Goal: Download file/media

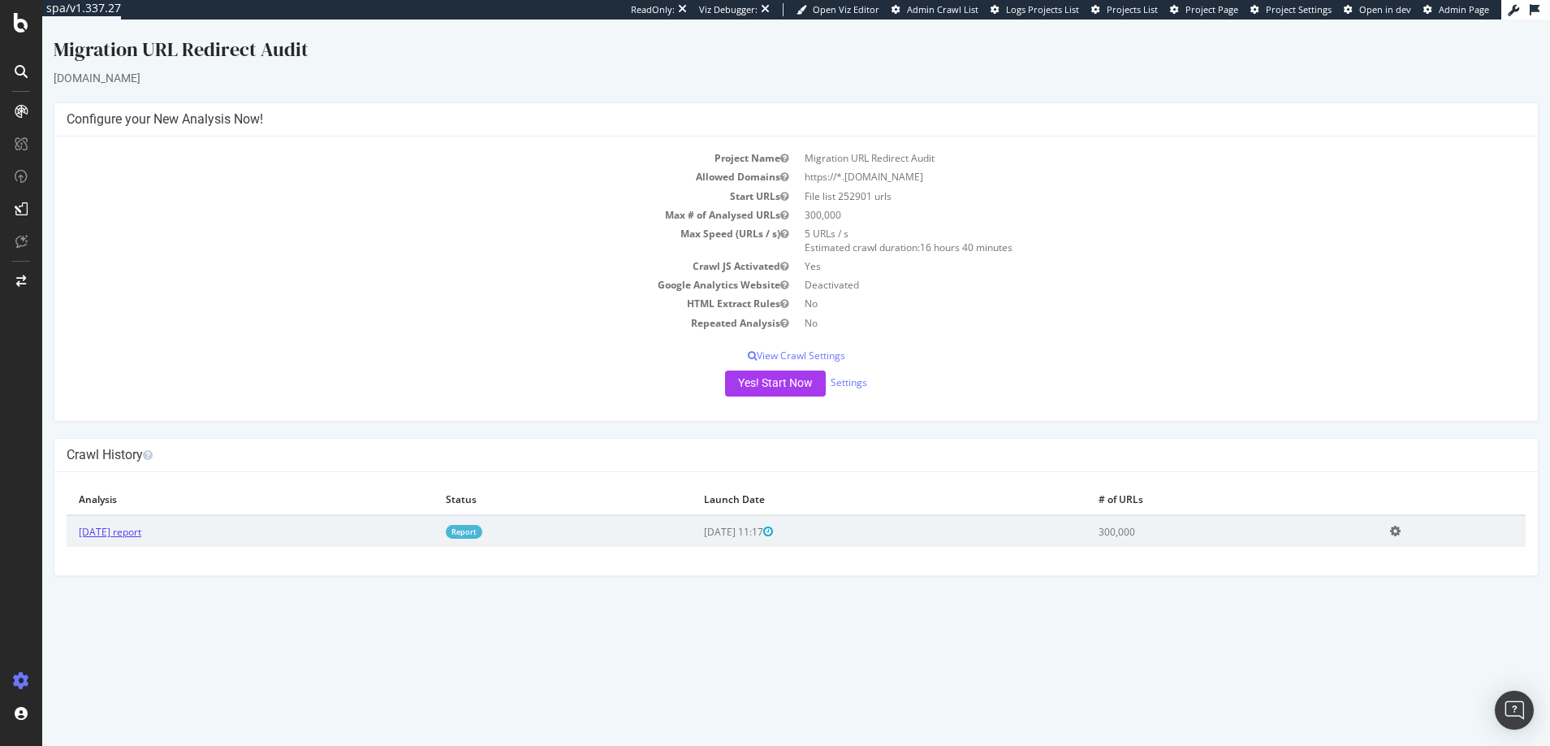
click at [139, 532] on link "2025 Sep. 12th report" at bounding box center [110, 532] width 63 height 14
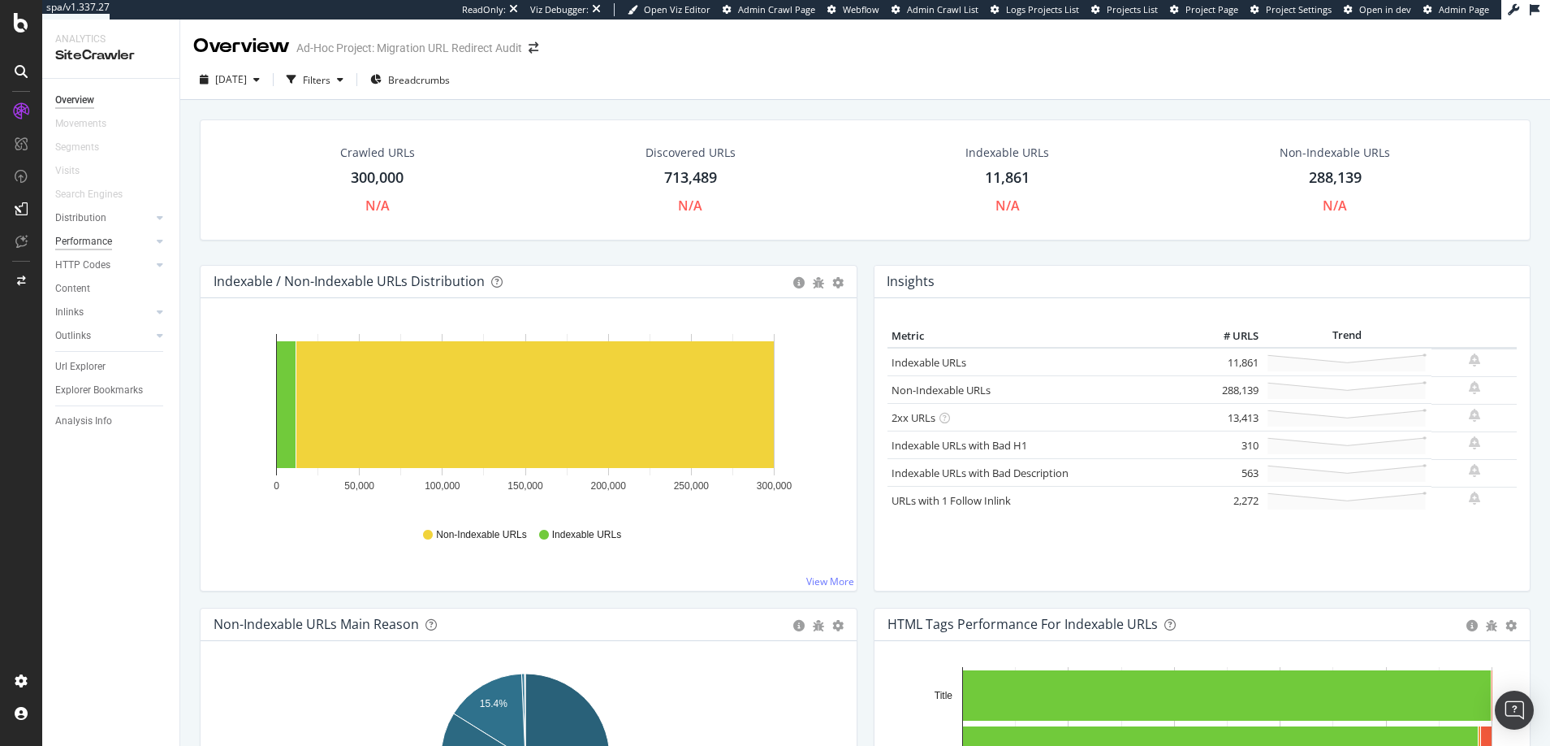
click at [82, 239] on div "Performance" at bounding box center [83, 241] width 57 height 17
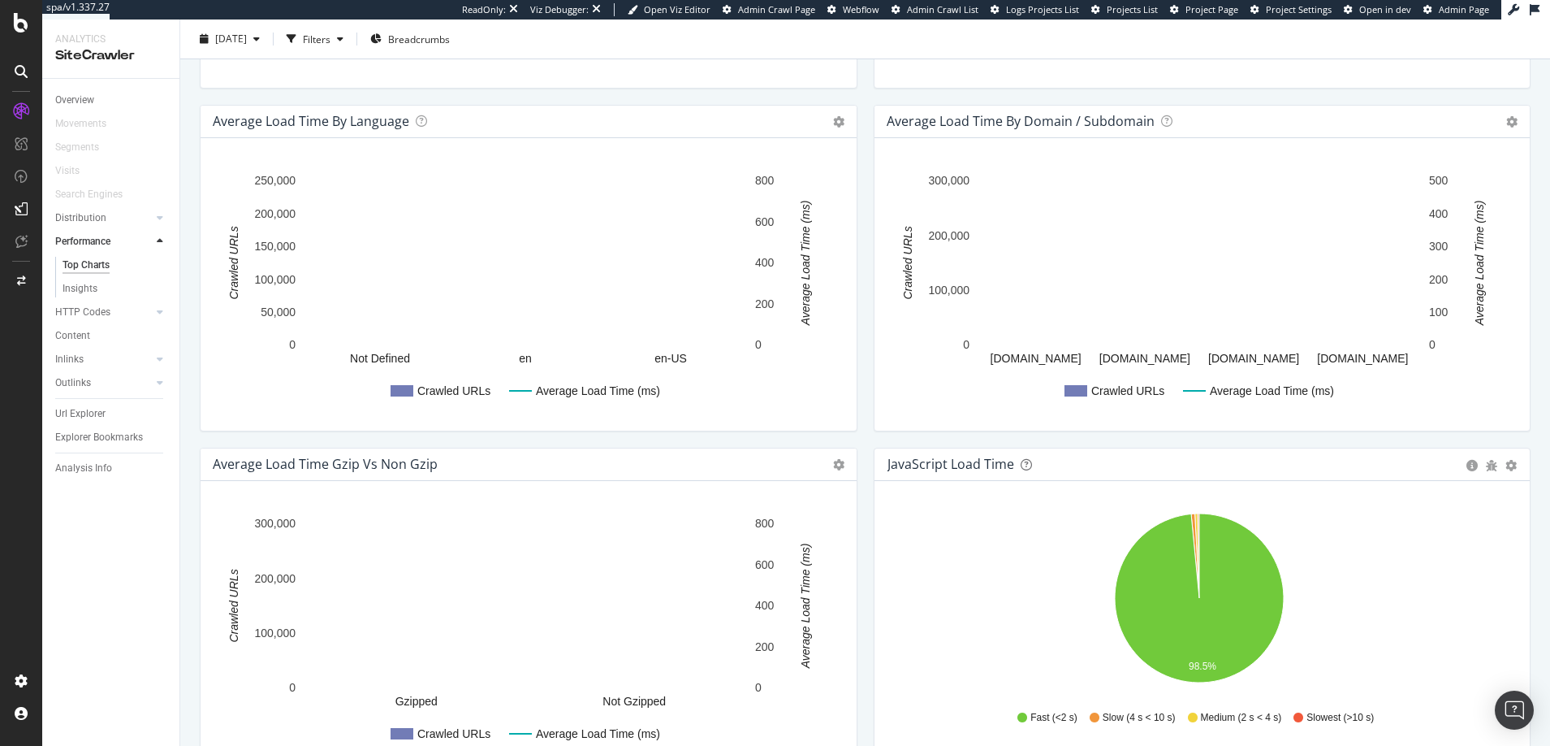
scroll to position [165, 0]
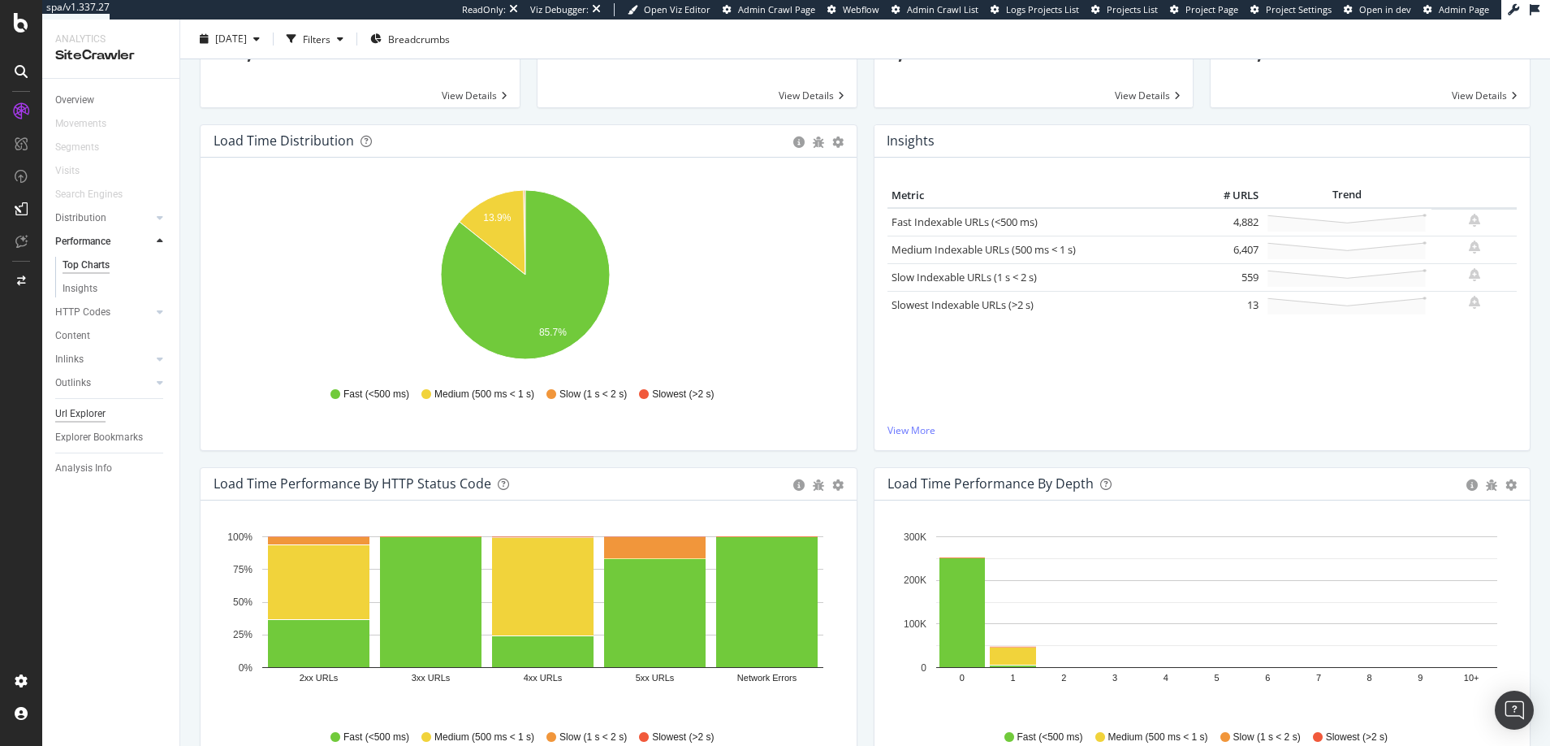
click at [81, 417] on div "Url Explorer" at bounding box center [80, 413] width 50 height 17
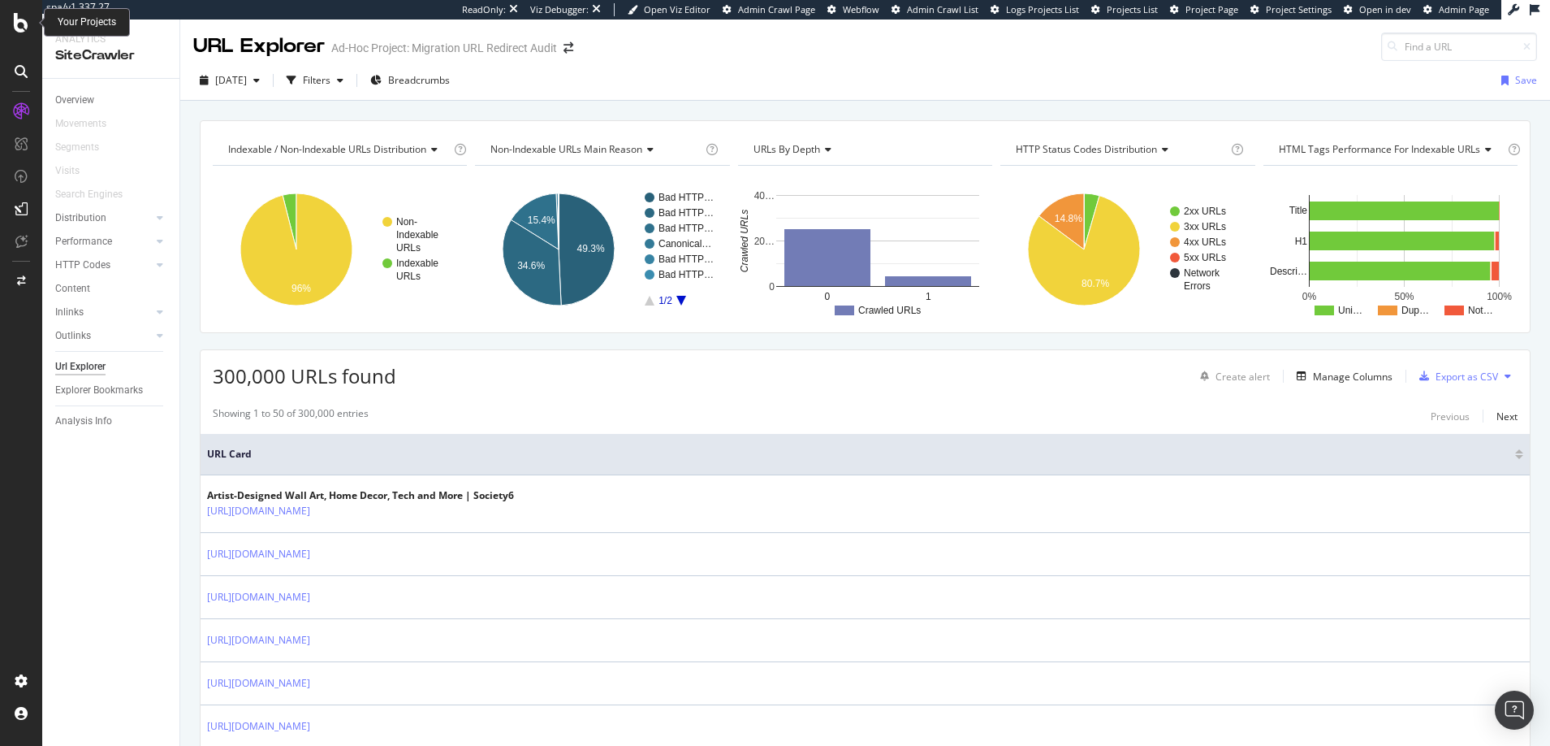
click at [19, 22] on icon at bounding box center [21, 22] width 15 height 19
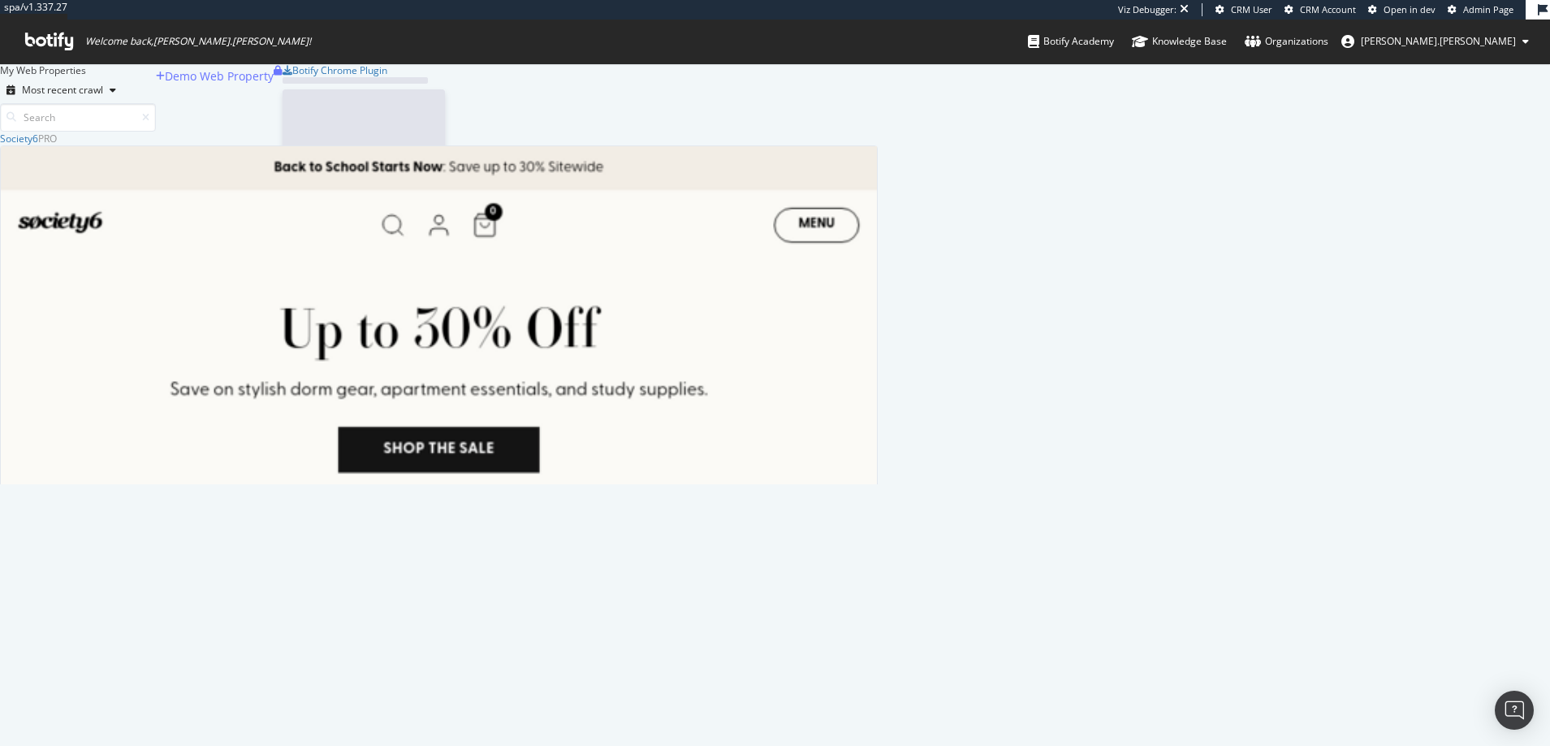
scroll to position [340, 866]
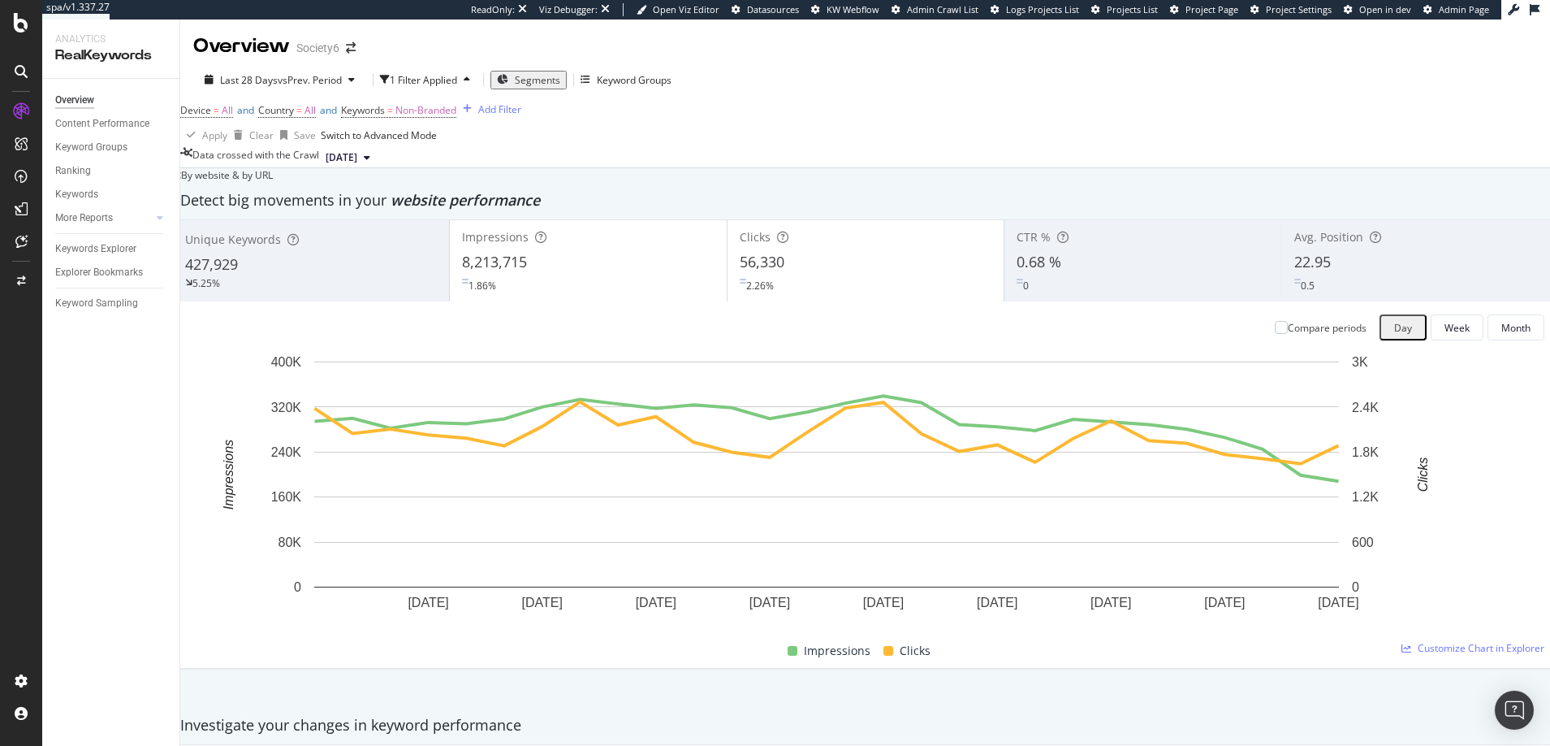
click at [357, 165] on span "2025 Sep. 6th" at bounding box center [342, 157] width 32 height 15
click at [393, 148] on div "Apply Clear Save Switch to Advanced Mode" at bounding box center [865, 135] width 1370 height 26
click at [1502, 321] on div "Month" at bounding box center [1516, 328] width 29 height 14
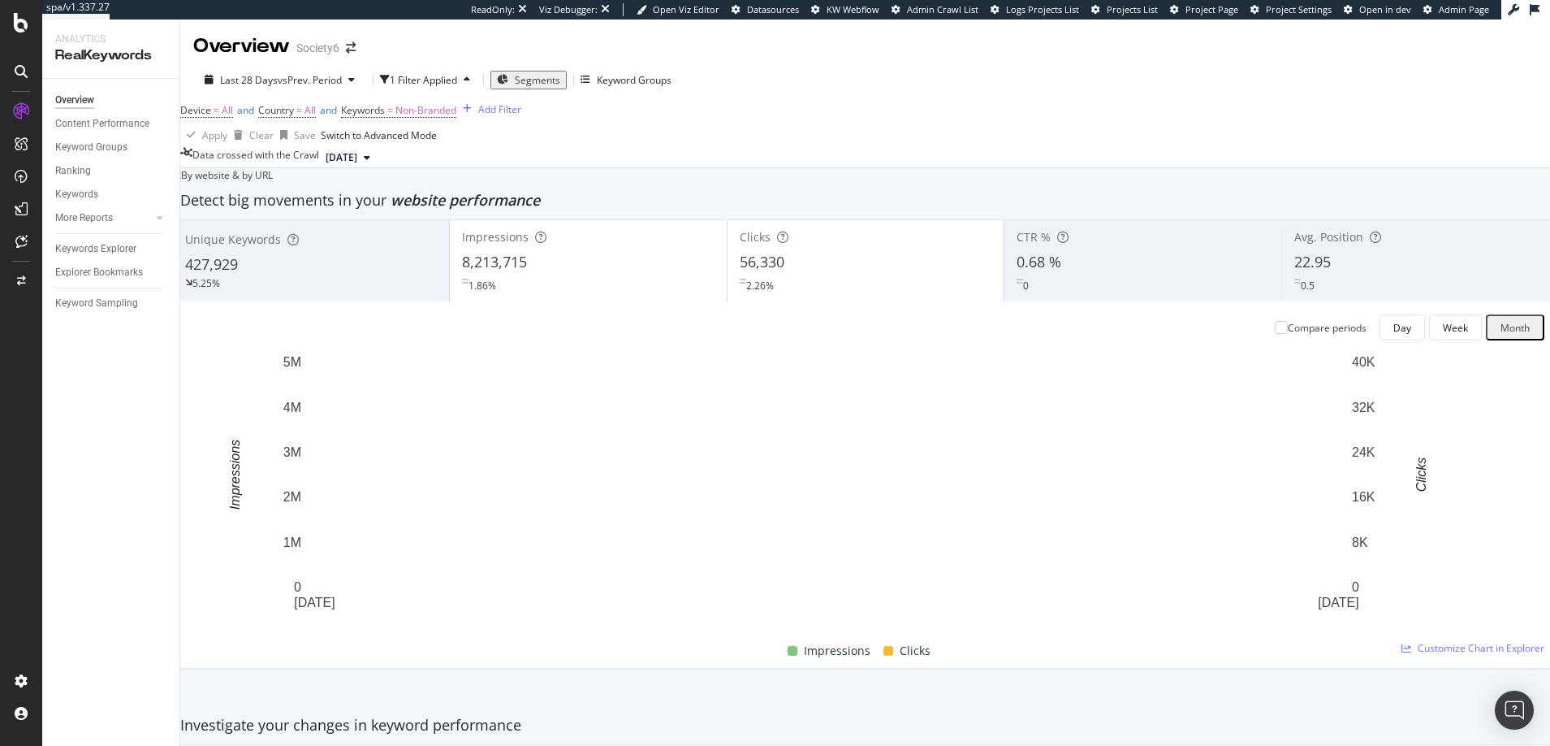
scroll to position [0, 0]
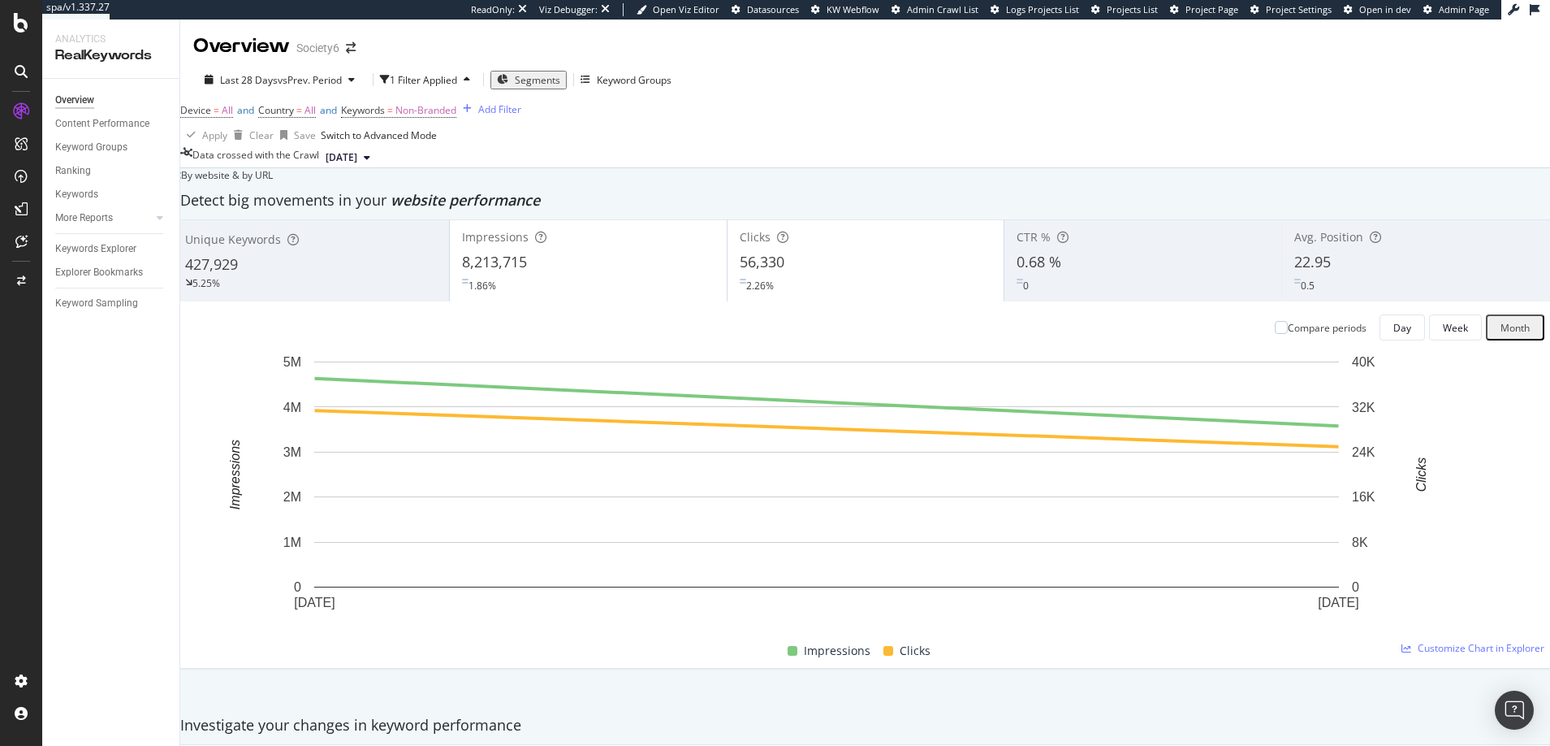
click at [357, 165] on span "2025 Sep. 6th" at bounding box center [342, 157] width 32 height 15
click at [373, 148] on div "Apply Clear Save Switch to Advanced Mode" at bounding box center [865, 135] width 1370 height 26
click at [357, 165] on span "2025 Sep. 6th" at bounding box center [342, 157] width 32 height 15
click at [375, 148] on div "Apply Clear Save Switch to Advanced Mode" at bounding box center [865, 135] width 1370 height 26
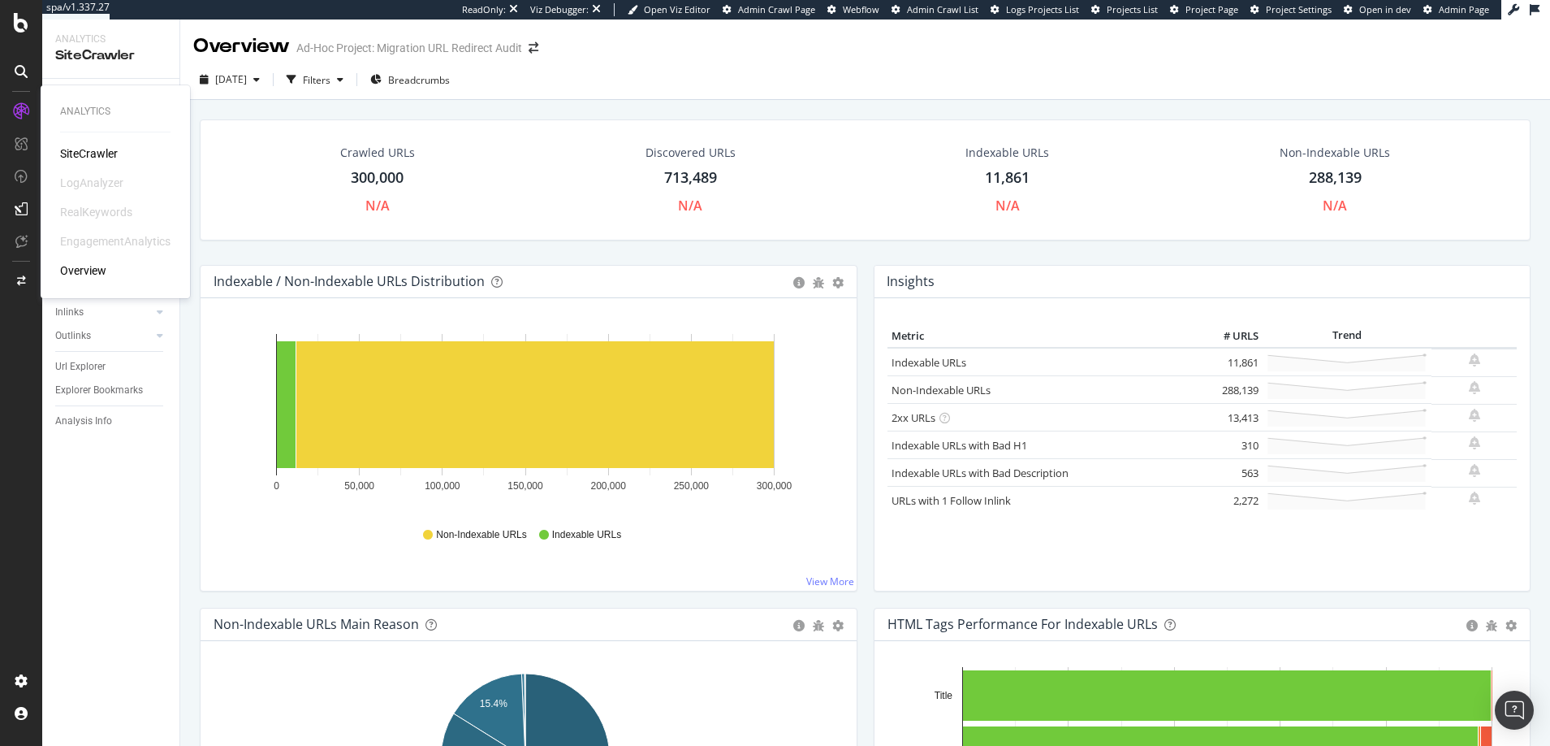
click at [87, 270] on div "Overview" at bounding box center [83, 270] width 46 height 16
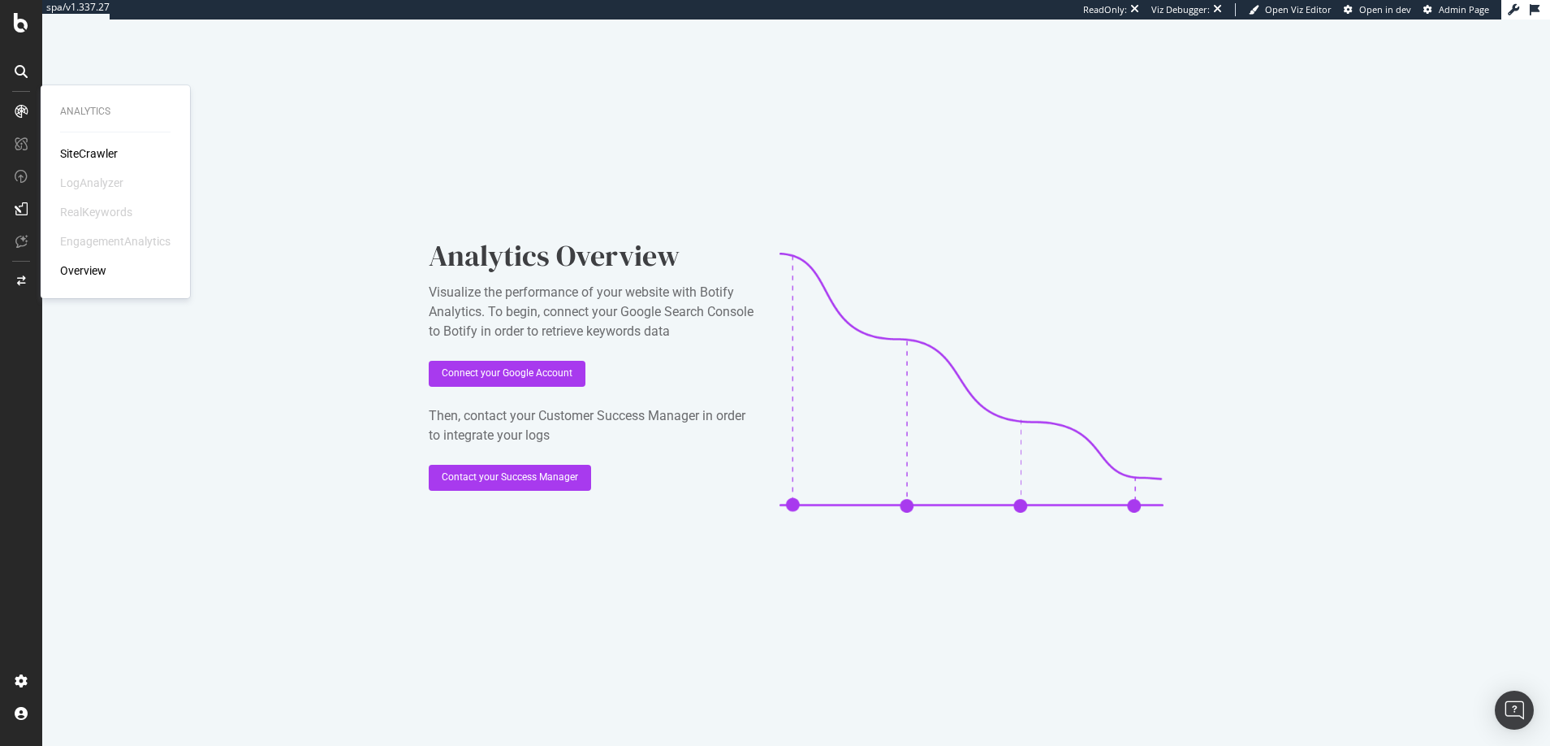
click at [95, 152] on div "SiteCrawler" at bounding box center [89, 153] width 58 height 16
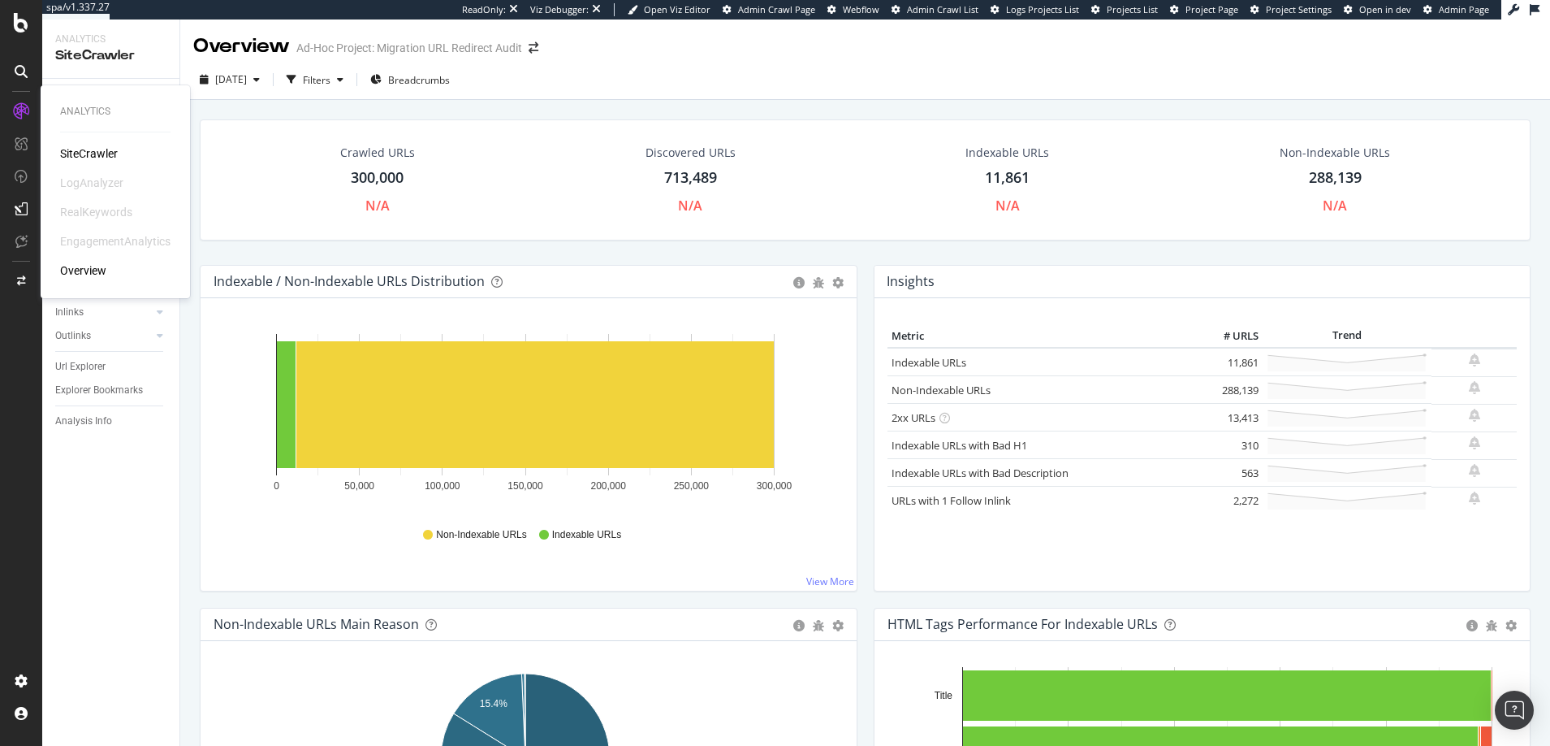
click at [96, 213] on div "RealKeywords" at bounding box center [96, 212] width 72 height 16
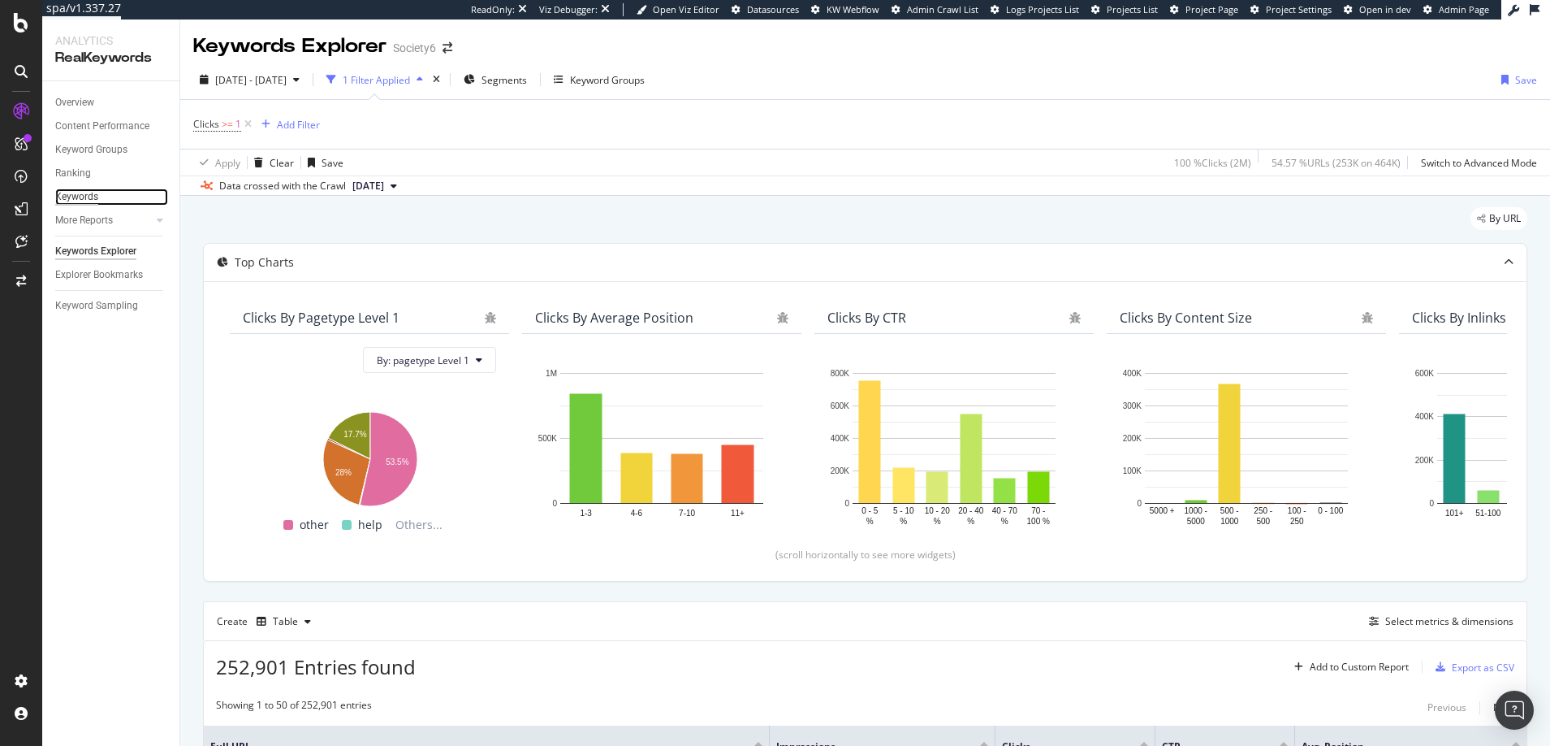
click at [76, 193] on div "Keywords" at bounding box center [76, 196] width 43 height 17
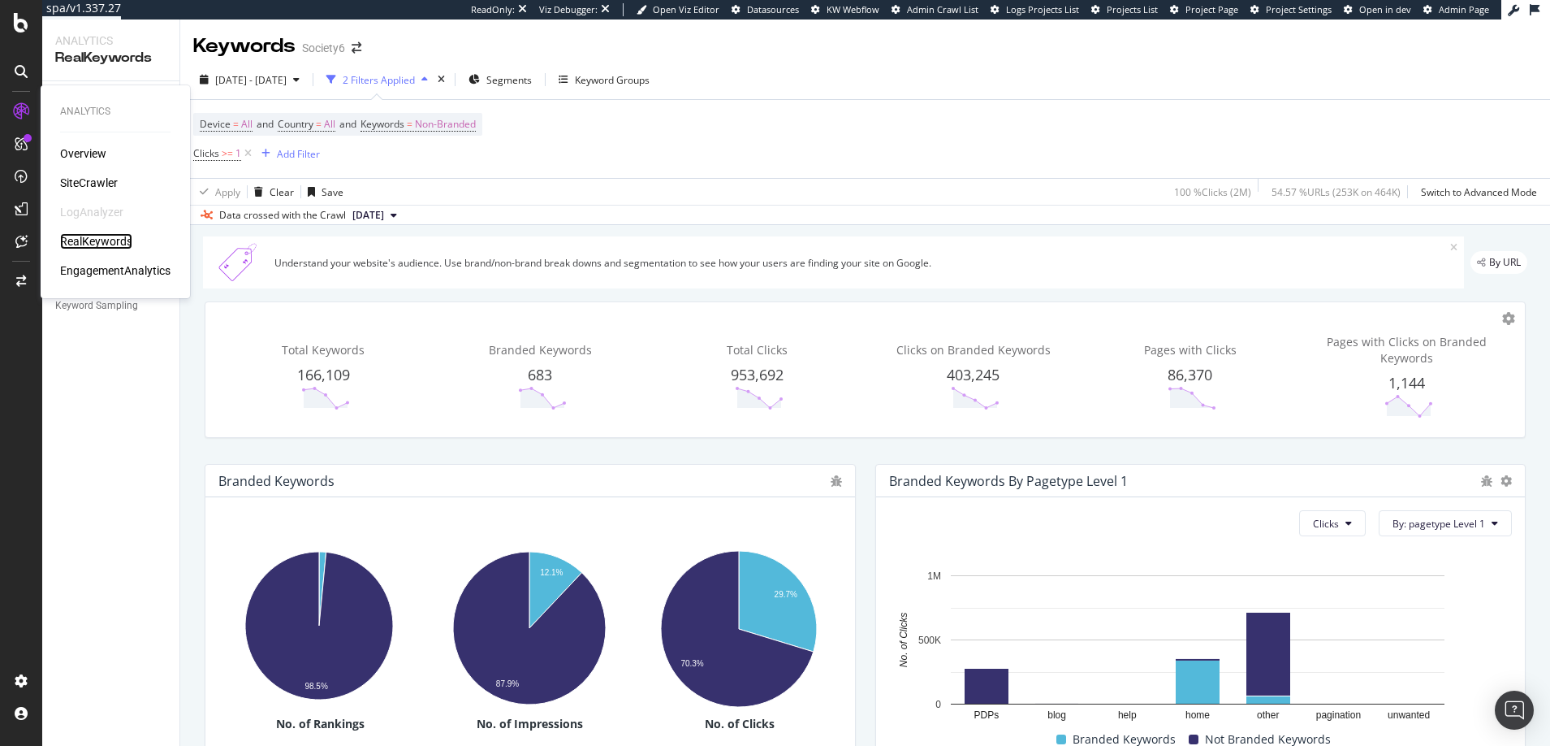
click at [97, 239] on div "RealKeywords" at bounding box center [96, 241] width 72 height 16
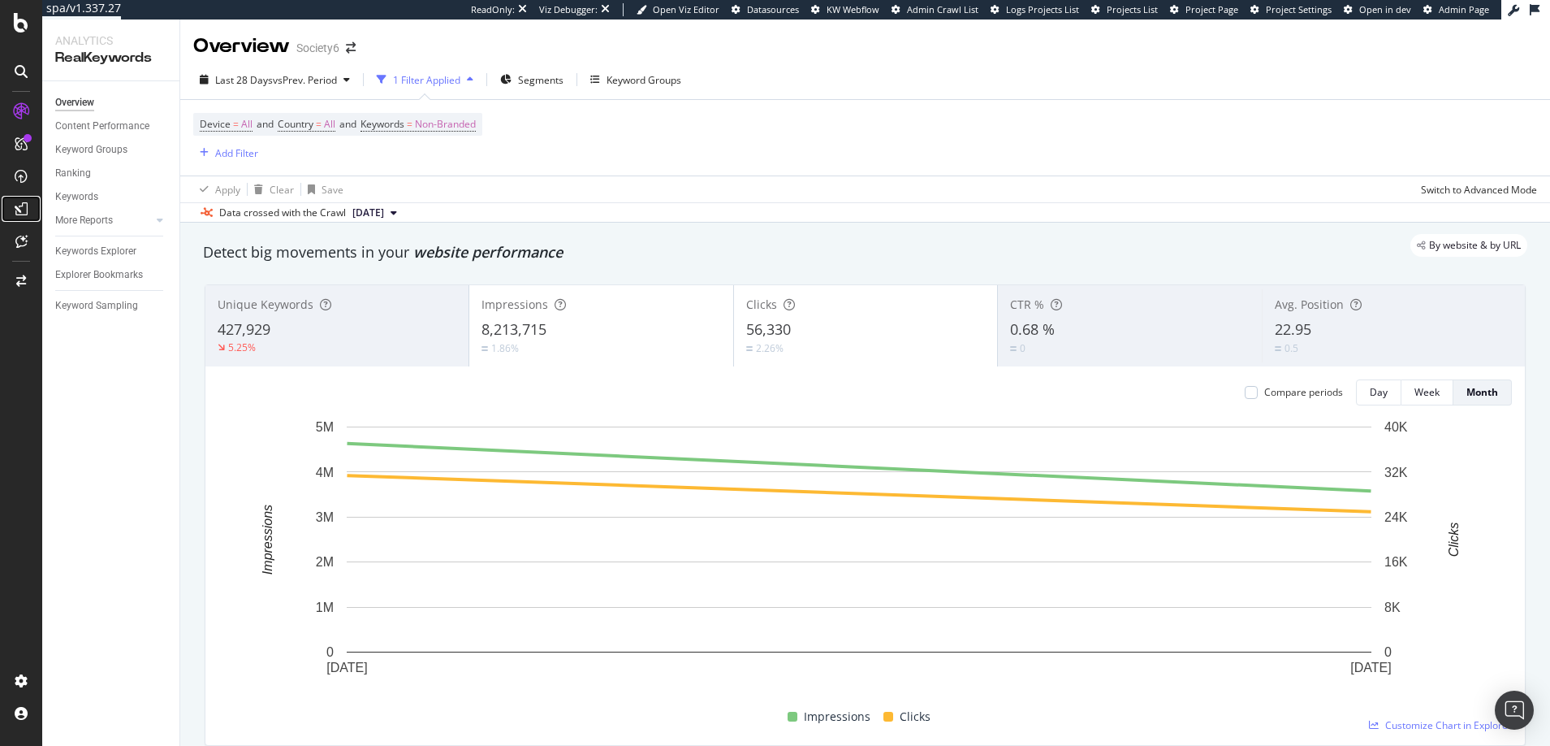
click at [20, 210] on icon at bounding box center [21, 208] width 13 height 13
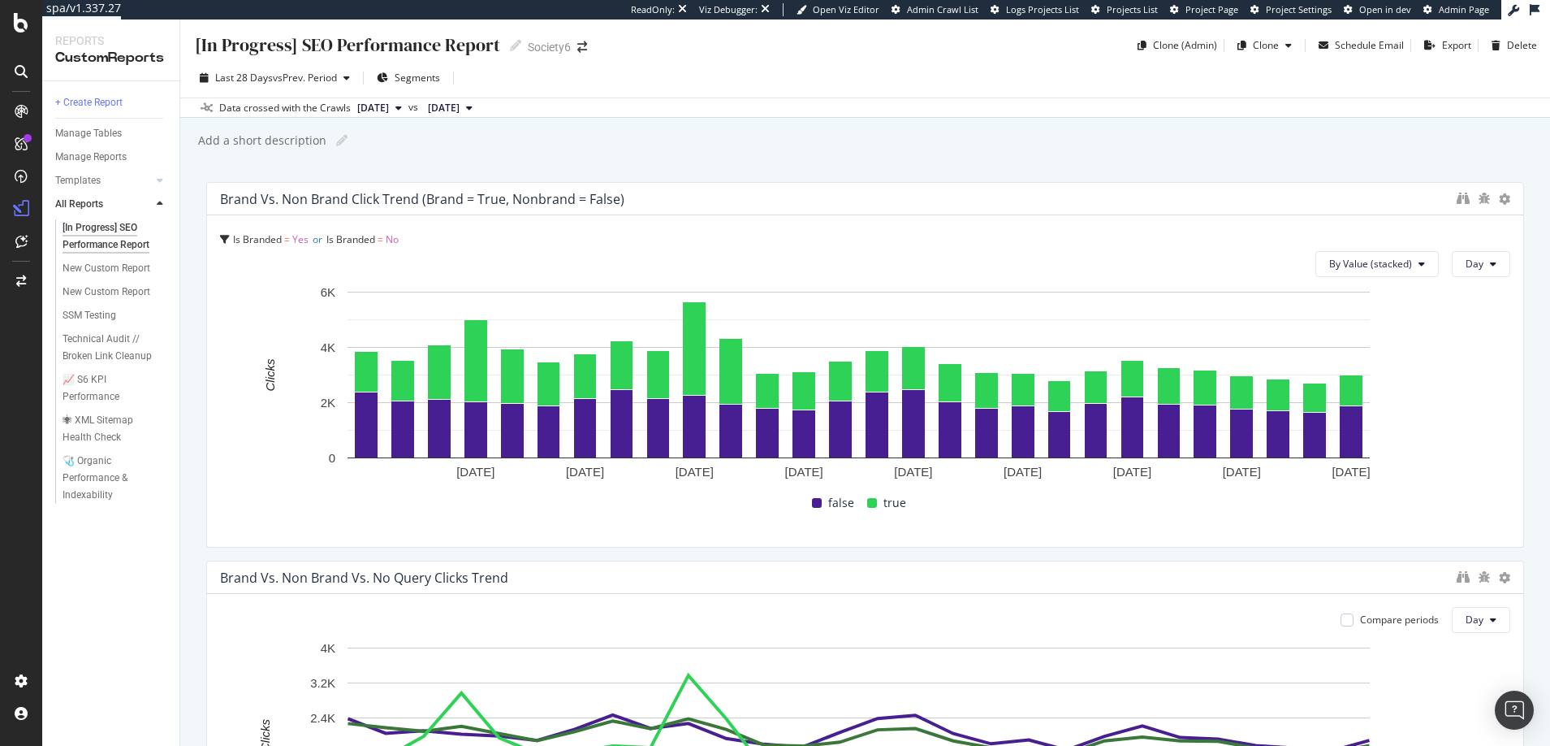
click at [389, 108] on span "2025 Sep. 6th" at bounding box center [373, 108] width 32 height 15
click at [678, 140] on div "Add a short description Add a short description" at bounding box center [874, 140] width 1354 height 24
click at [77, 477] on div "🩺 Organic Performance & Indexability" at bounding box center [111, 477] width 97 height 51
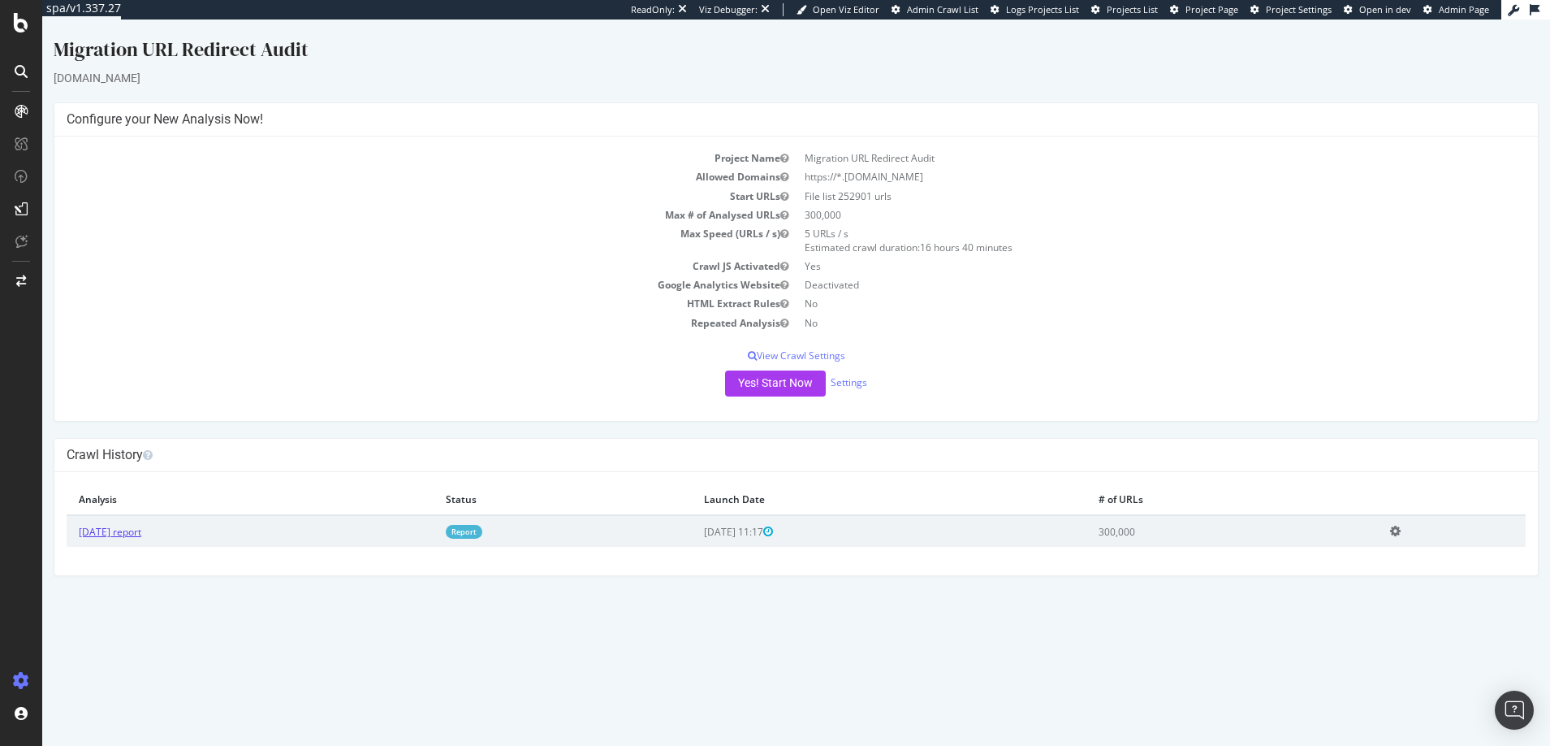
click at [135, 533] on link "2025 Sep. 12th report" at bounding box center [110, 532] width 63 height 14
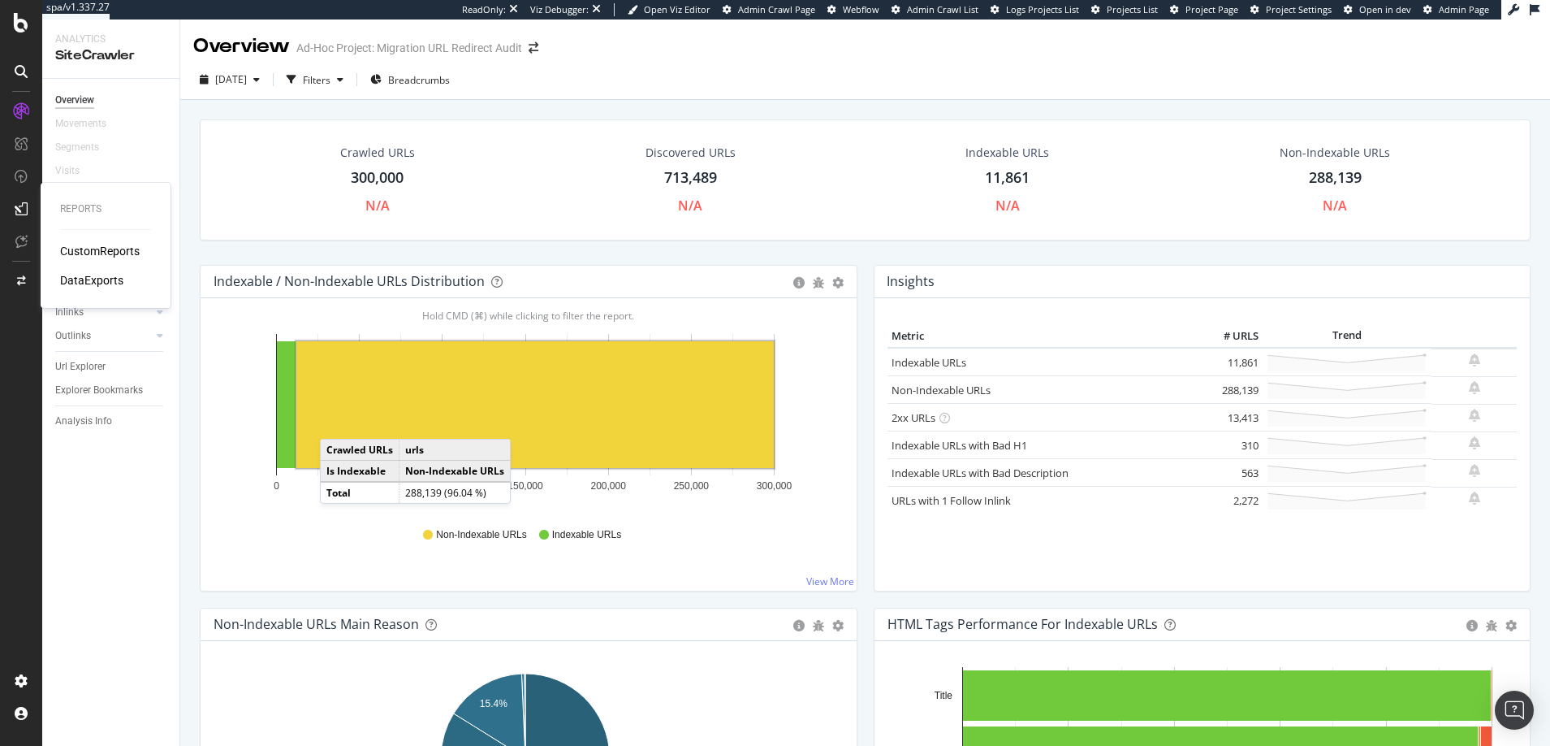
click at [88, 253] on div "CustomReports" at bounding box center [100, 251] width 80 height 16
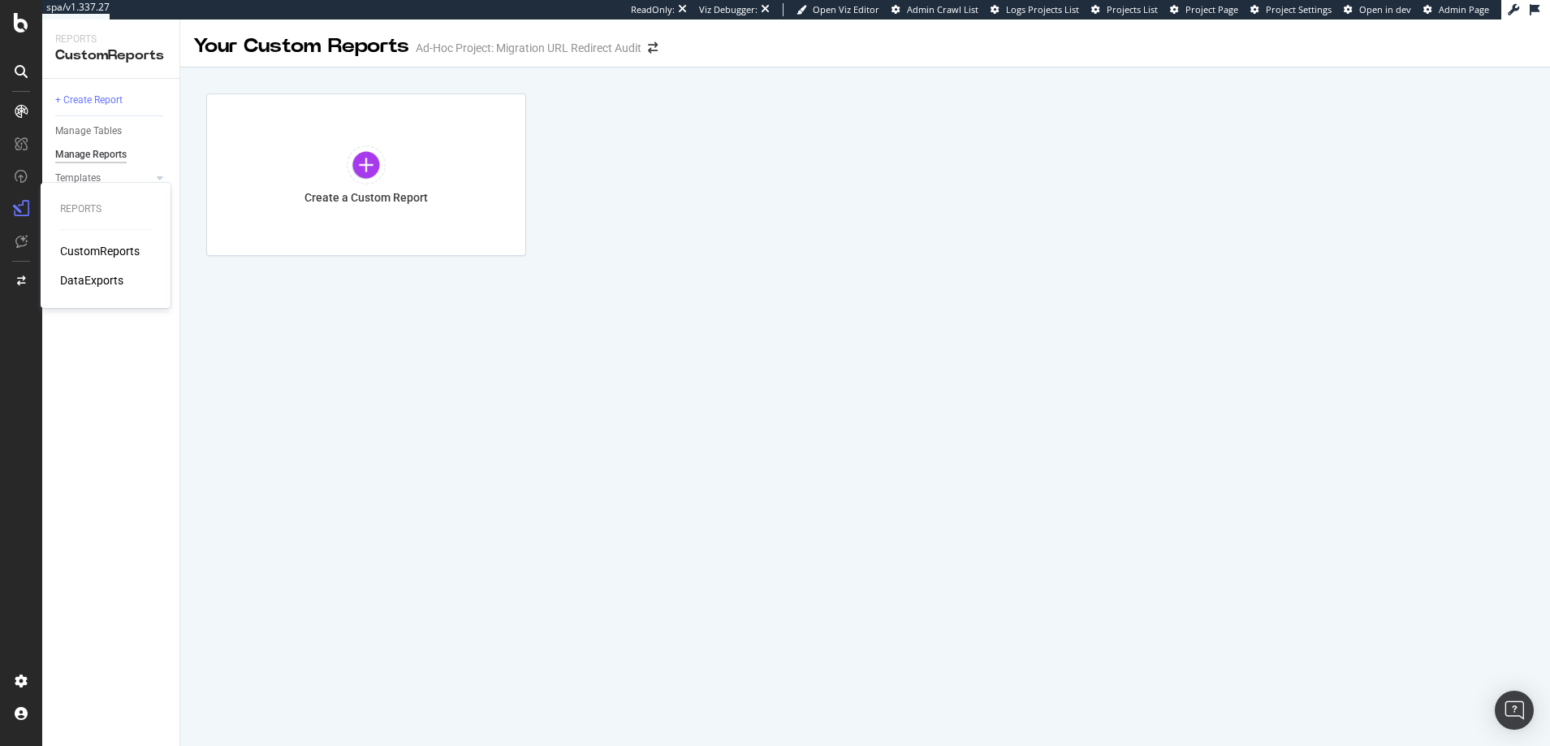
click at [94, 279] on div "DataExports" at bounding box center [91, 280] width 63 height 16
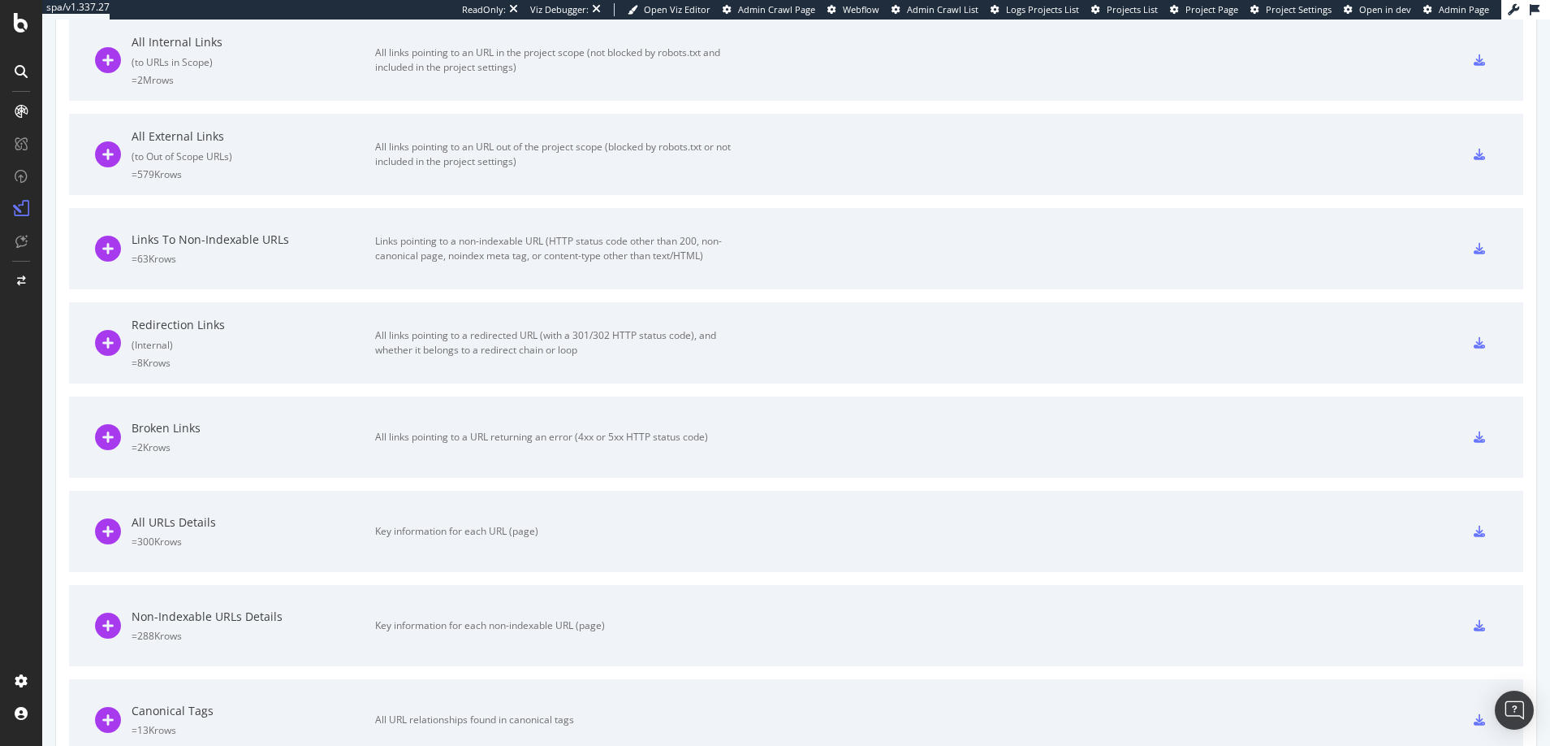
scroll to position [752, 0]
click at [110, 343] on icon at bounding box center [108, 344] width 26 height 26
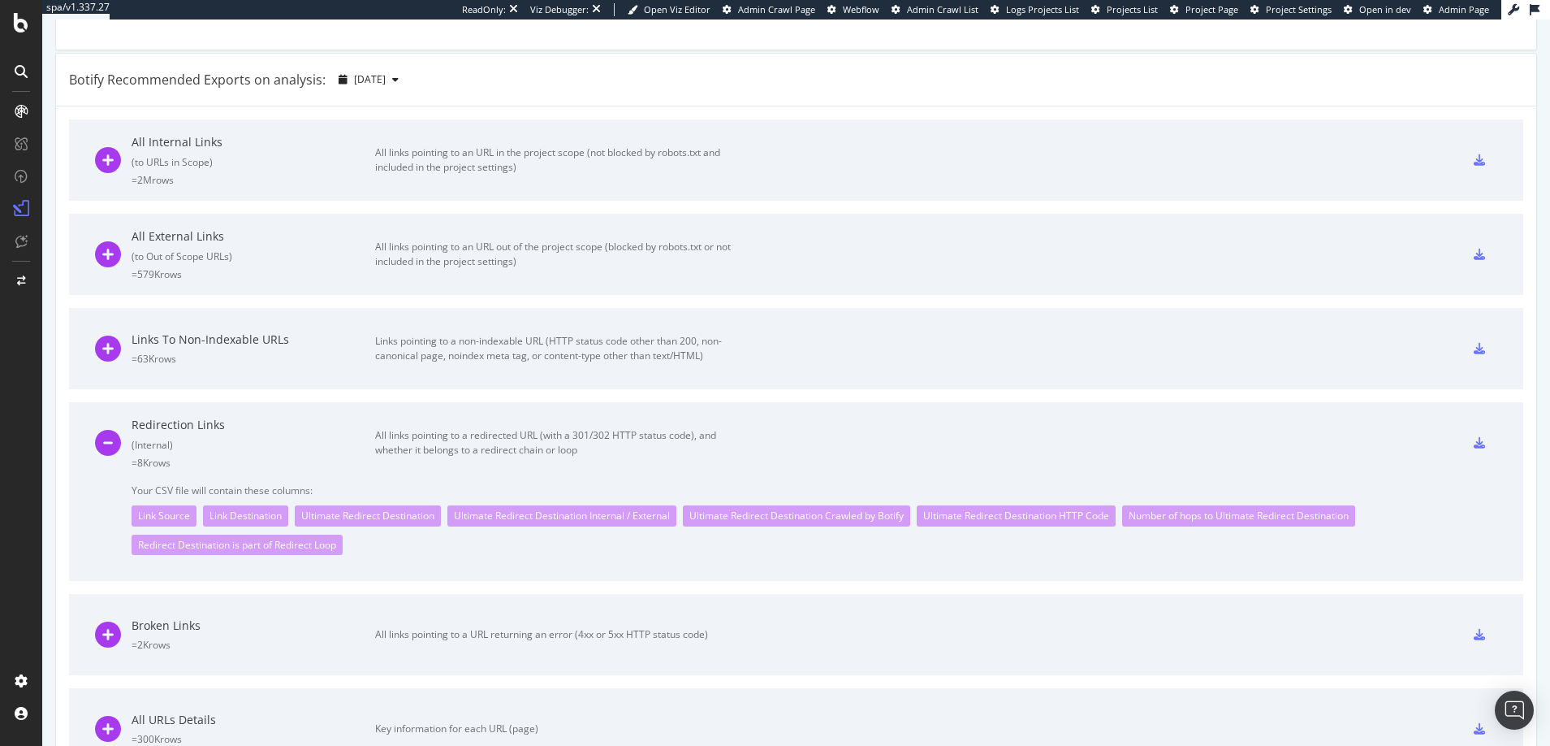
scroll to position [615, 0]
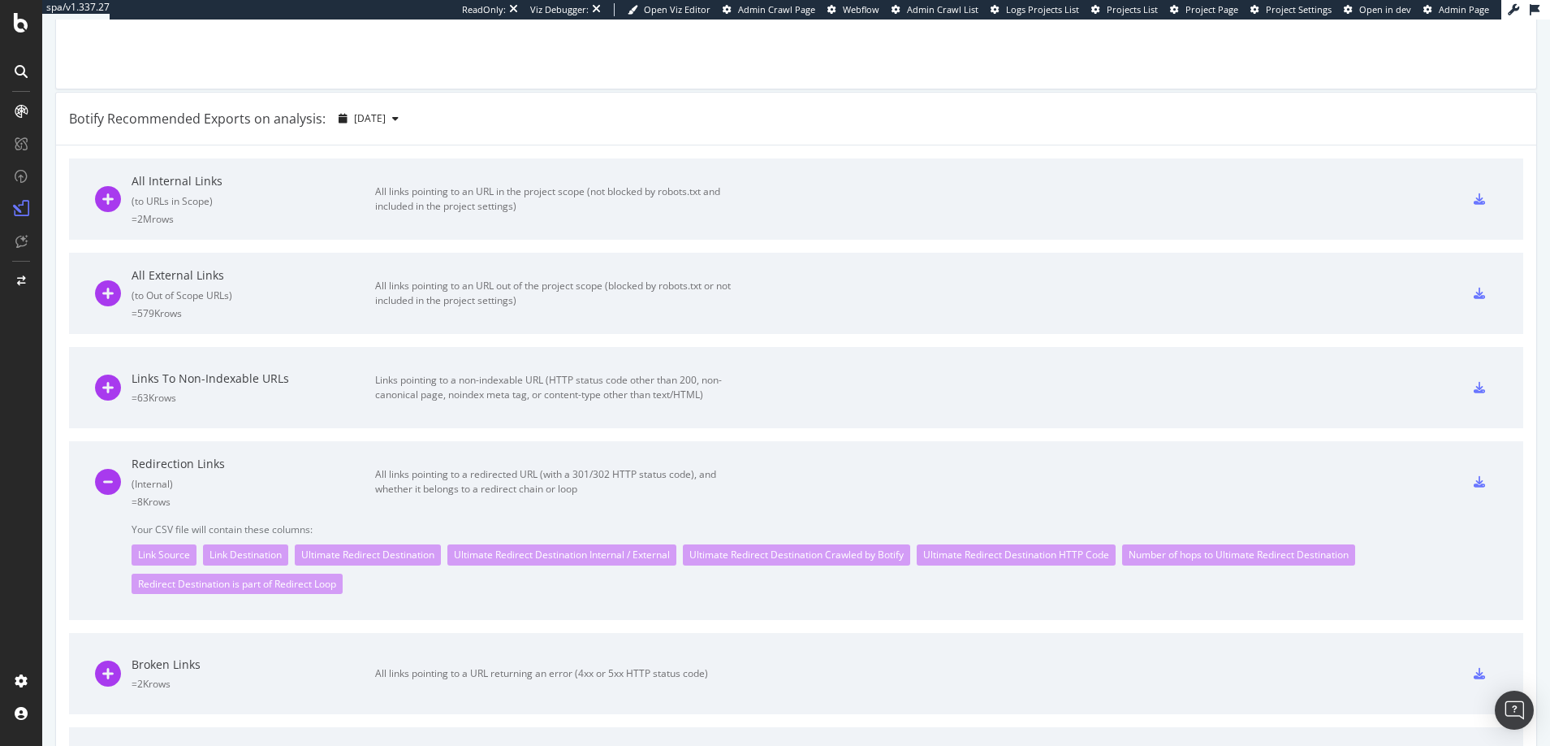
click at [223, 129] on div "Botify Recommended Exports on analysis: 2025 Sep. 12th" at bounding box center [237, 119] width 336 height 26
click at [106, 481] on icon at bounding box center [108, 482] width 26 height 26
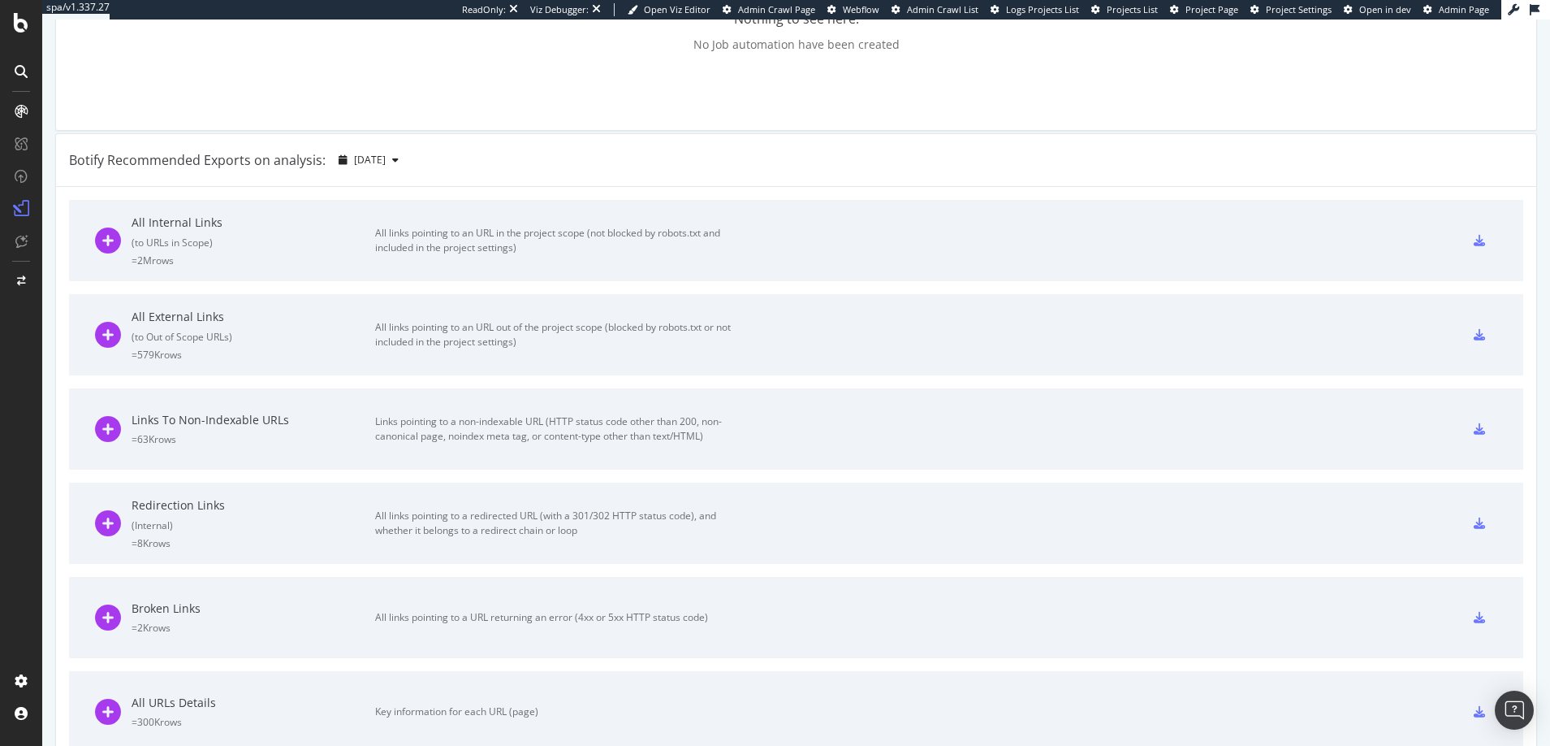
scroll to position [591, 0]
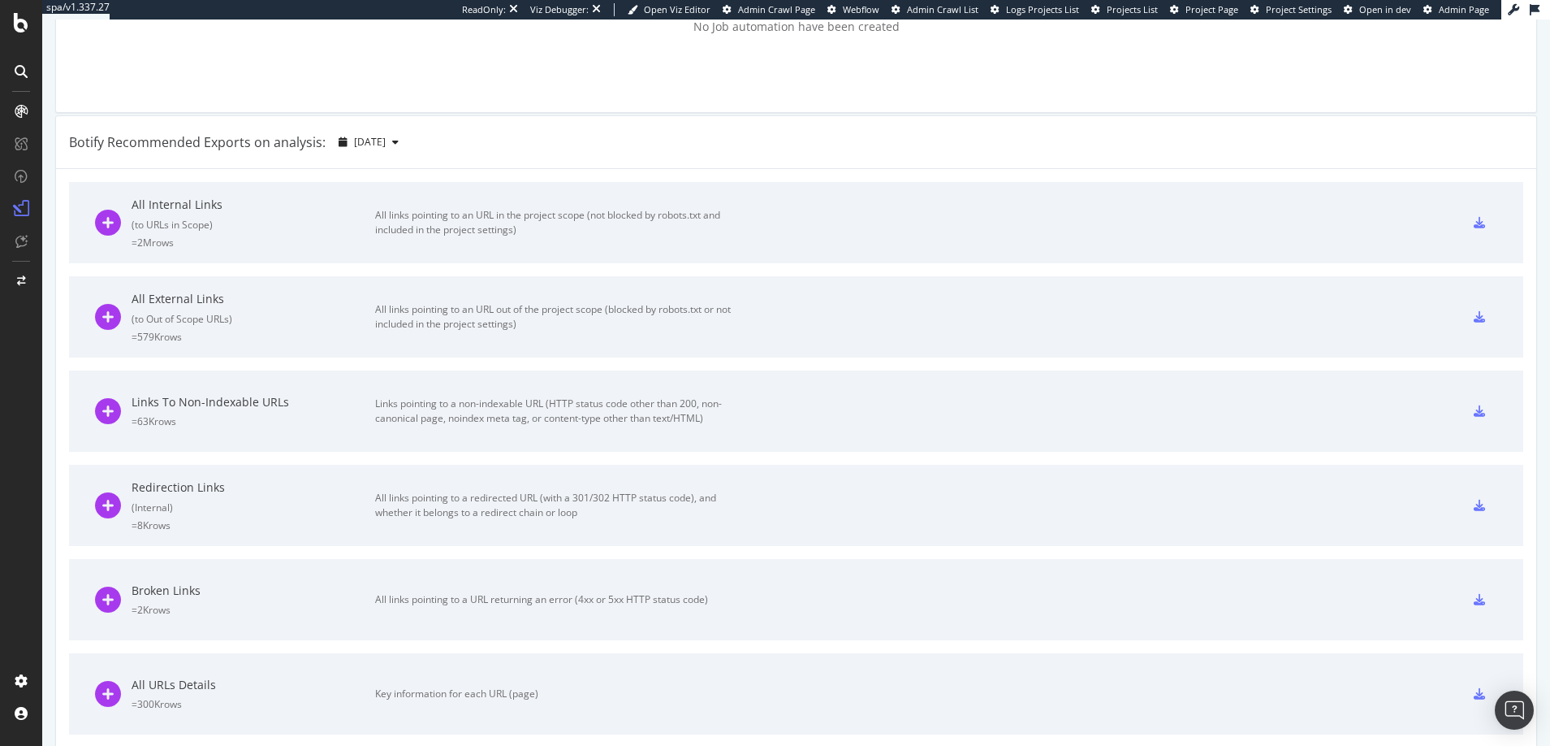
click at [1474, 508] on icon at bounding box center [1479, 504] width 11 height 11
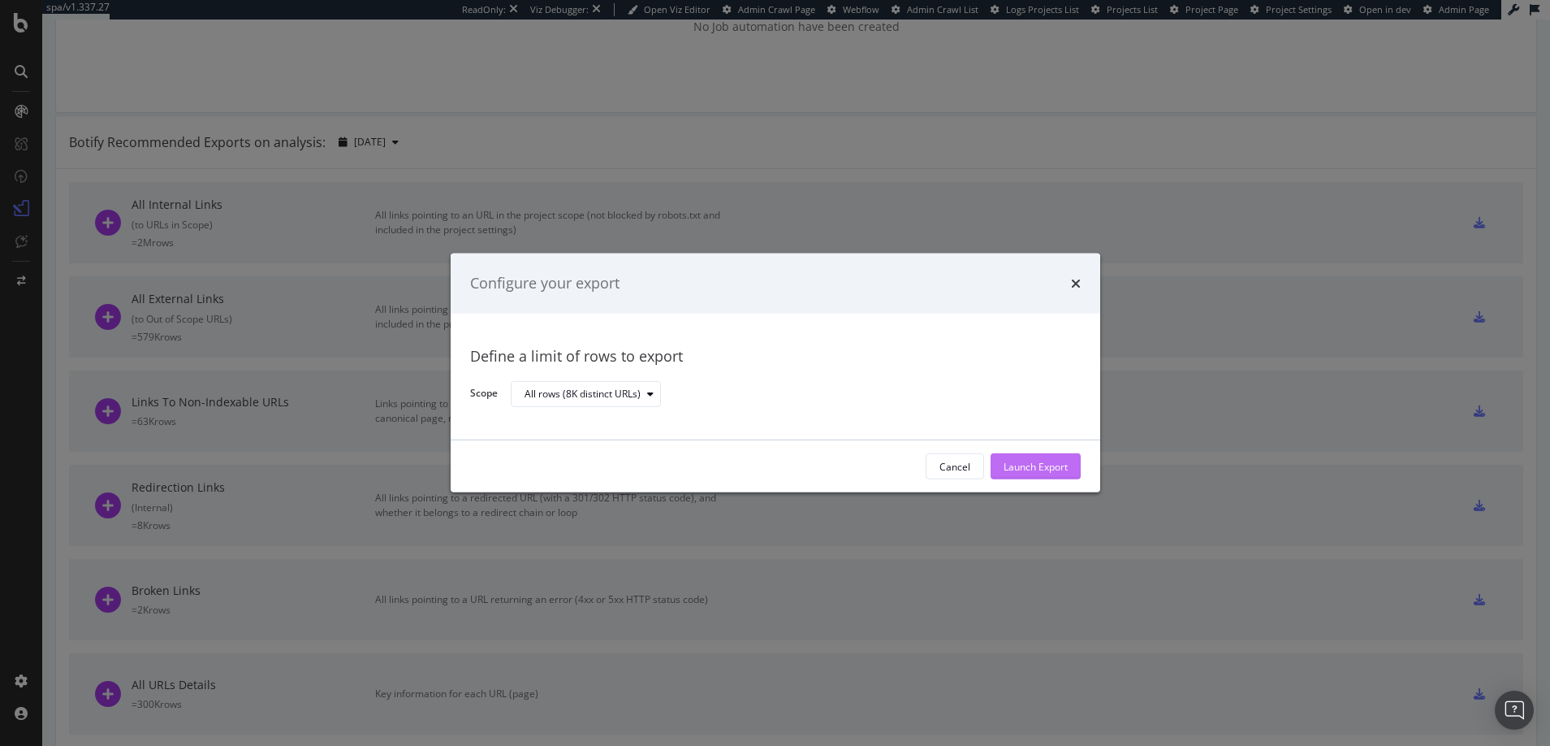
click at [1023, 467] on div "Launch Export" at bounding box center [1036, 467] width 64 height 14
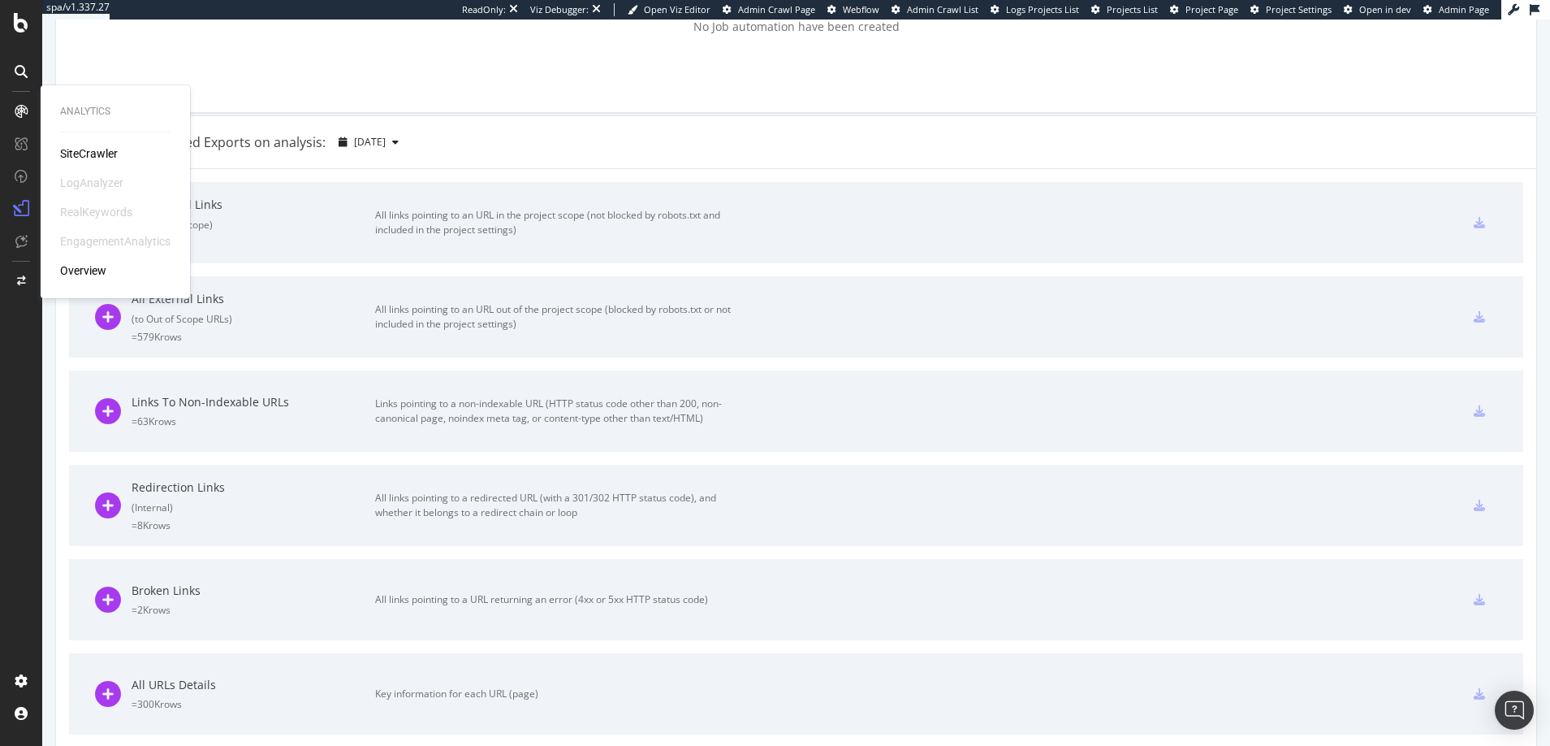
click at [92, 152] on div "SiteCrawler" at bounding box center [89, 153] width 58 height 16
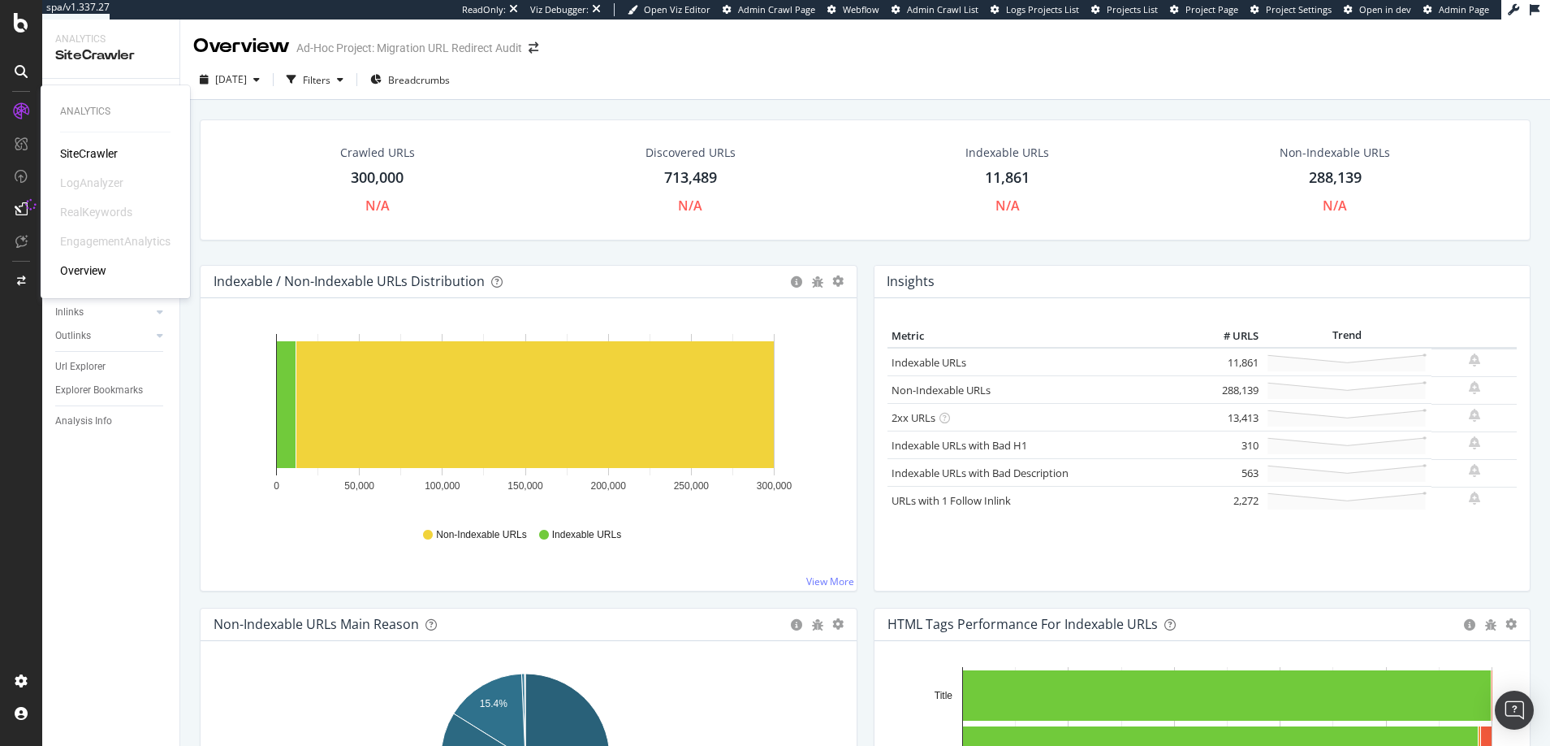
click at [91, 268] on div "Overview" at bounding box center [83, 270] width 46 height 16
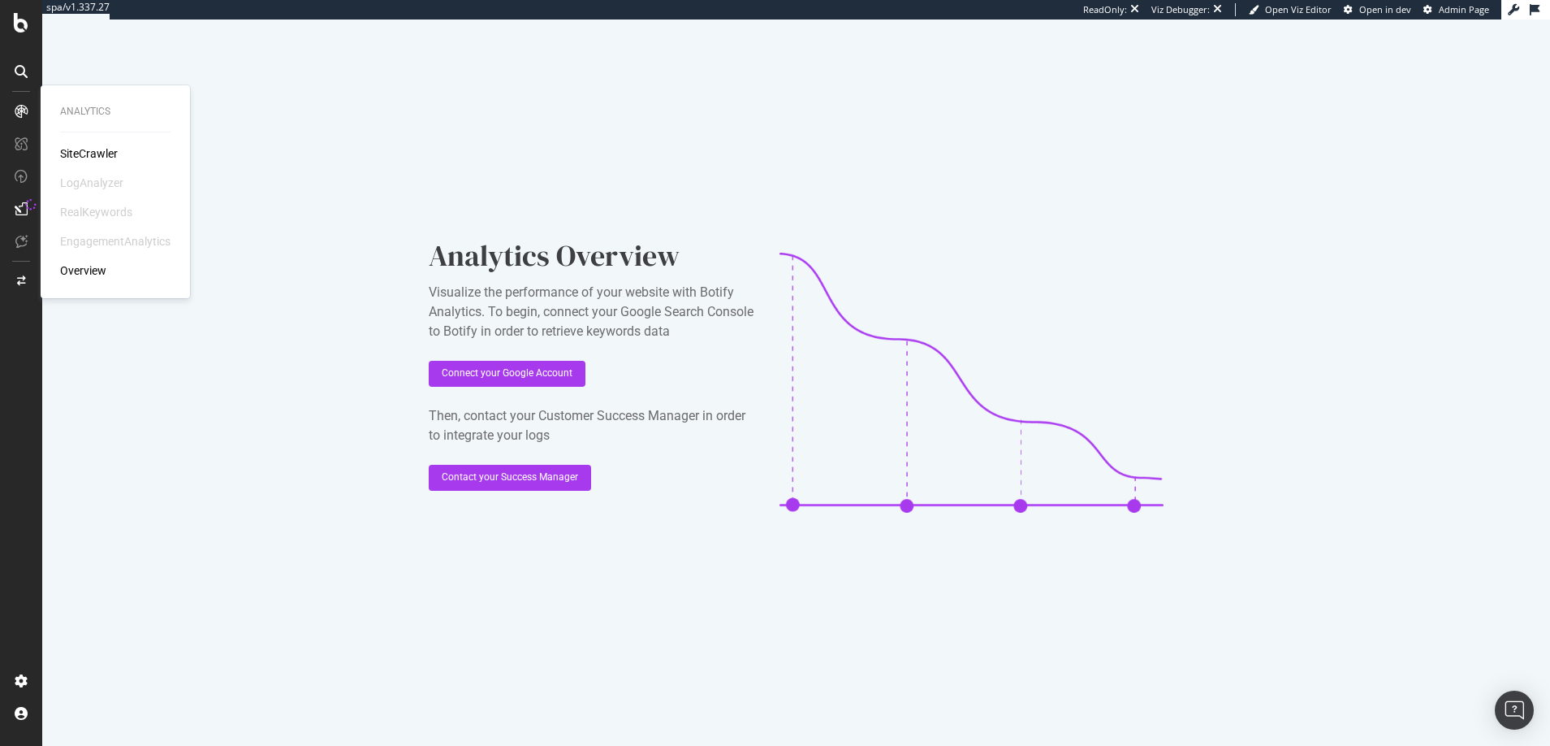
click at [86, 152] on div "SiteCrawler" at bounding box center [89, 153] width 58 height 16
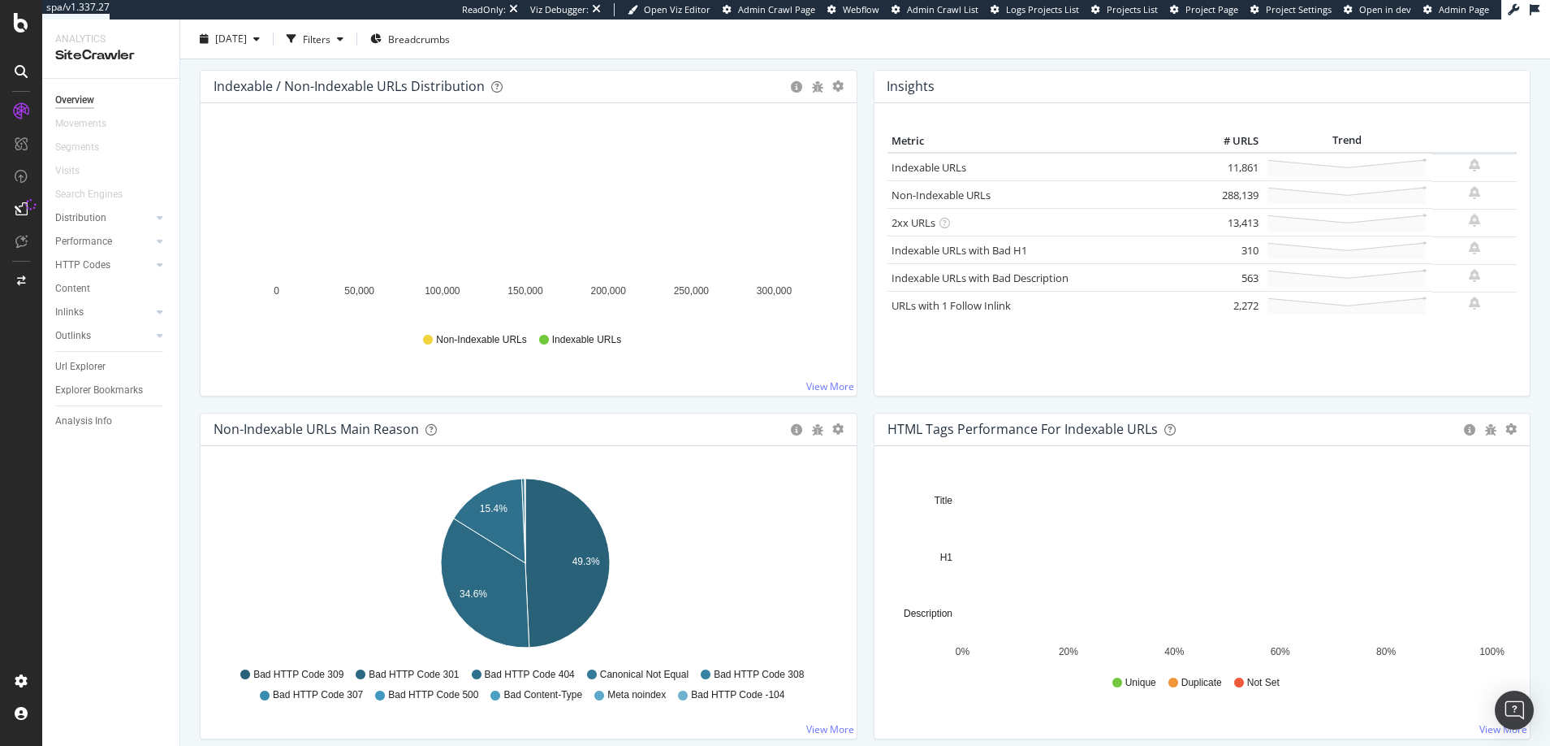
scroll to position [179, 0]
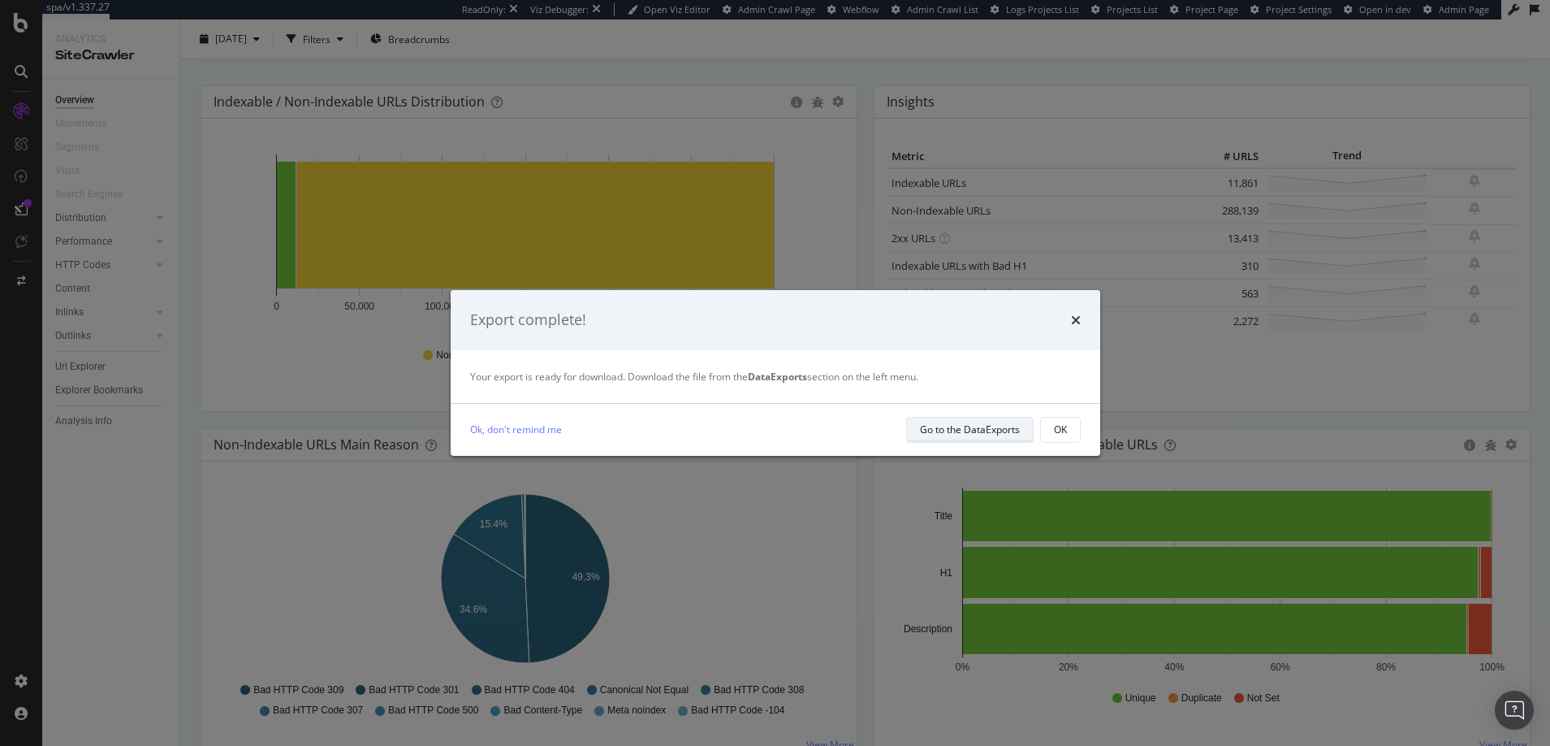
click at [969, 429] on div "Go to the DataExports" at bounding box center [970, 429] width 100 height 14
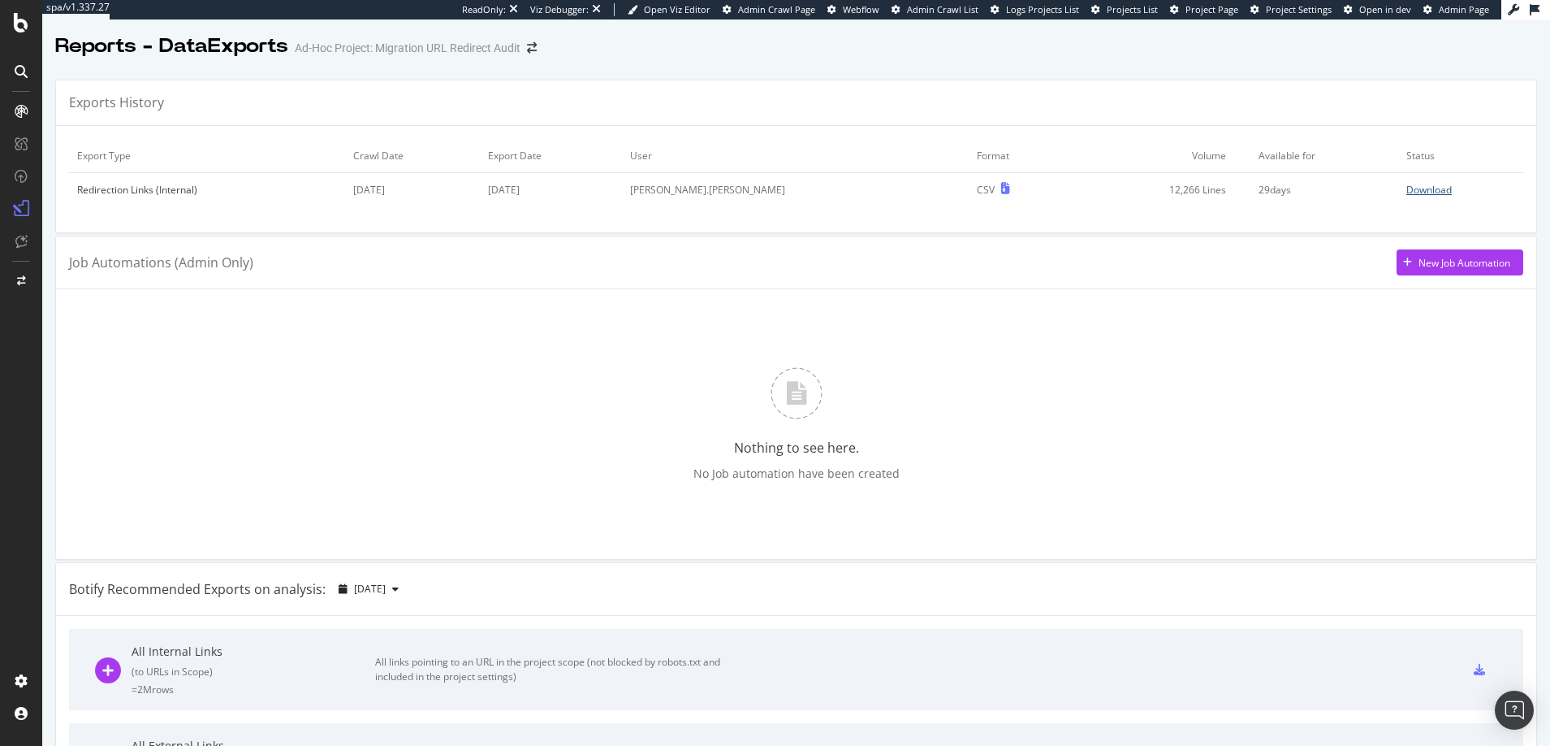
click at [1407, 189] on div "Download" at bounding box center [1429, 190] width 45 height 14
click at [96, 156] on div "SiteCrawler" at bounding box center [89, 153] width 58 height 16
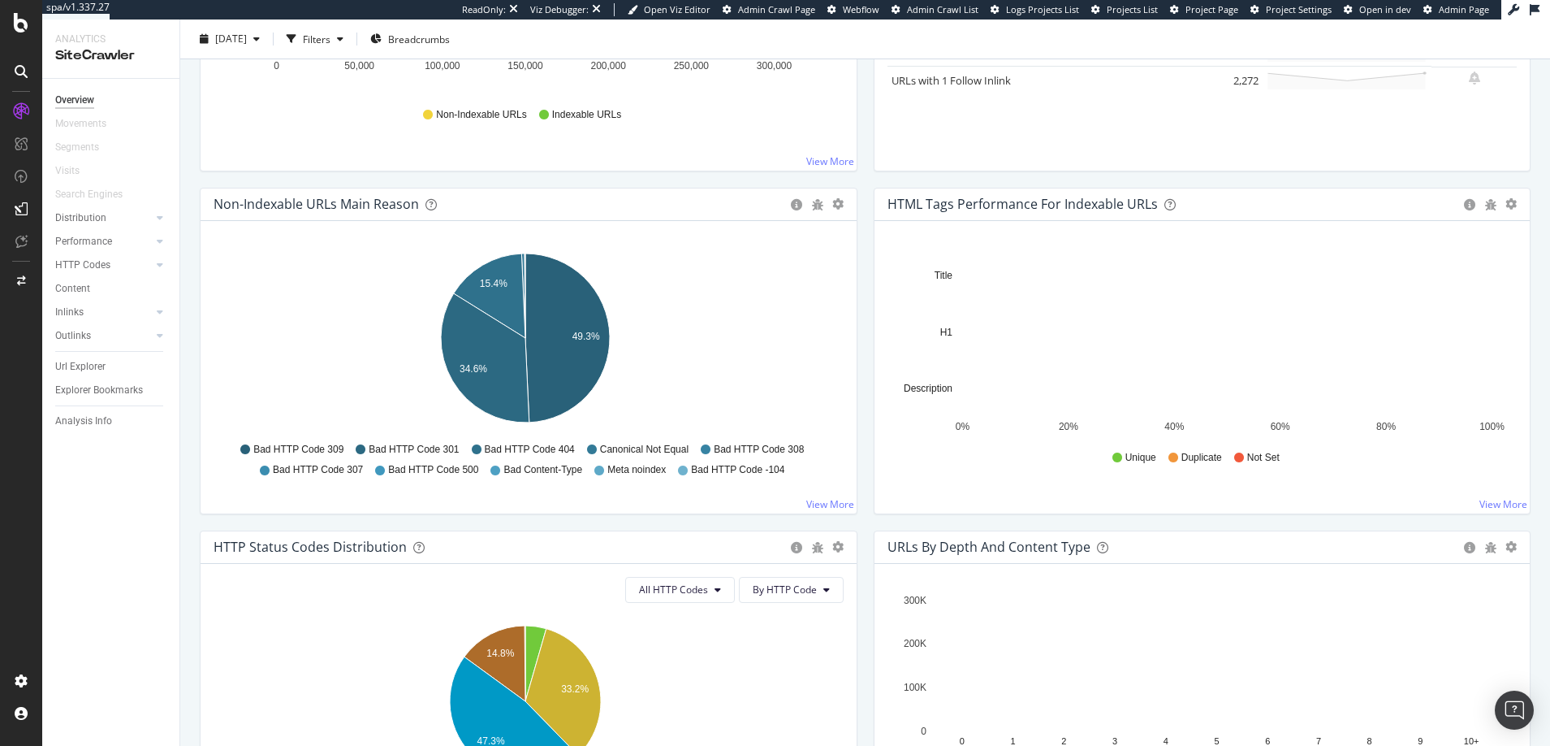
scroll to position [424, 0]
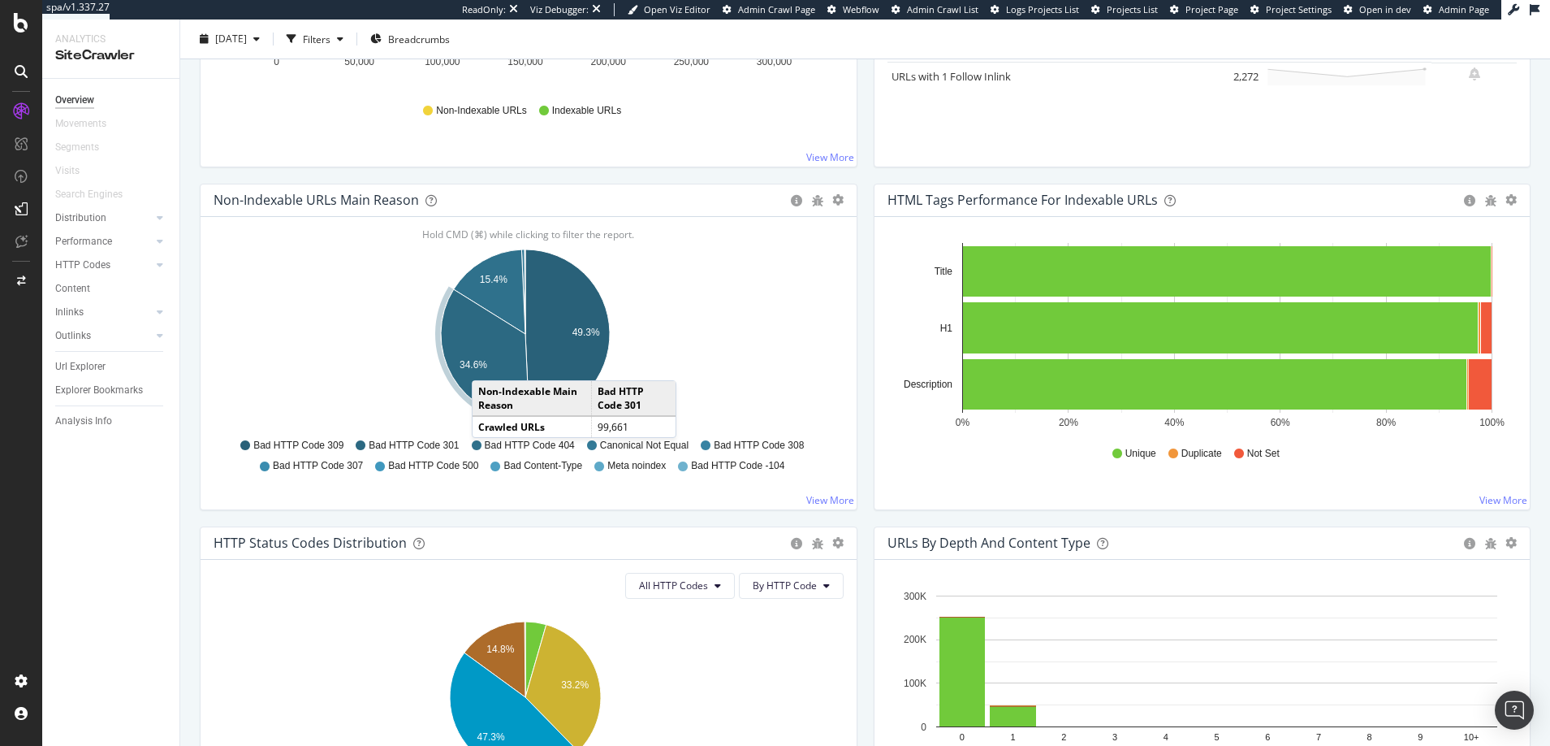
click at [488, 364] on icon "A chart." at bounding box center [485, 353] width 89 height 129
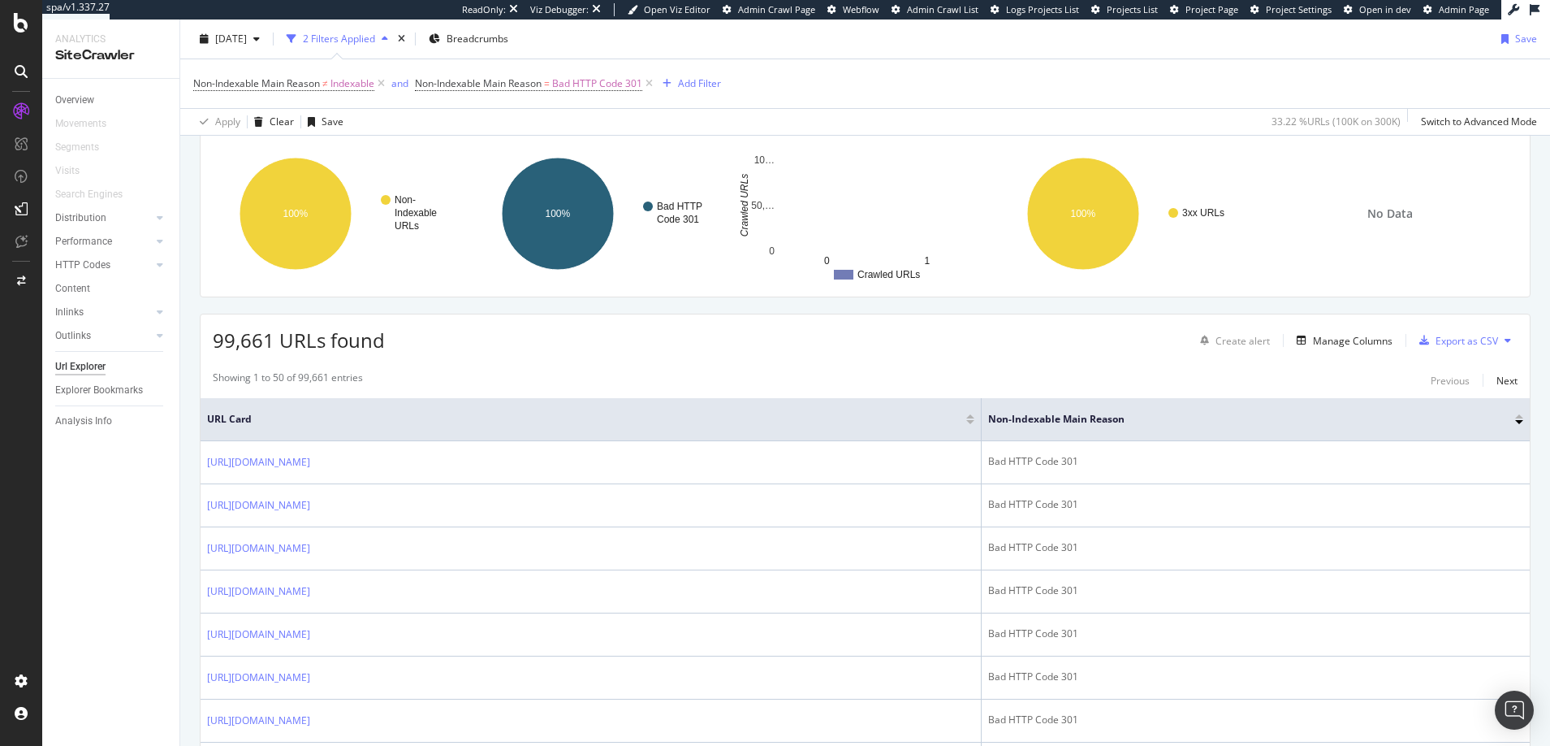
scroll to position [123, 0]
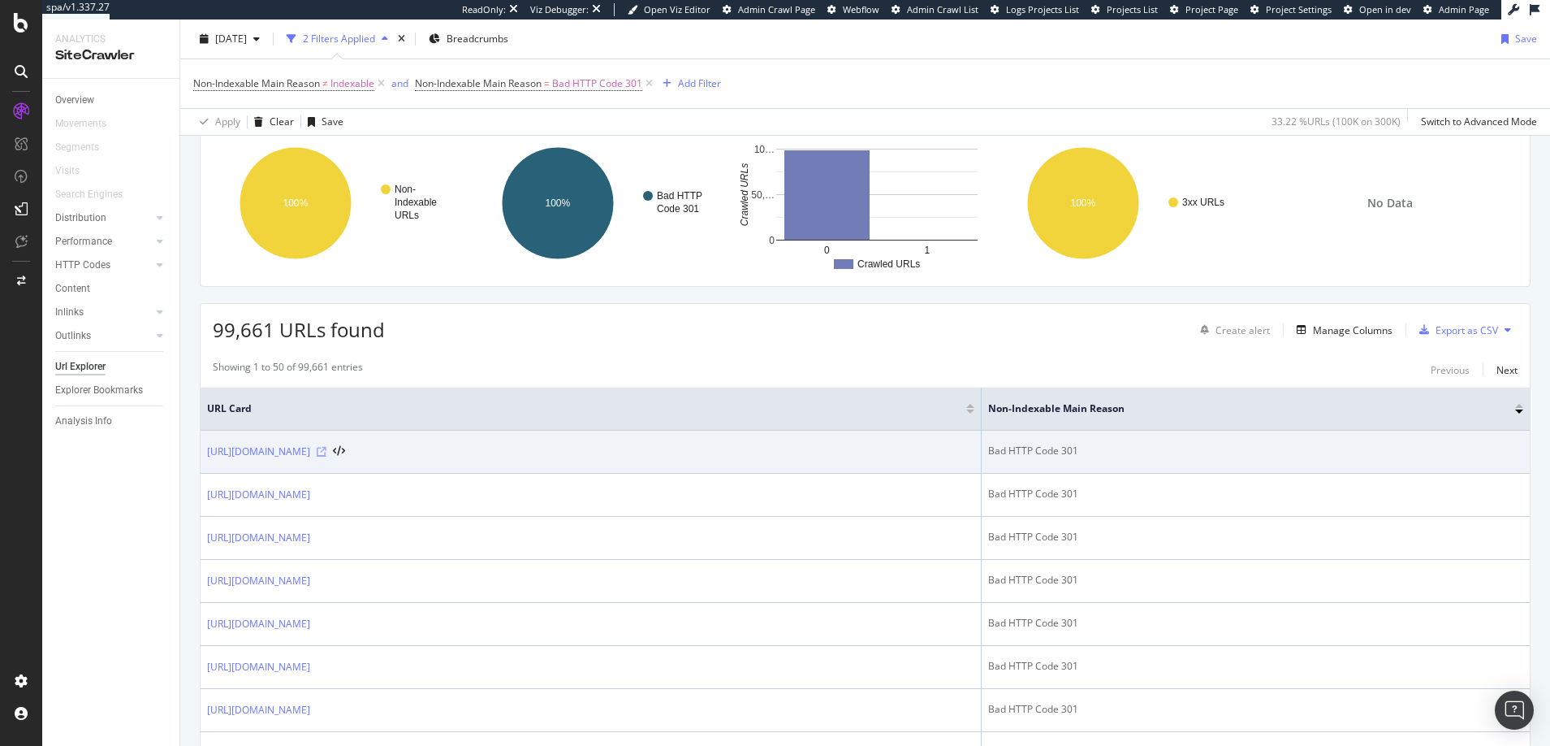
click at [326, 452] on icon at bounding box center [322, 452] width 10 height 10
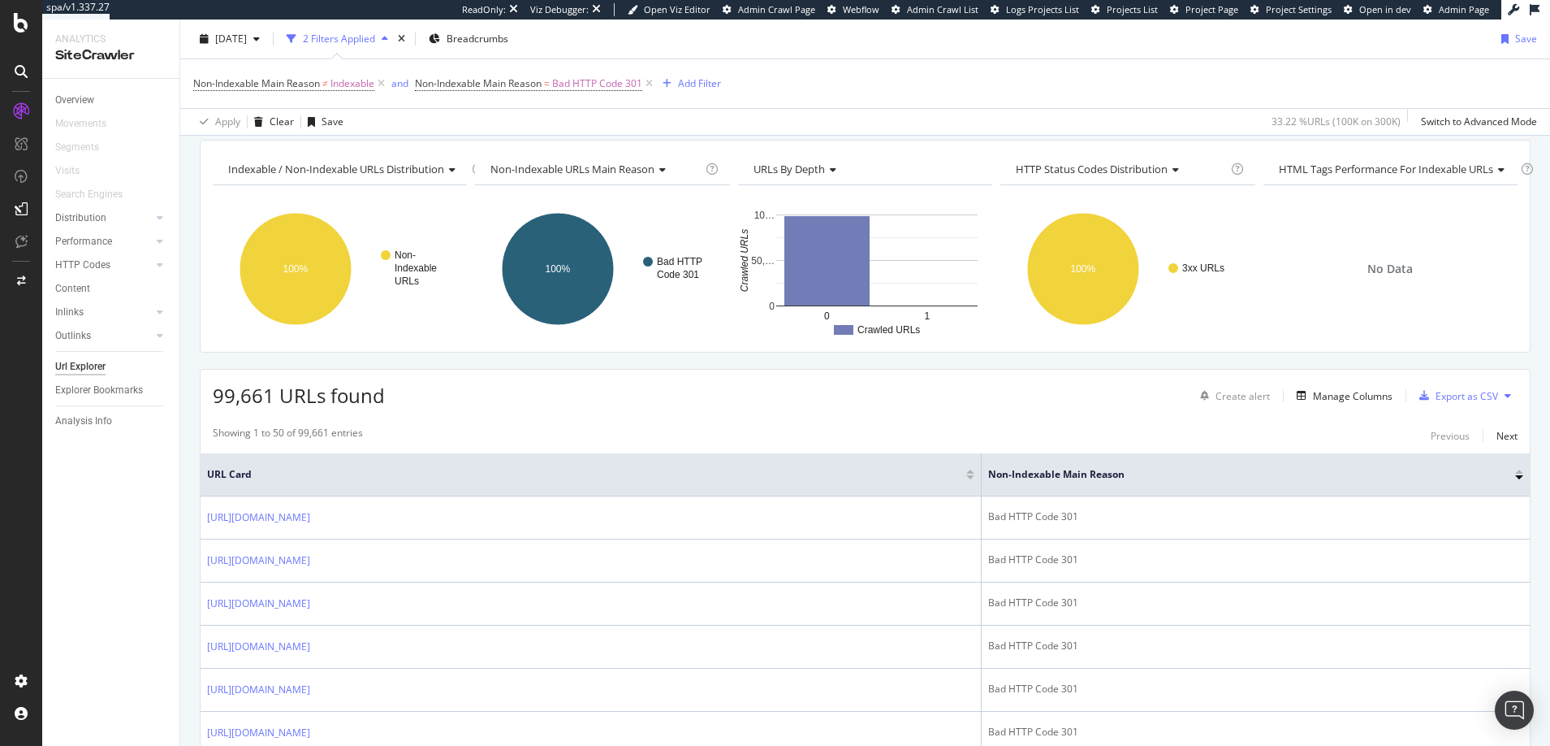
scroll to position [0, 0]
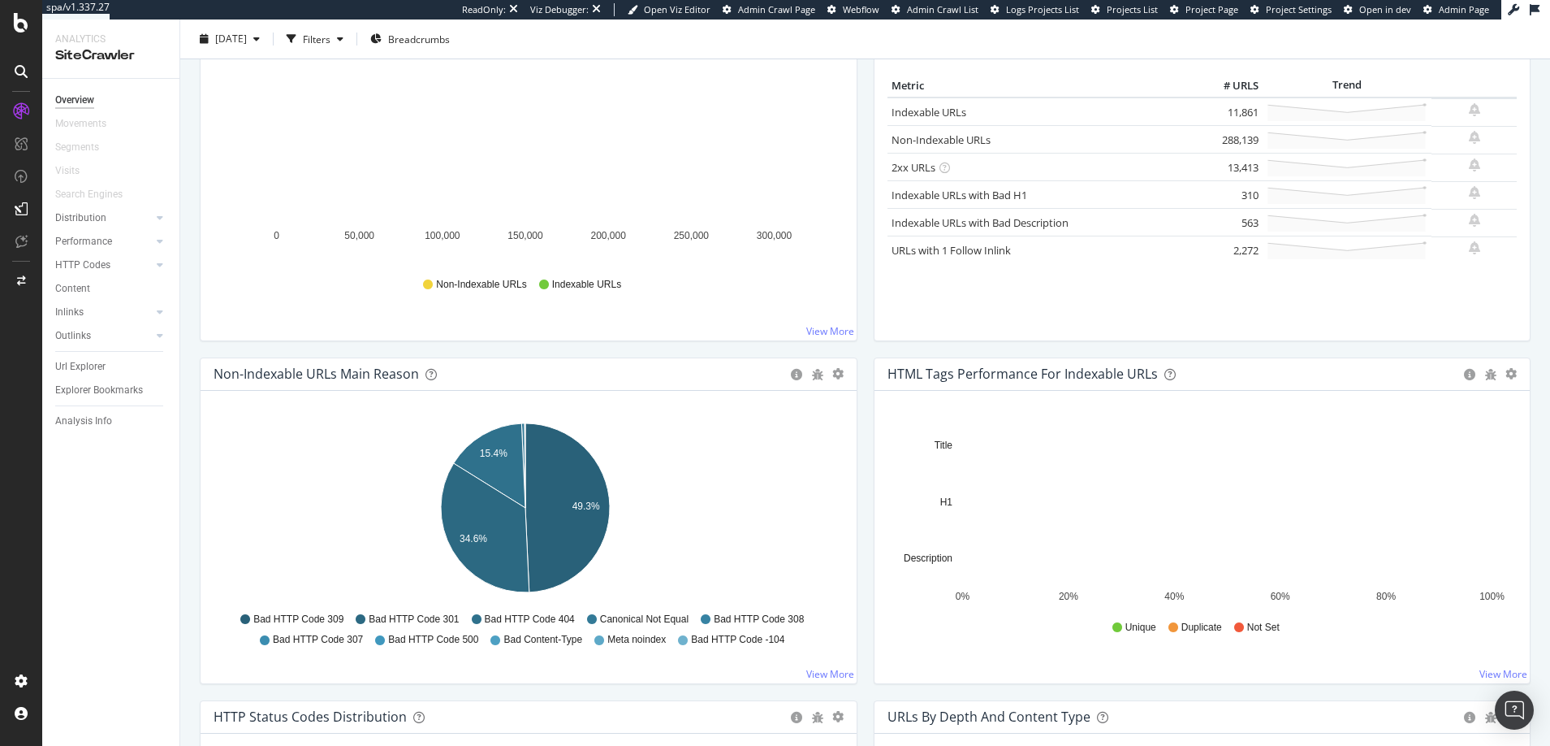
scroll to position [252, 0]
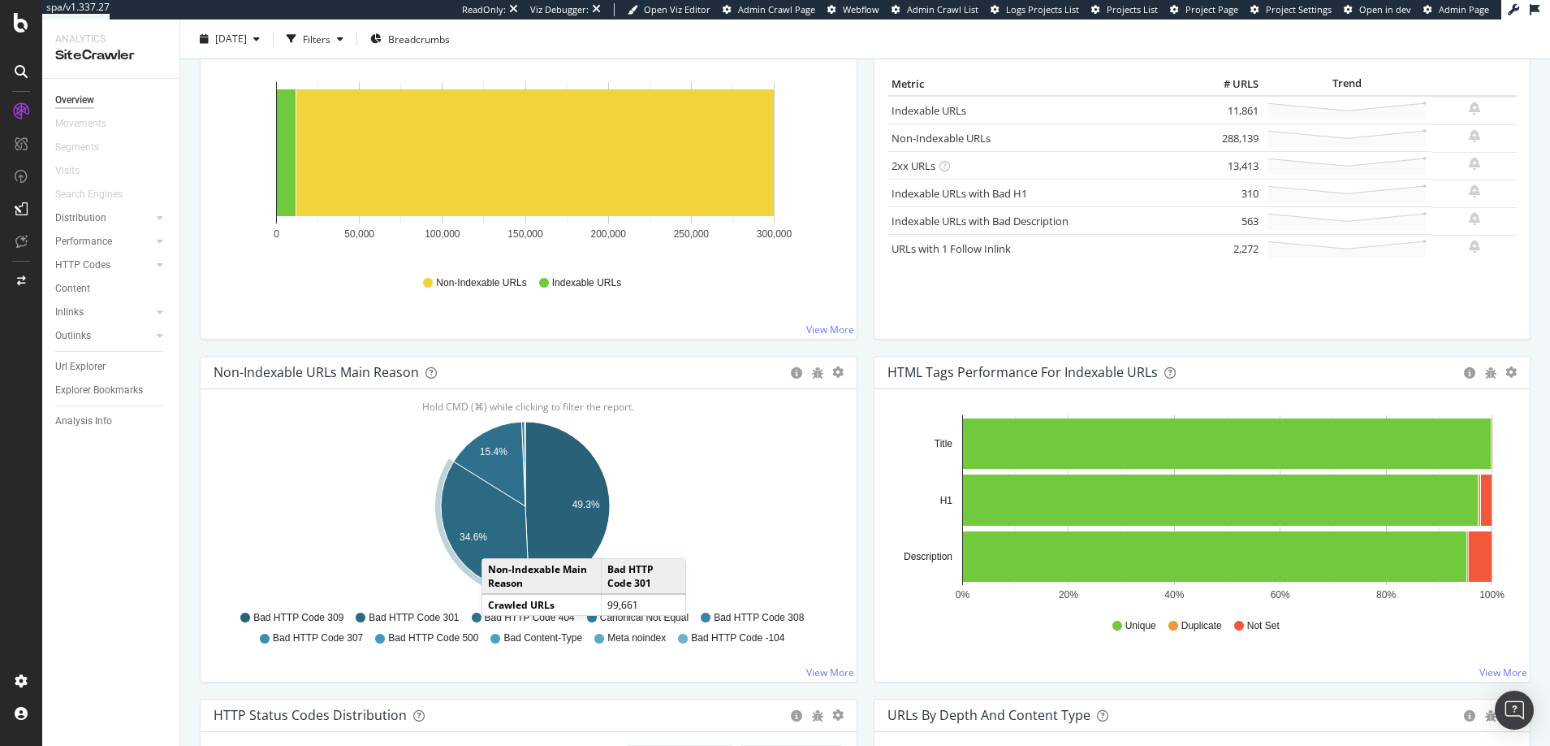
click at [586, 693] on div "Non-Indexable URLs Main Reason Pie Table Export as CSV Add to Custom Report Hol…" at bounding box center [529, 527] width 674 height 343
click at [815, 672] on link "View More" at bounding box center [830, 672] width 48 height 14
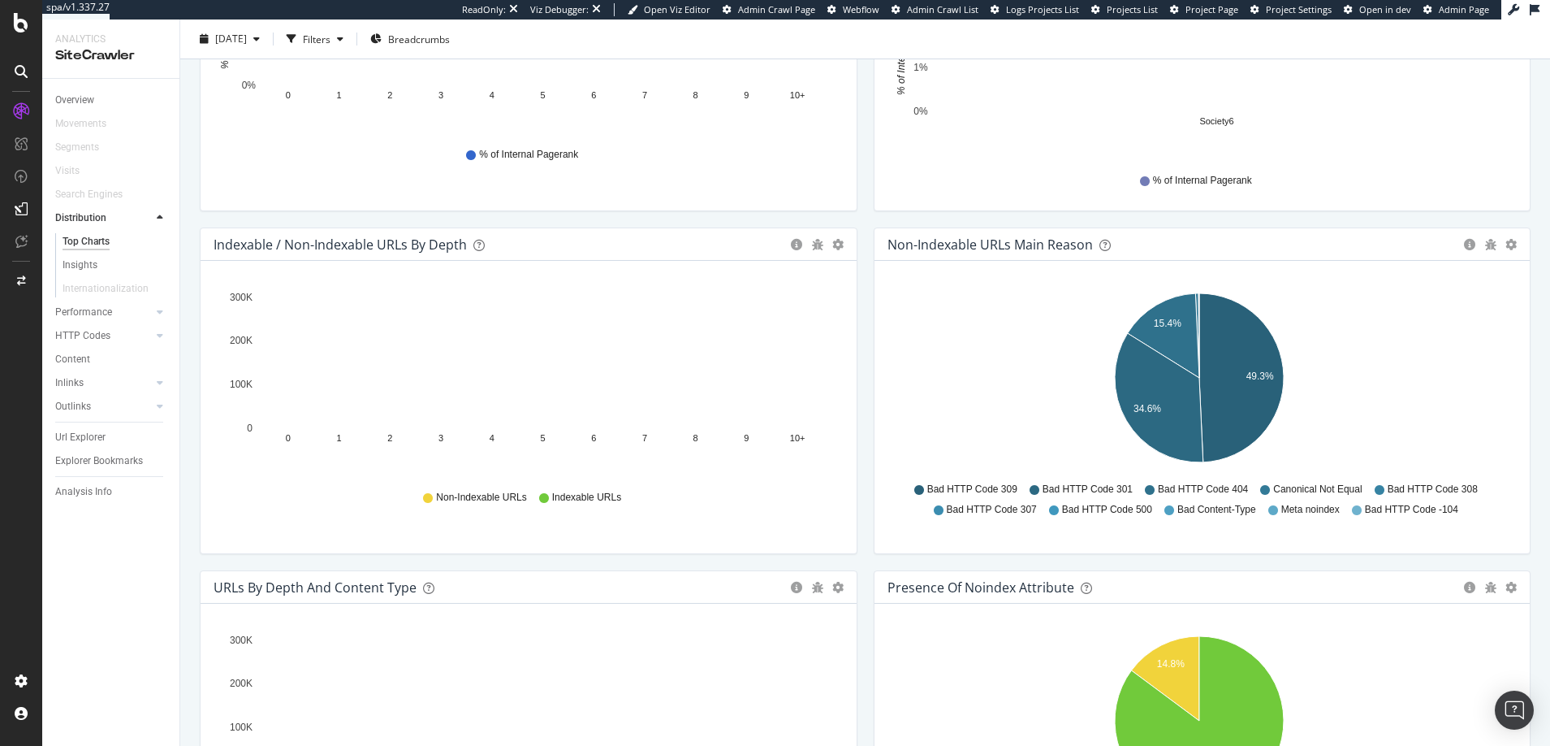
scroll to position [698, 0]
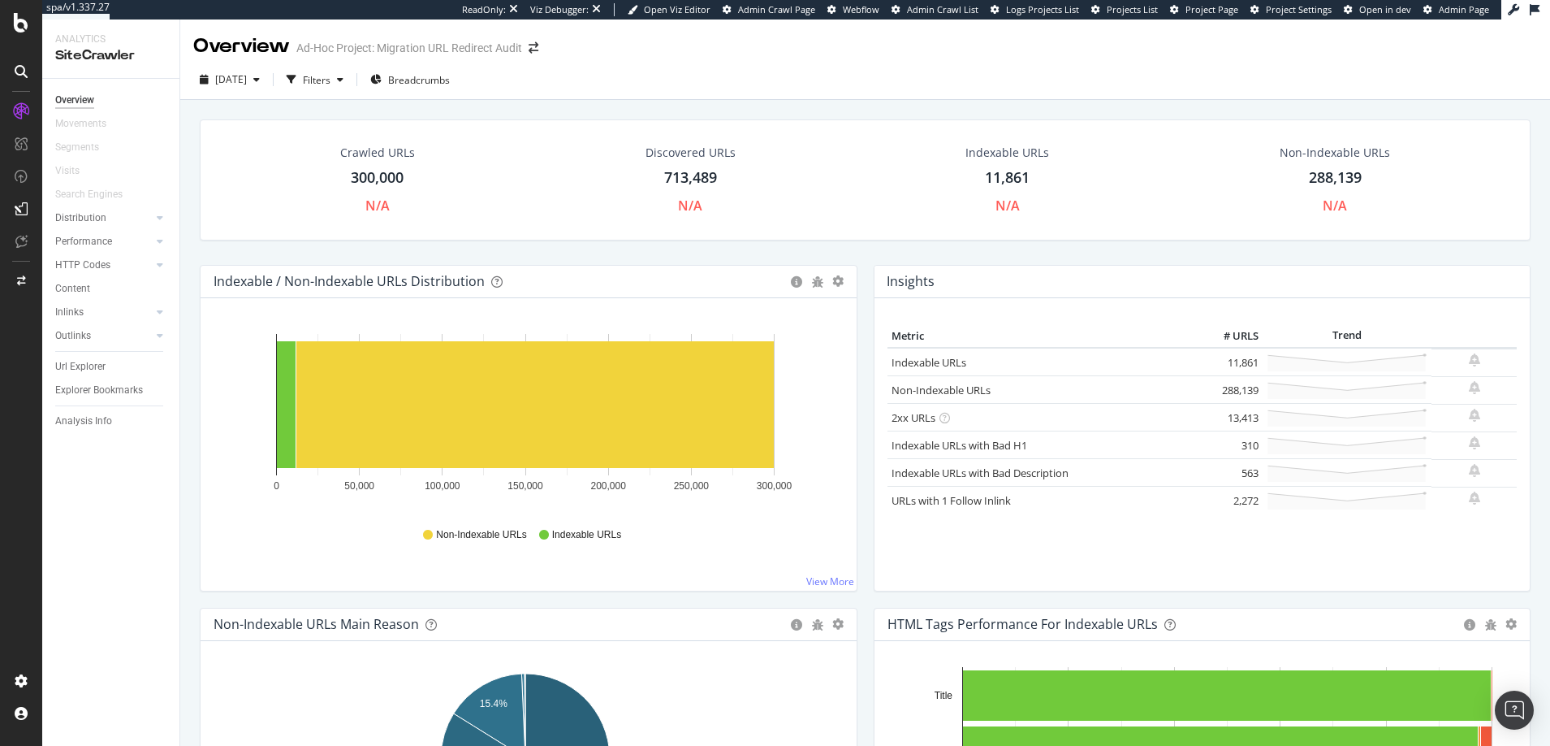
click at [488, 48] on div "Ad-Hoc Project: Migration URL Redirect Audit" at bounding box center [409, 48] width 226 height 16
click at [535, 48] on icon "arrow-right-arrow-left" at bounding box center [534, 47] width 10 height 11
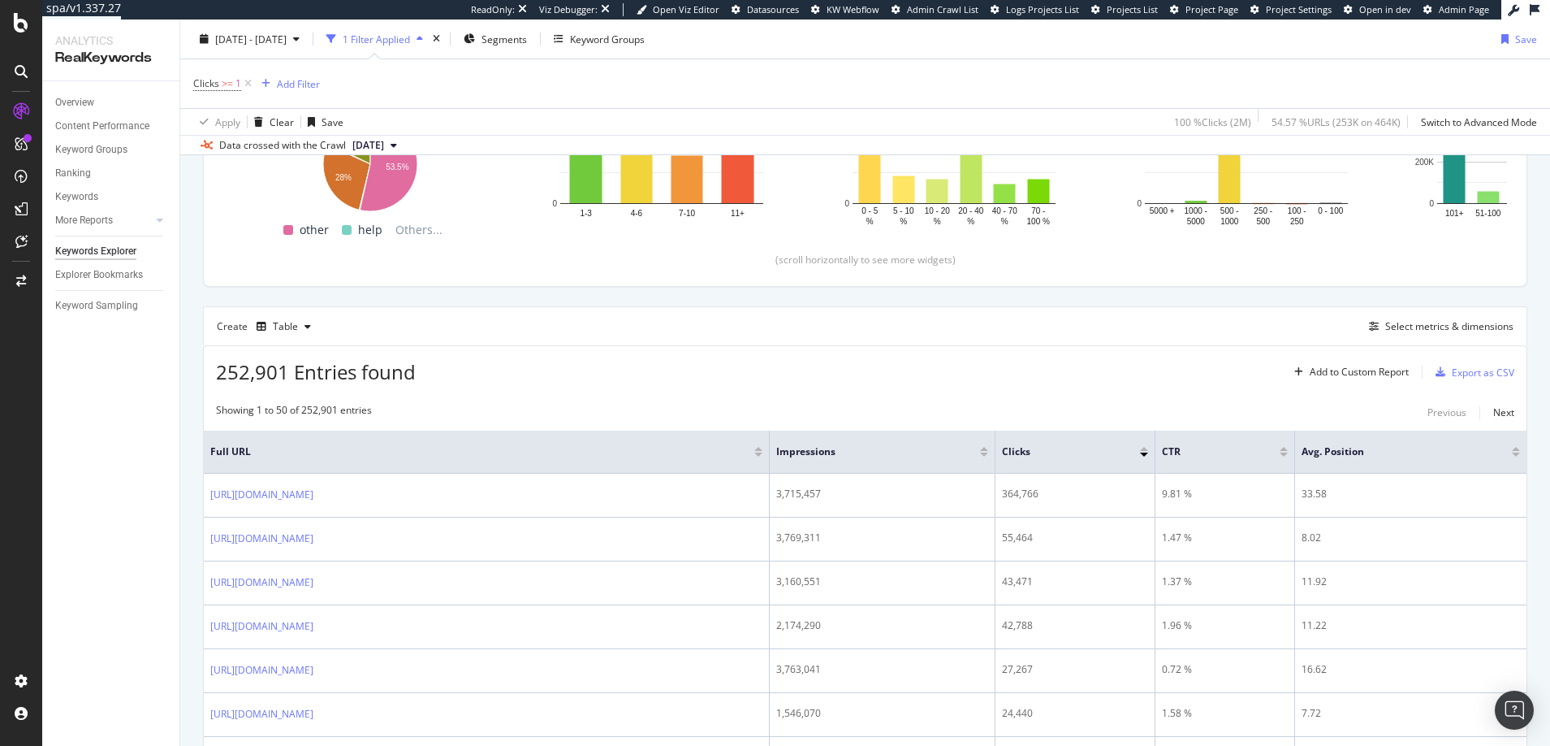
scroll to position [331, 0]
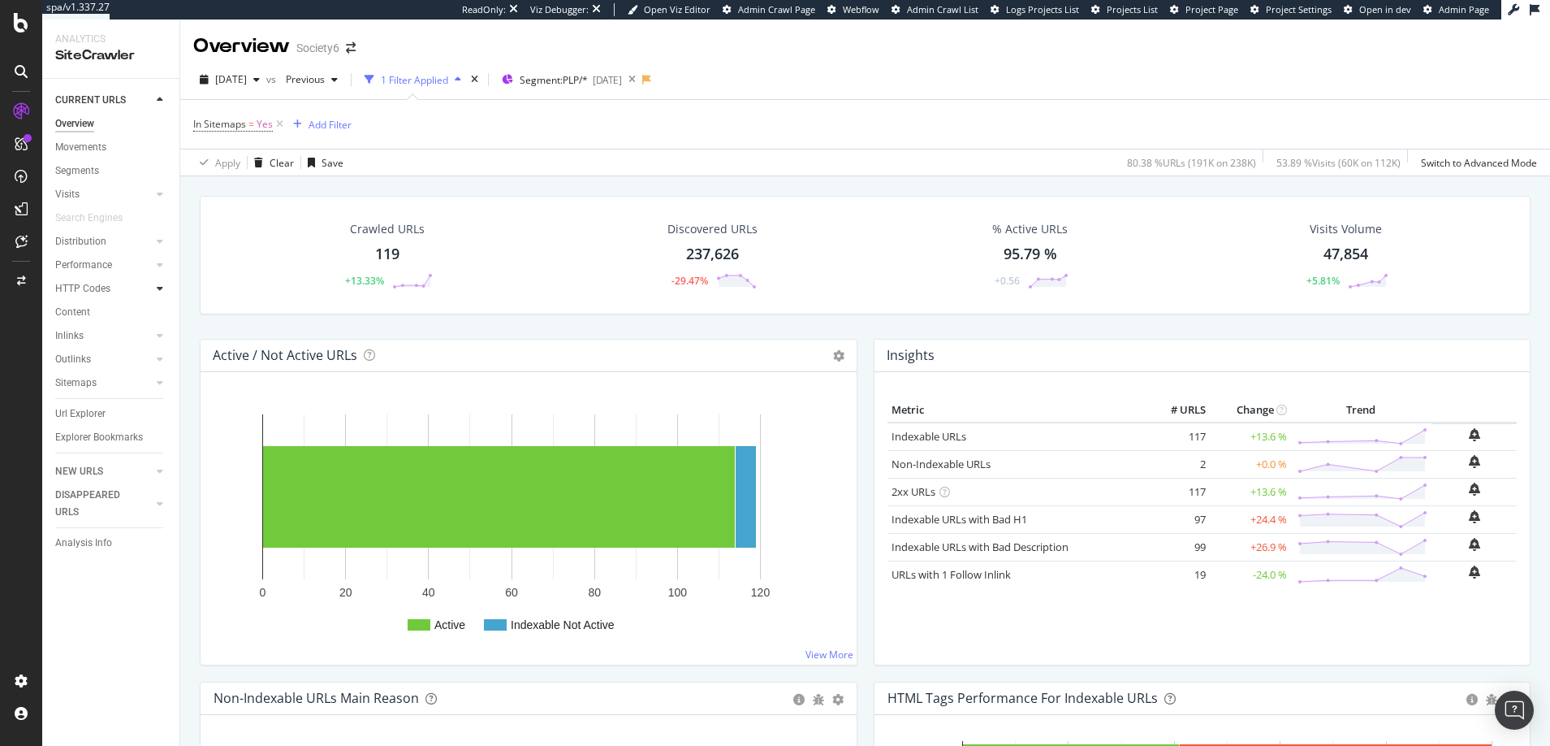
click at [160, 287] on icon at bounding box center [160, 288] width 6 height 10
click at [86, 287] on div "HTTP Codes" at bounding box center [82, 288] width 55 height 17
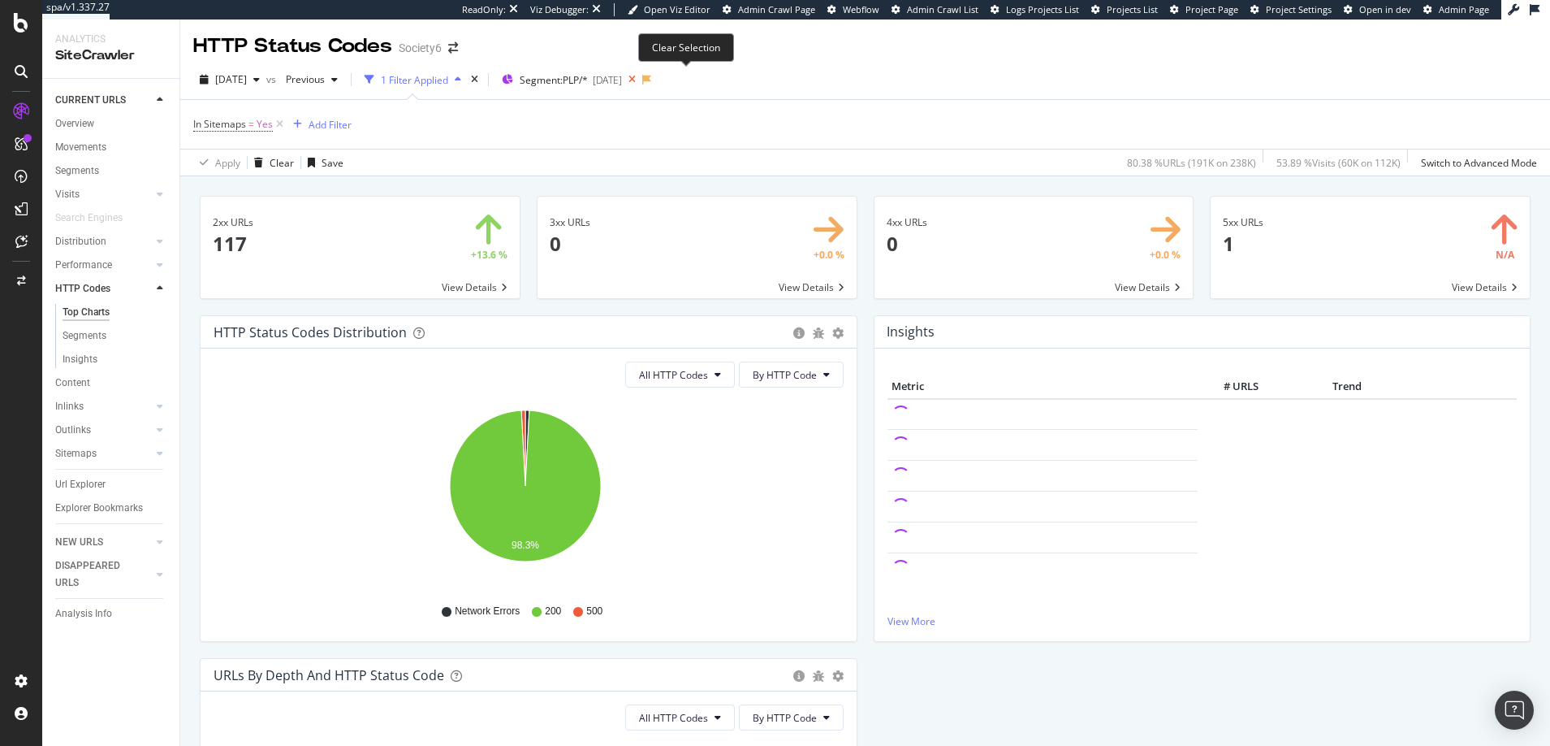
click at [642, 78] on icon at bounding box center [632, 79] width 20 height 23
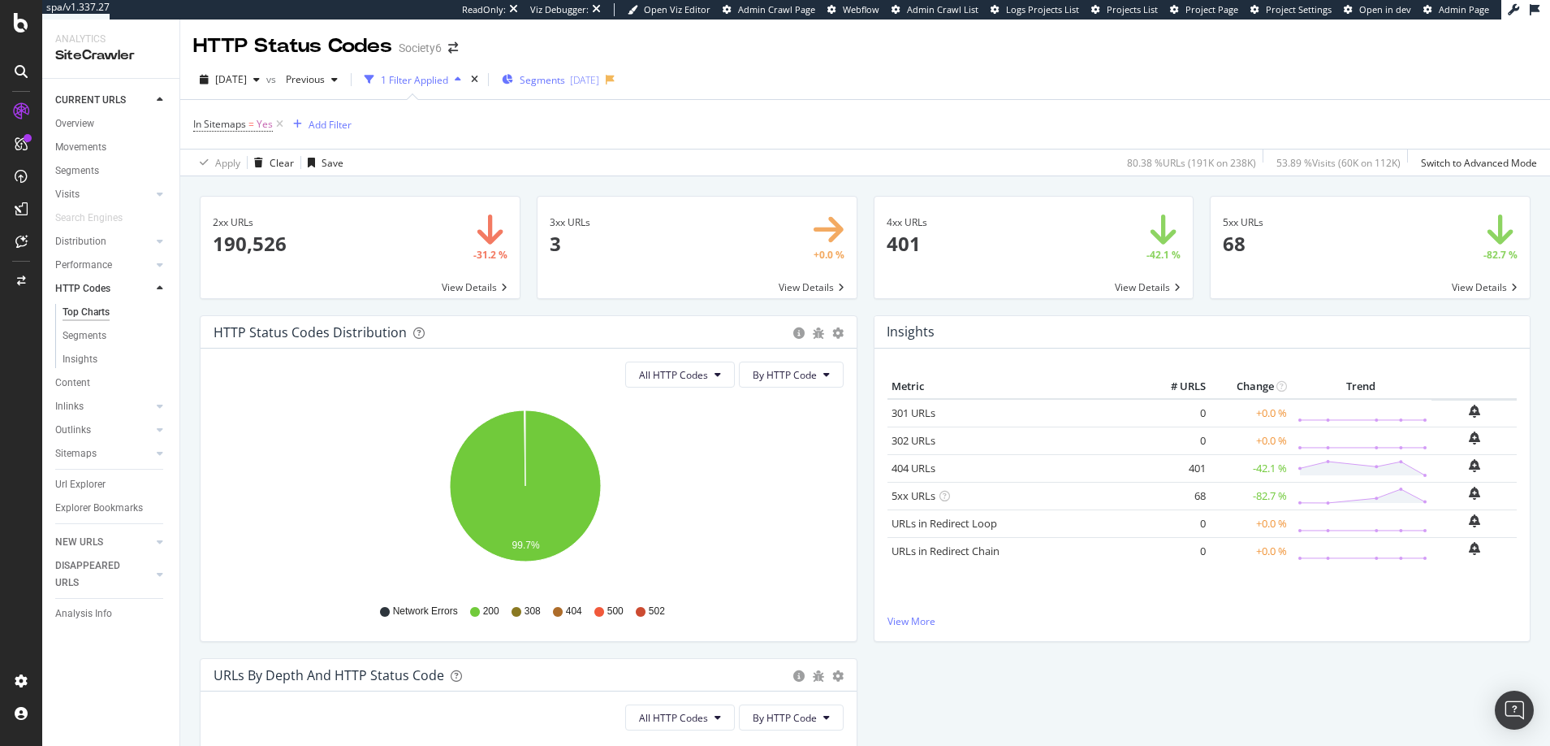
click at [565, 80] on span "Segments" at bounding box center [542, 80] width 45 height 14
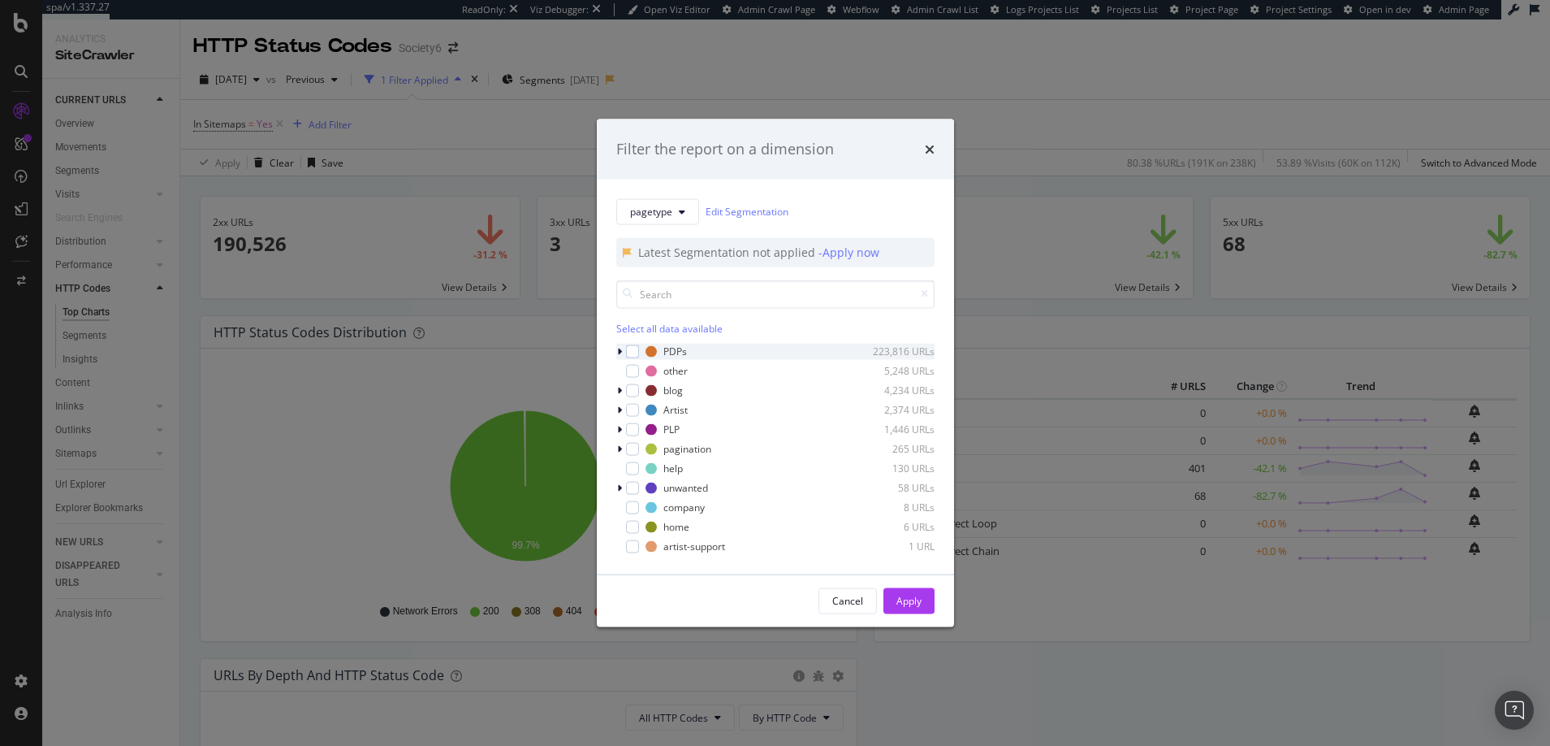
click at [619, 352] on icon "modal" at bounding box center [619, 351] width 5 height 10
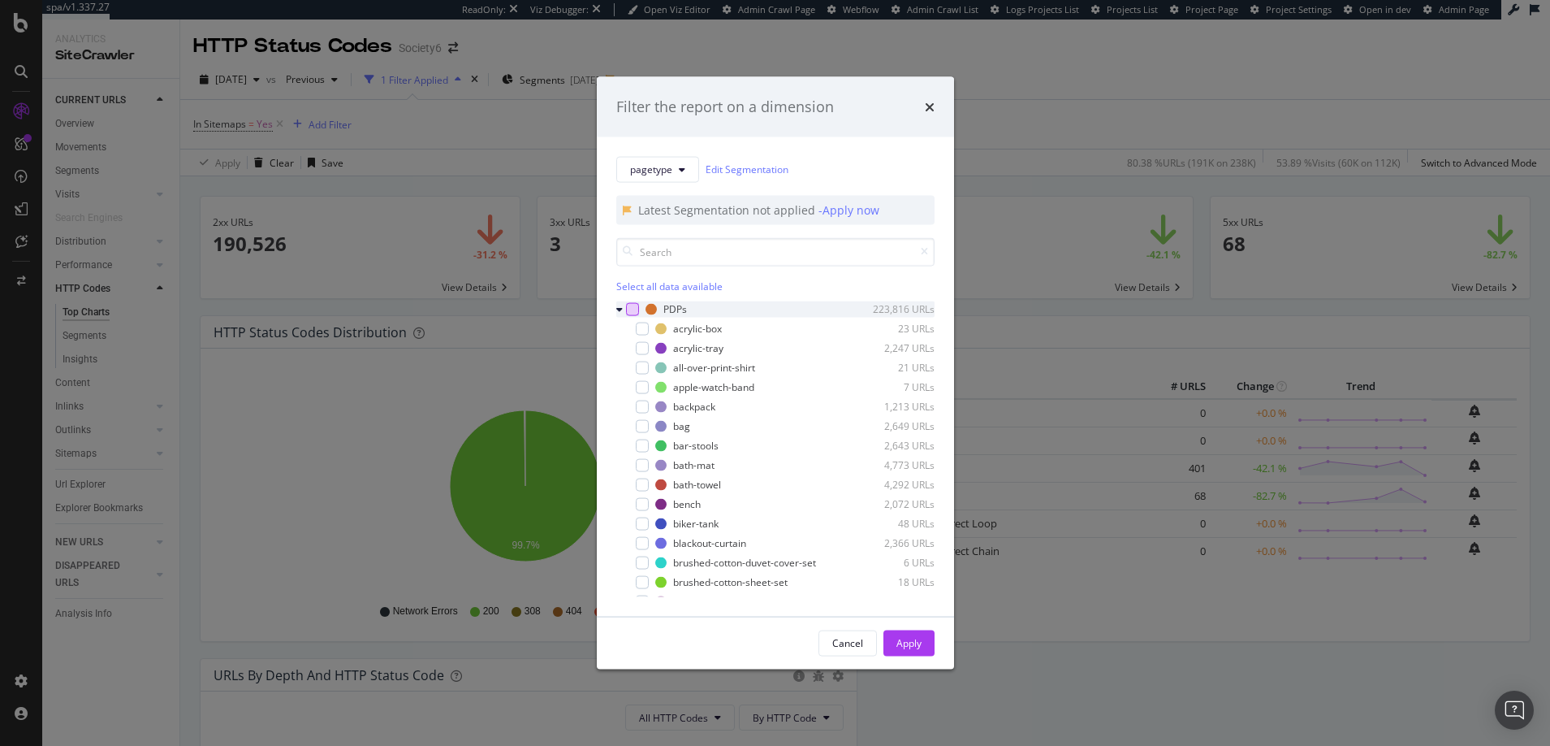
click at [630, 305] on div "modal" at bounding box center [632, 308] width 13 height 13
click at [619, 307] on icon "modal" at bounding box center [619, 309] width 6 height 10
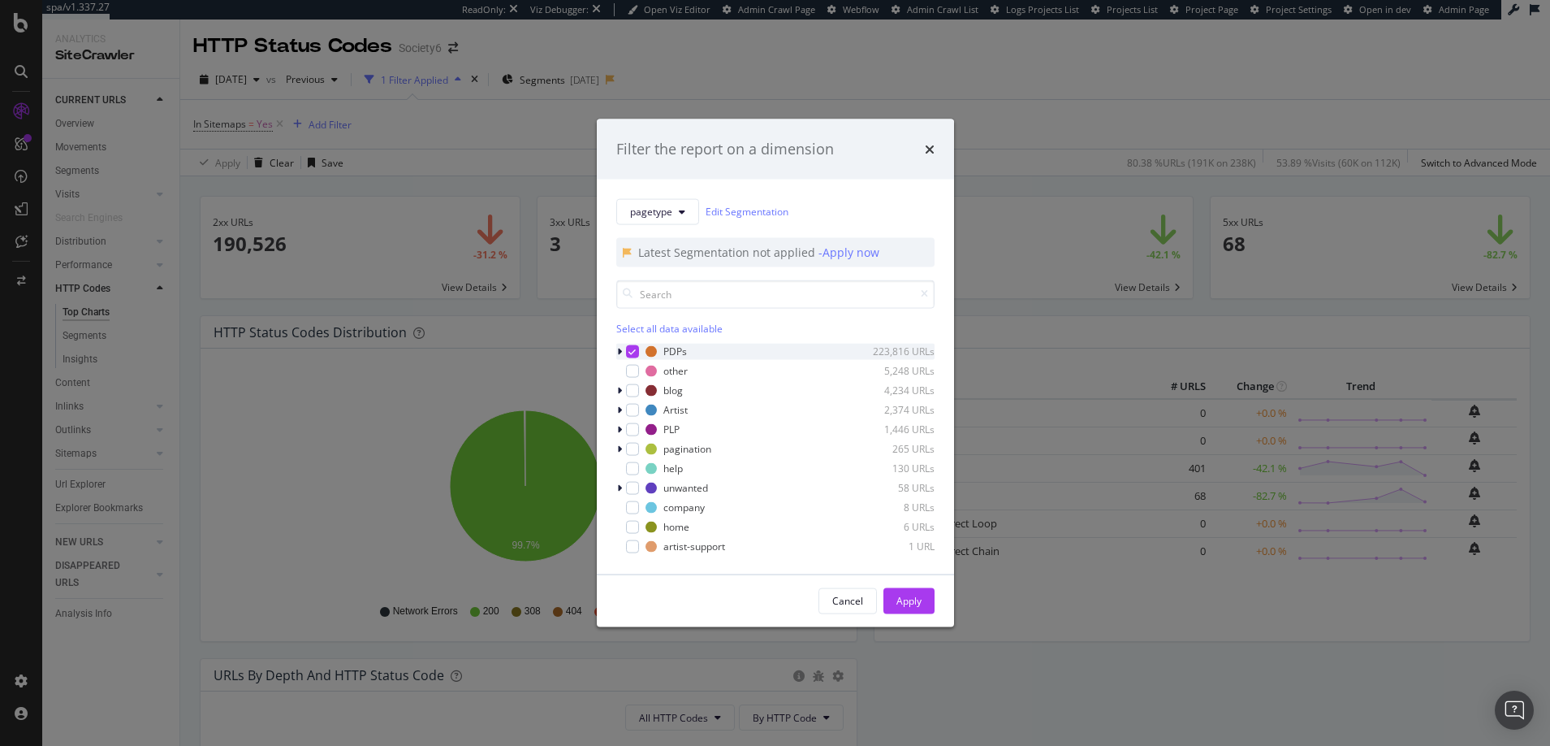
click at [630, 348] on icon "modal" at bounding box center [632, 351] width 7 height 8
click at [633, 428] on div "modal" at bounding box center [632, 428] width 13 height 13
click at [906, 598] on div "Apply" at bounding box center [909, 601] width 25 height 14
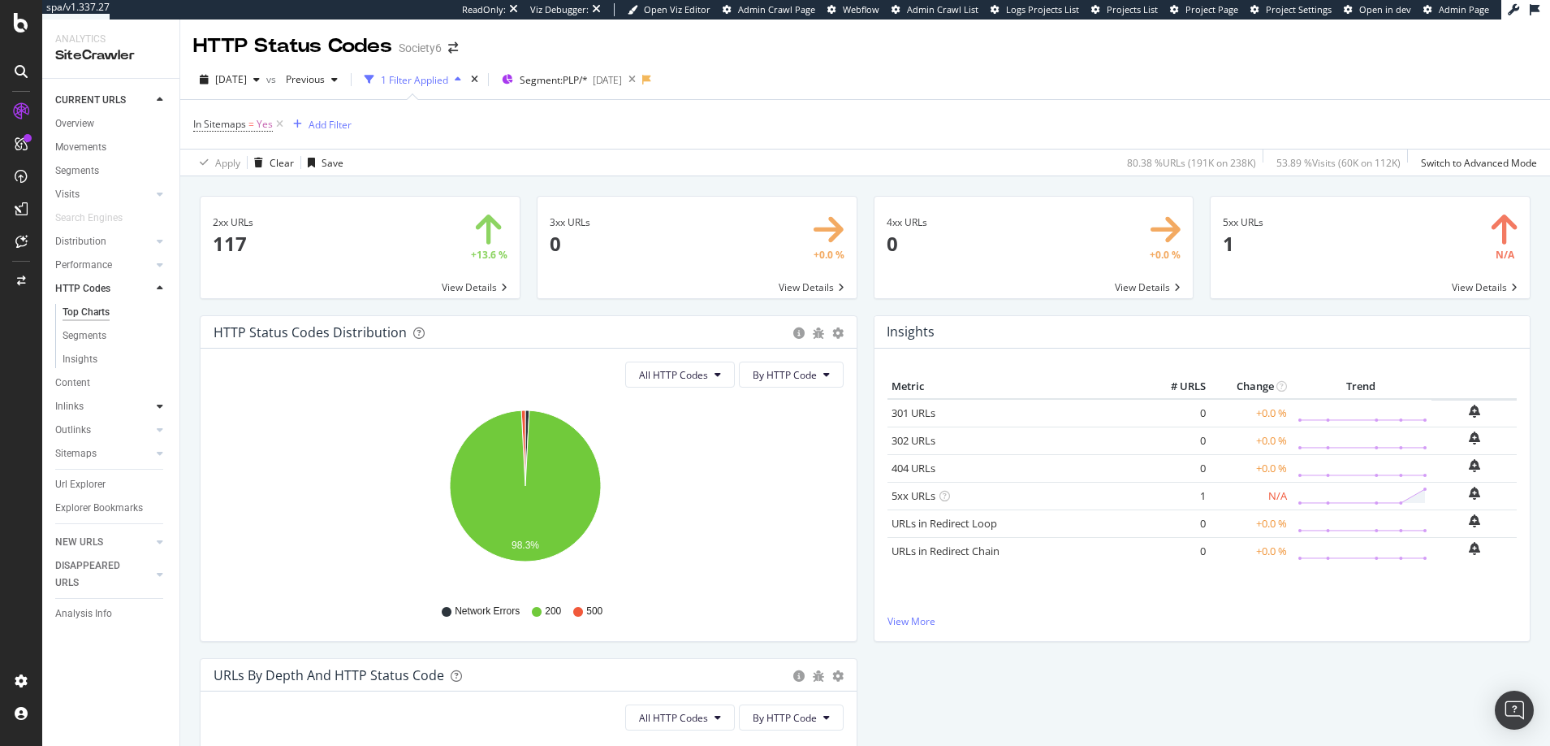
click at [161, 407] on icon at bounding box center [160, 406] width 6 height 10
click at [100, 241] on div "RealKeywords" at bounding box center [96, 241] width 72 height 16
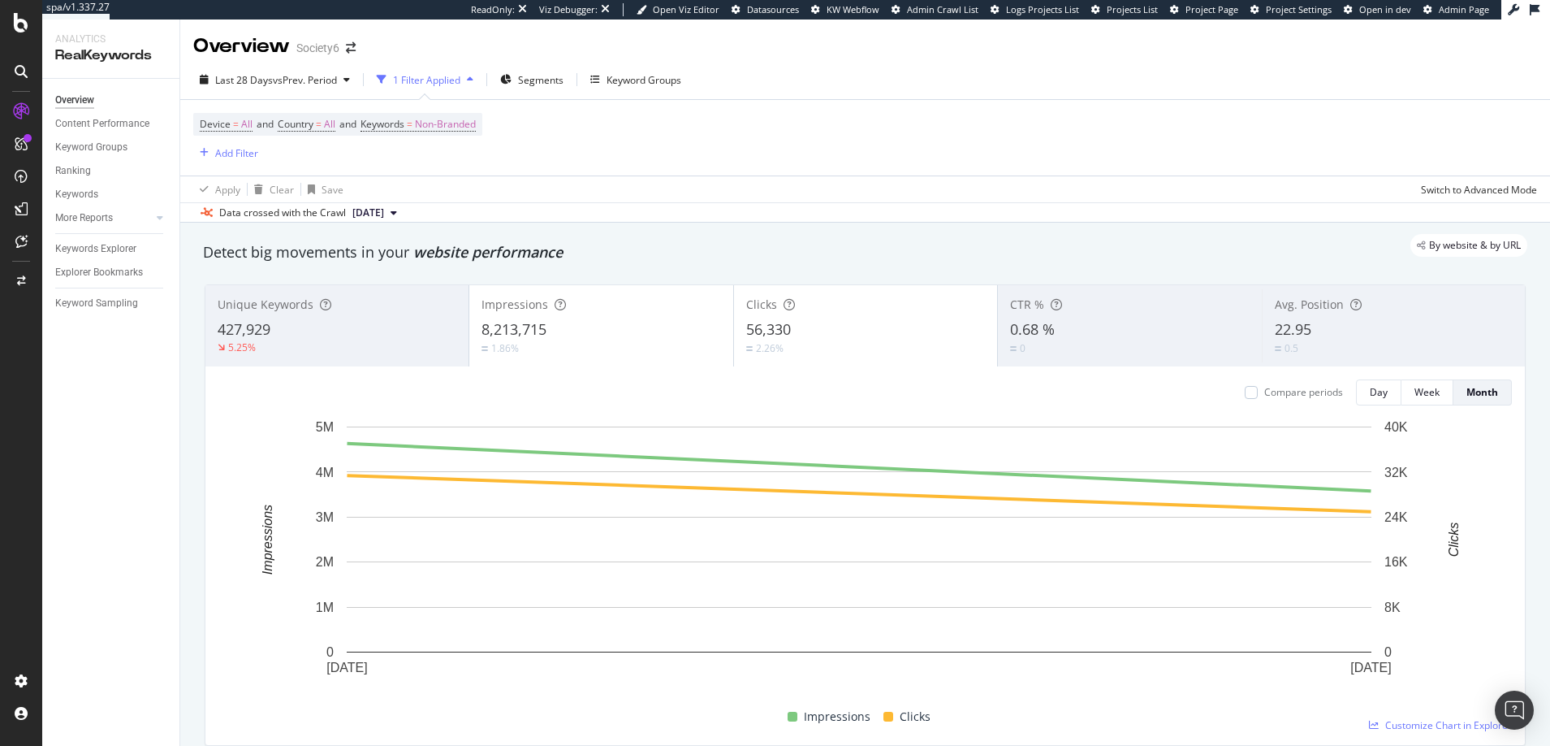
click at [361, 214] on span "[DATE]" at bounding box center [368, 212] width 32 height 15
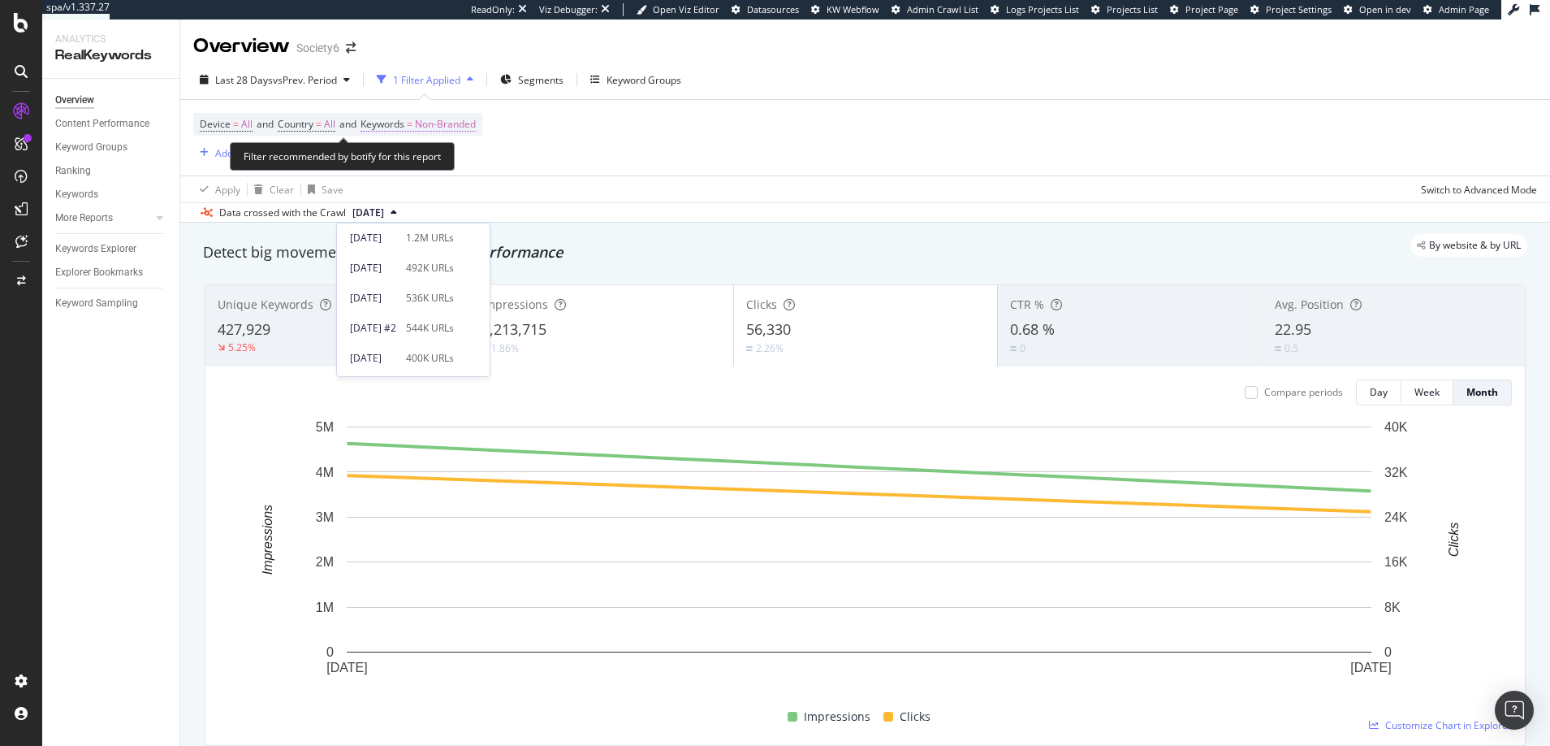
click at [460, 122] on span "Non-Branded" at bounding box center [445, 124] width 61 height 23
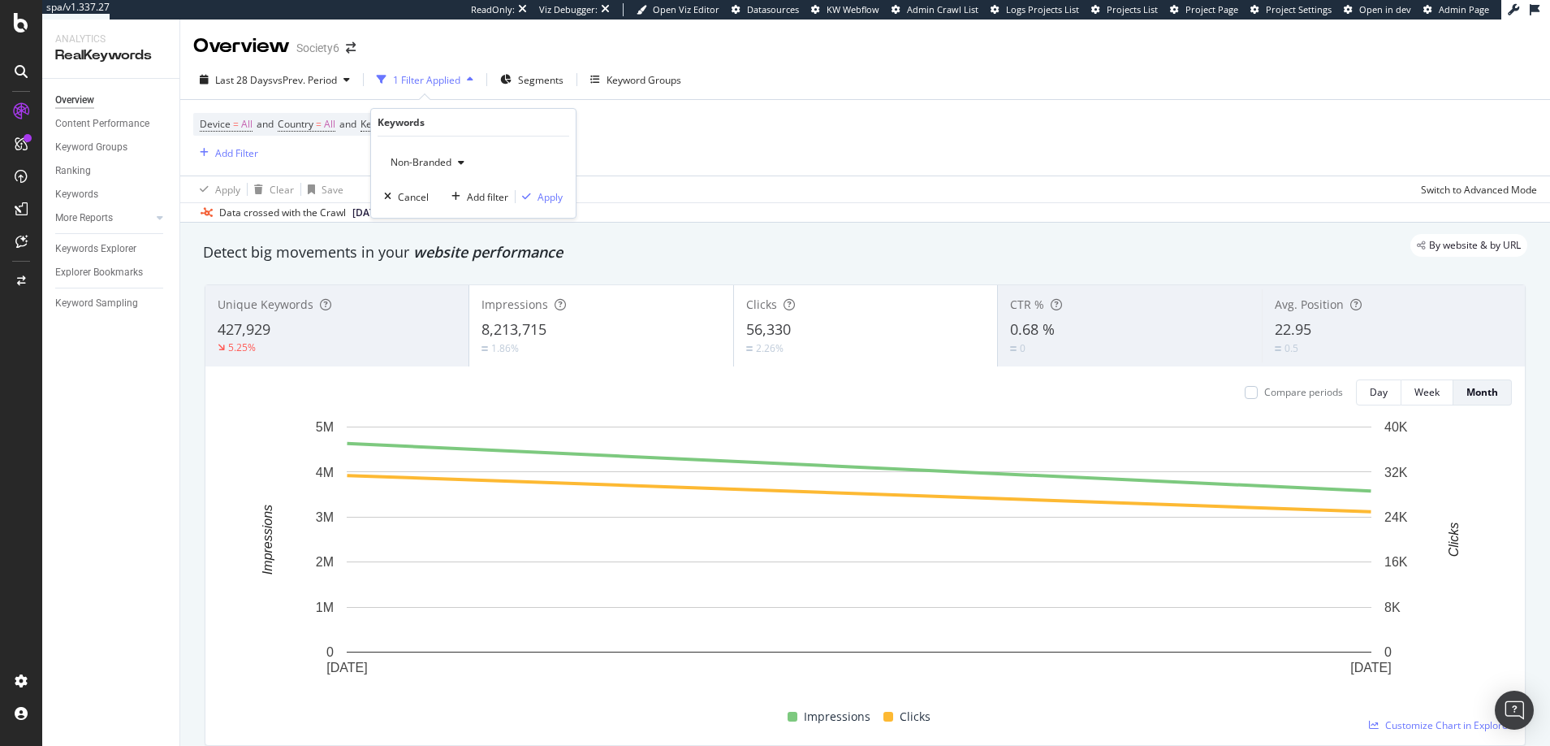
click at [463, 164] on icon "button" at bounding box center [461, 163] width 6 height 10
click at [410, 290] on span "All" at bounding box center [481, 289] width 166 height 15
click at [551, 194] on div "Apply" at bounding box center [550, 197] width 25 height 14
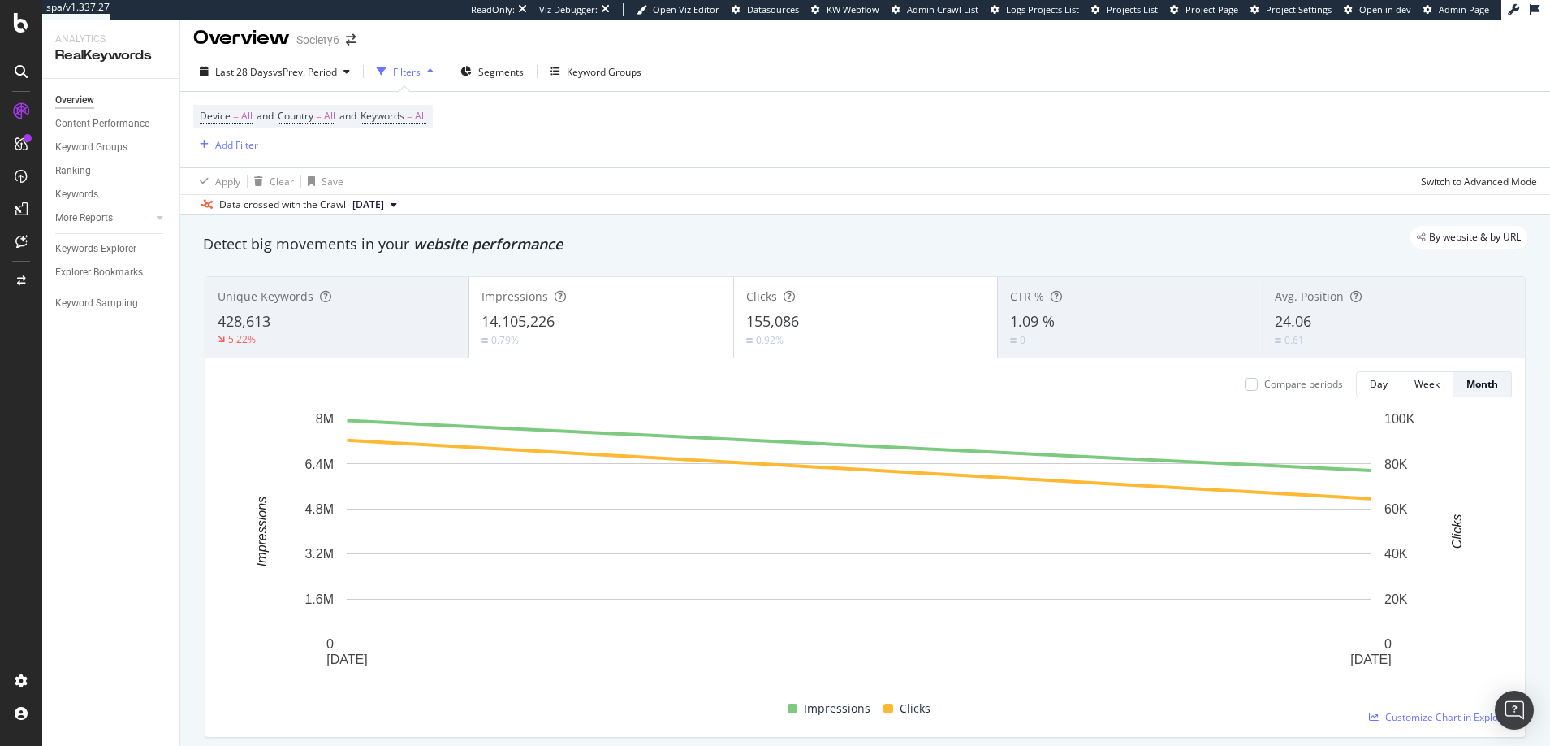
scroll to position [10, 0]
click at [227, 143] on div "Add Filter" at bounding box center [236, 143] width 43 height 14
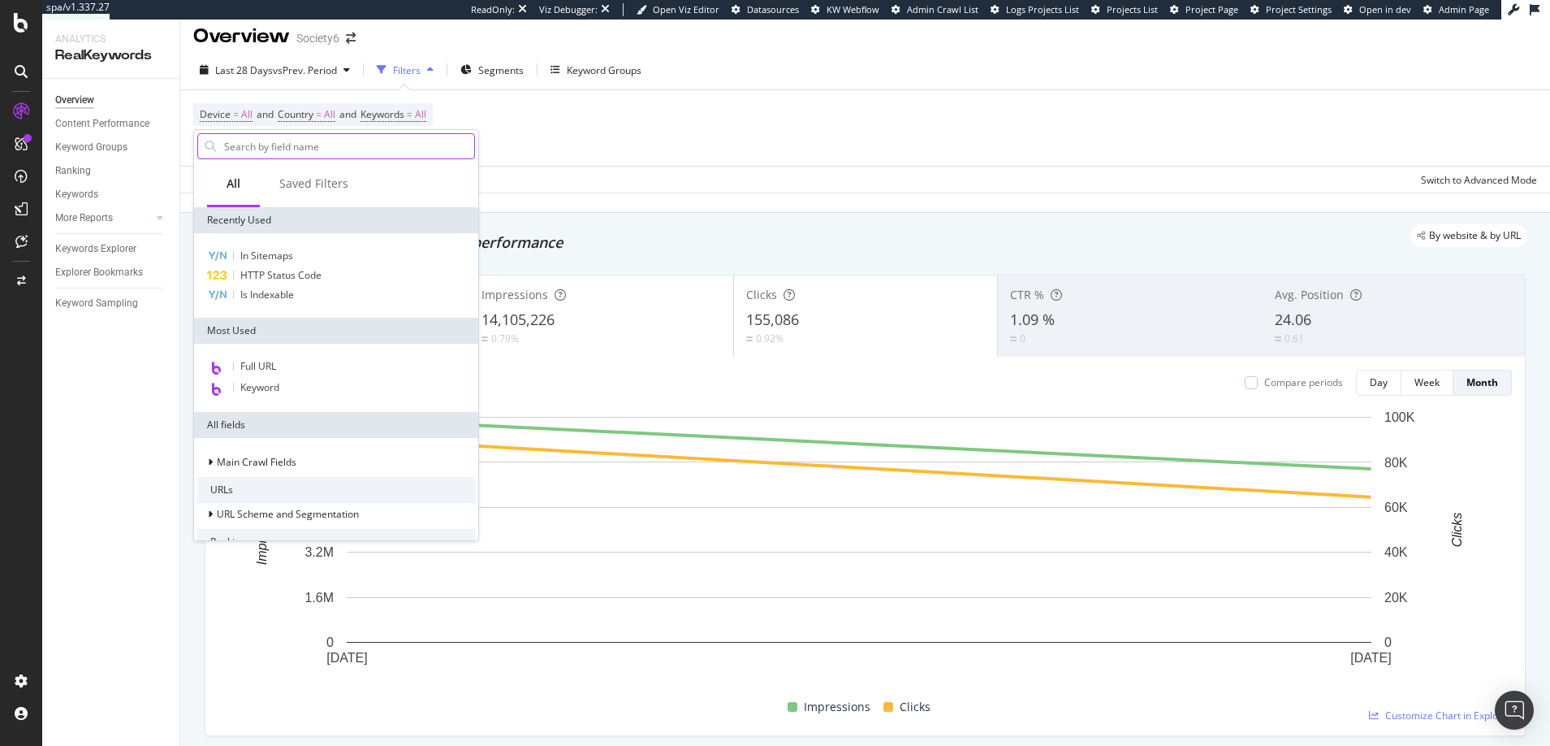
click at [235, 144] on input "text" at bounding box center [349, 146] width 252 height 24
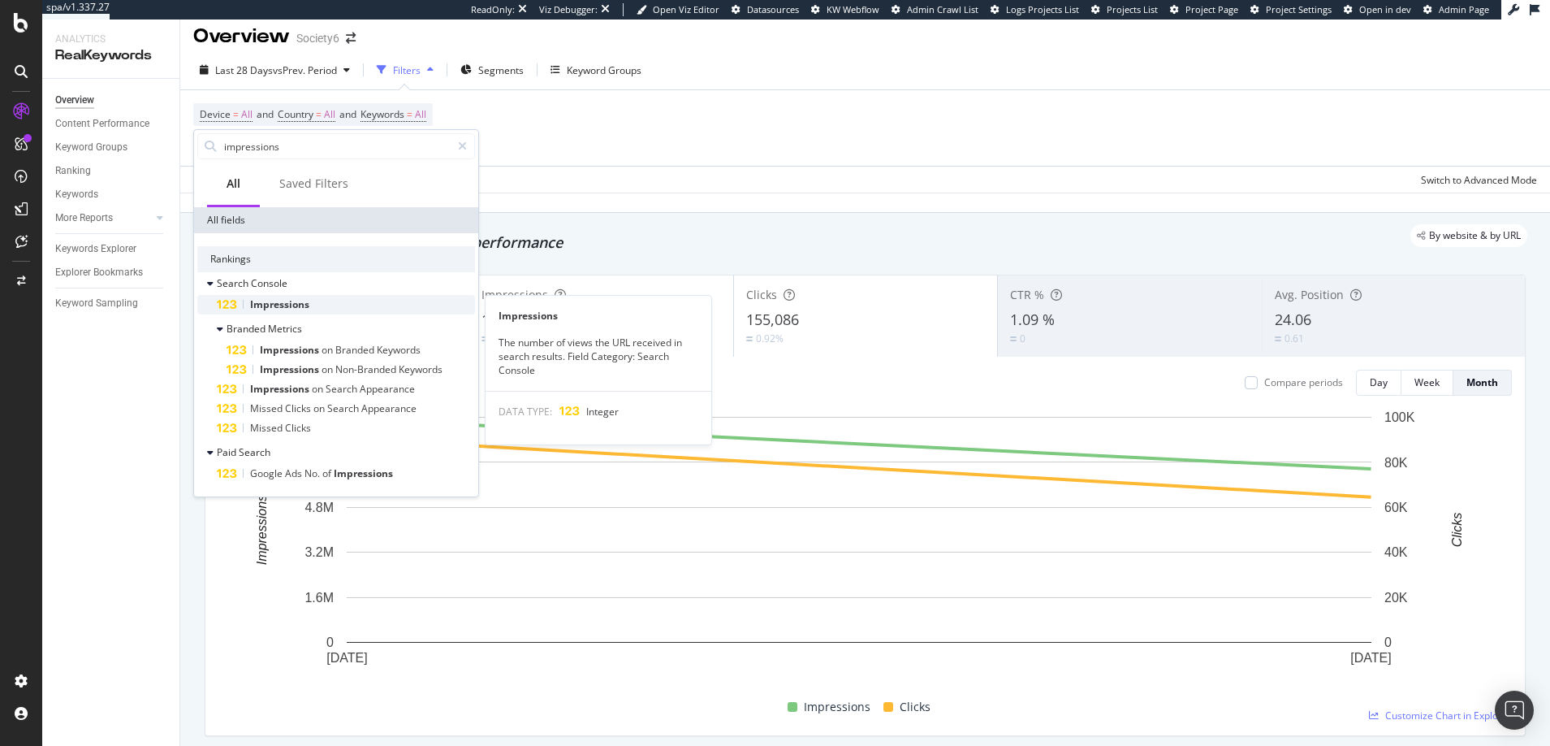
type input "impressions"
click at [288, 305] on span "Impressions" at bounding box center [279, 304] width 59 height 14
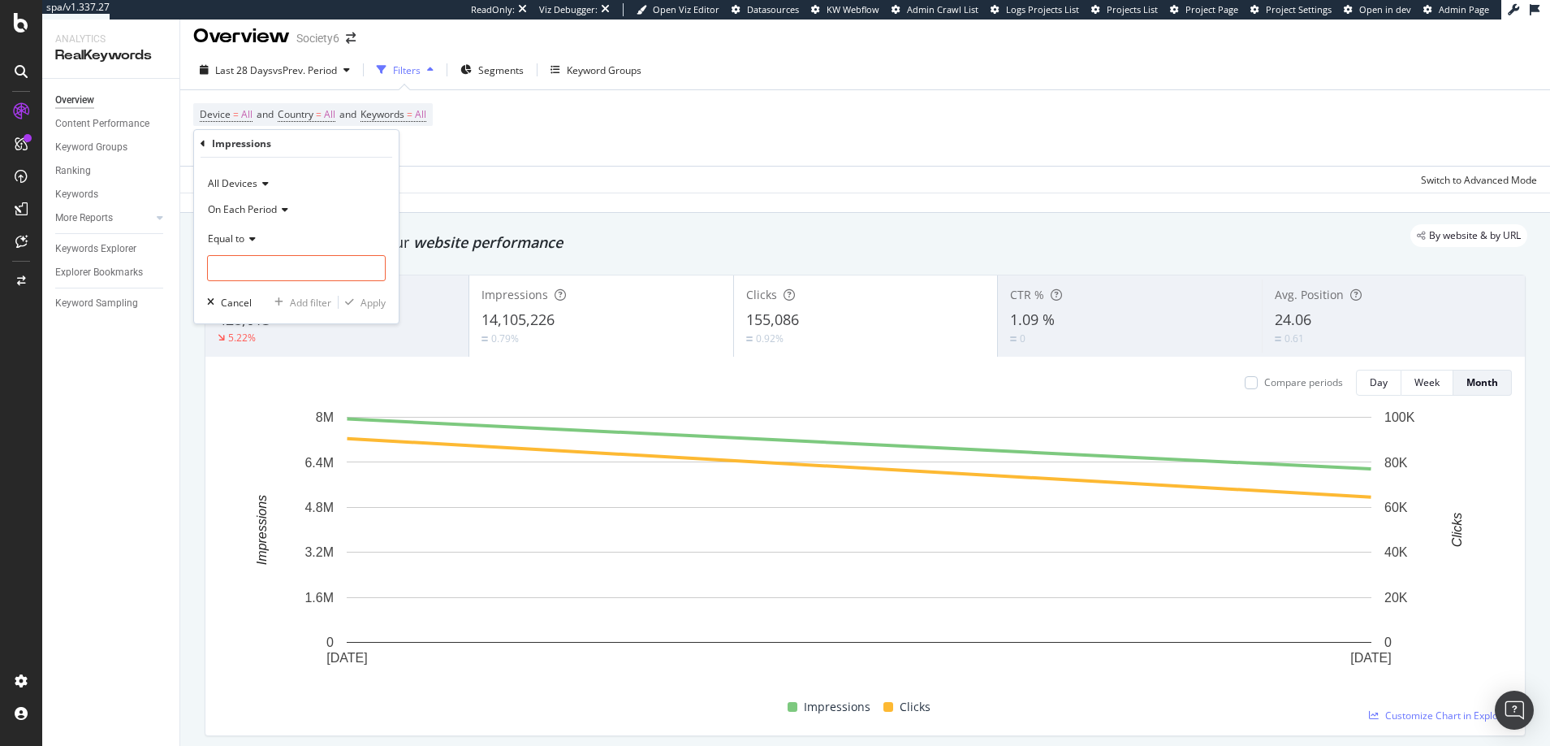
click at [253, 237] on icon at bounding box center [249, 239] width 11 height 10
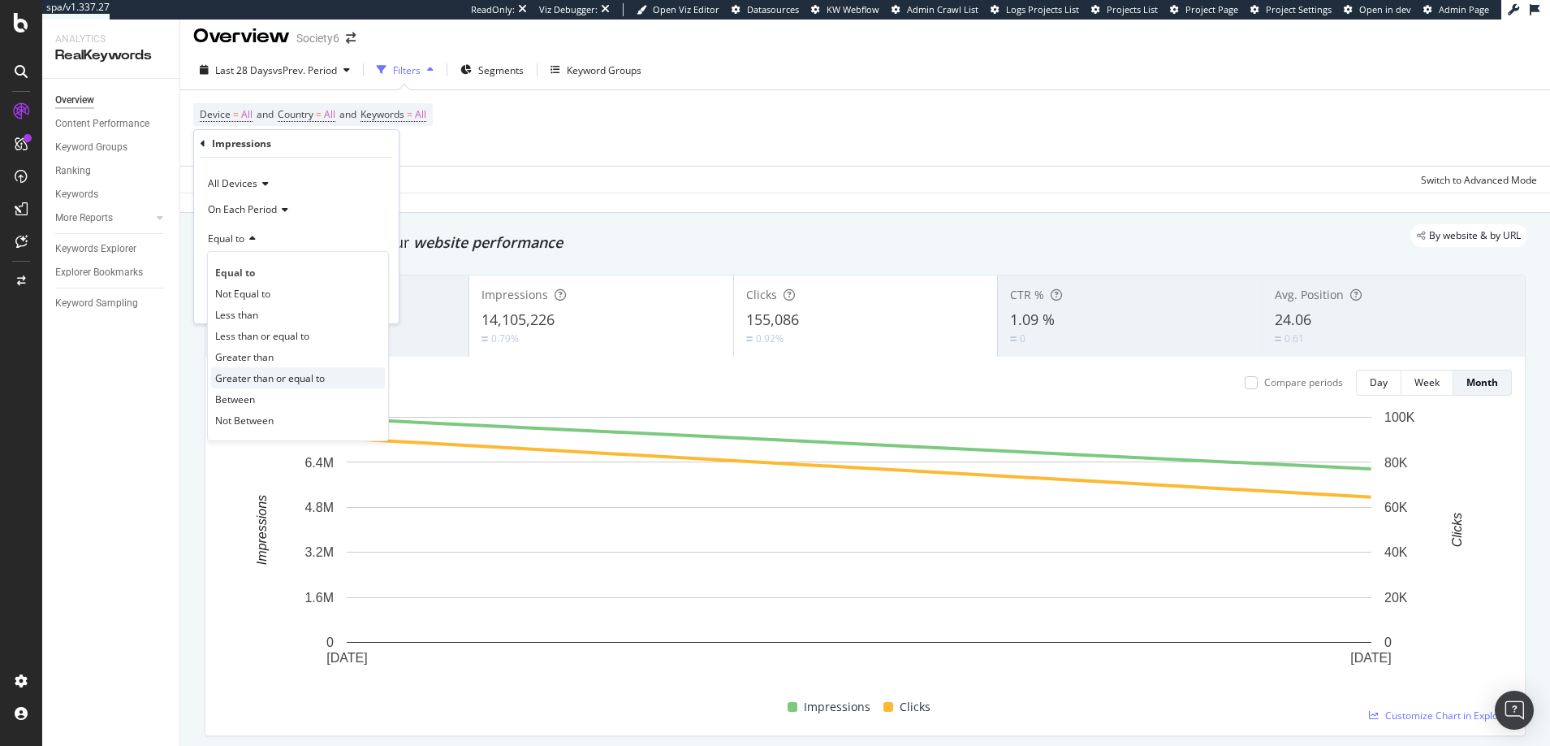
click at [242, 373] on span "Greater than or equal to" at bounding box center [270, 378] width 110 height 14
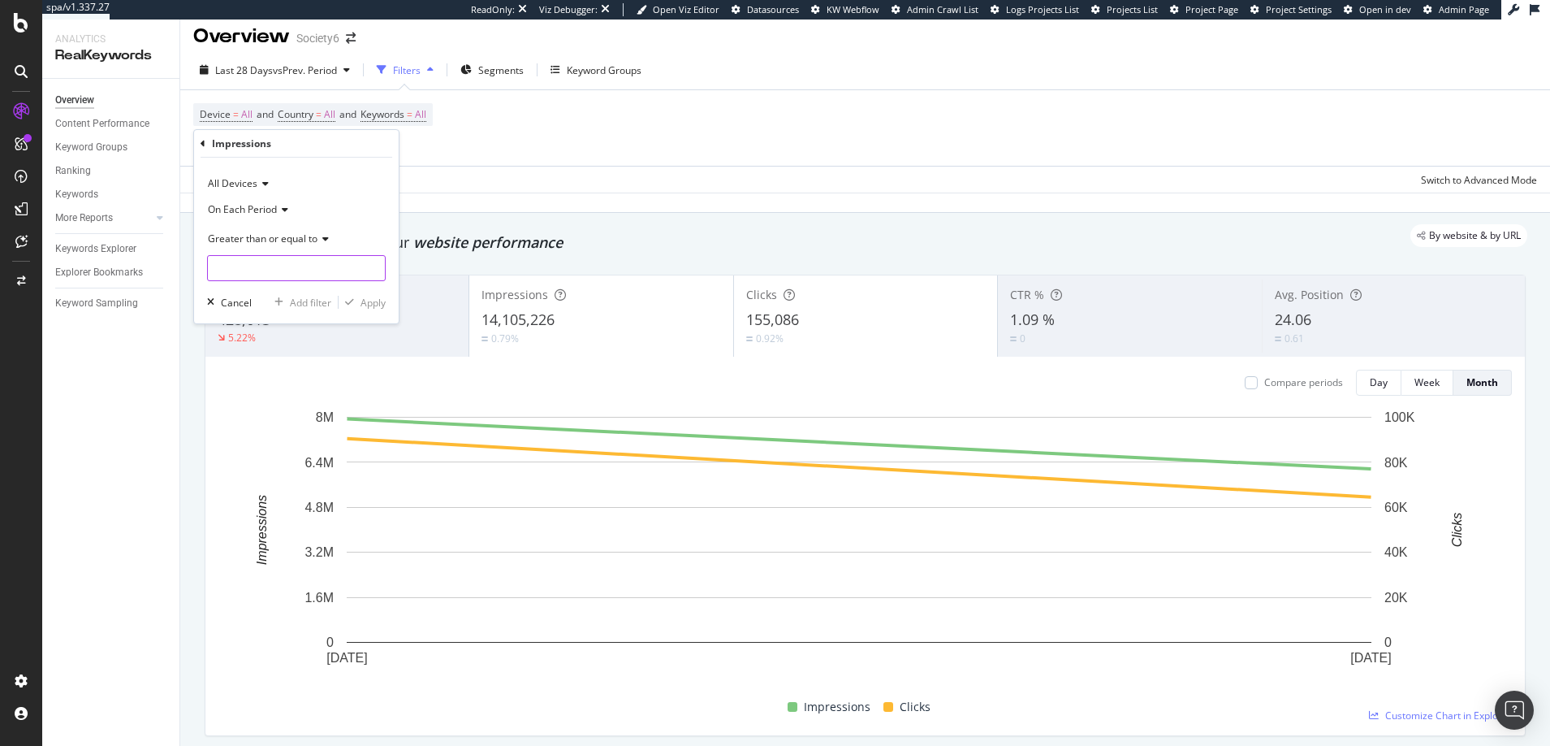
click at [241, 271] on input "number" at bounding box center [296, 268] width 179 height 26
type input "100"
click at [372, 303] on div "Apply" at bounding box center [373, 303] width 25 height 14
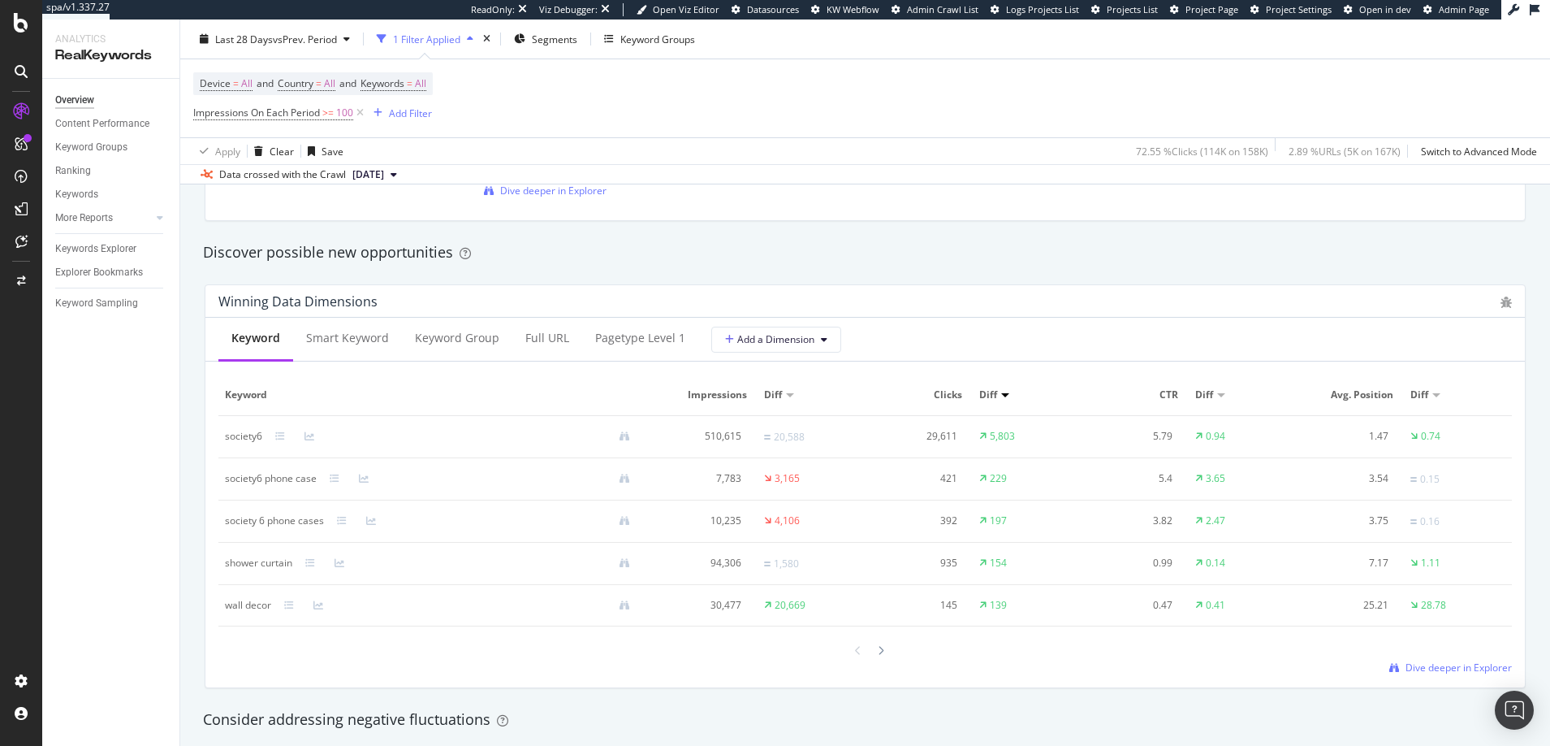
scroll to position [1381, 0]
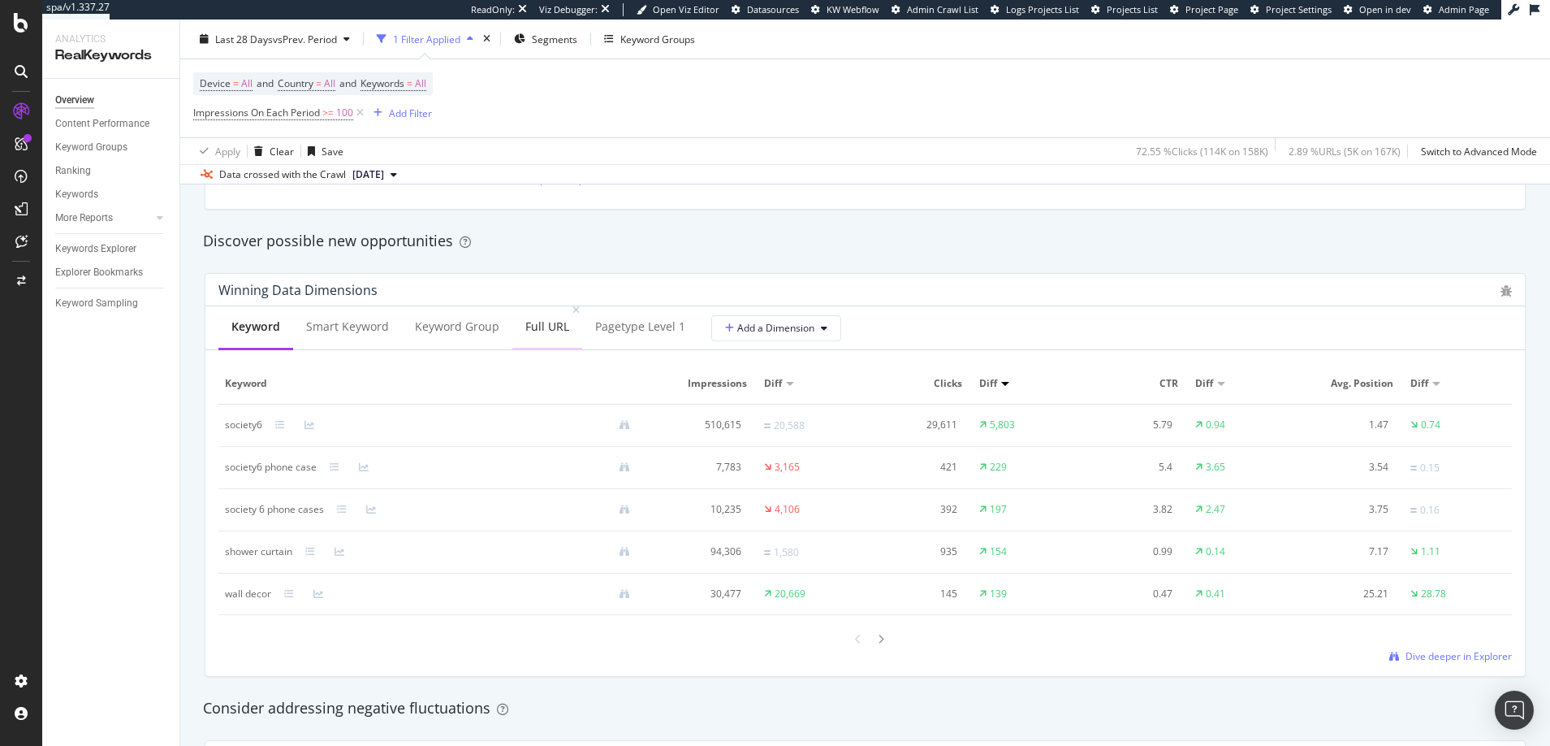
click at [534, 327] on div "Full URL" at bounding box center [547, 326] width 44 height 16
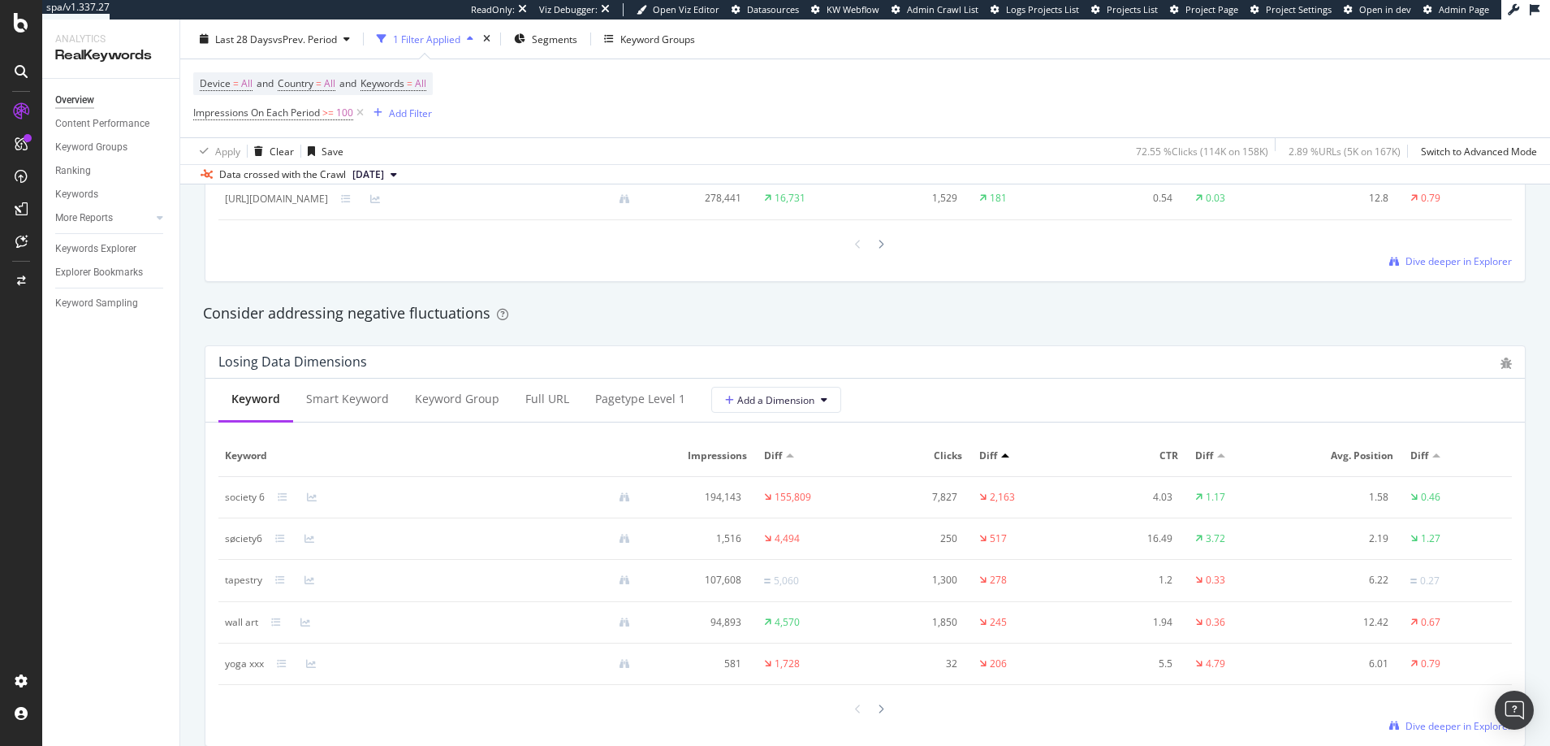
scroll to position [1776, 0]
click at [103, 270] on div "EngagementAnalytics" at bounding box center [115, 270] width 110 height 16
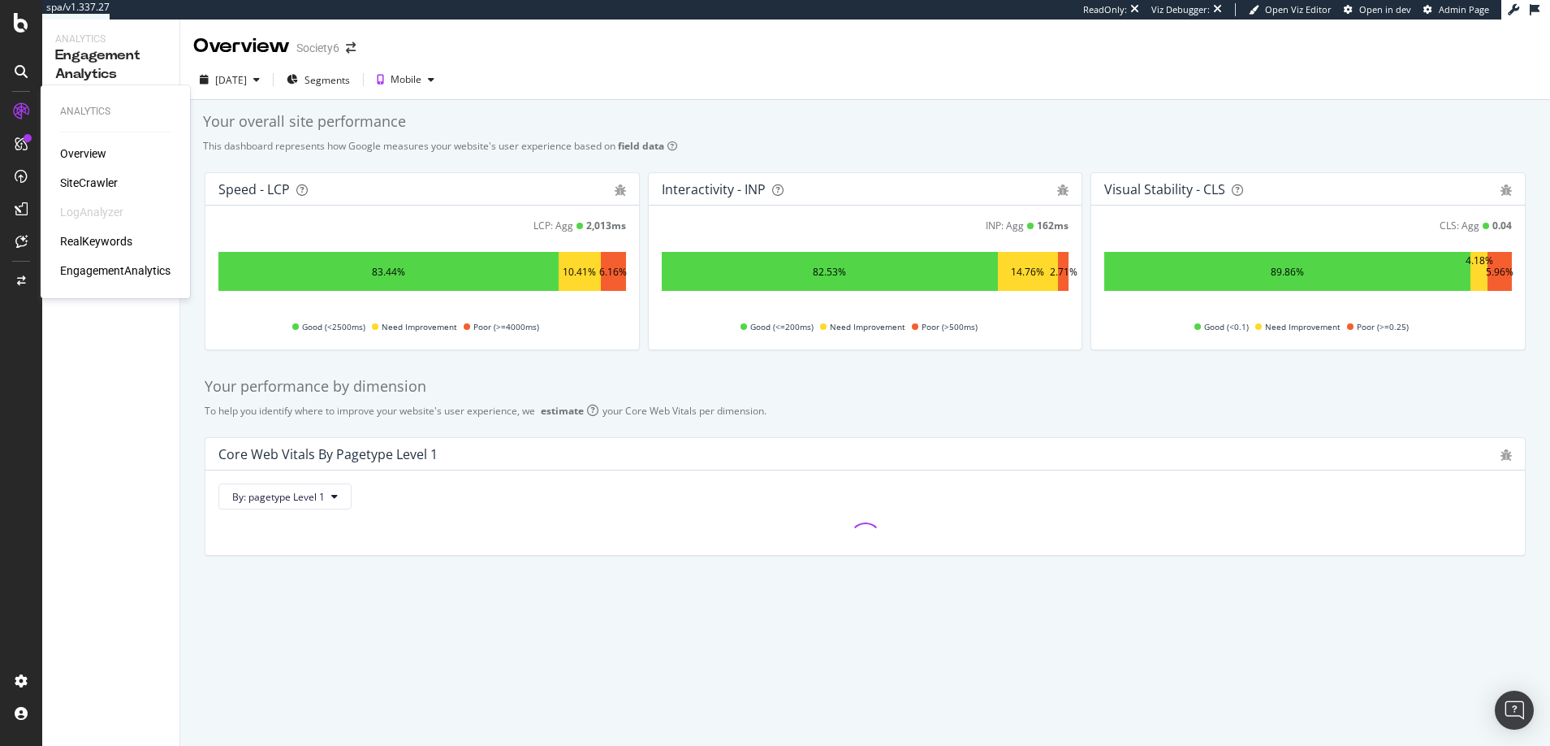
click at [86, 181] on div "SiteCrawler" at bounding box center [89, 183] width 58 height 16
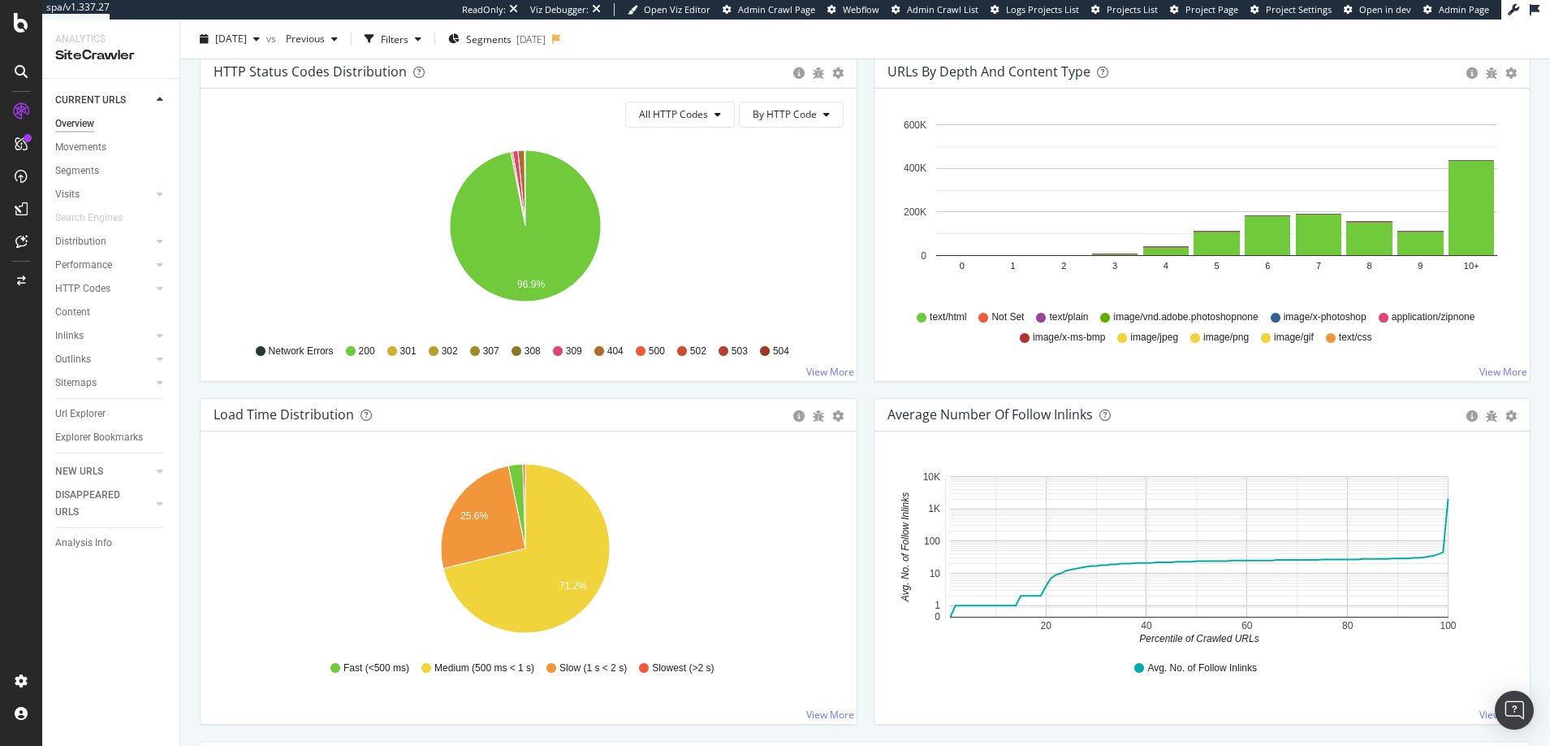
scroll to position [892, 0]
click at [512, 38] on span "Segments" at bounding box center [488, 39] width 45 height 14
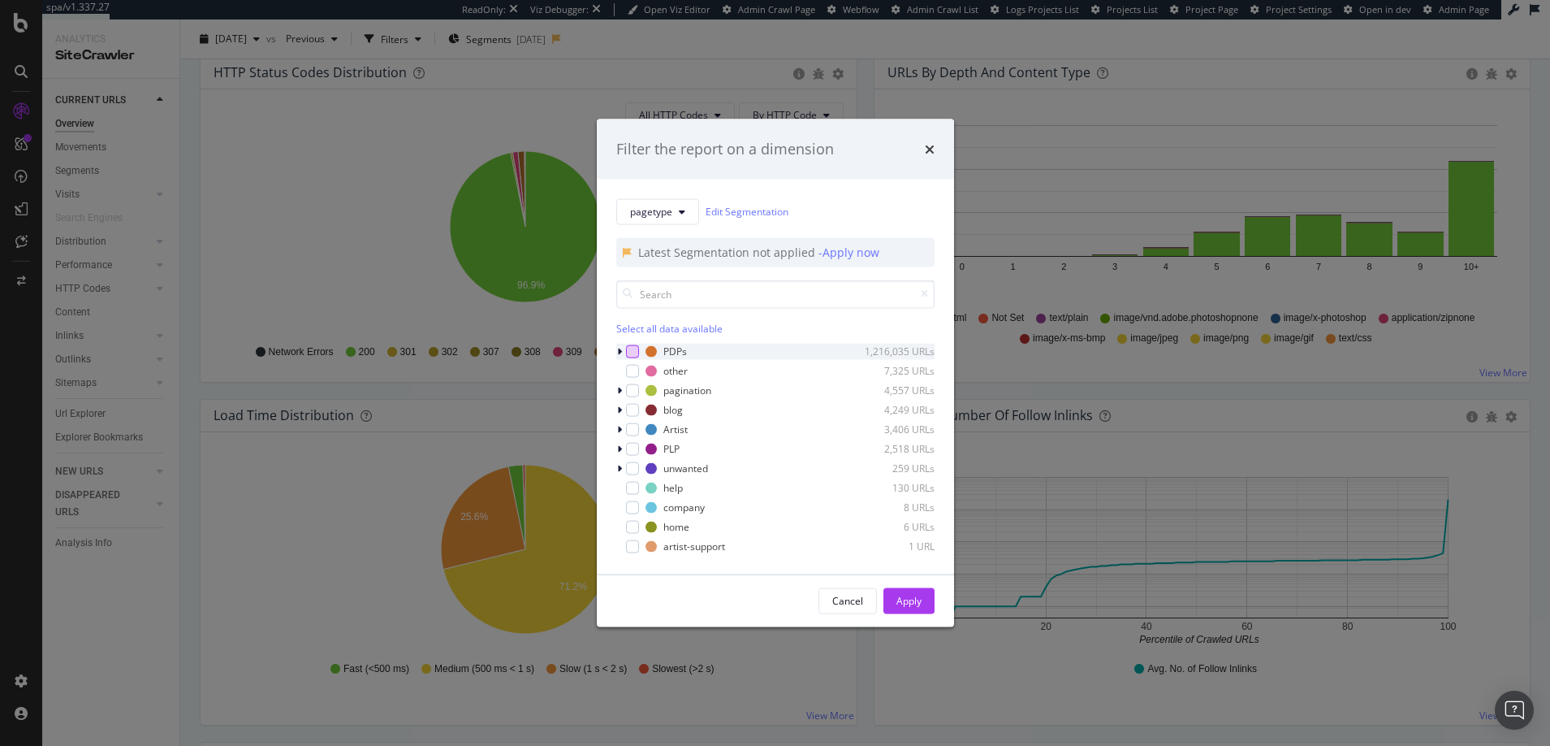
click at [632, 348] on div "modal" at bounding box center [632, 350] width 13 height 13
click at [912, 595] on div "Apply" at bounding box center [909, 601] width 25 height 14
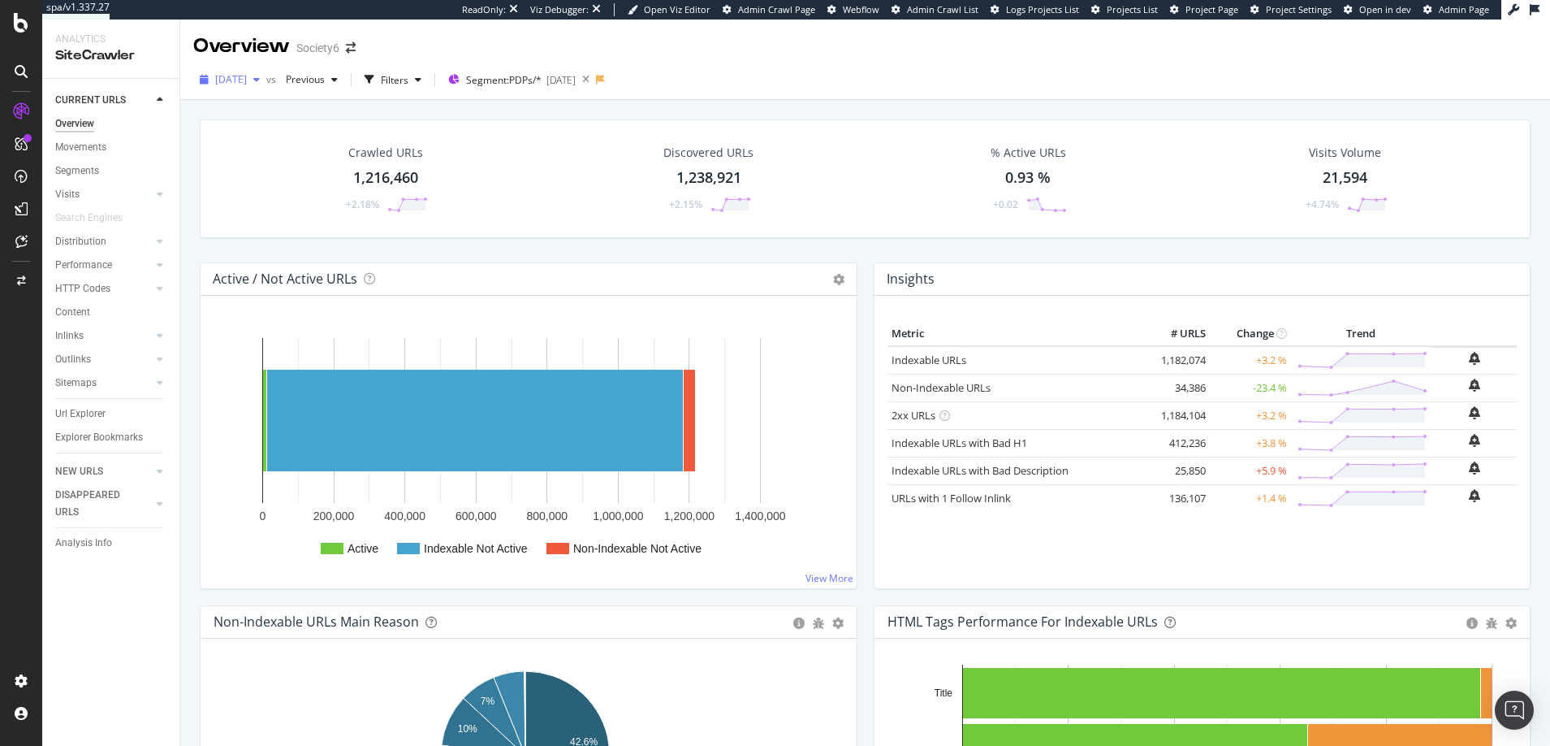
click at [260, 79] on icon "button" at bounding box center [256, 80] width 6 height 10
click at [250, 229] on div "2024 Oct. 30th" at bounding box center [260, 228] width 87 height 15
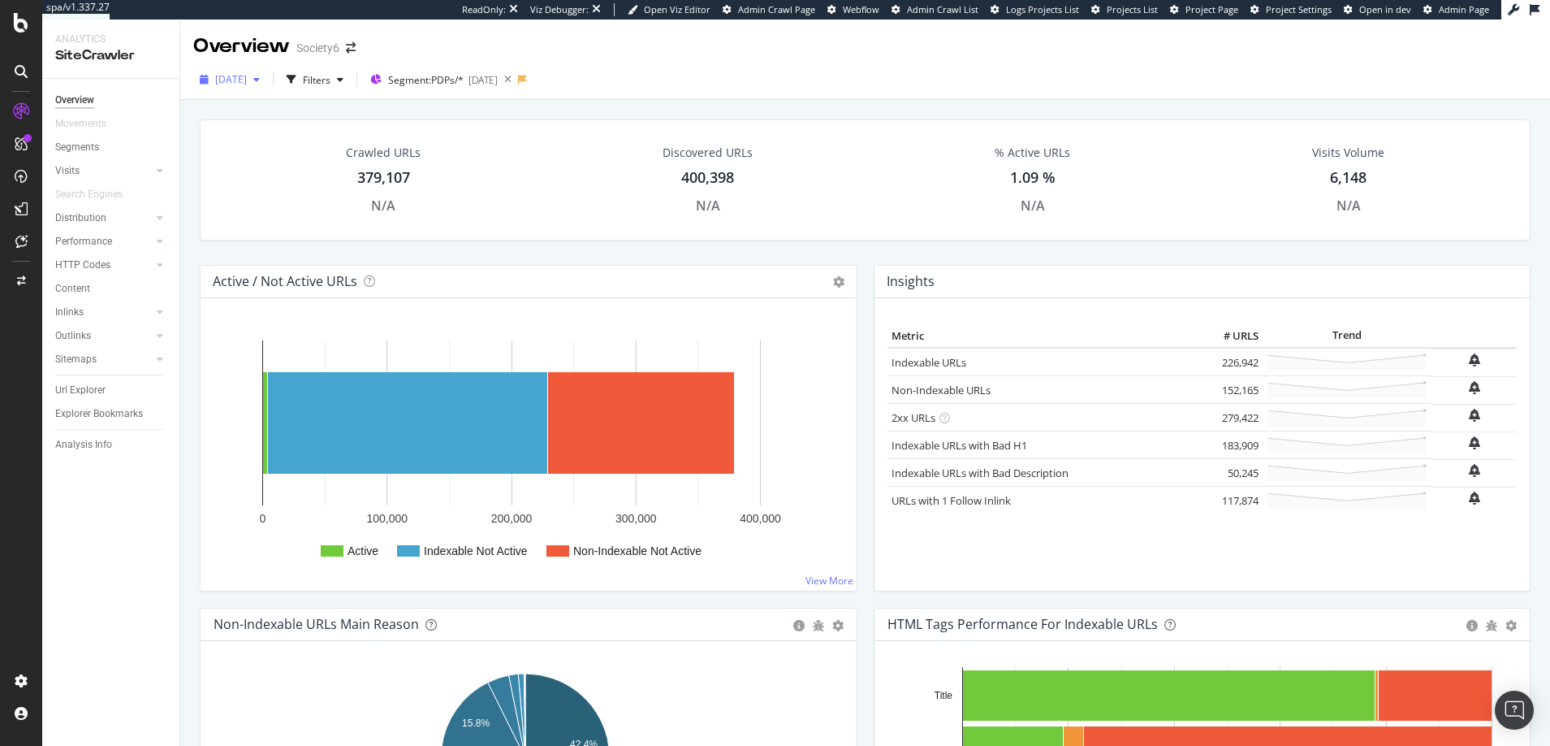
click at [260, 78] on icon "button" at bounding box center [256, 80] width 6 height 10
click at [189, 132] on div "Crawled URLs 379,107 N/A Discovered URLs 400,398 N/A % Active URLs 1.09 % N/A V…" at bounding box center [865, 463] width 1370 height 726
click at [266, 76] on div "button" at bounding box center [256, 80] width 19 height 10
click at [254, 136] on div "[DATE]" at bounding box center [240, 138] width 46 height 15
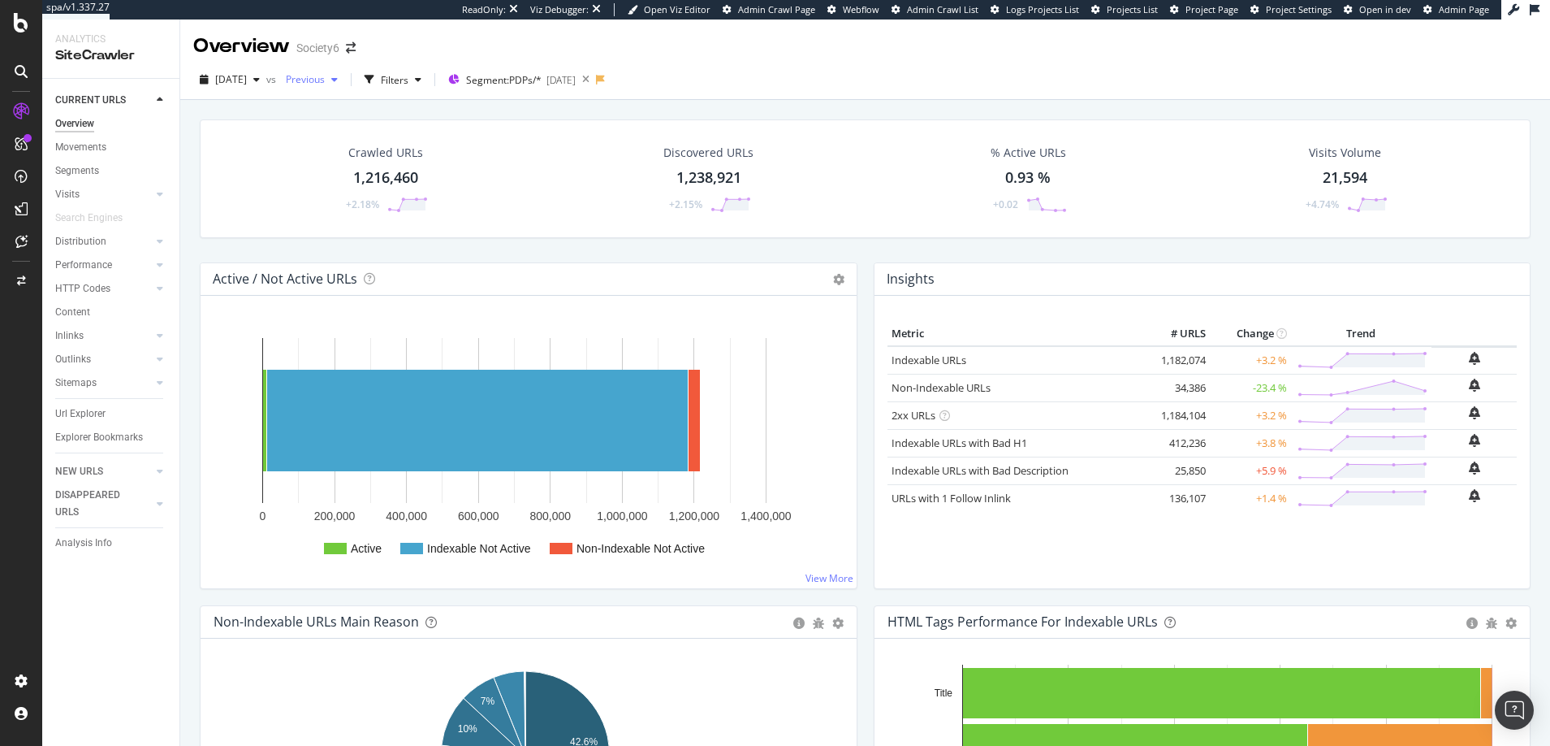
click at [338, 76] on icon "button" at bounding box center [334, 80] width 6 height 10
click at [87, 283] on div "DataExports" at bounding box center [91, 280] width 63 height 16
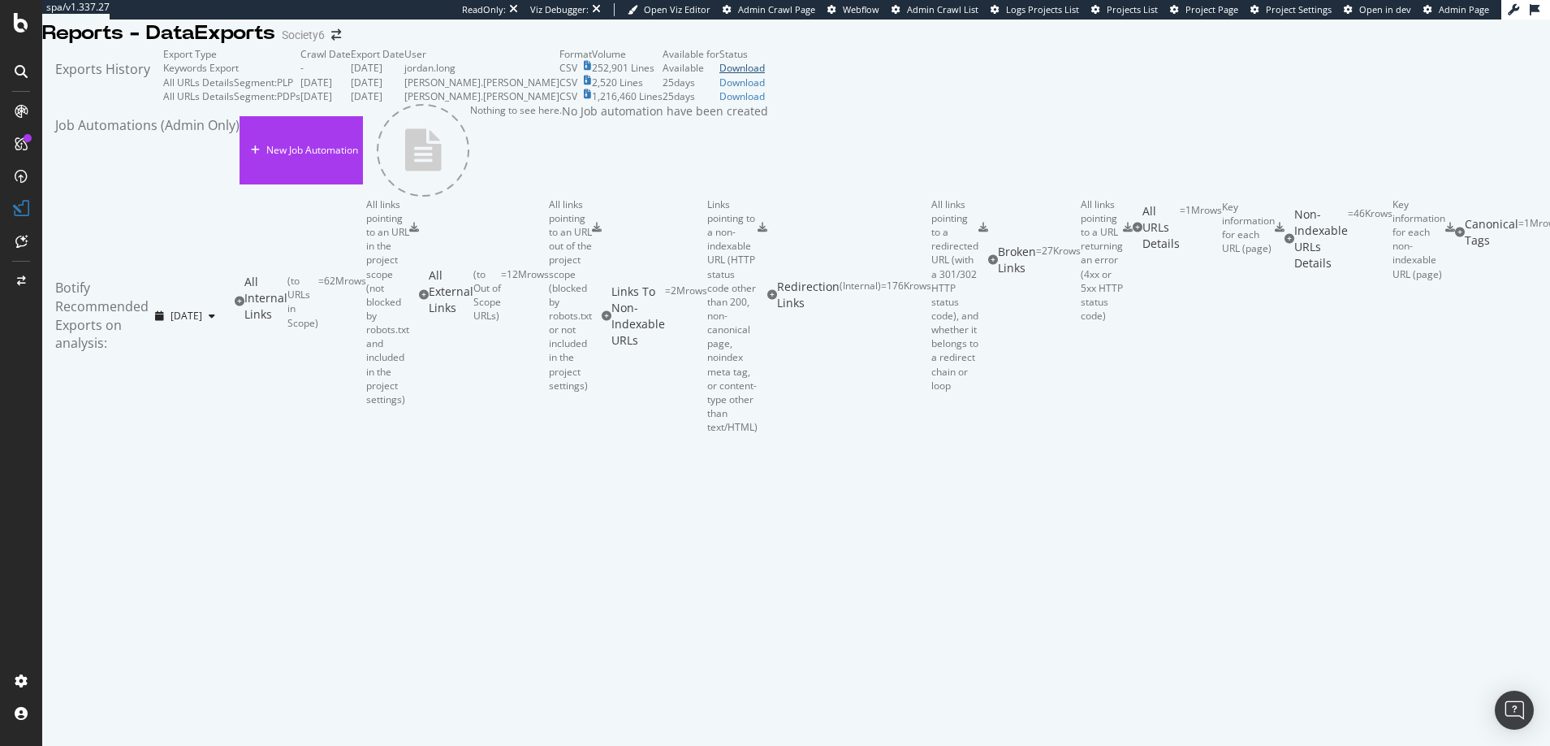
click at [765, 75] on div "Download" at bounding box center [742, 68] width 45 height 14
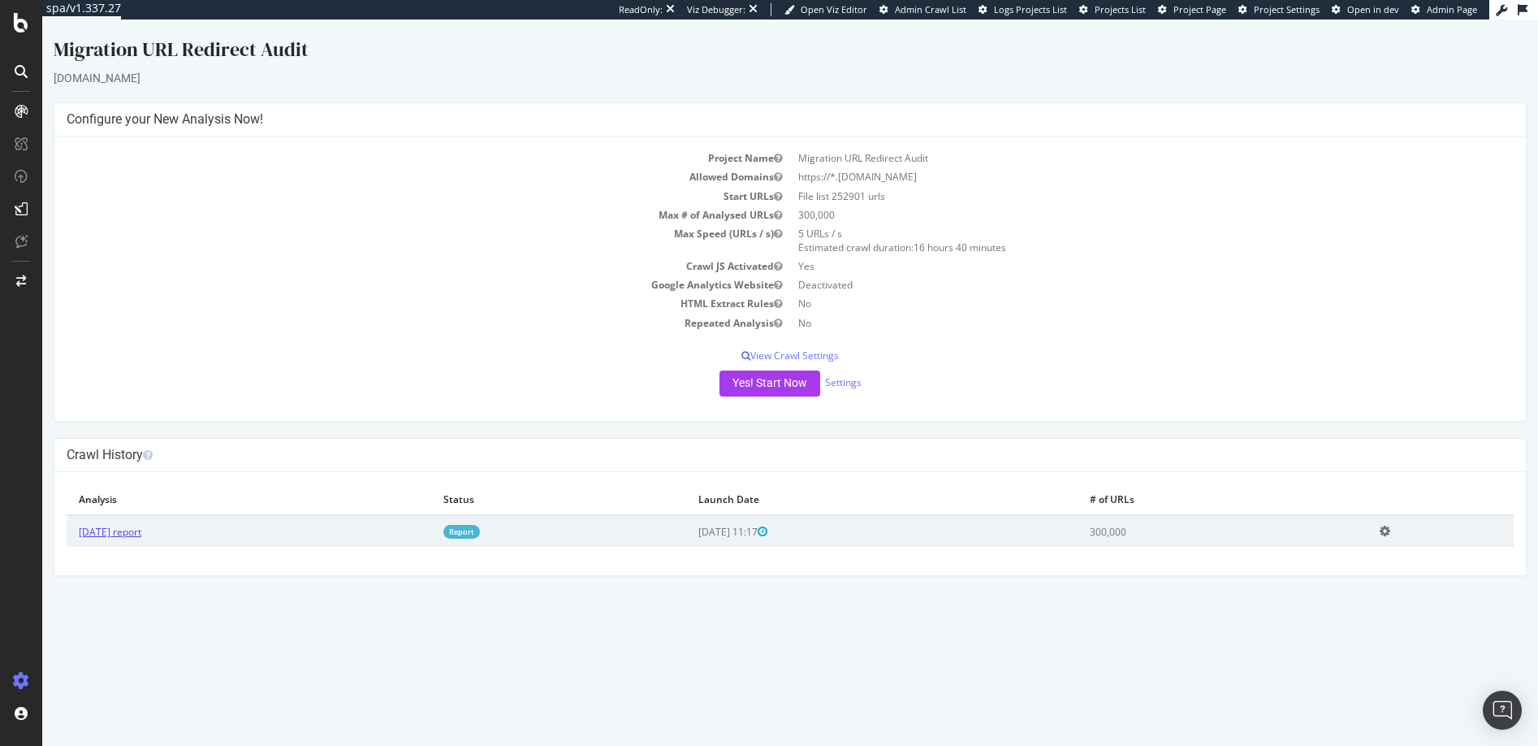
click at [141, 532] on link "[DATE] report" at bounding box center [110, 532] width 63 height 14
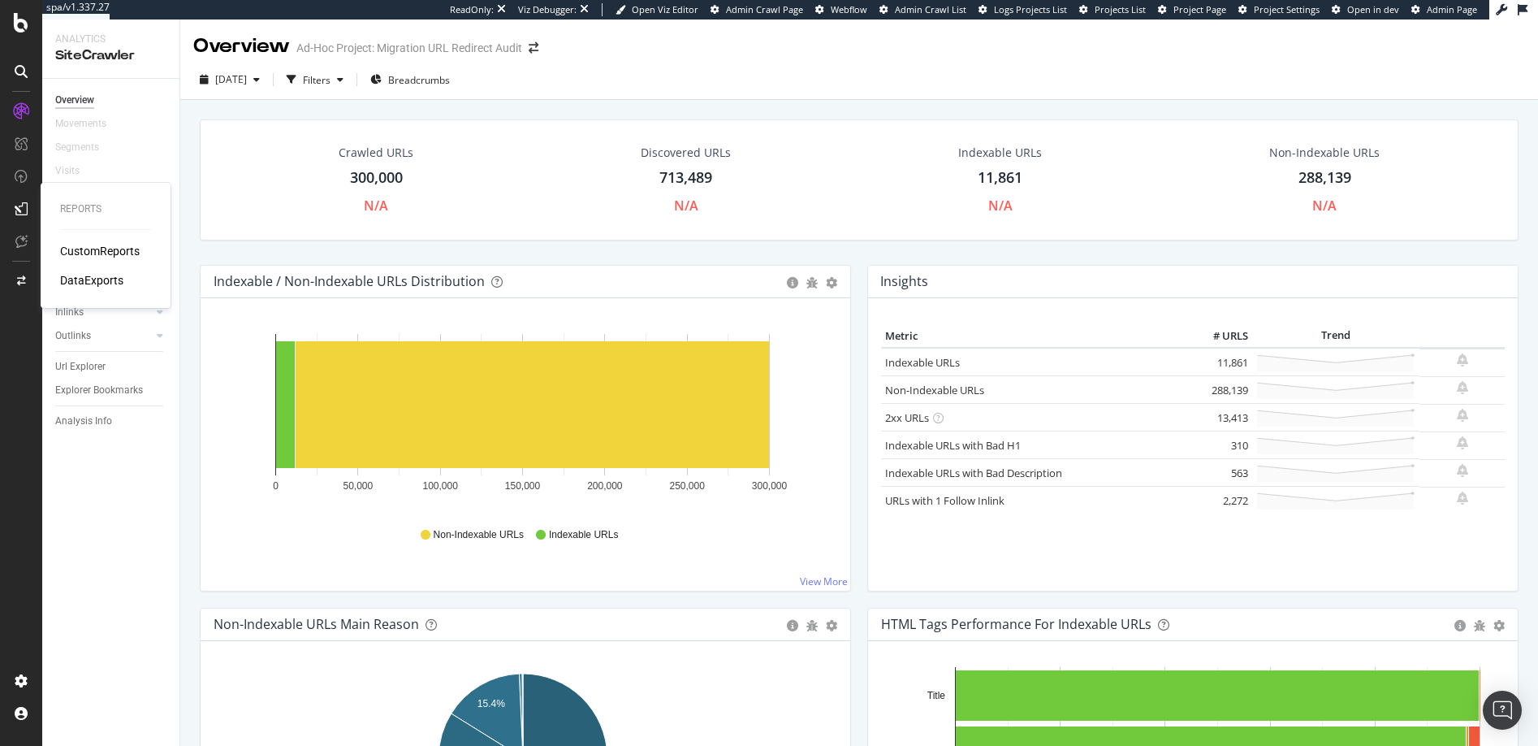
click at [77, 279] on div "DataExports" at bounding box center [91, 280] width 63 height 16
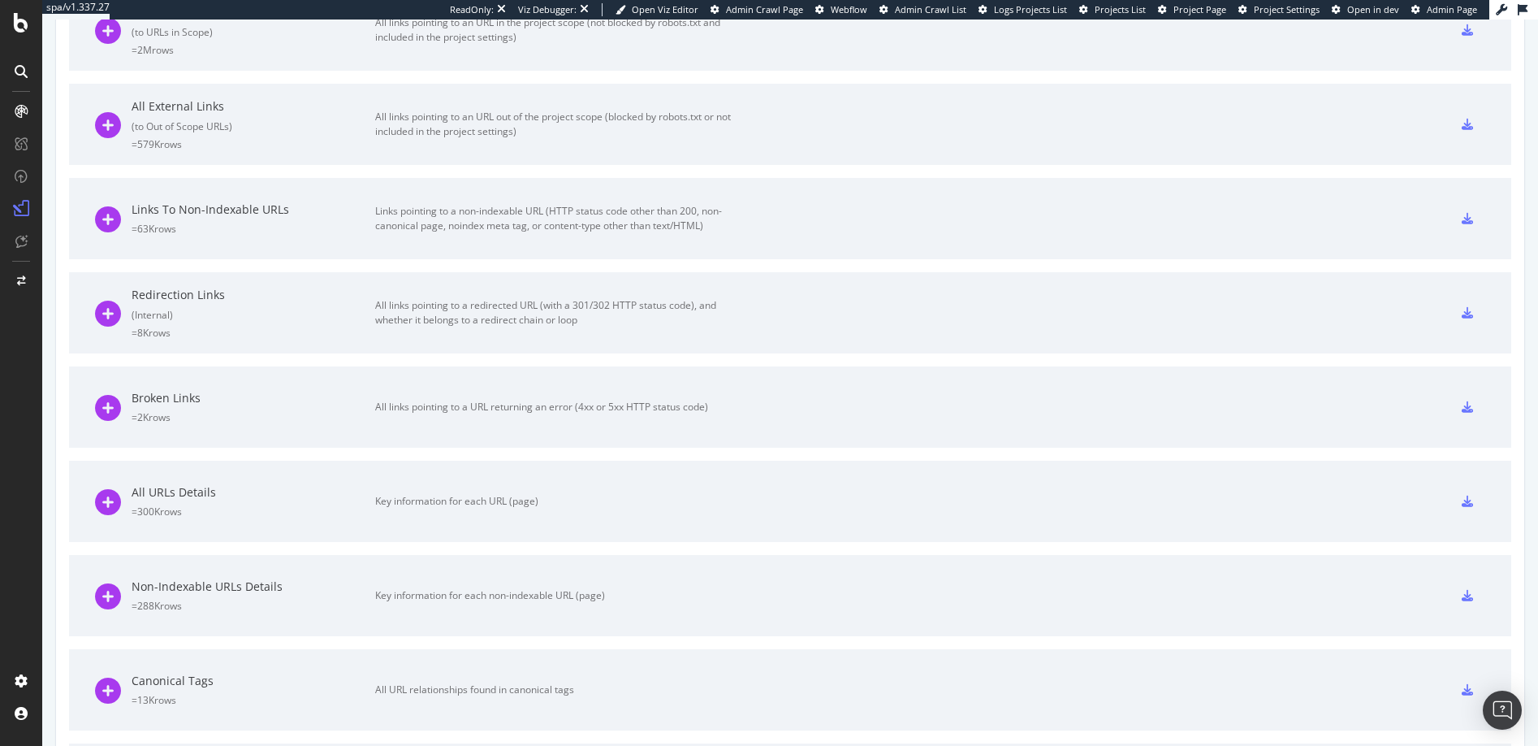
scroll to position [642, 0]
click at [108, 496] on icon at bounding box center [108, 499] width 26 height 26
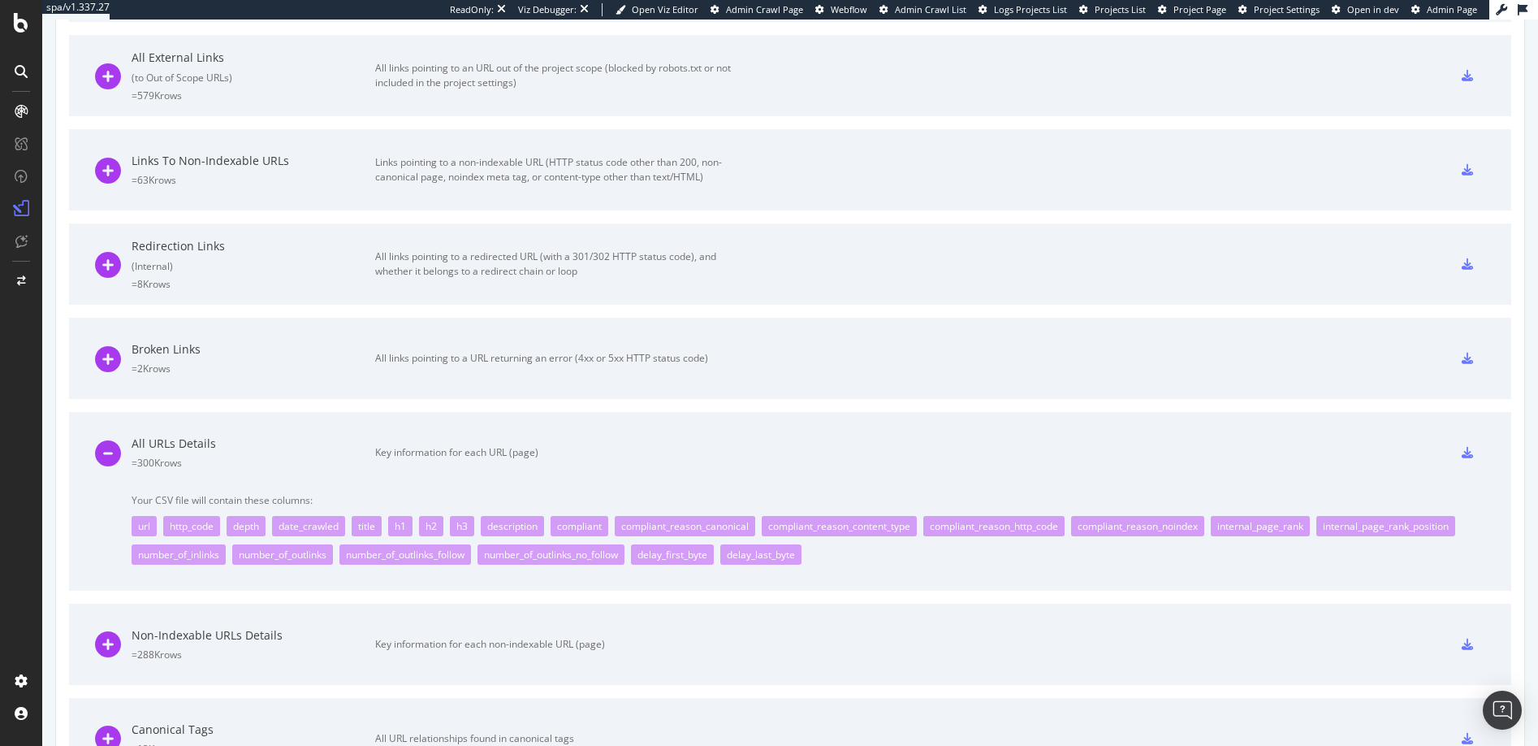
scroll to position [686, 0]
click at [107, 266] on icon at bounding box center [108, 266] width 26 height 26
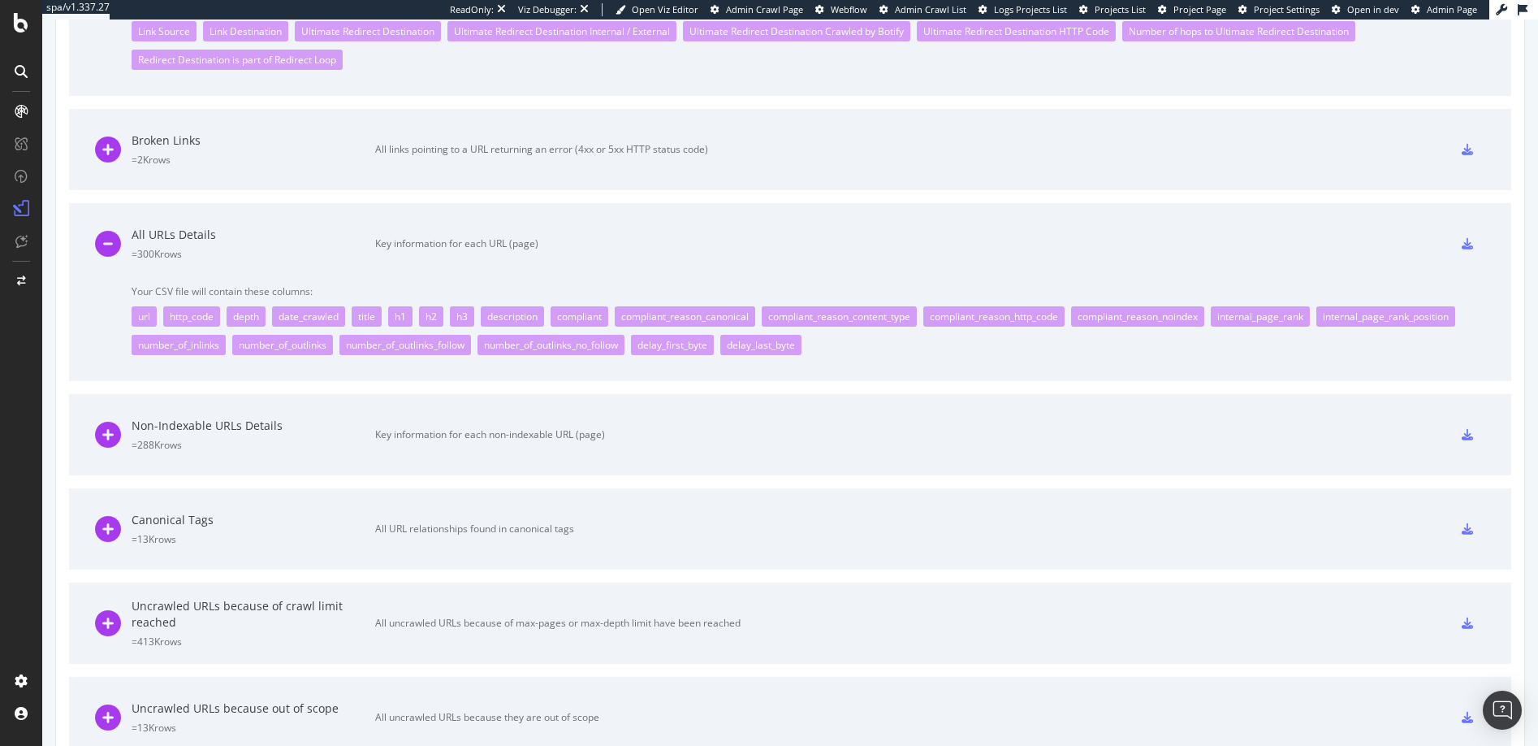
scroll to position [1048, 0]
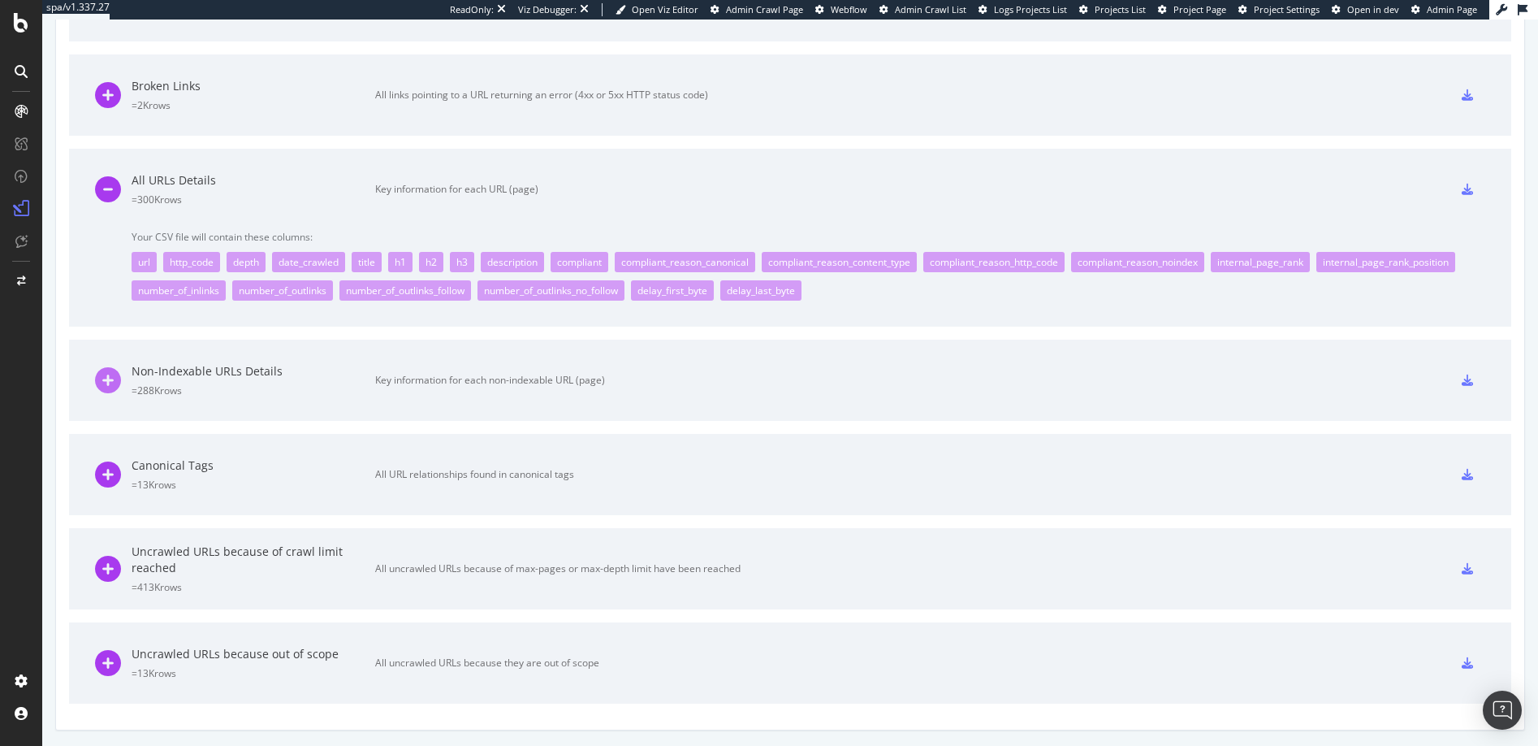
click at [109, 377] on icon at bounding box center [108, 380] width 26 height 26
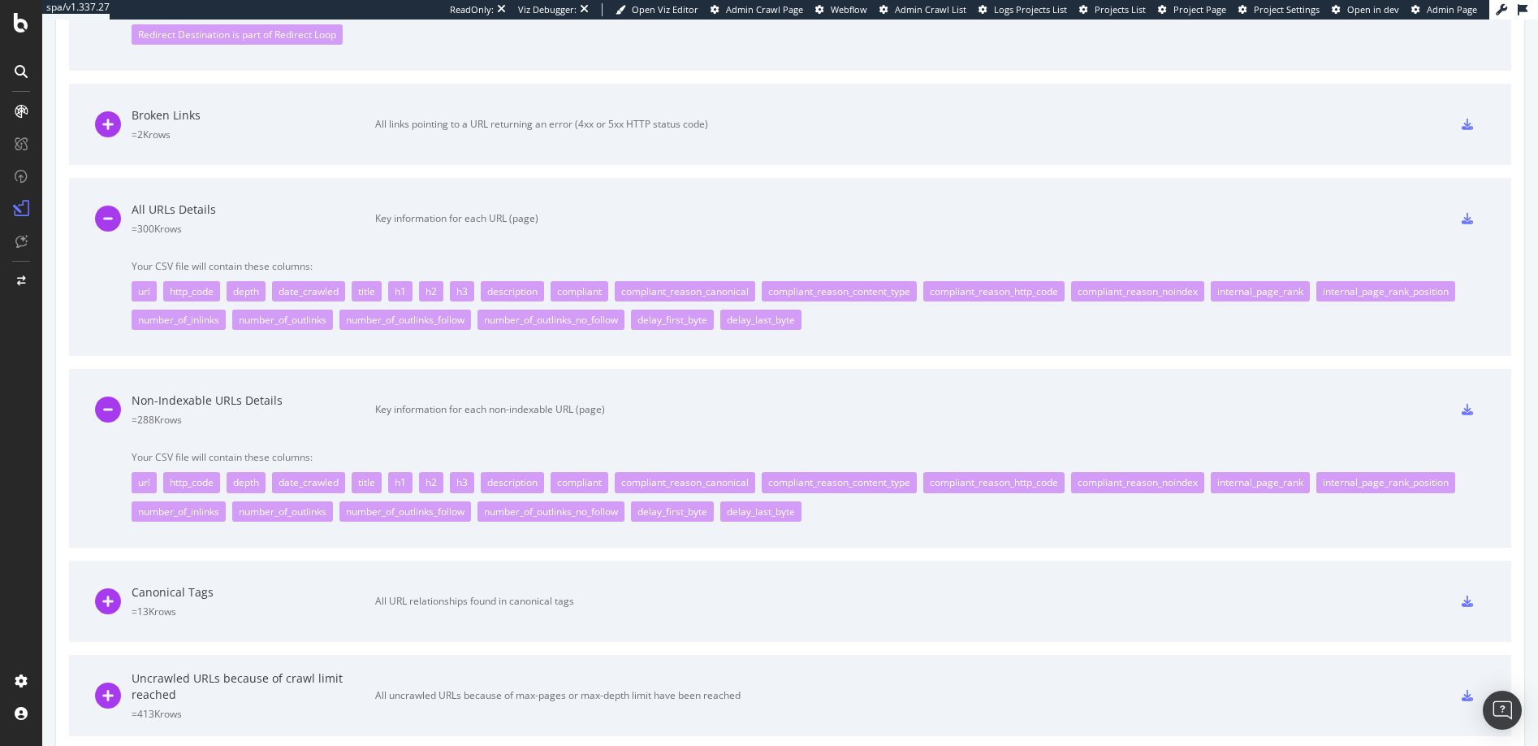
scroll to position [997, 0]
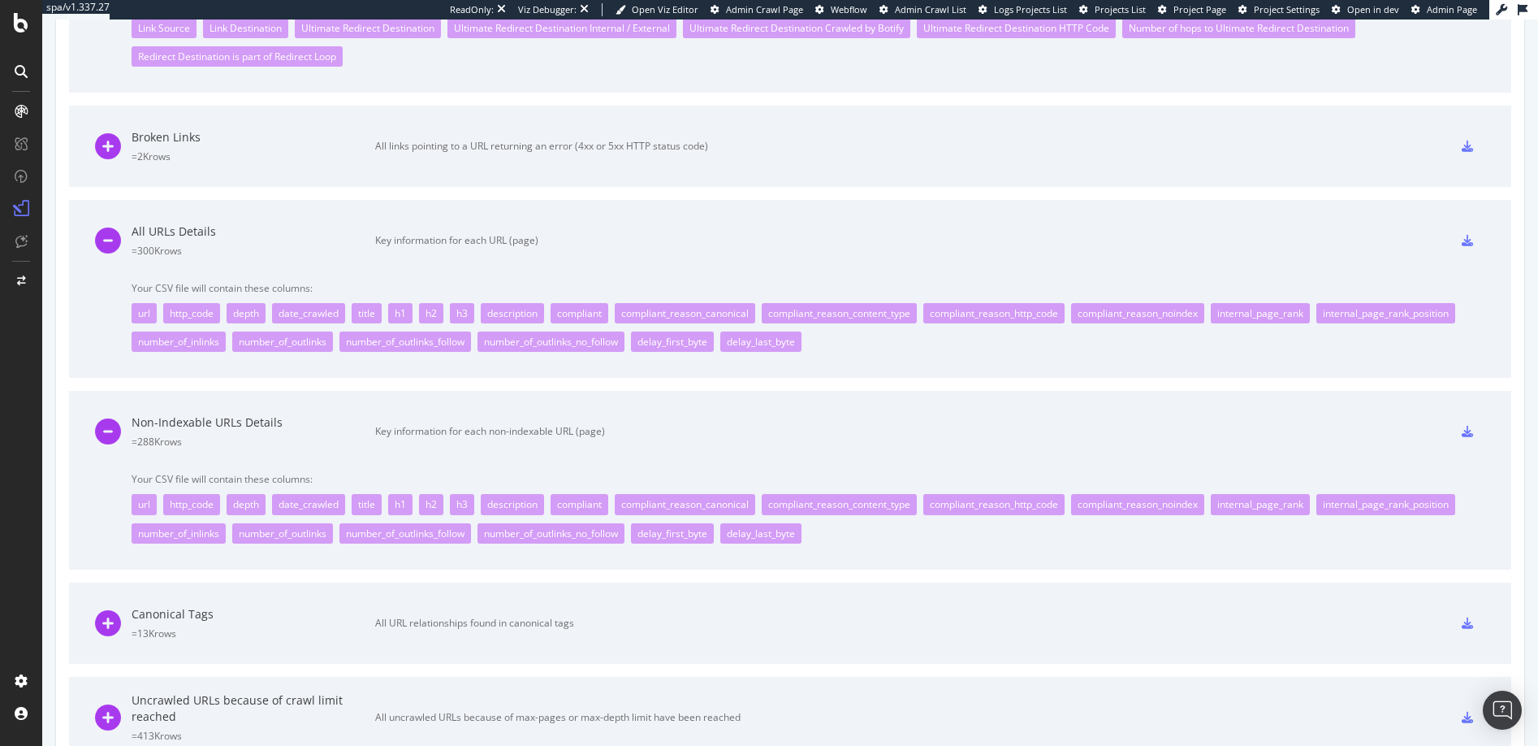
click at [1462, 243] on icon at bounding box center [1467, 240] width 11 height 11
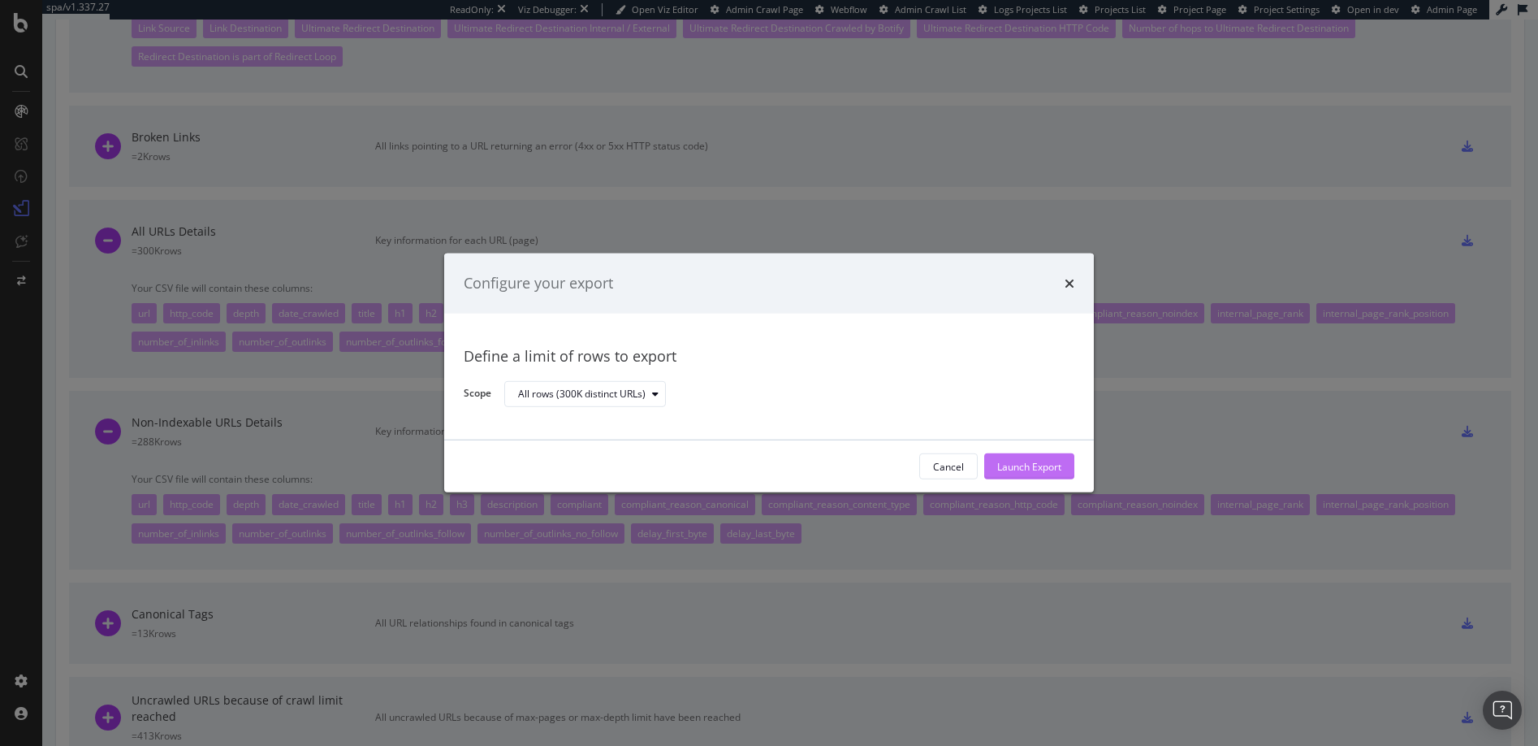
click at [1031, 469] on div "Launch Export" at bounding box center [1029, 467] width 64 height 14
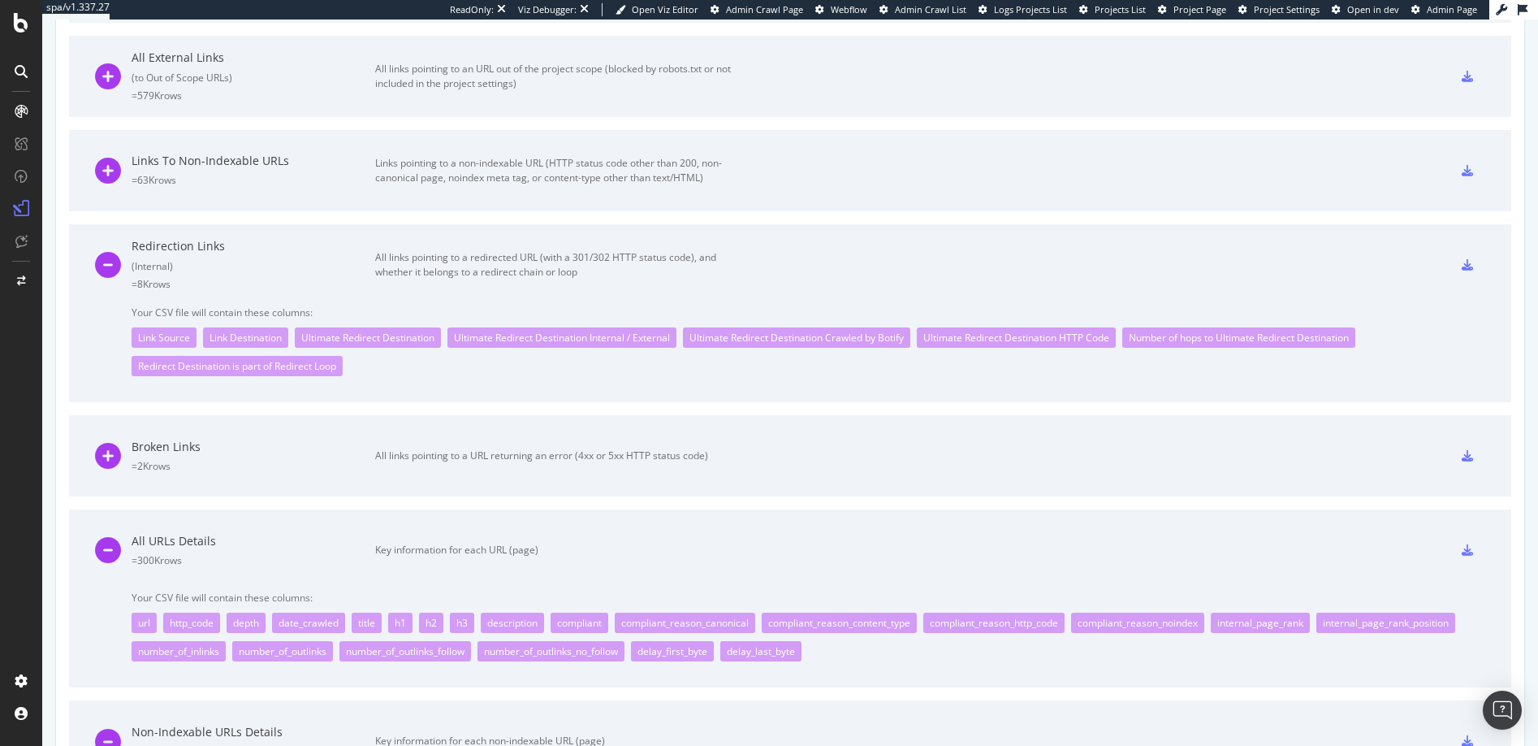
scroll to position [718, 0]
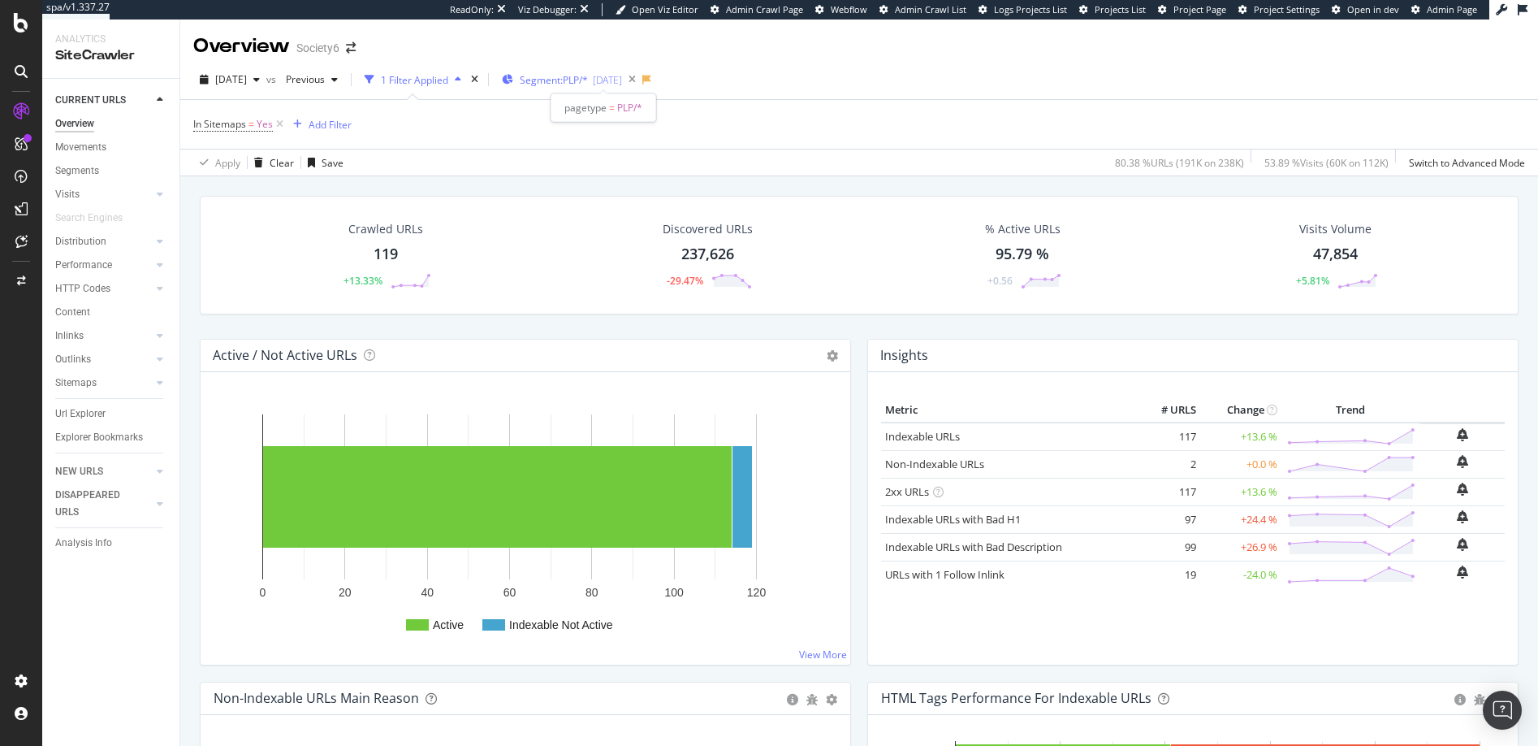
click at [572, 80] on span "Segment: PLP/*" at bounding box center [554, 80] width 68 height 14
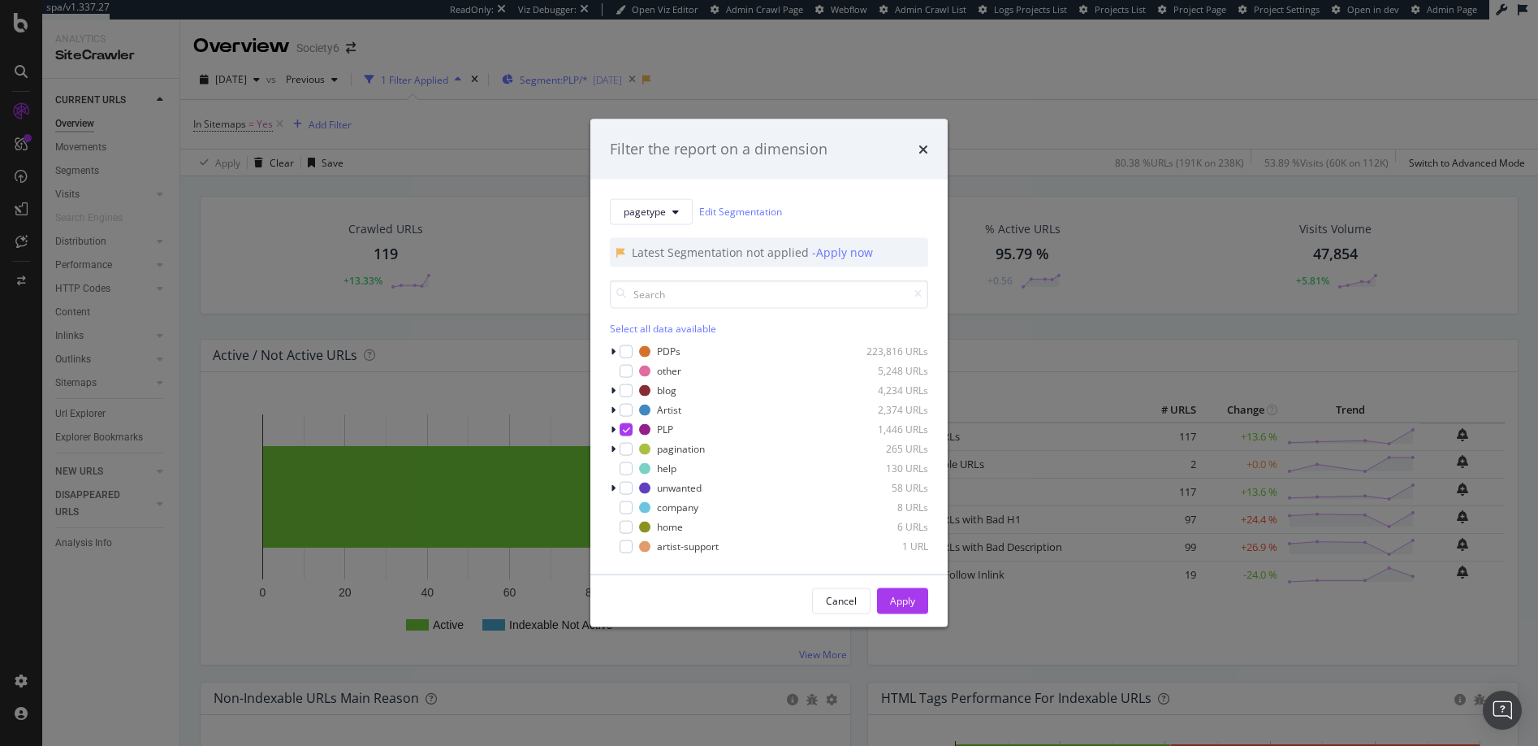
click at [572, 80] on div "Filter the report on a dimension pagetype Edit Segmentation Latest Segmentation…" at bounding box center [769, 373] width 1538 height 746
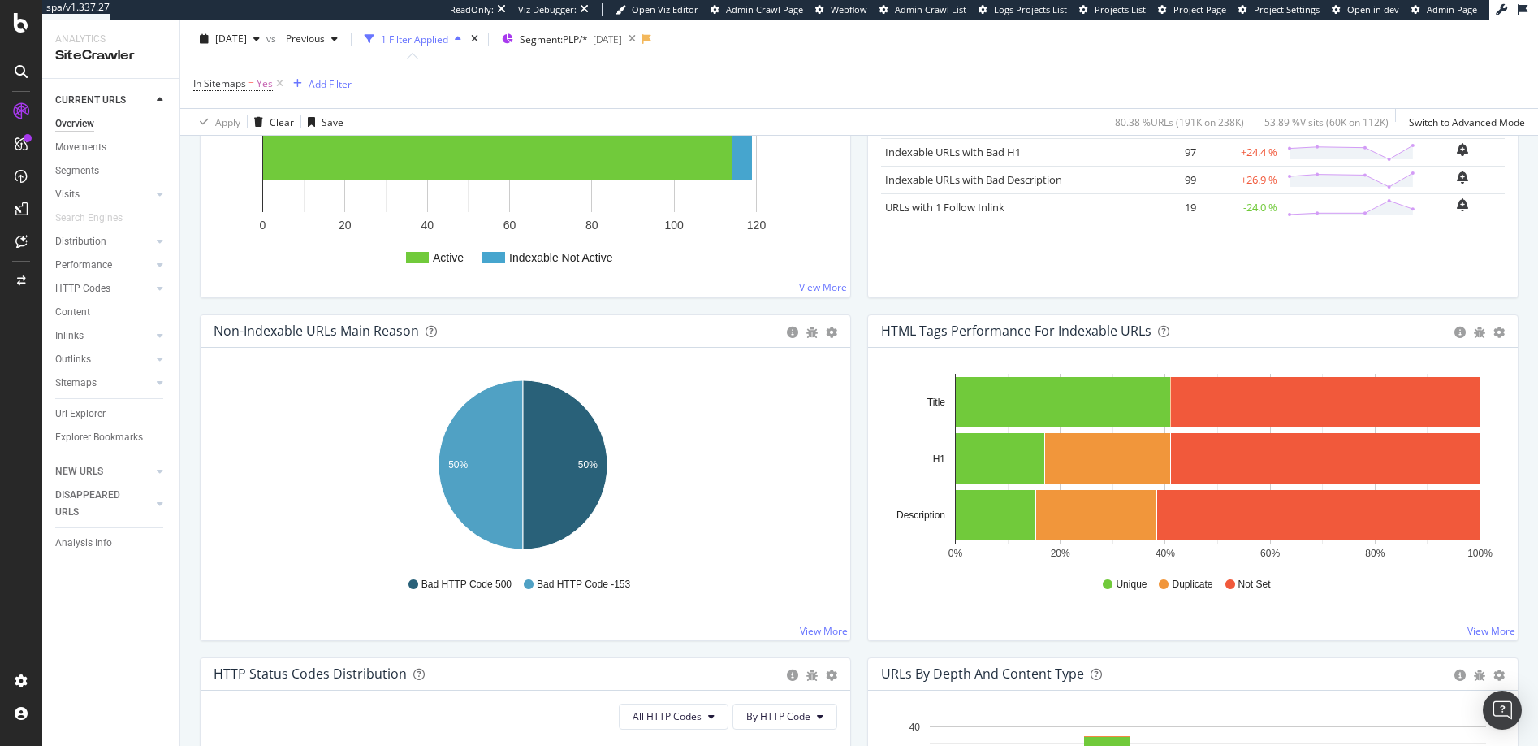
scroll to position [369, 0]
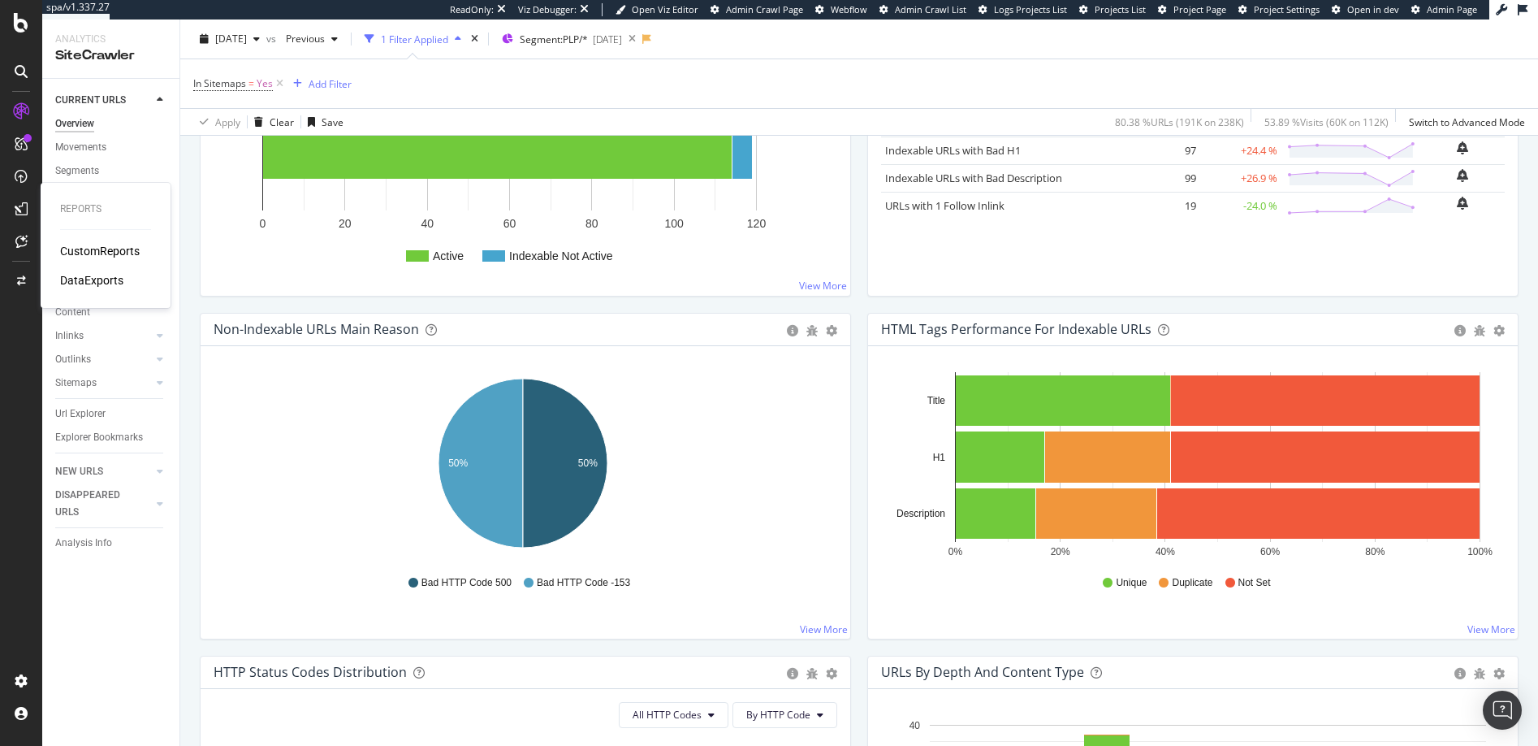
click at [83, 282] on div "DataExports" at bounding box center [91, 280] width 63 height 16
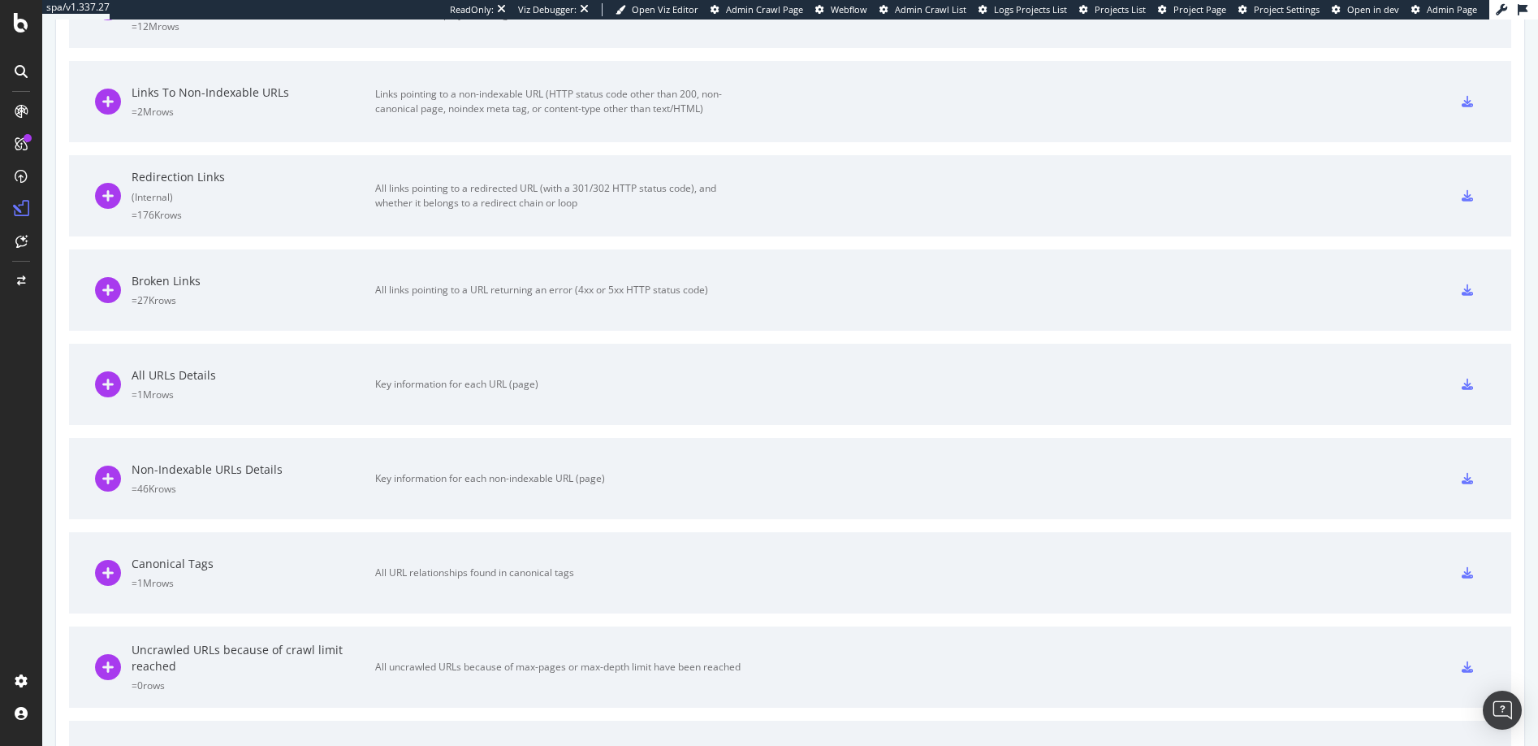
scroll to position [867, 0]
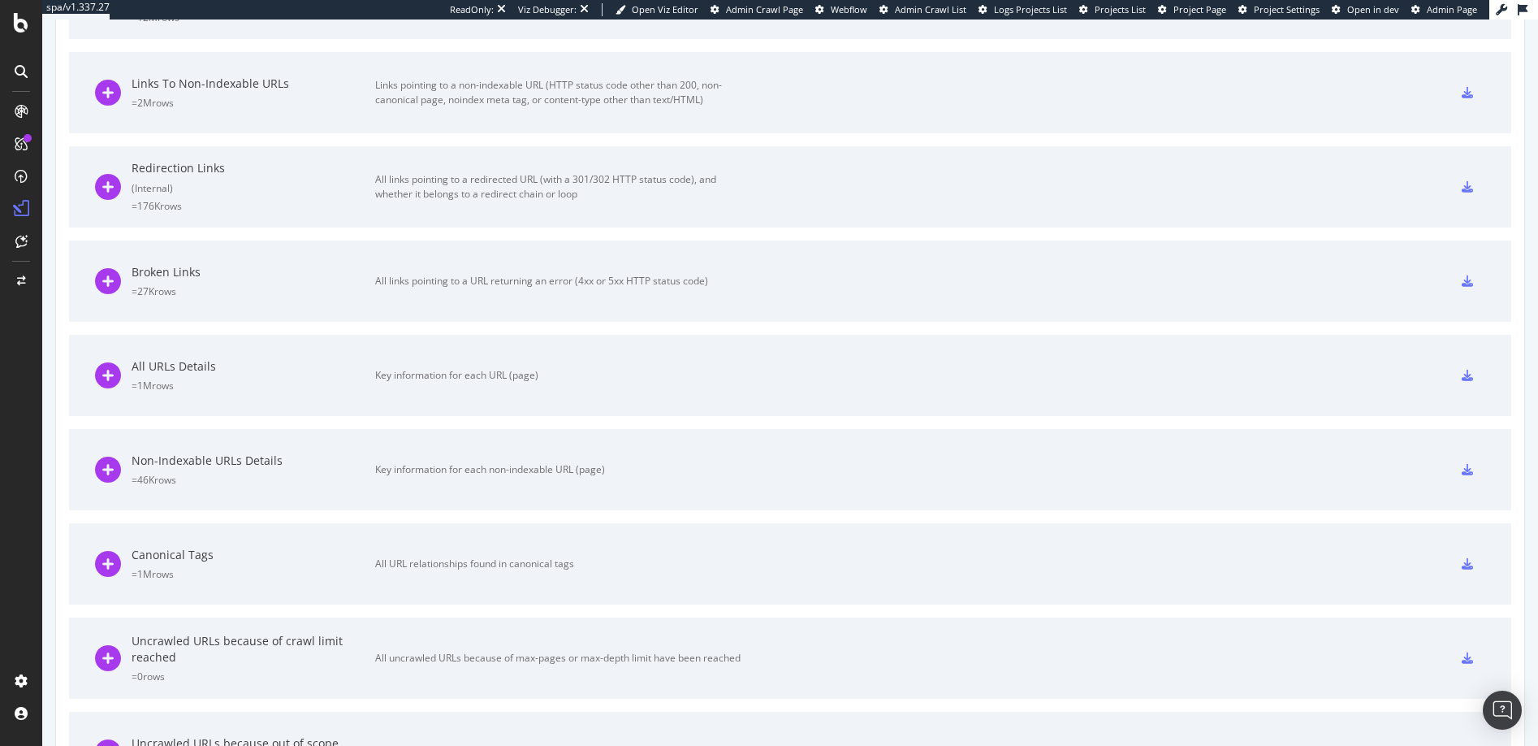
click at [1462, 373] on icon at bounding box center [1467, 375] width 11 height 11
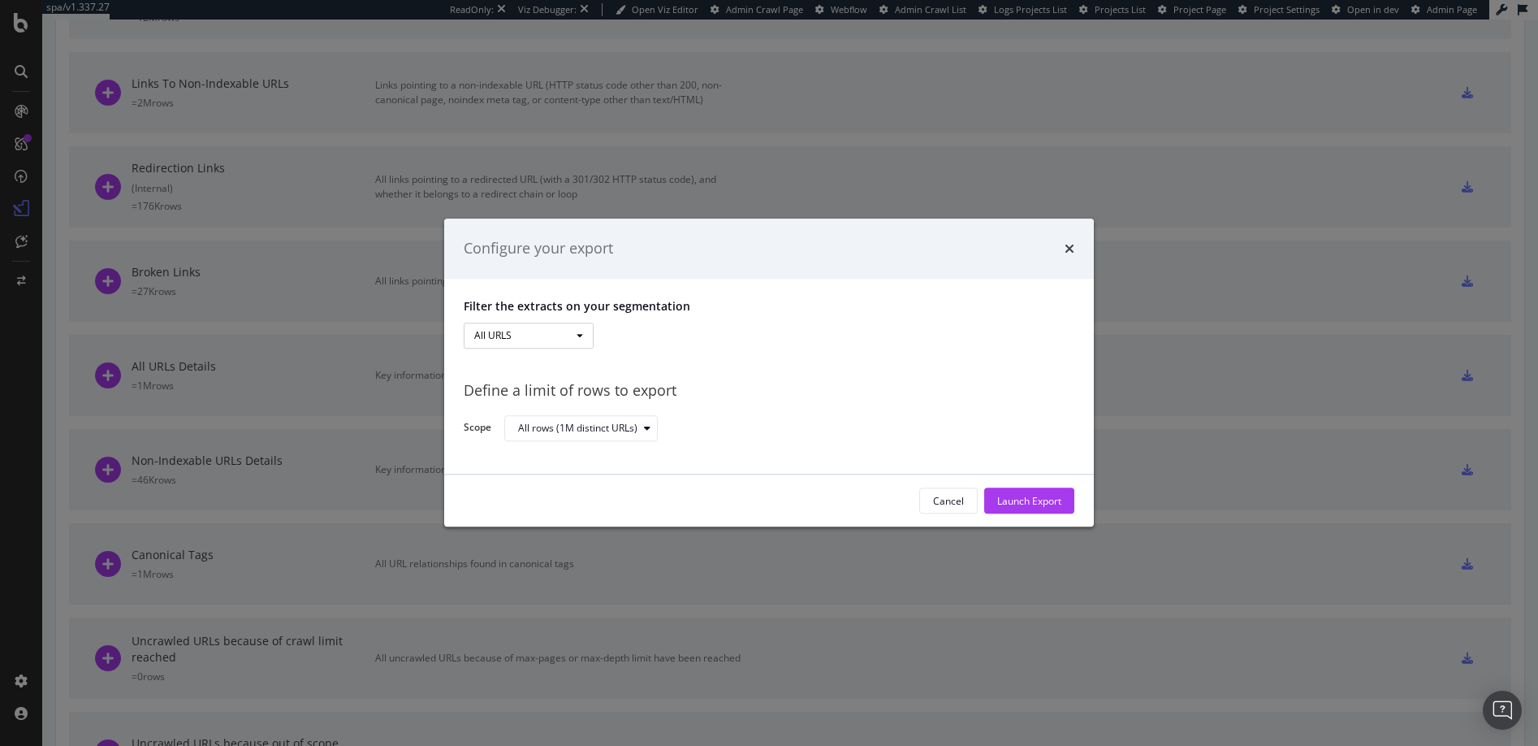
click at [580, 334] on span "modal" at bounding box center [580, 335] width 6 height 3
click at [496, 390] on link "Pagetype" at bounding box center [529, 389] width 130 height 22
click at [625, 337] on div "modal" at bounding box center [789, 335] width 366 height 26
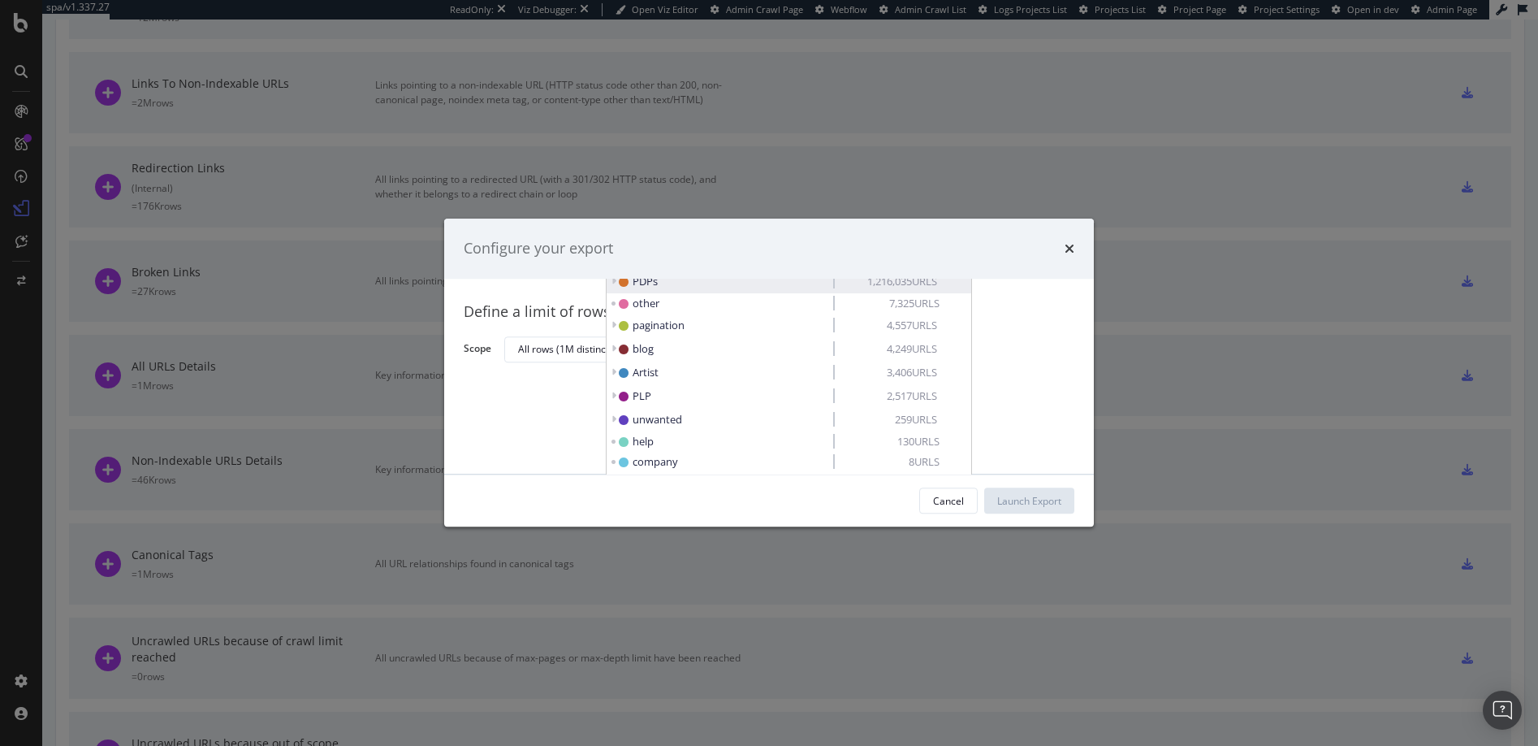
scroll to position [87, 0]
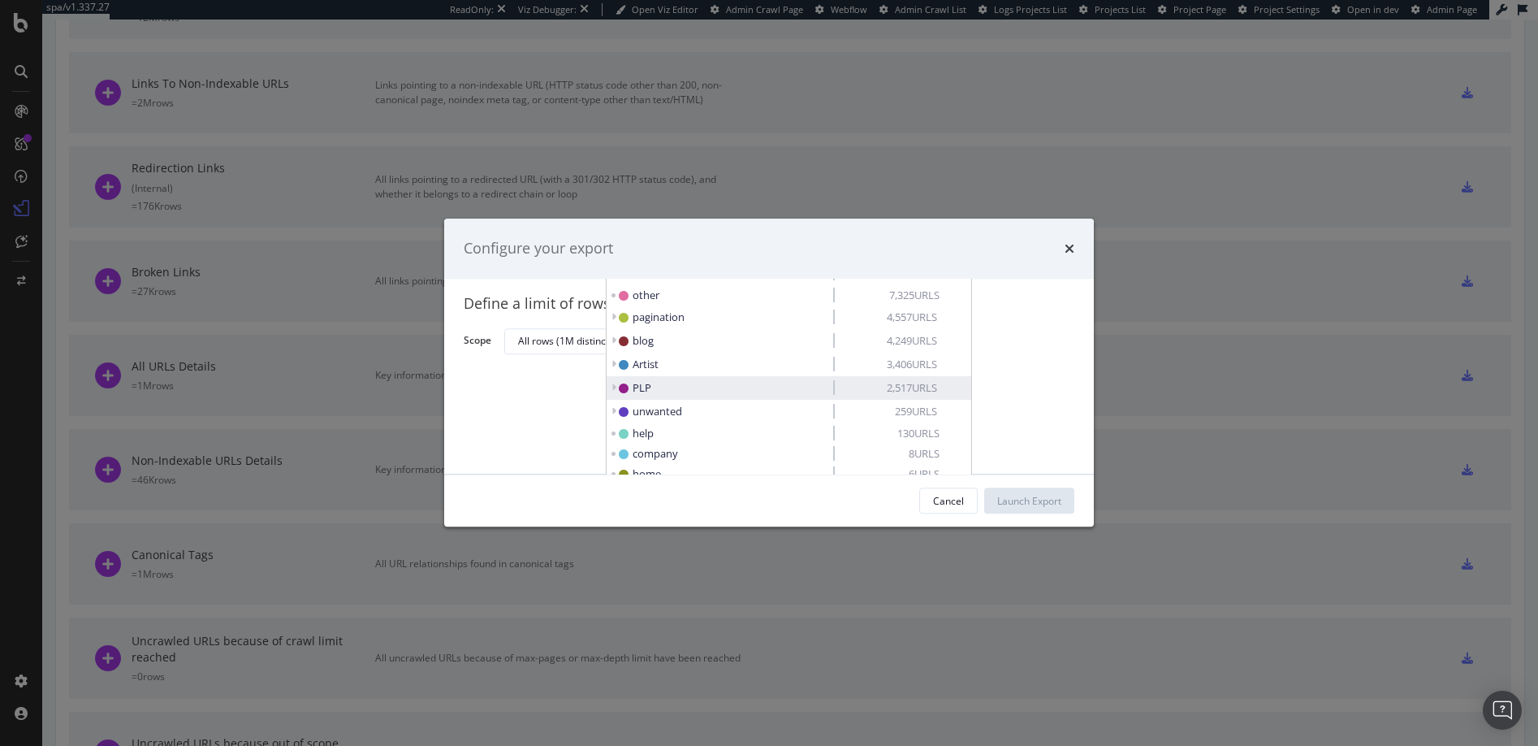
click at [613, 387] on icon "modal" at bounding box center [614, 388] width 6 height 10
click at [867, 361] on span "3,406 URLS" at bounding box center [885, 364] width 105 height 15
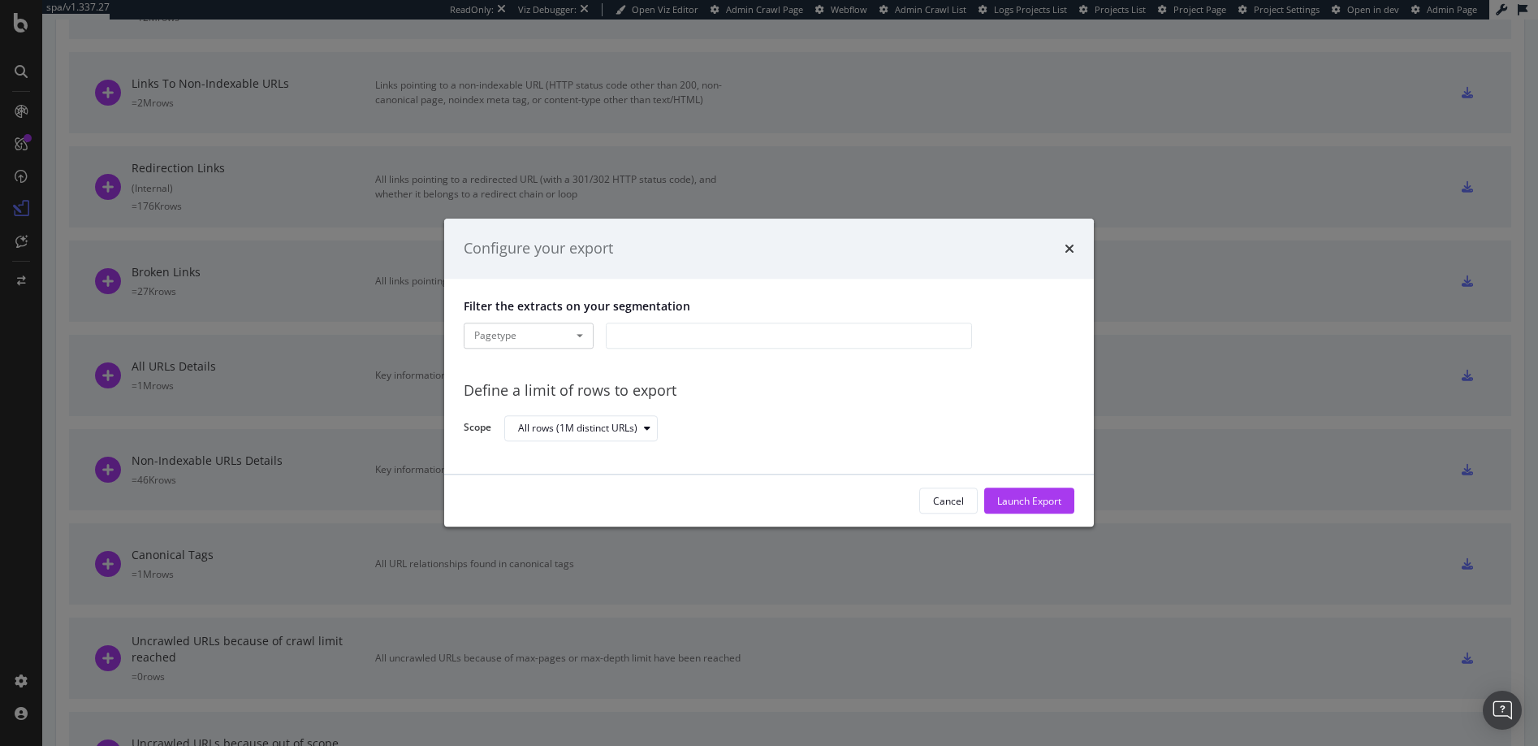
scroll to position [0, 0]
click at [625, 333] on span "Artist" at bounding box center [627, 336] width 26 height 15
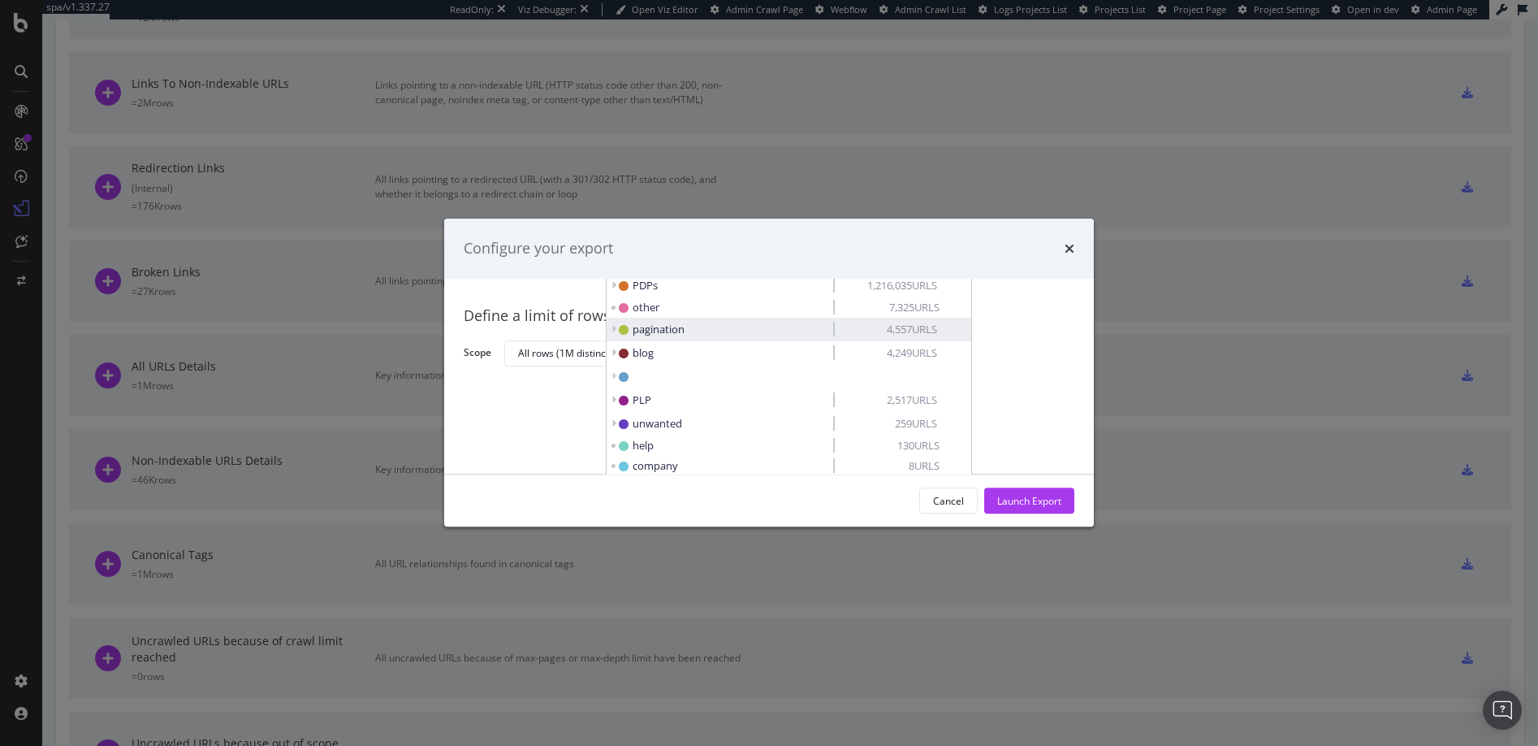
scroll to position [76, 0]
click at [642, 397] on span "PLP" at bounding box center [642, 398] width 19 height 15
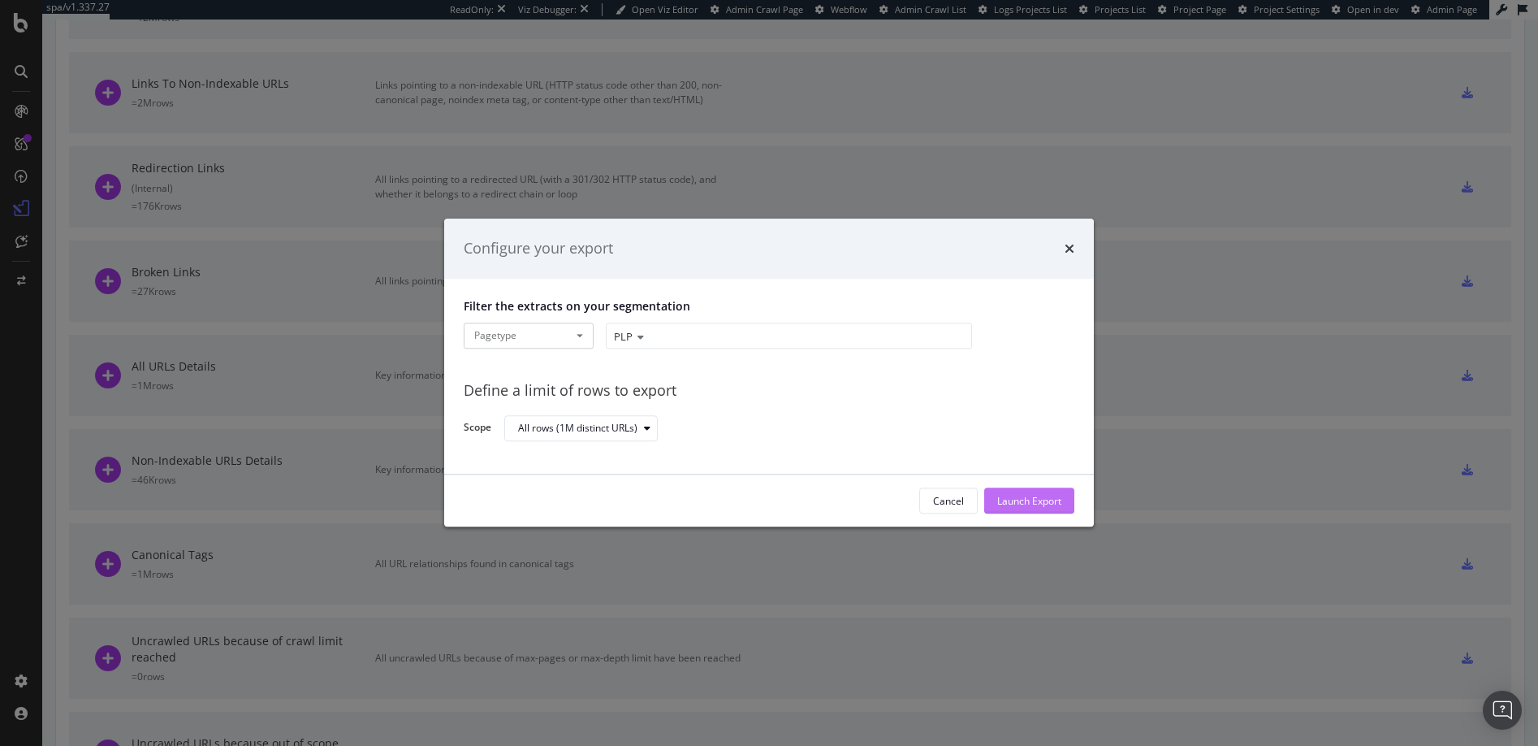
click at [1036, 496] on div "Launch Export" at bounding box center [1029, 501] width 64 height 14
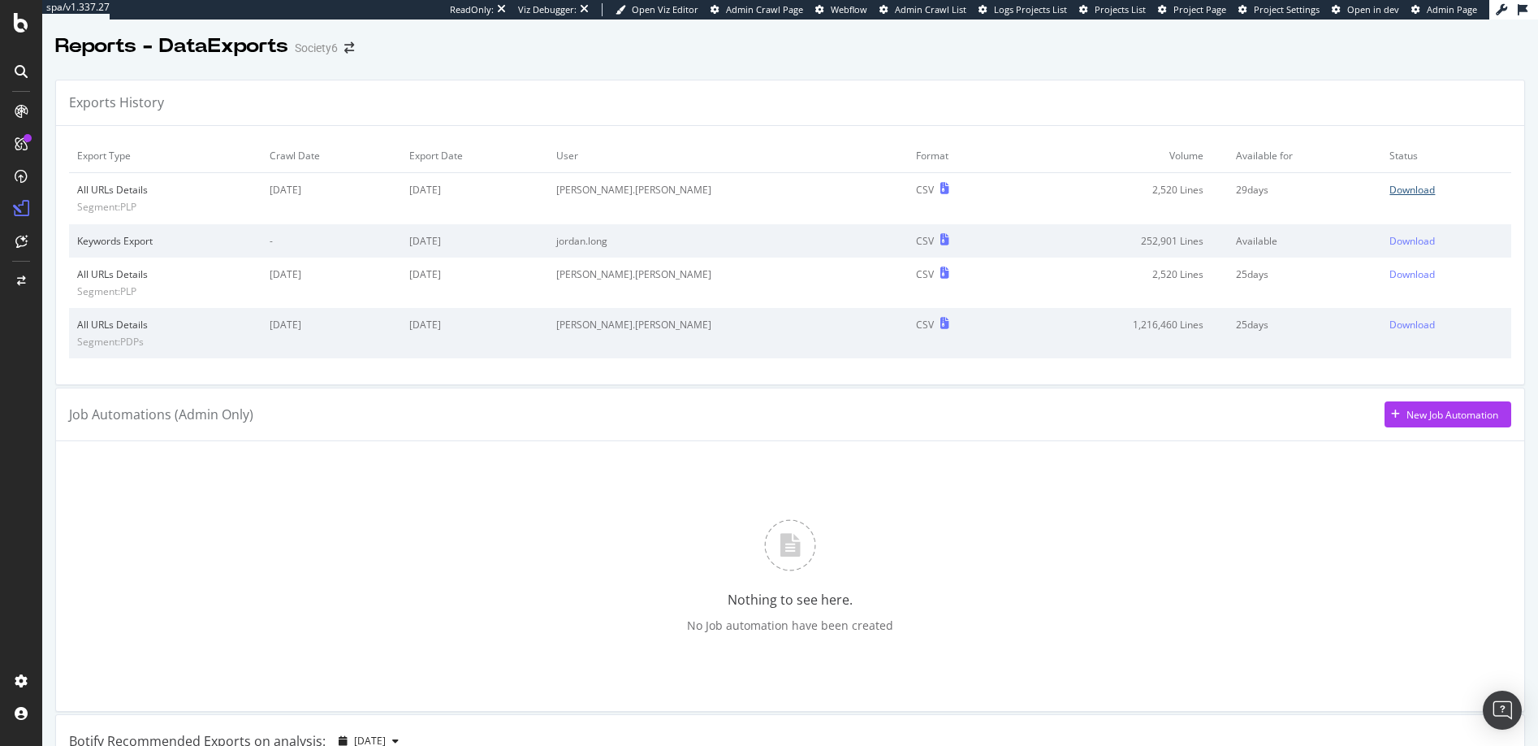
click at [1390, 188] on div "Download" at bounding box center [1412, 190] width 45 height 14
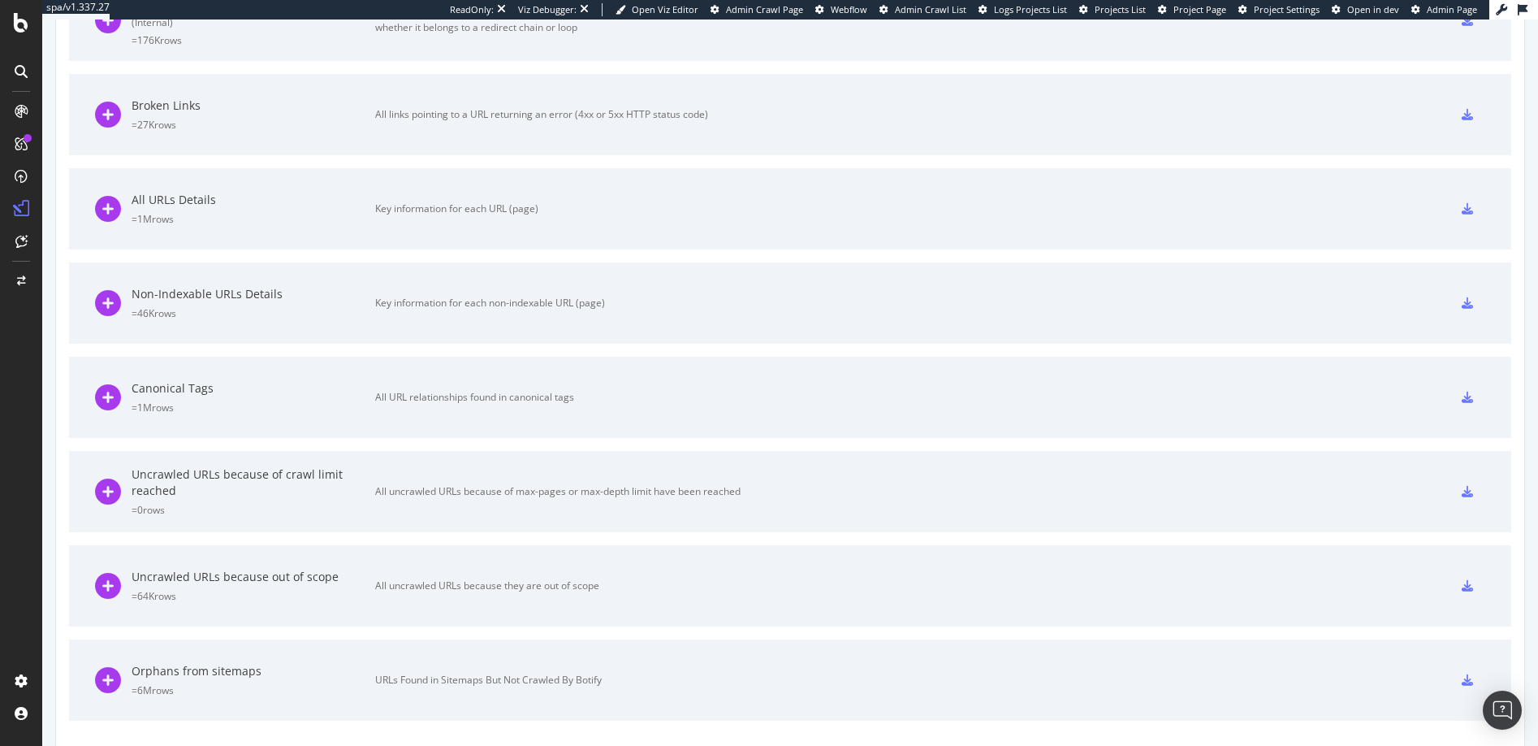
scroll to position [1100, 0]
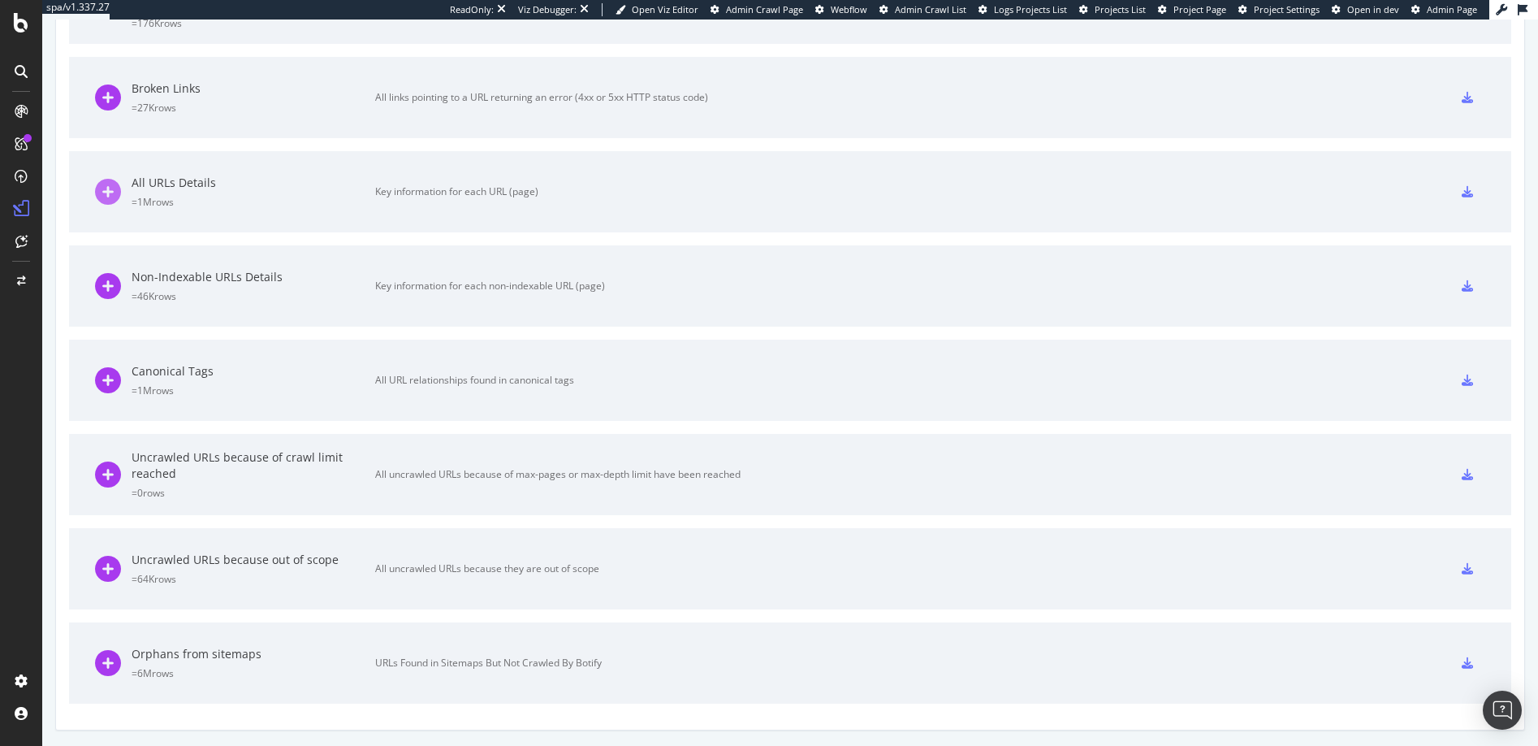
click at [107, 190] on icon at bounding box center [108, 192] width 26 height 26
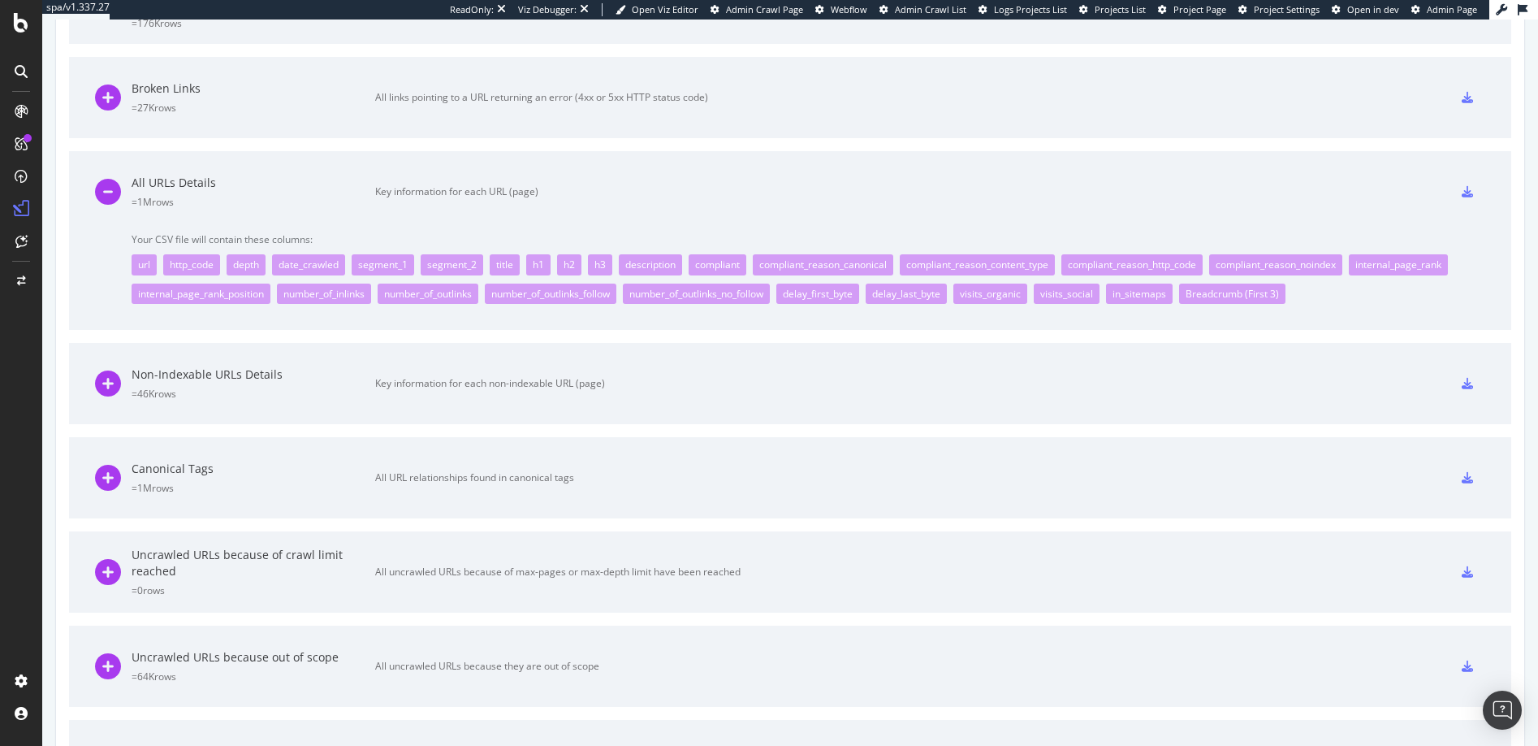
click at [1462, 193] on icon at bounding box center [1467, 191] width 11 height 11
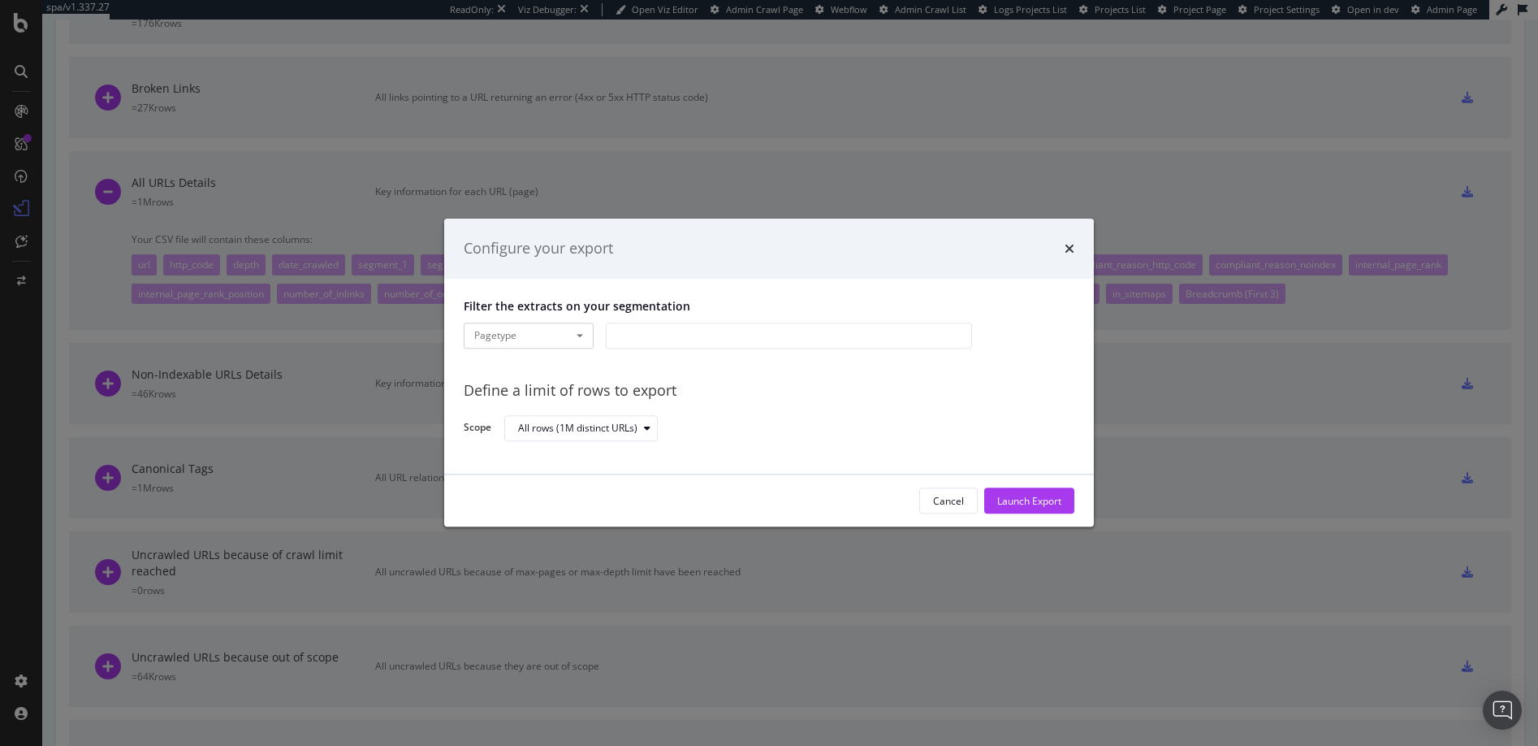
click at [638, 335] on div "modal" at bounding box center [789, 335] width 366 height 26
click at [551, 428] on div "All rows (1M distinct URLs)" at bounding box center [577, 428] width 119 height 10
click at [550, 479] on div "Define a limit" at bounding box center [555, 482] width 60 height 14
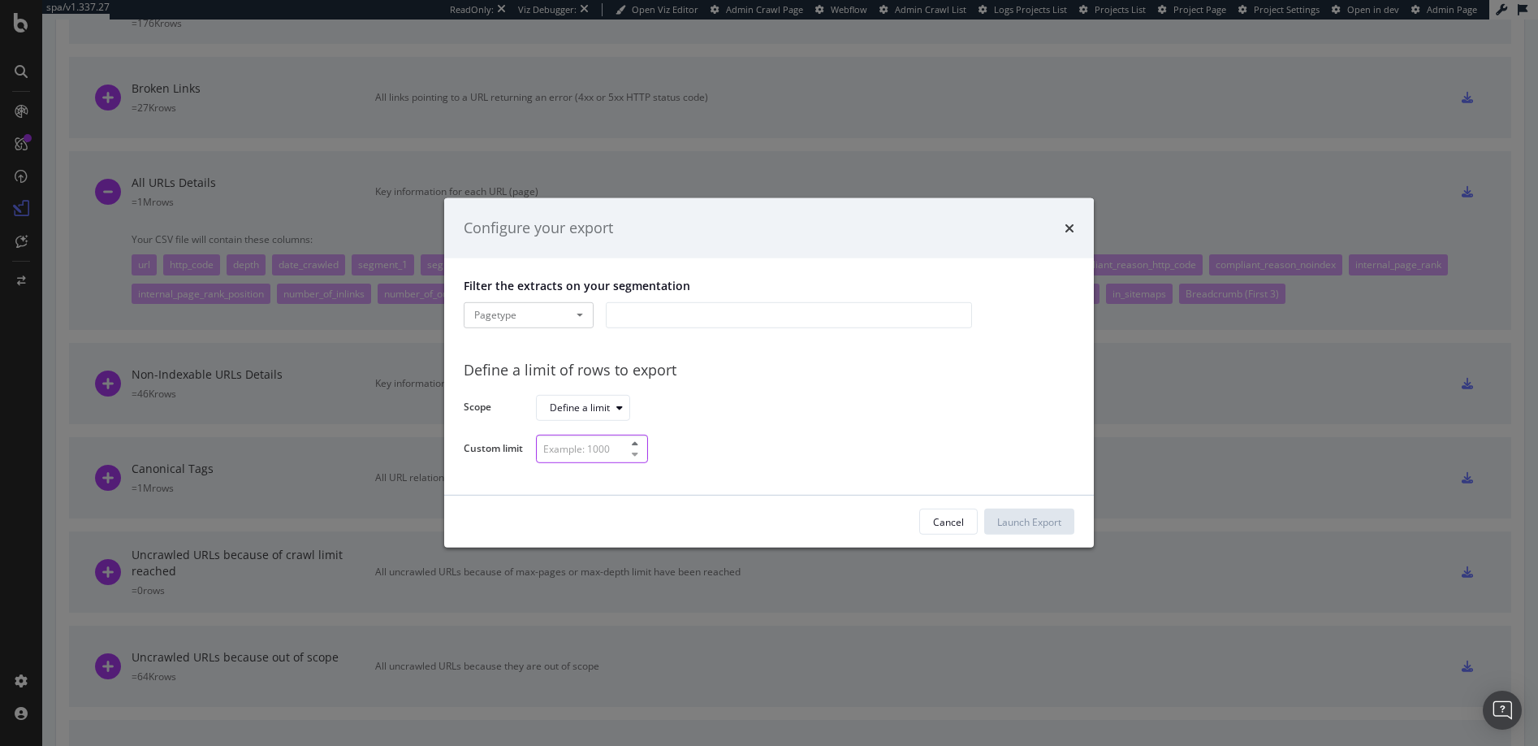
click at [615, 447] on input "modal" at bounding box center [592, 448] width 112 height 28
click at [694, 312] on div "modal" at bounding box center [789, 315] width 366 height 26
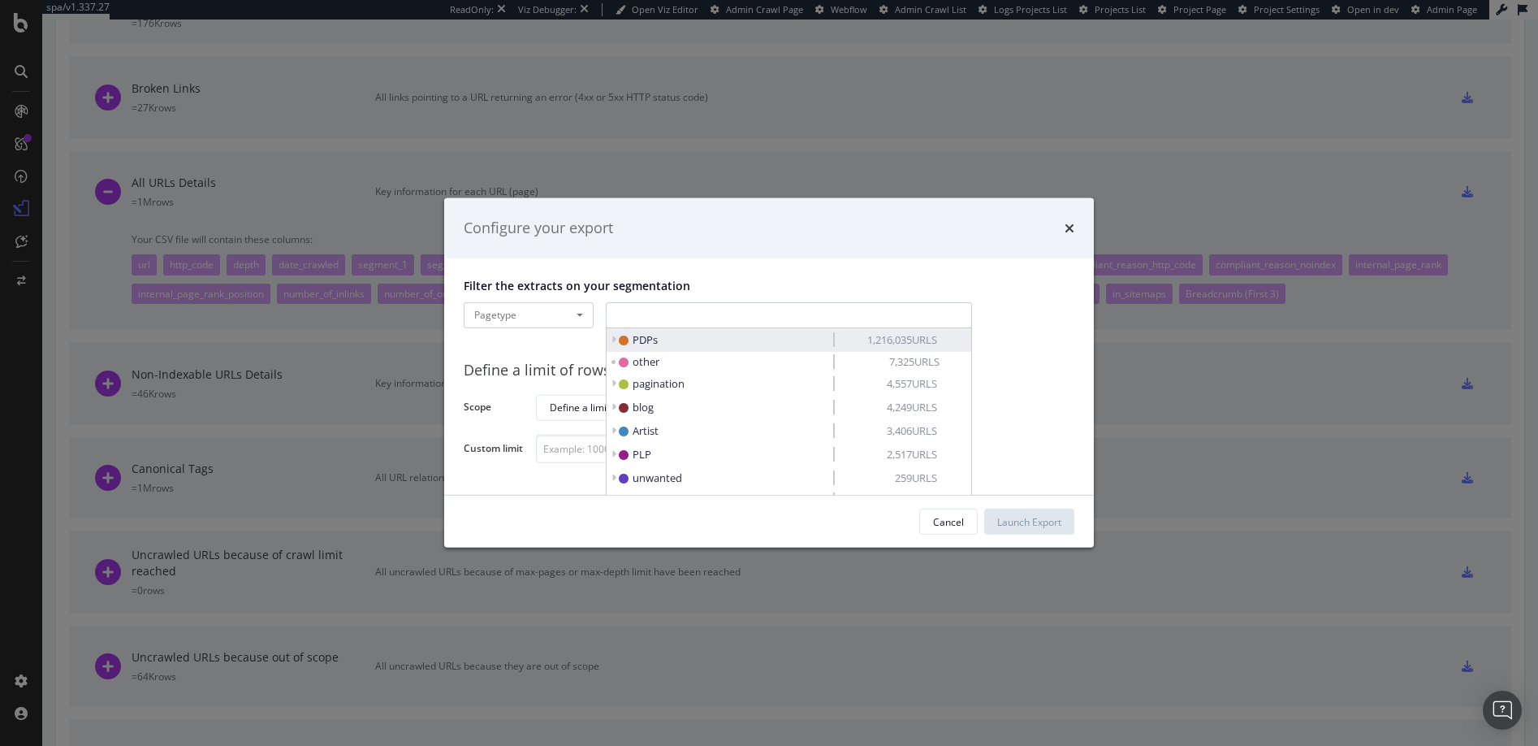
click at [639, 338] on span "PDPs" at bounding box center [645, 339] width 25 height 15
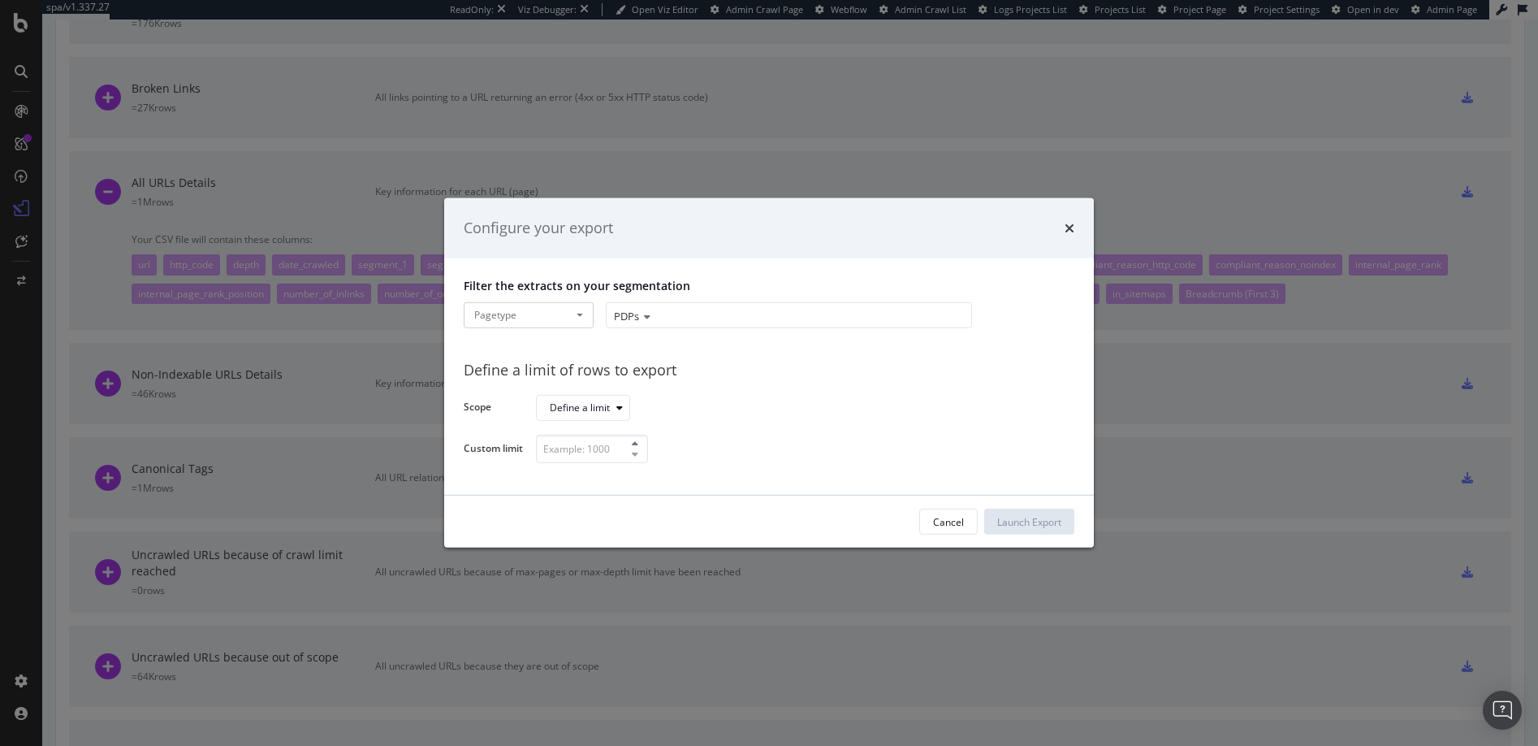
click at [647, 316] on icon "modal" at bounding box center [644, 317] width 11 height 10
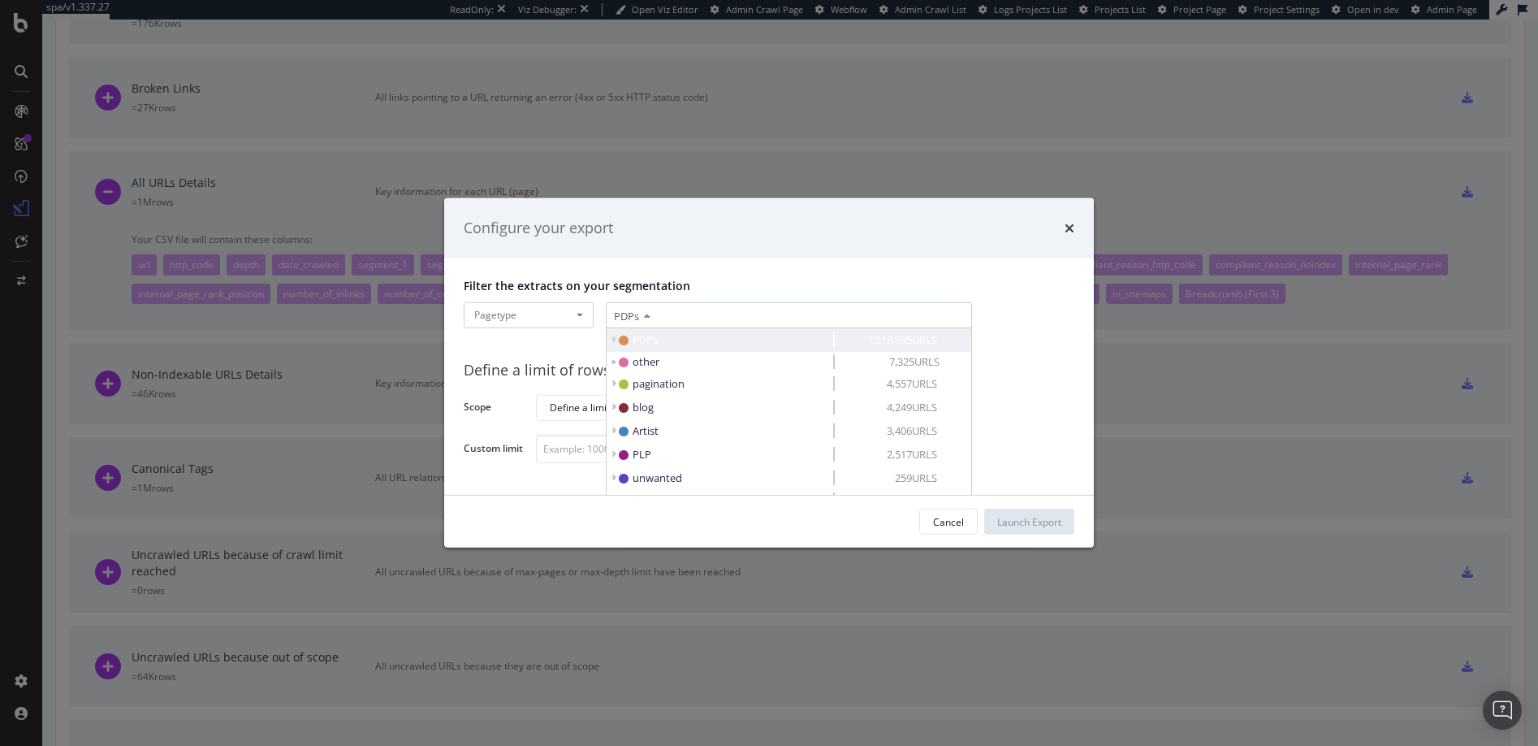
click at [614, 338] on icon "modal" at bounding box center [614, 340] width 6 height 10
click at [647, 316] on icon "modal" at bounding box center [644, 317] width 11 height 10
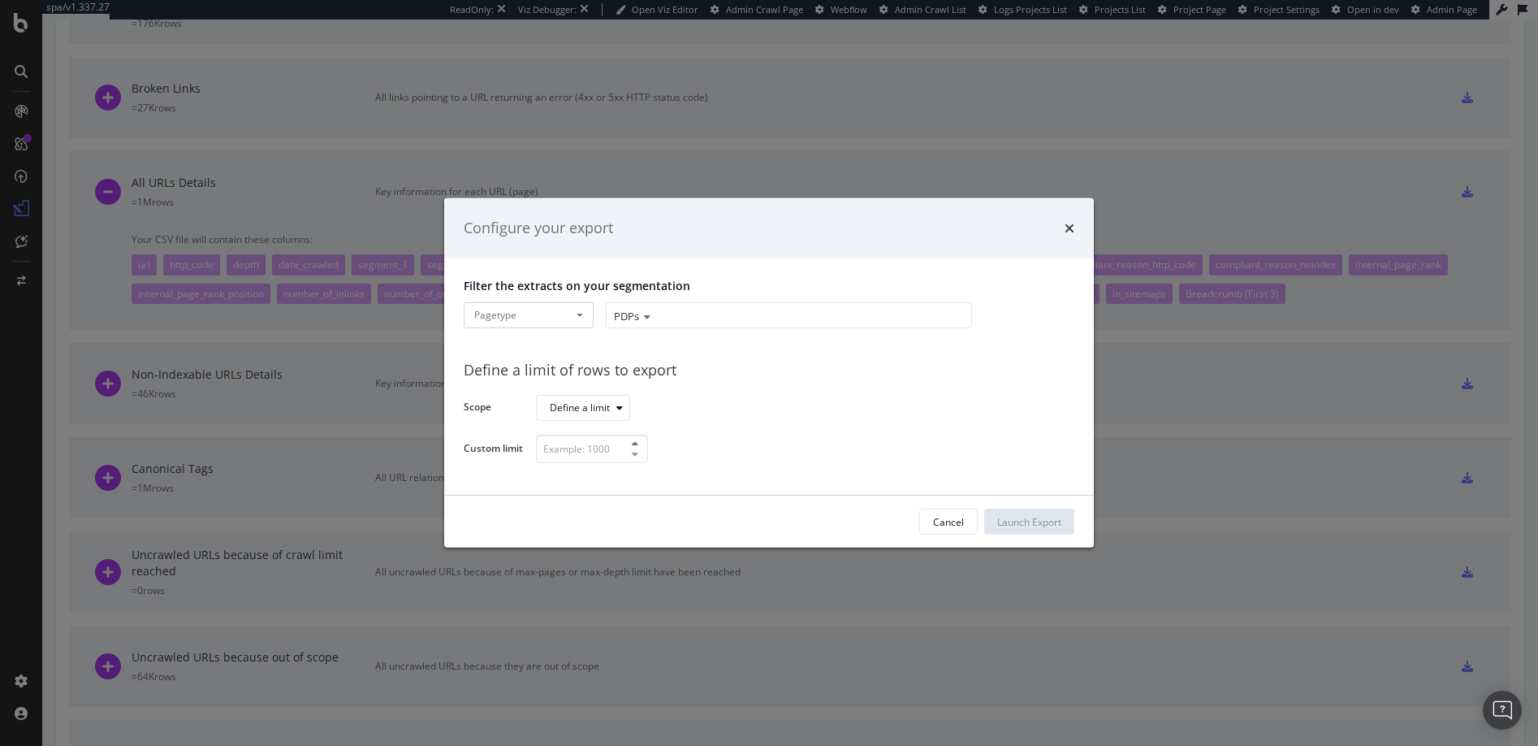
click at [632, 315] on span "PDPs" at bounding box center [626, 316] width 25 height 15
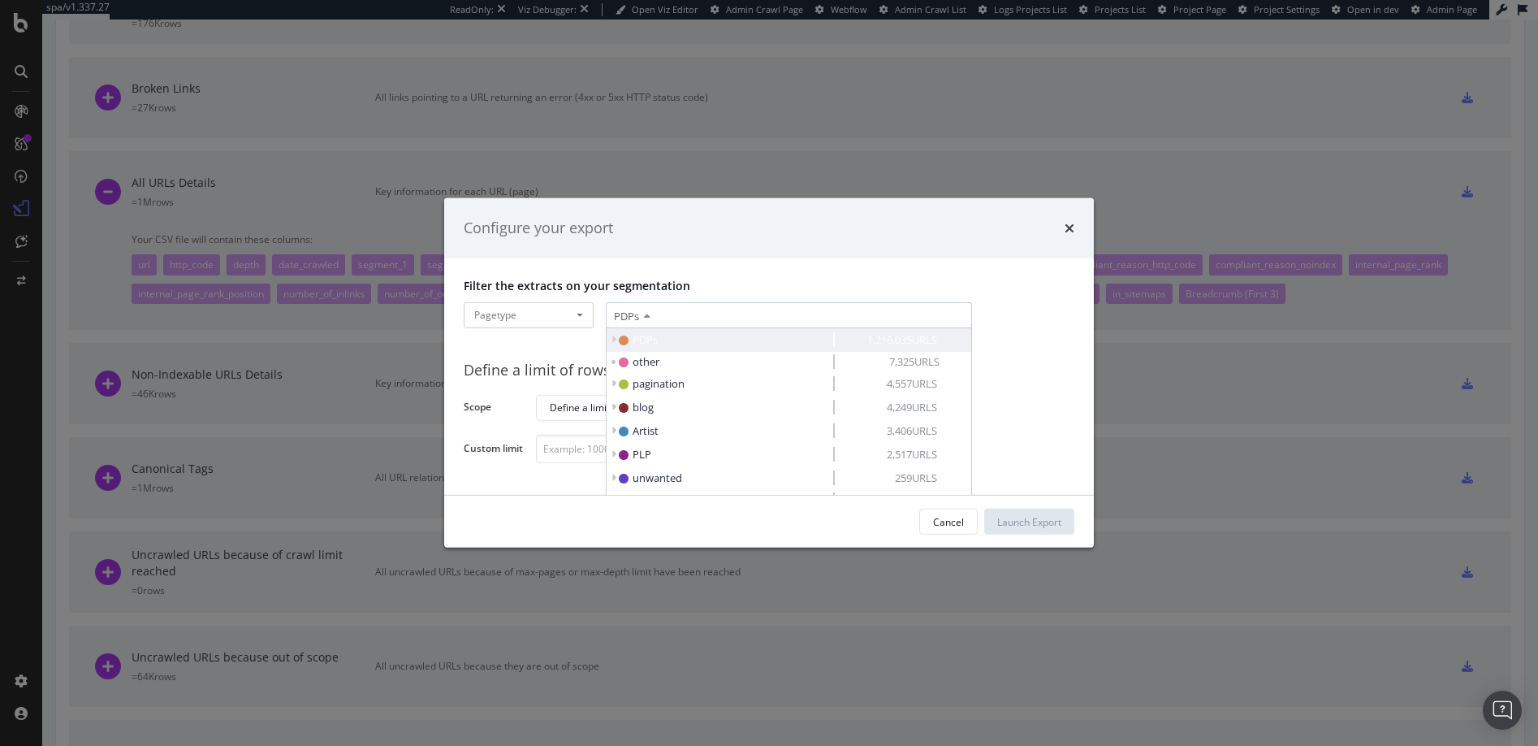
click at [641, 339] on span "PDPs" at bounding box center [645, 339] width 25 height 15
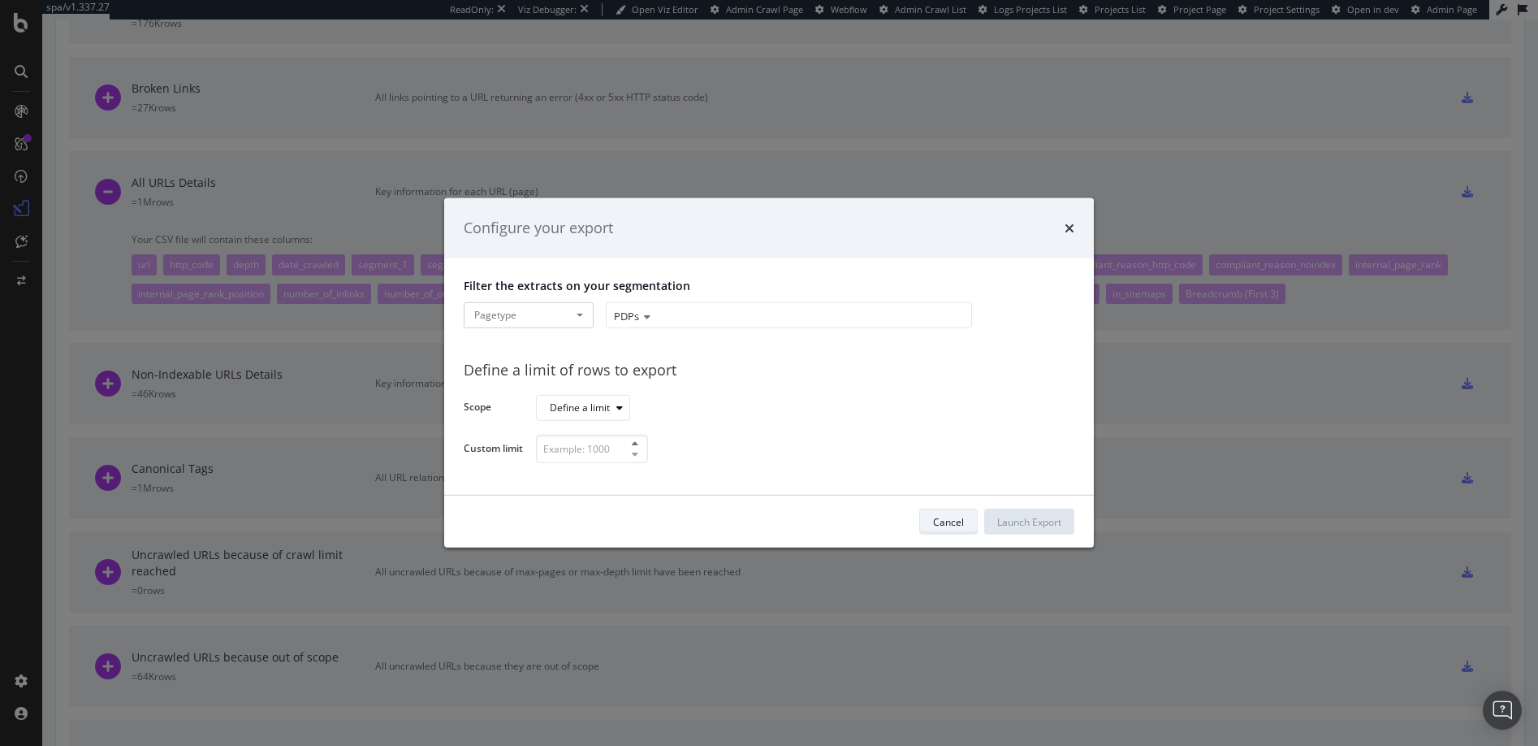
click at [946, 523] on div "Cancel" at bounding box center [948, 522] width 31 height 14
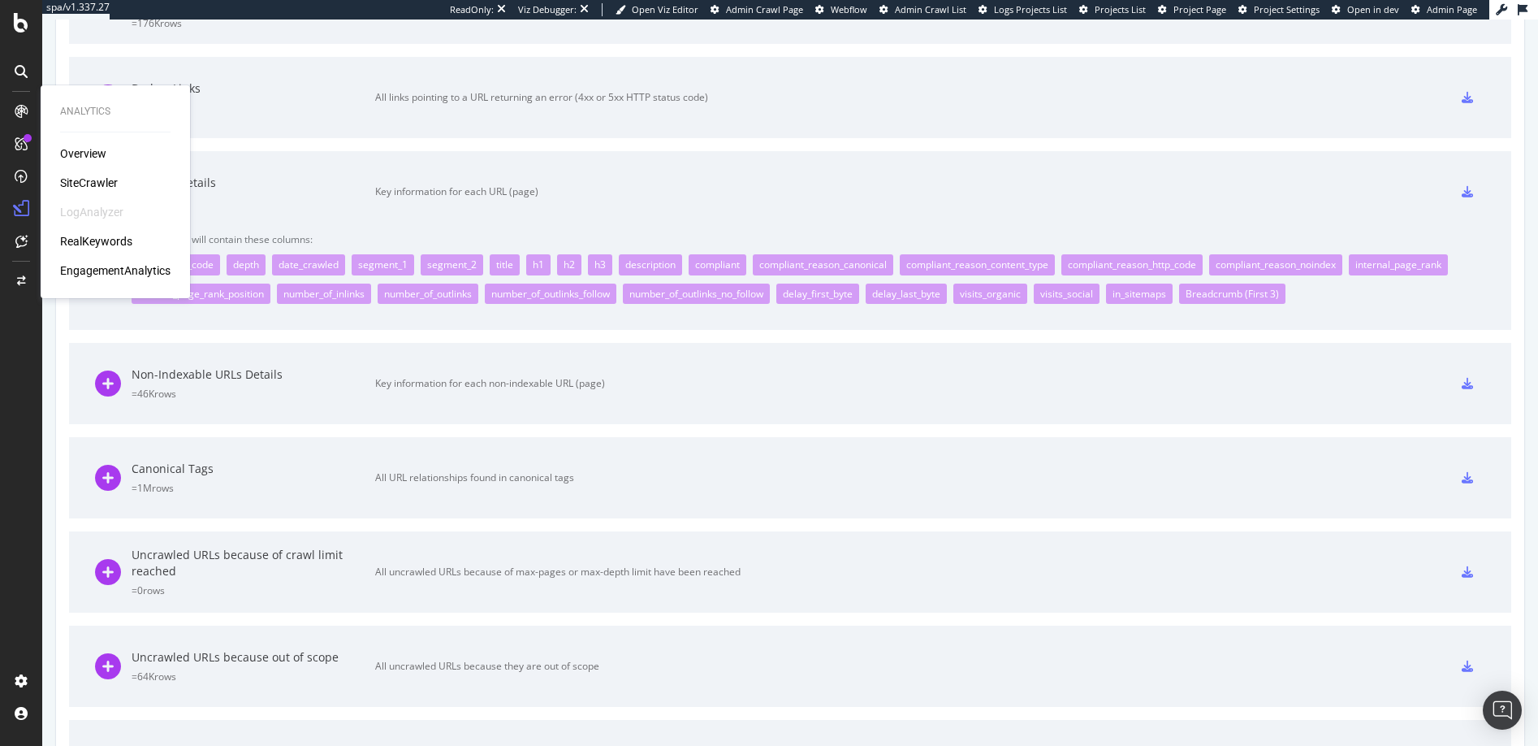
click at [90, 154] on div "Overview" at bounding box center [83, 153] width 46 height 16
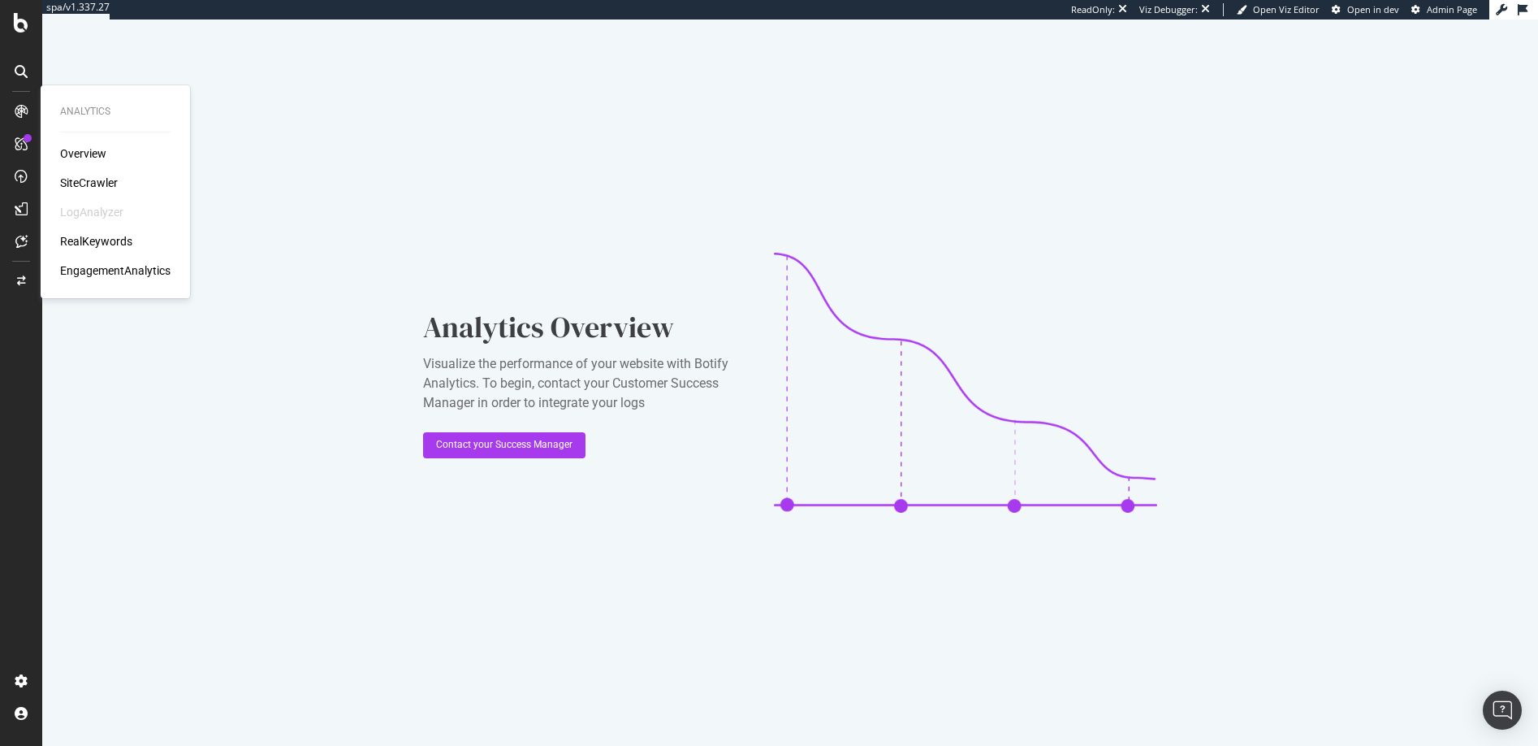
click at [90, 184] on div "SiteCrawler" at bounding box center [89, 183] width 58 height 16
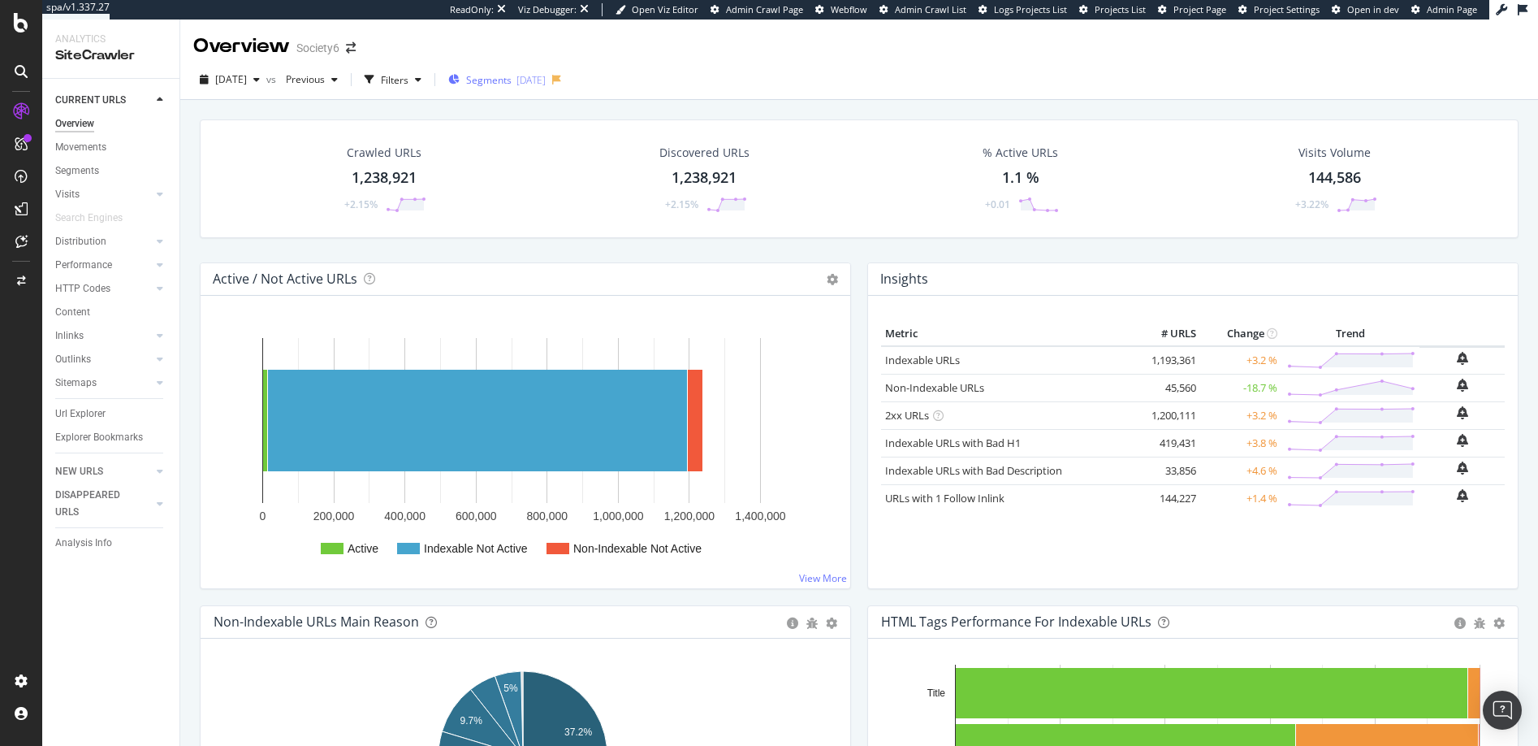
click at [512, 80] on span "Segments" at bounding box center [488, 80] width 45 height 14
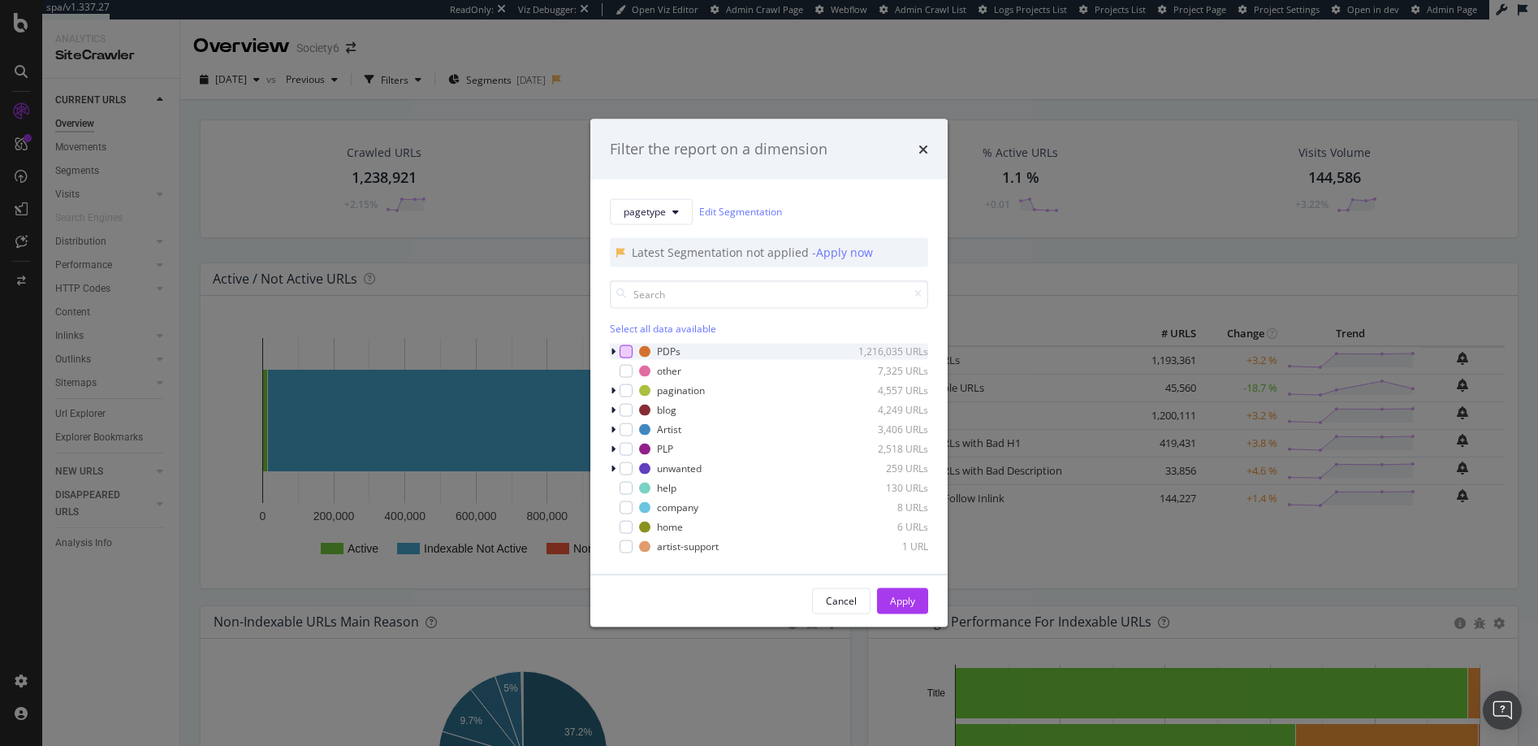
click at [629, 350] on div "modal" at bounding box center [626, 350] width 13 height 13
click at [899, 600] on div "Apply" at bounding box center [902, 601] width 25 height 14
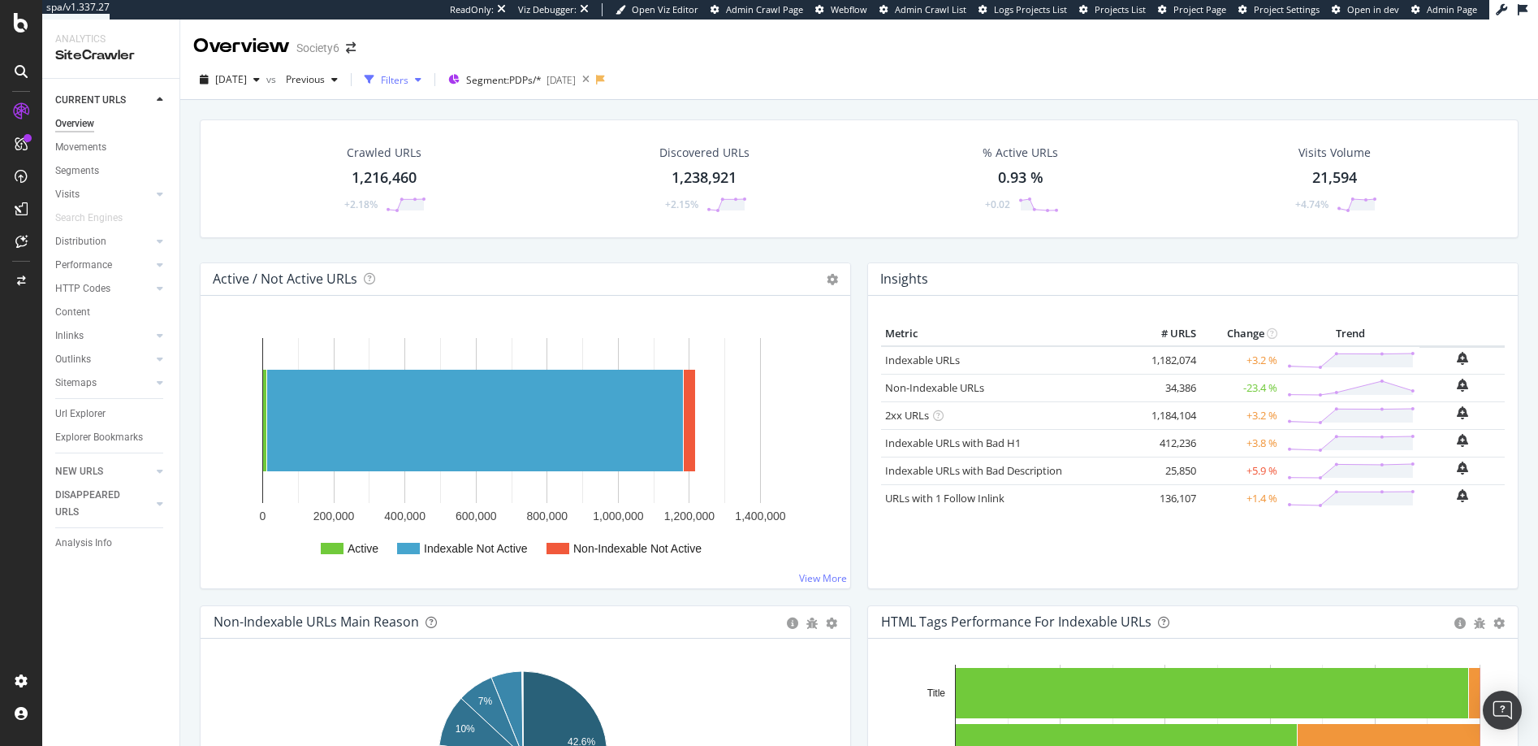
click at [421, 76] on icon "button" at bounding box center [418, 80] width 6 height 10
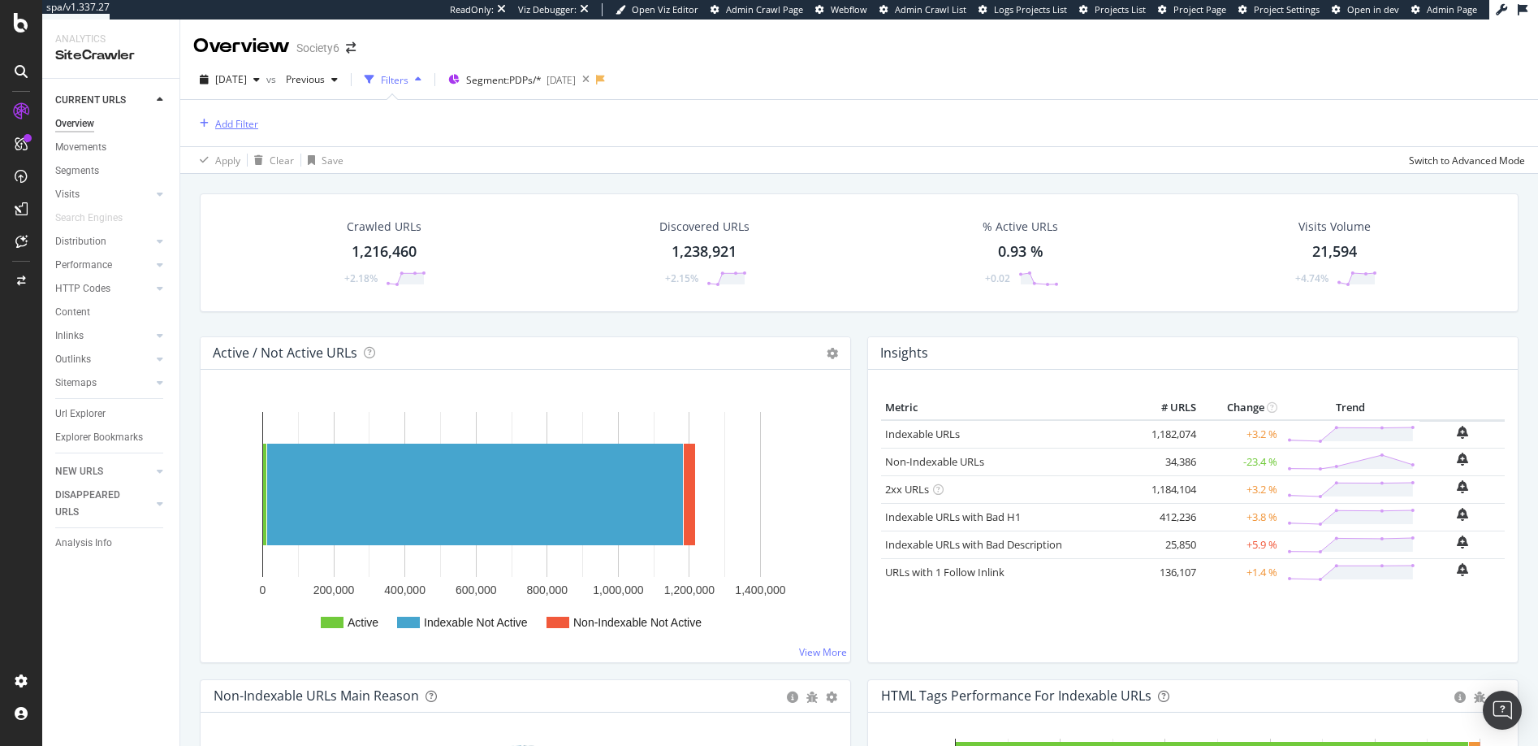
click at [242, 119] on div "Add Filter" at bounding box center [236, 124] width 43 height 14
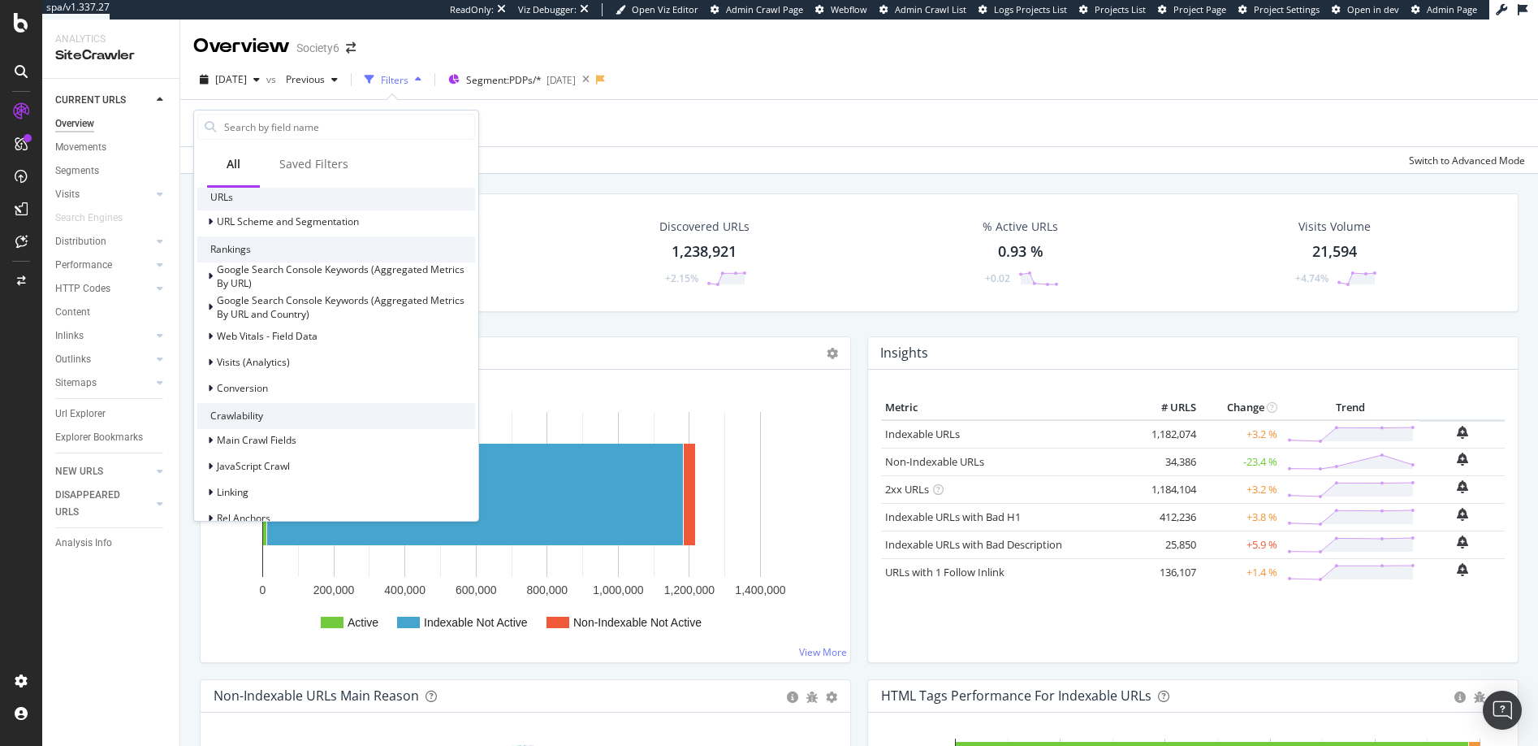
scroll to position [275, 0]
click at [211, 352] on icon at bounding box center [210, 355] width 5 height 10
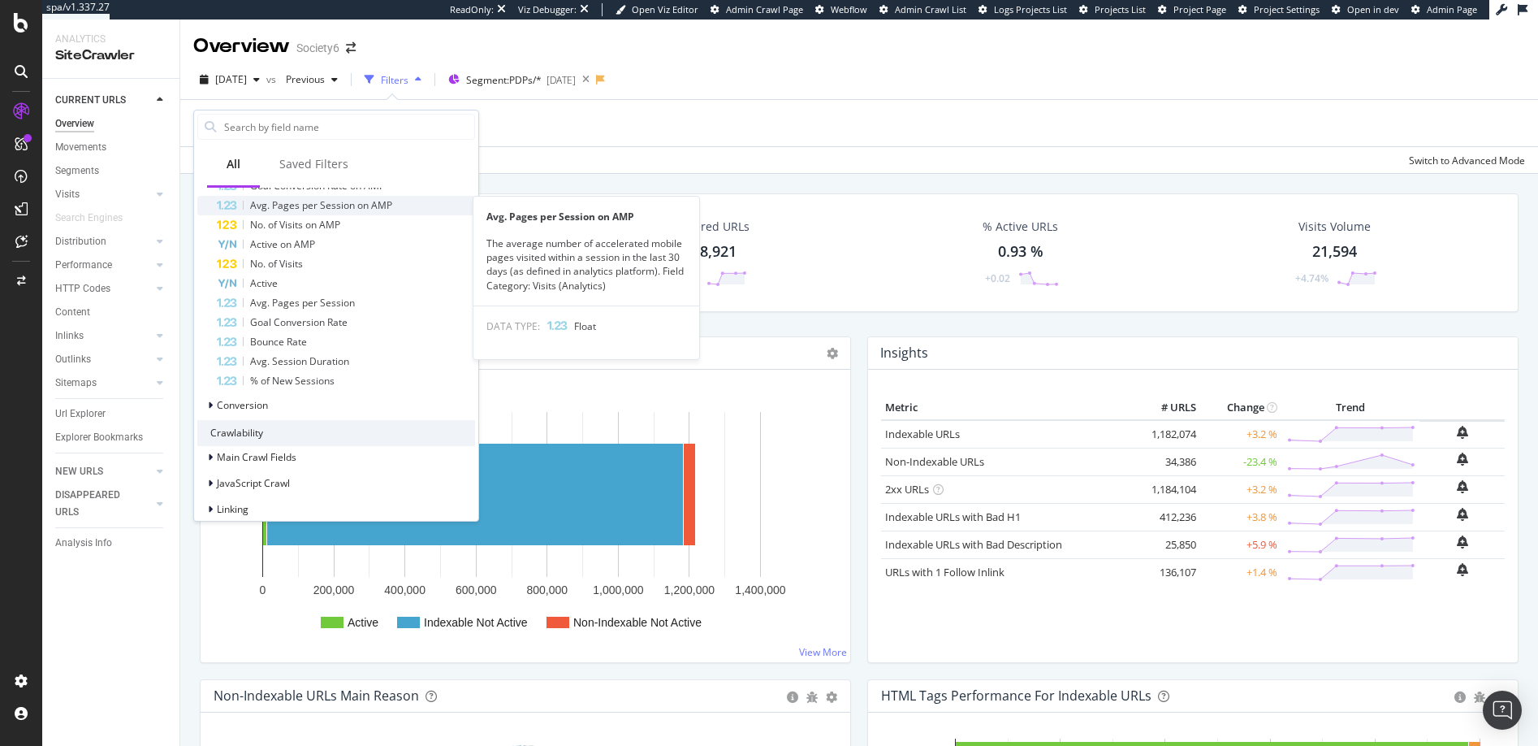
scroll to position [525, 0]
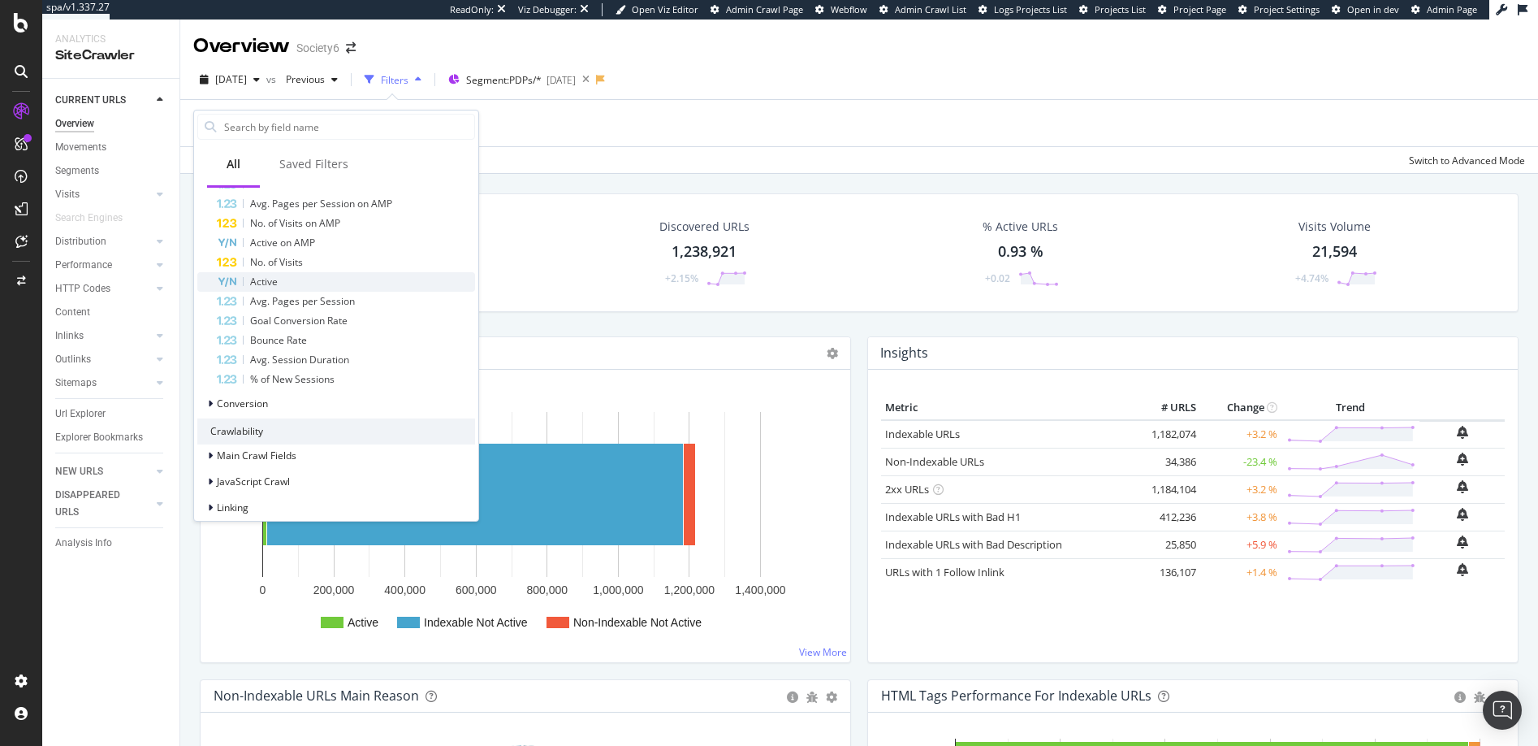
click at [261, 280] on span "Active" at bounding box center [264, 281] width 28 height 14
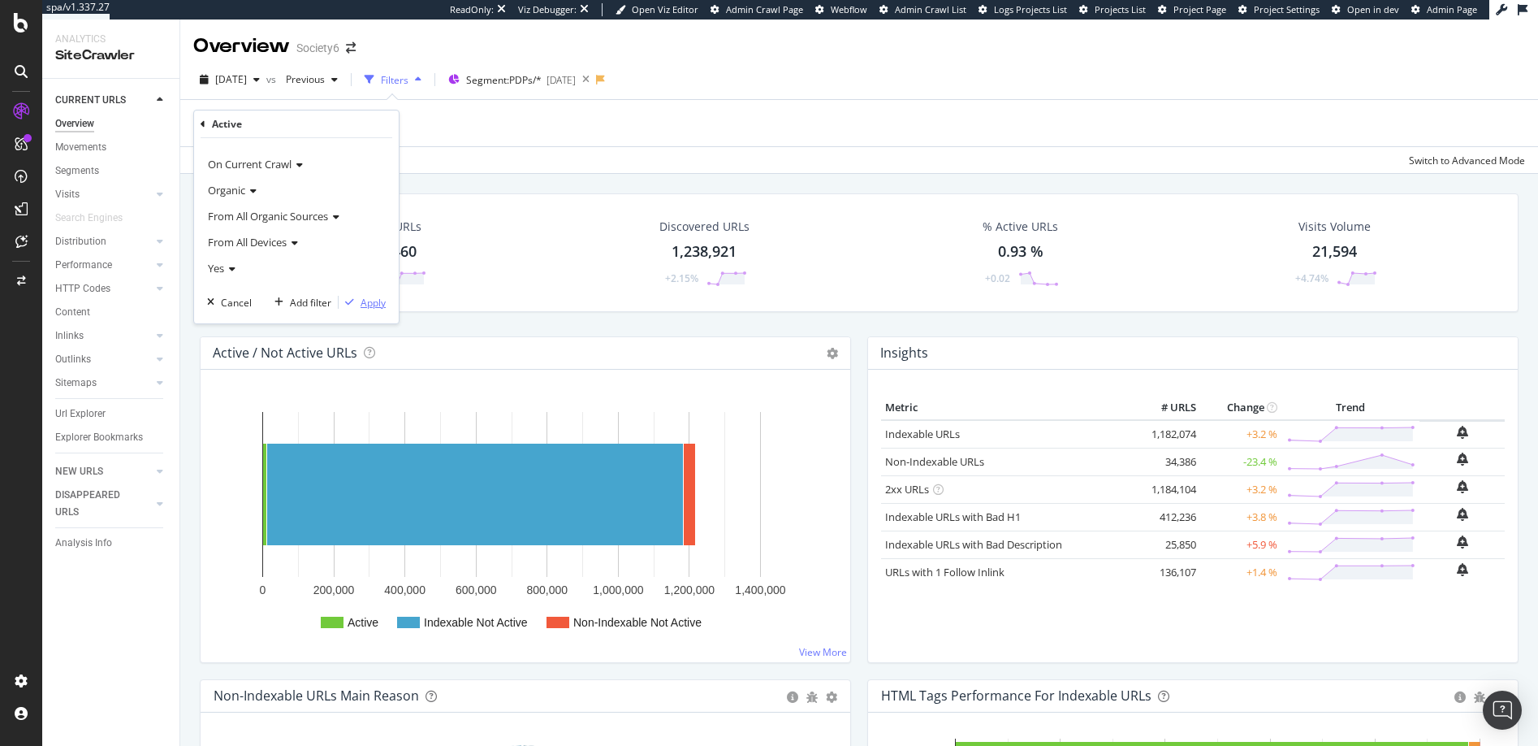
click at [372, 304] on div "Apply" at bounding box center [373, 303] width 25 height 14
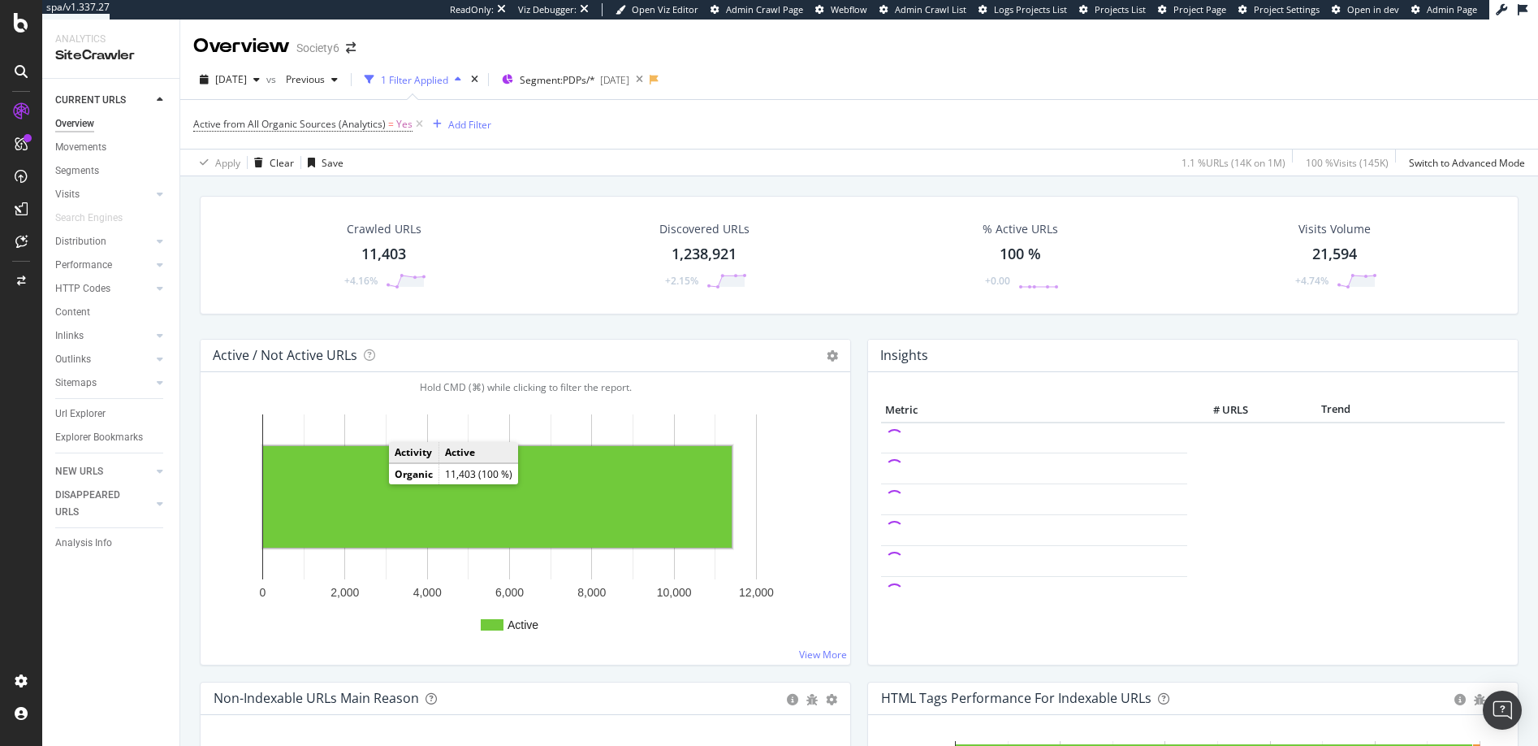
click at [384, 519] on rect "A chart." at bounding box center [497, 497] width 469 height 102
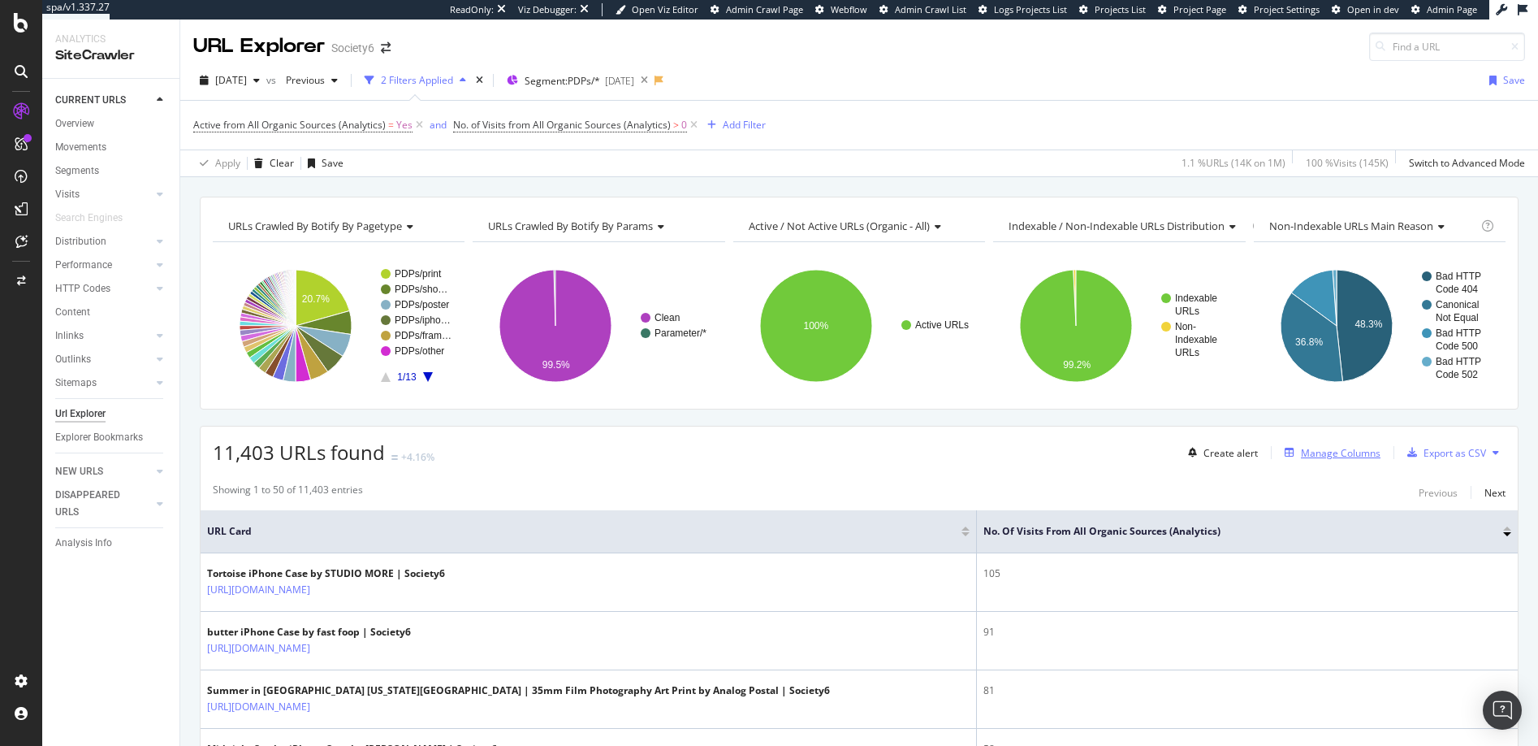
click at [1312, 454] on div "Manage Columns" at bounding box center [1341, 453] width 80 height 14
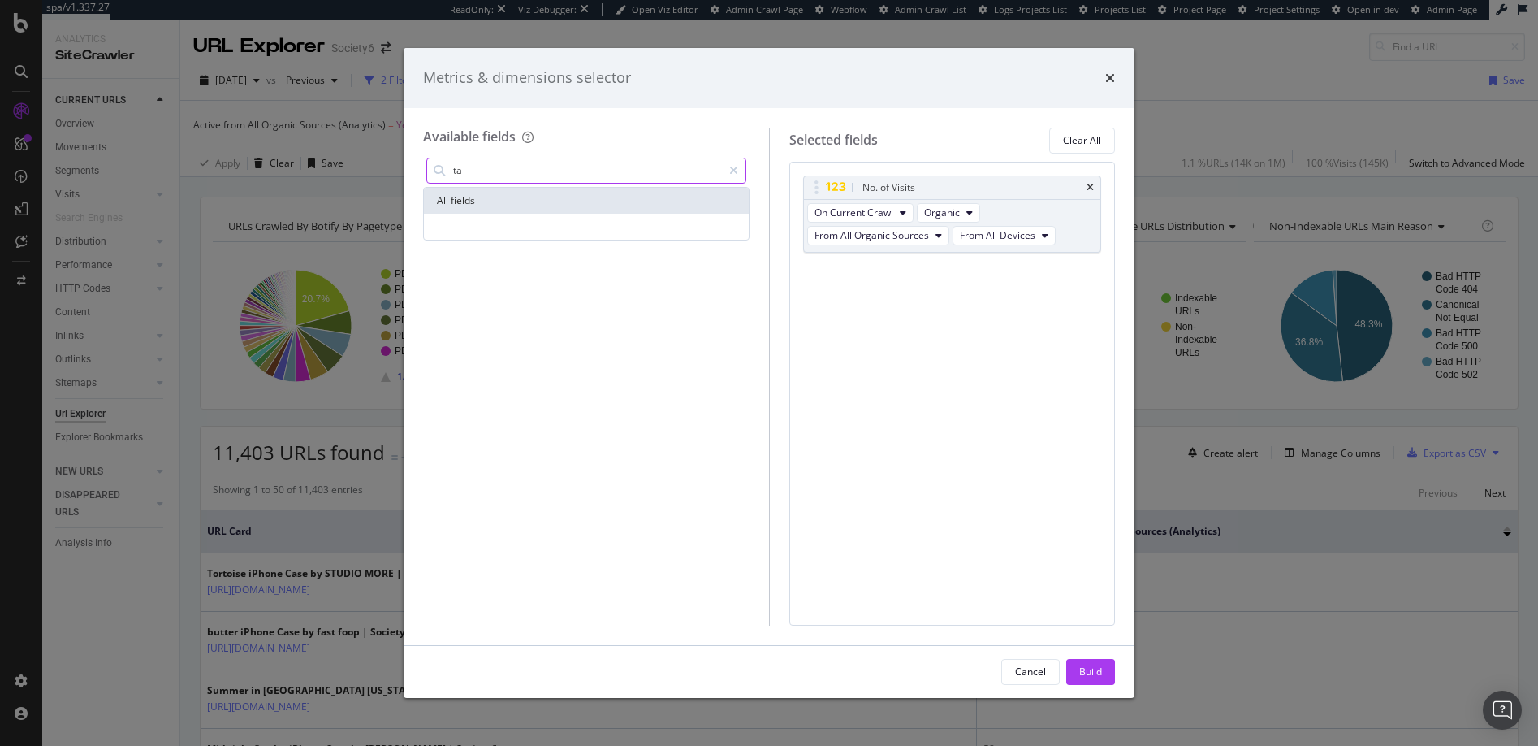
type input "t"
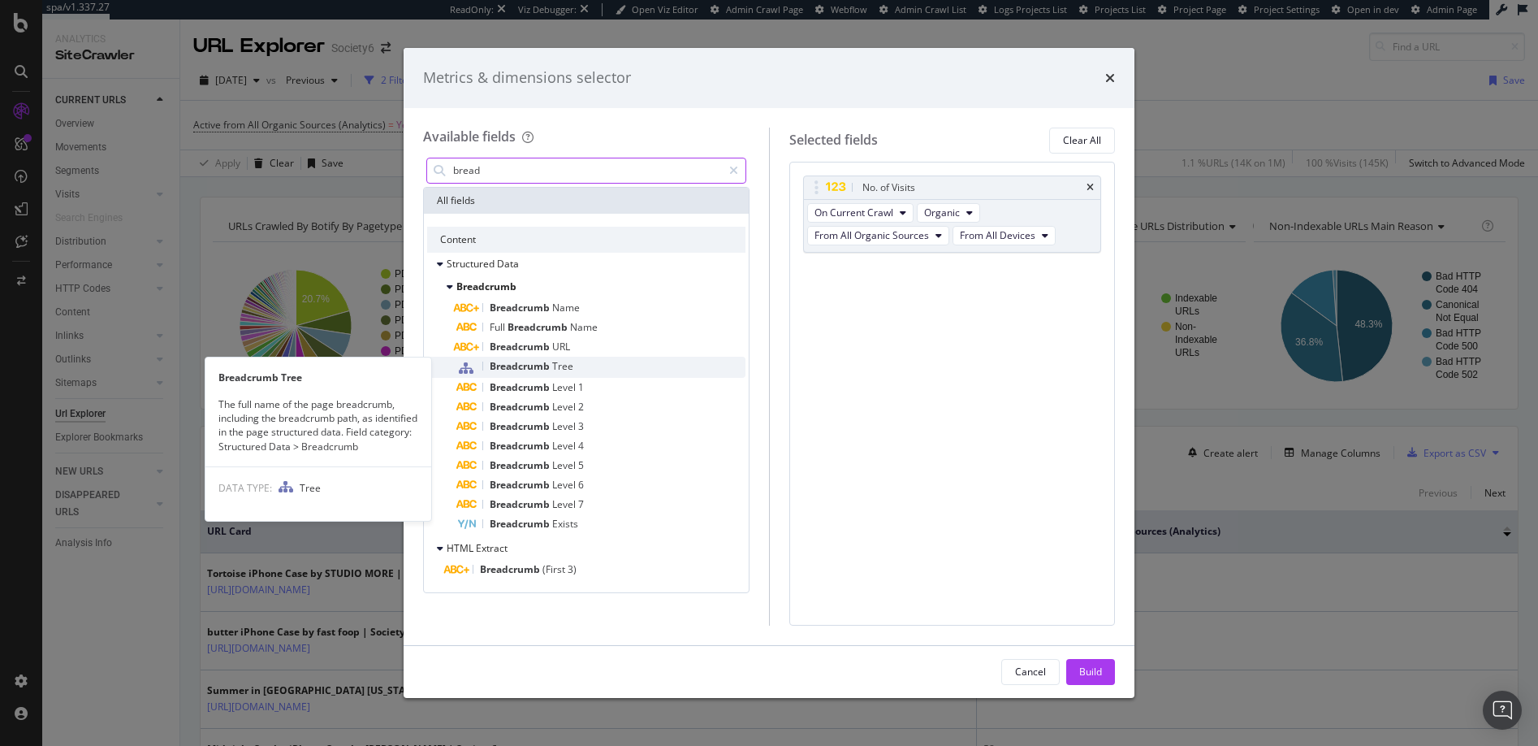
type input "bread"
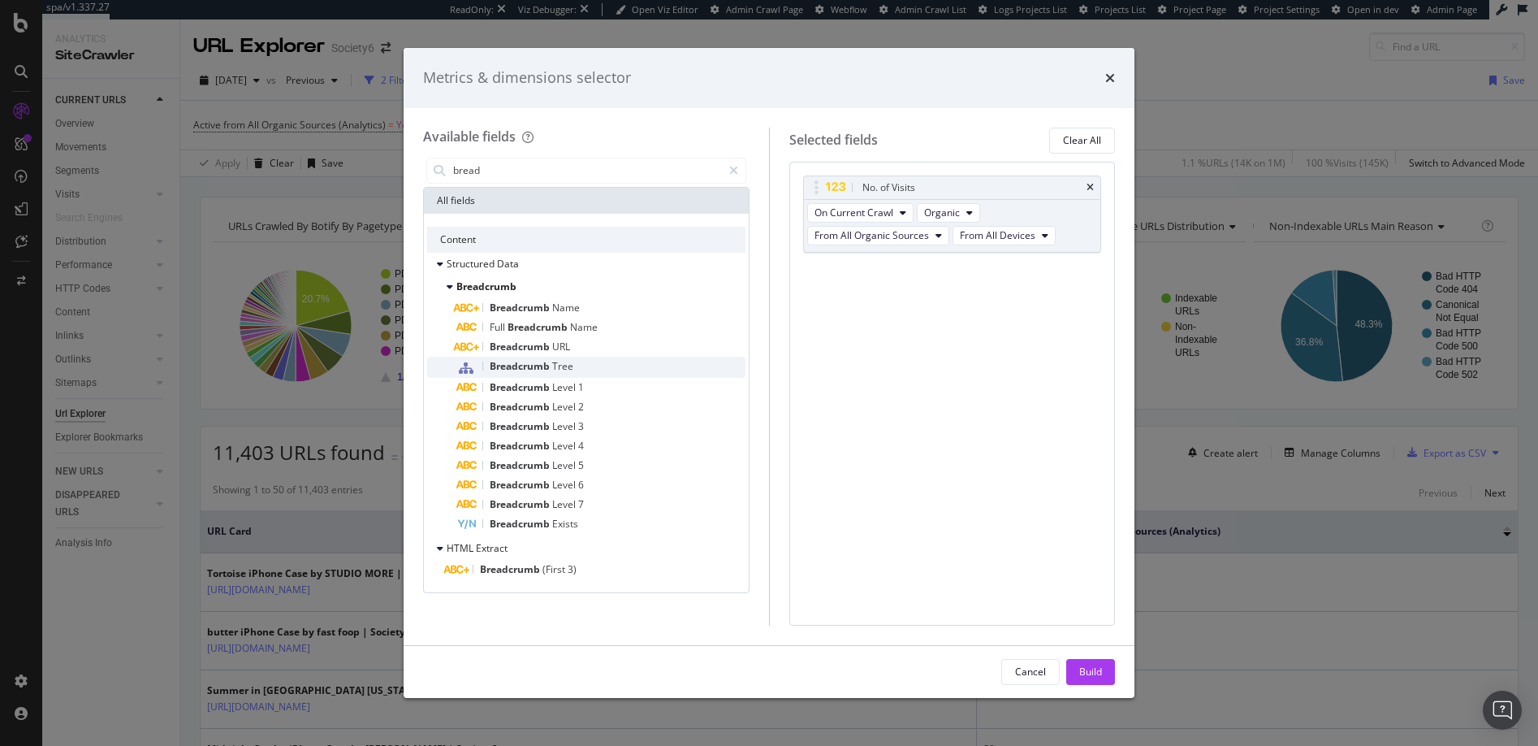
click at [530, 365] on span "Breadcrumb" at bounding box center [521, 366] width 63 height 14
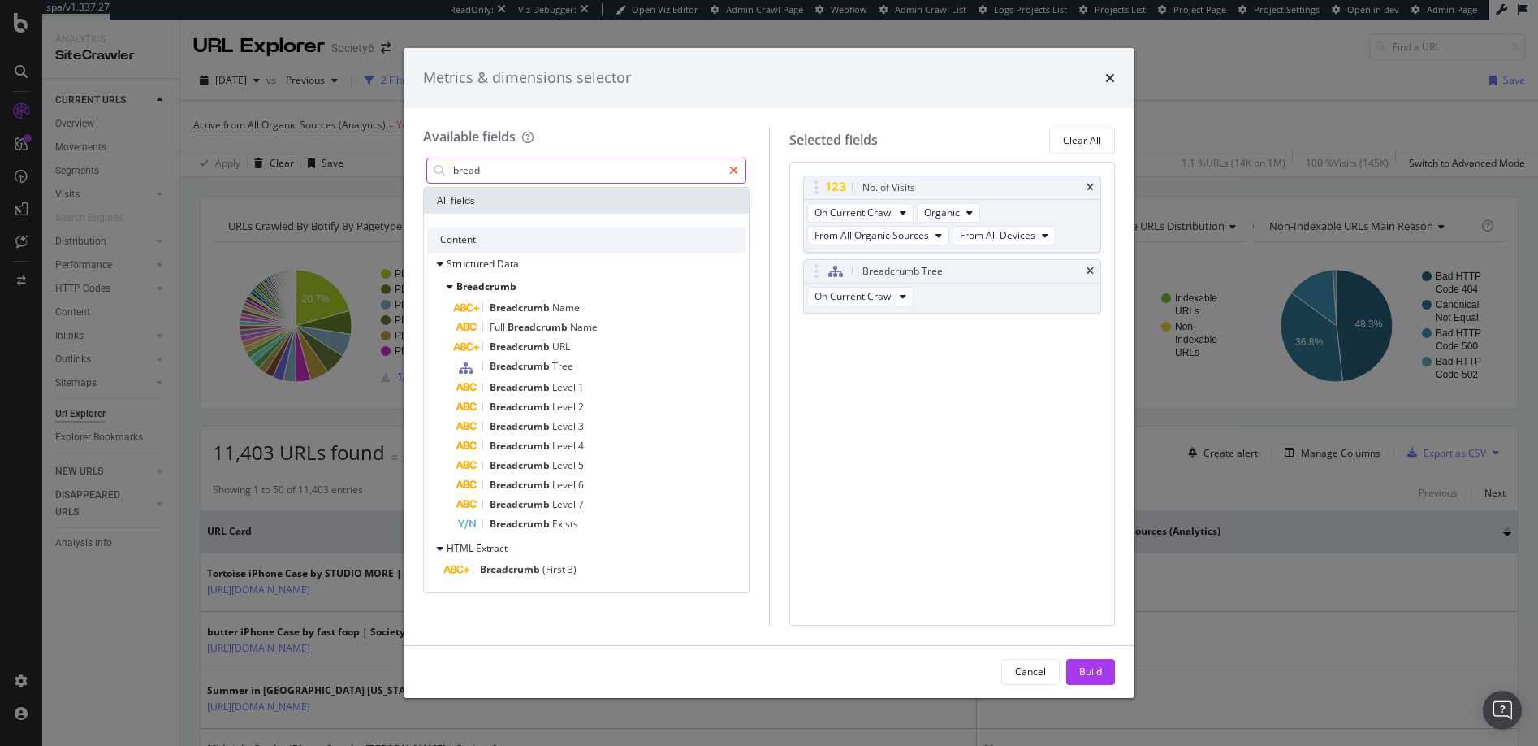
click at [731, 169] on icon "modal" at bounding box center [733, 170] width 9 height 11
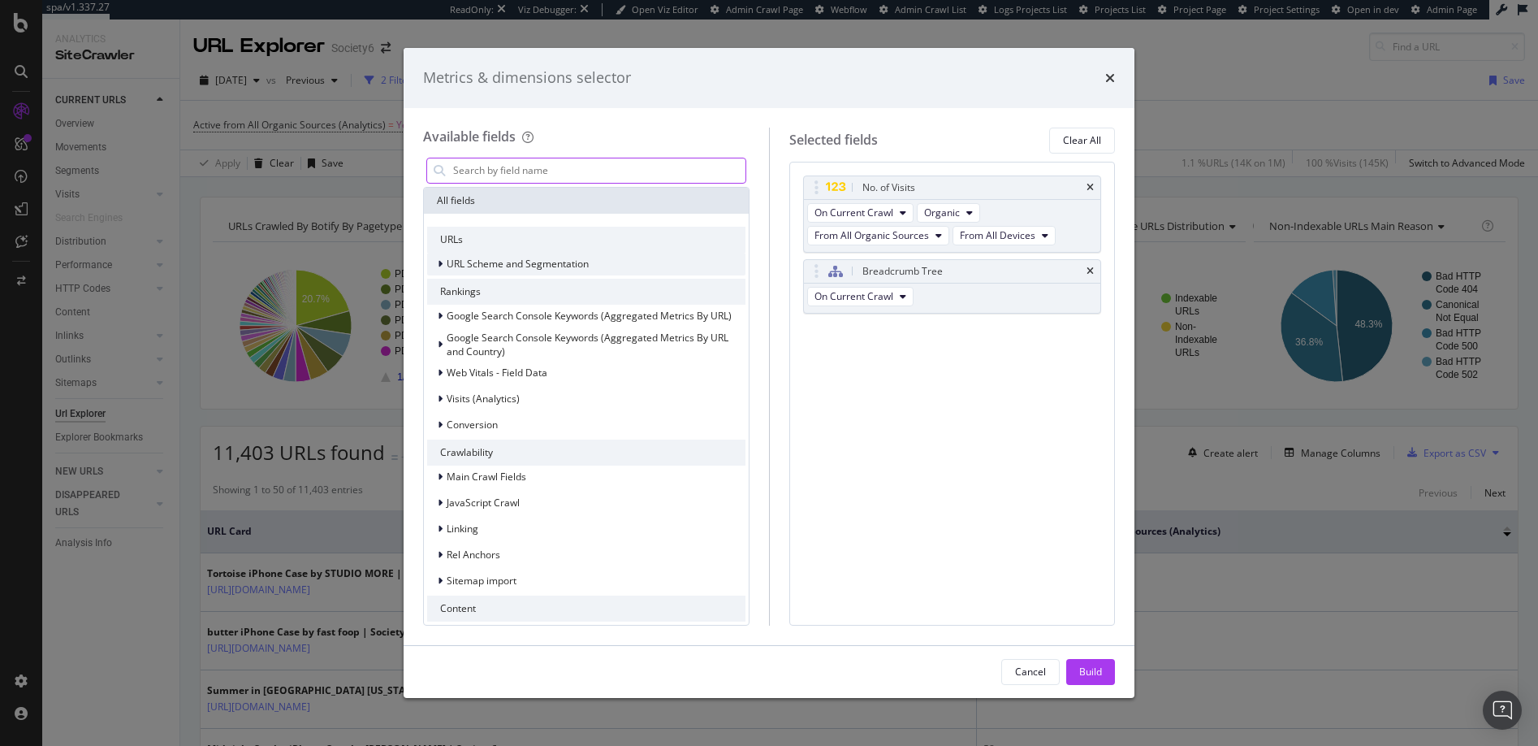
click at [441, 262] on icon "modal" at bounding box center [440, 264] width 5 height 10
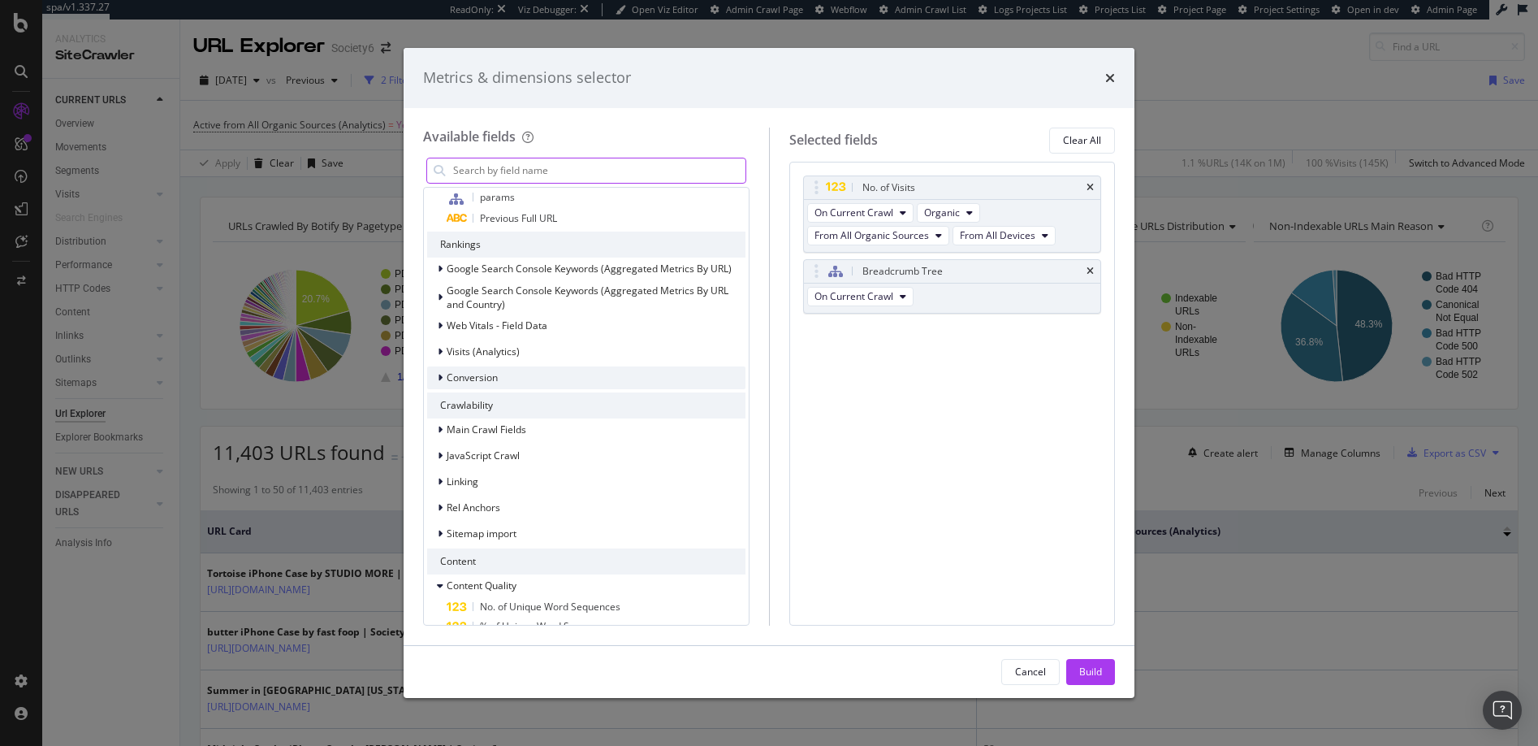
scroll to position [292, 0]
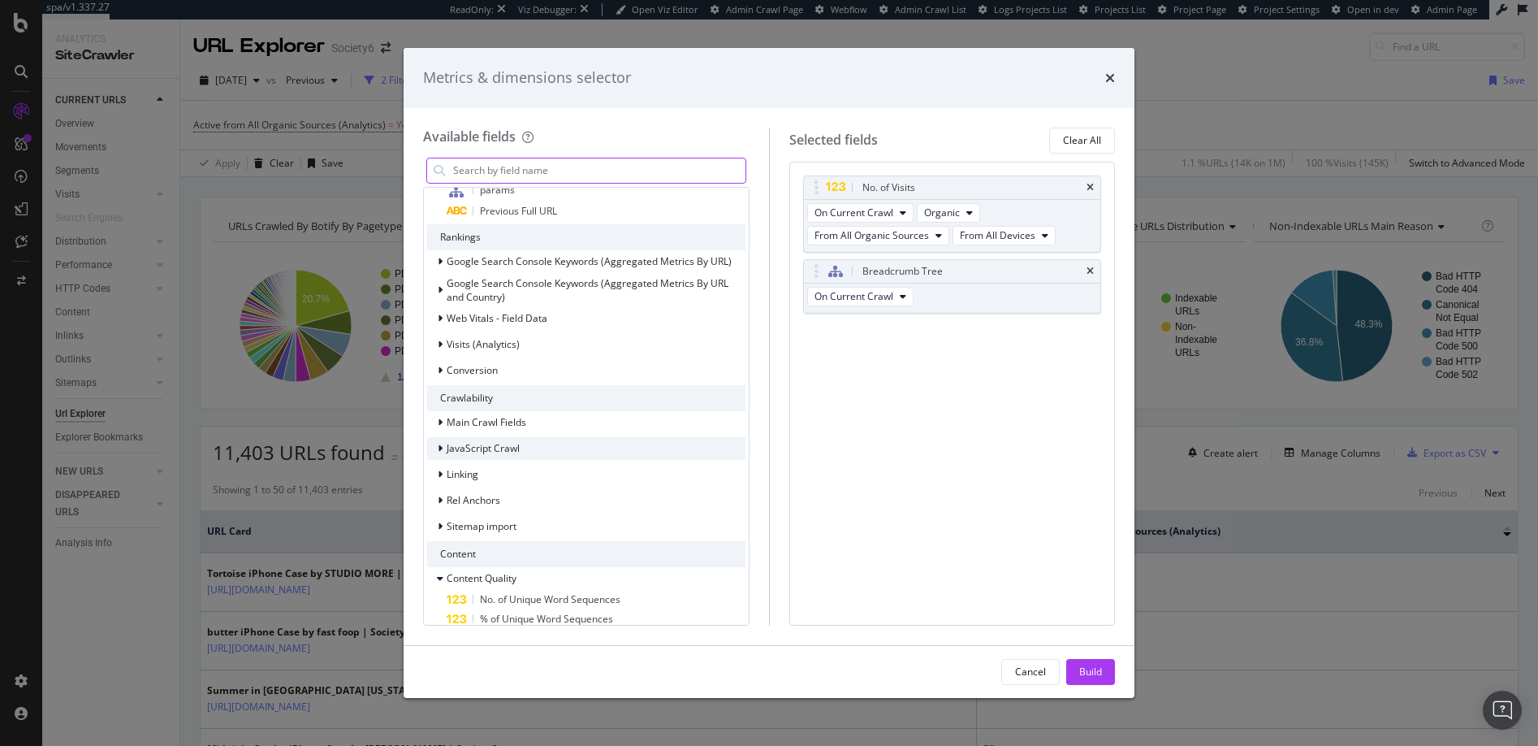
click at [441, 449] on icon "modal" at bounding box center [440, 448] width 5 height 10
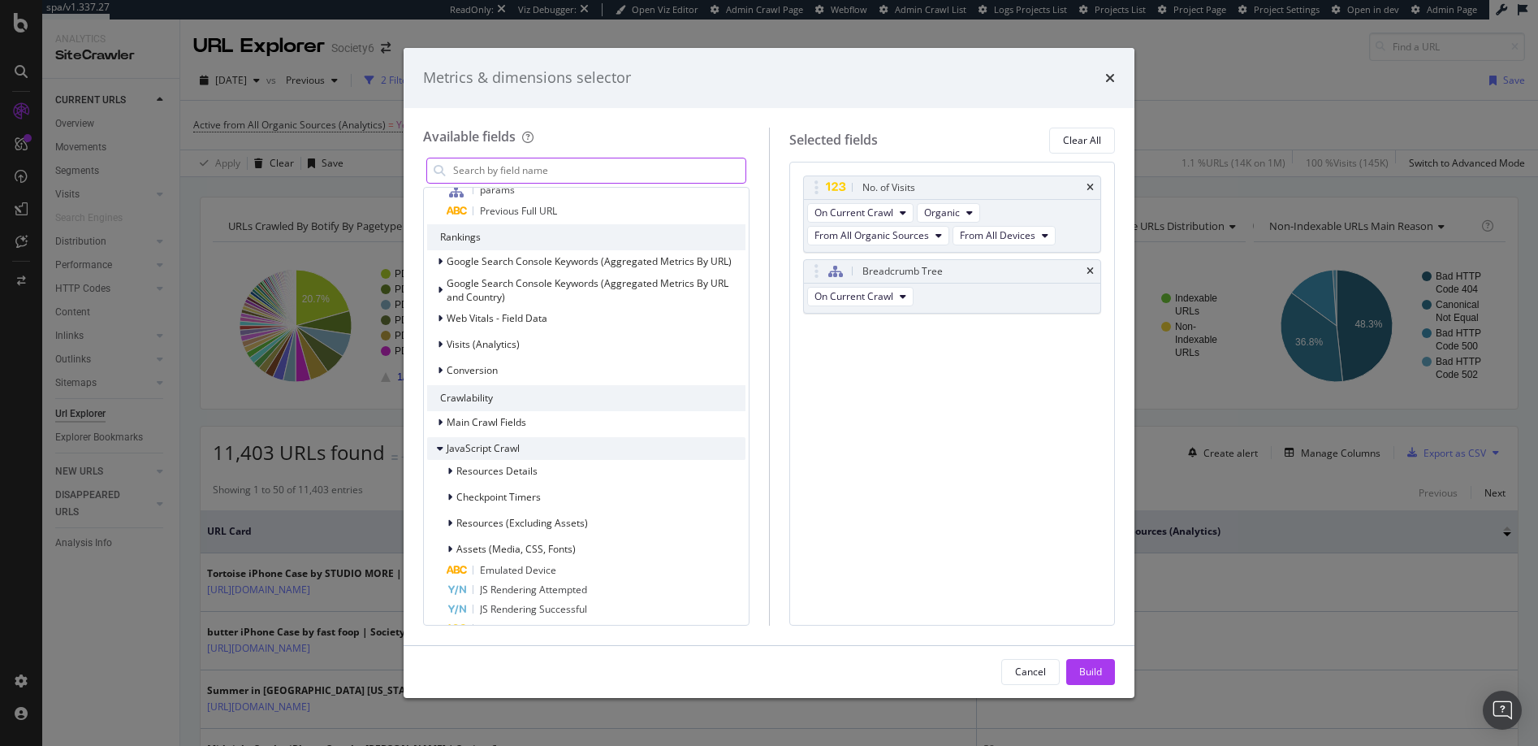
click at [477, 446] on span "JavaScript Crawl" at bounding box center [483, 448] width 73 height 14
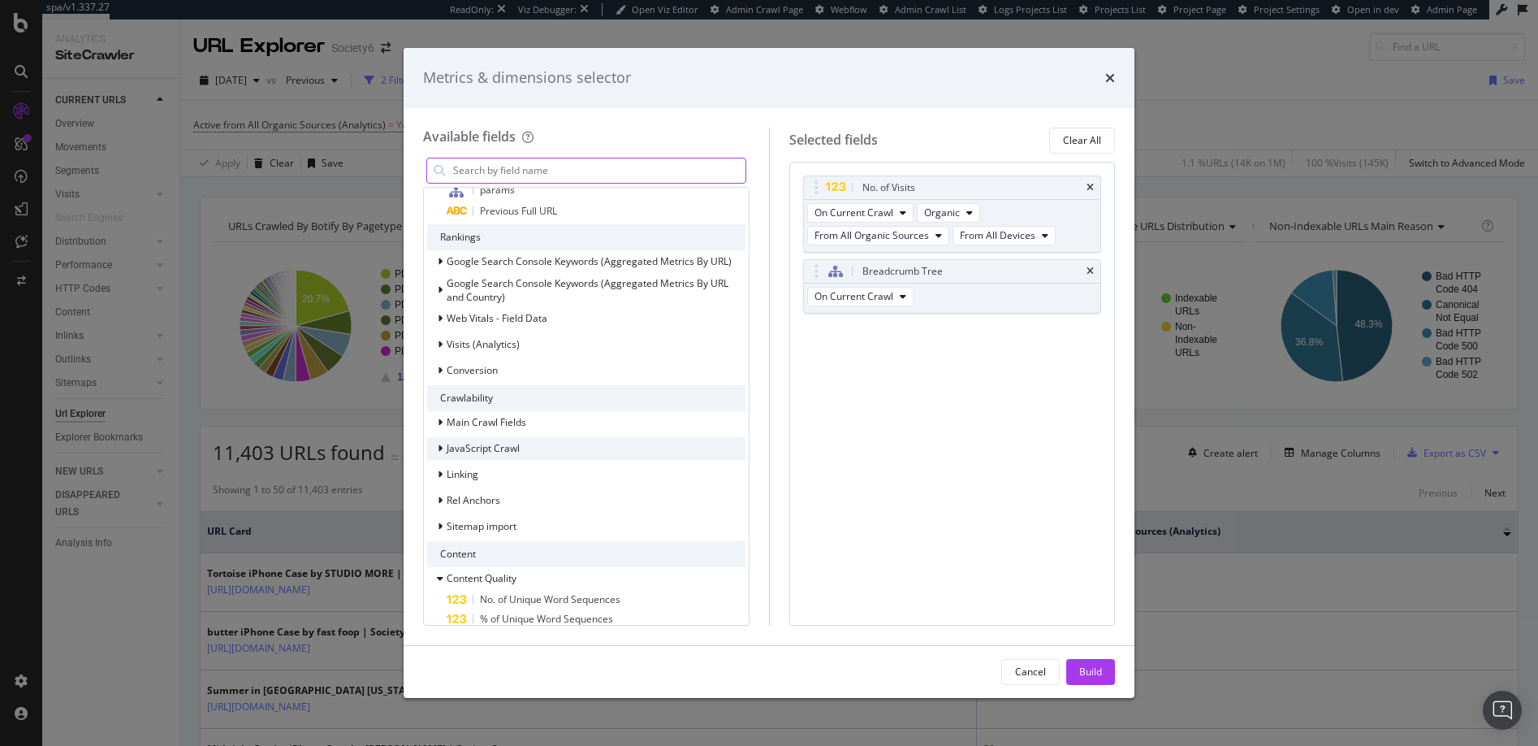
click at [473, 446] on span "JavaScript Crawl" at bounding box center [483, 448] width 73 height 14
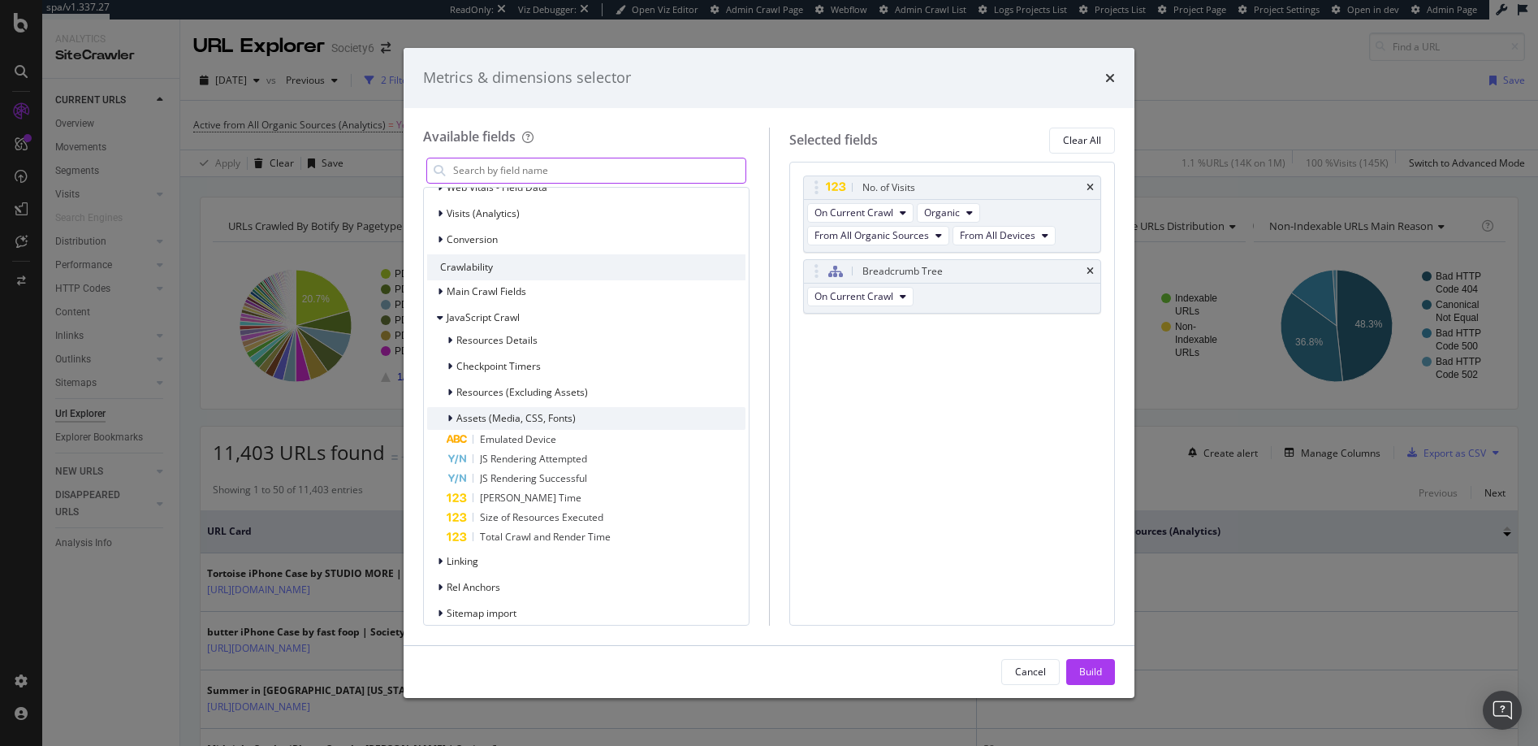
scroll to position [424, 0]
click at [440, 557] on icon "modal" at bounding box center [440, 560] width 5 height 10
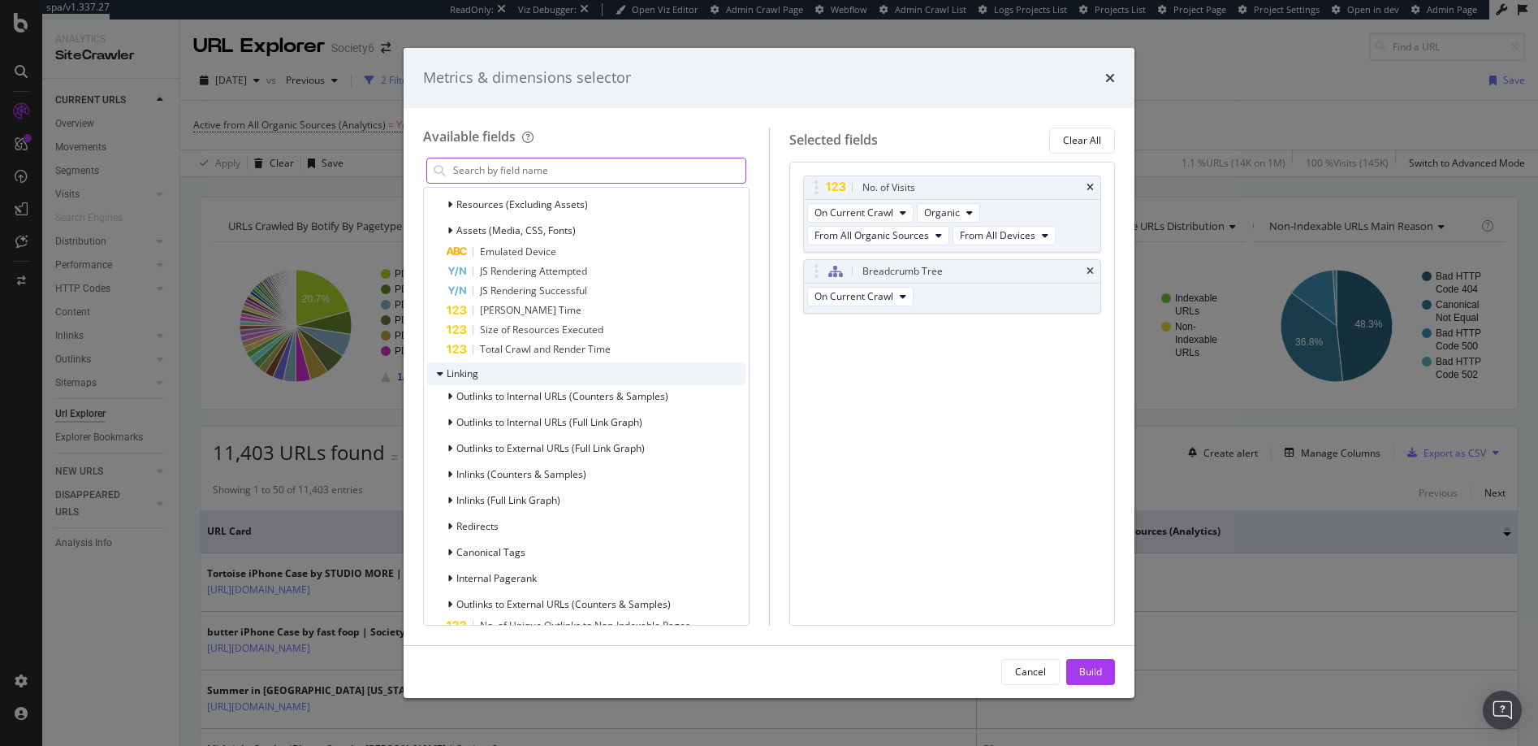
scroll to position [614, 0]
click at [451, 517] on icon "modal" at bounding box center [449, 522] width 5 height 10
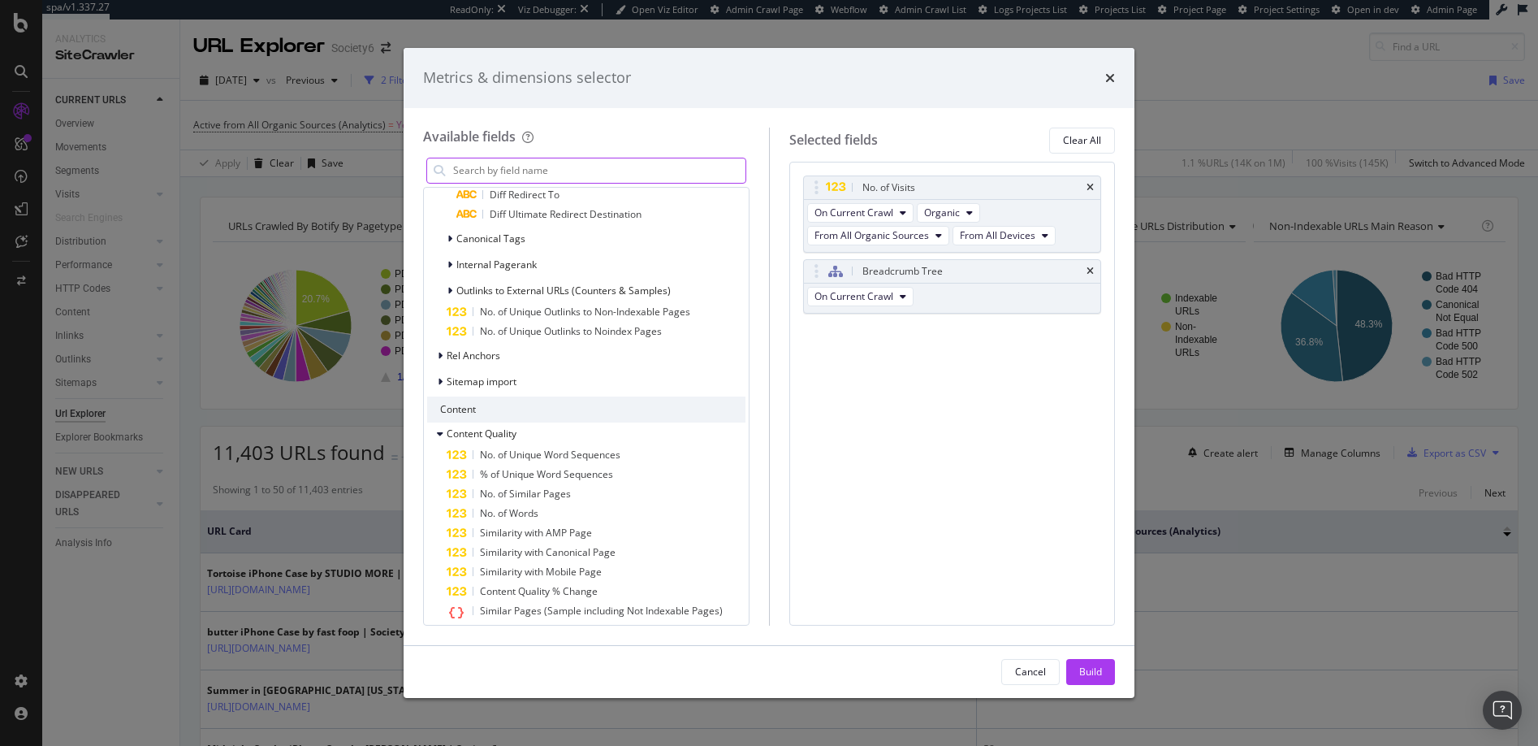
scroll to position [1152, 0]
click at [1091, 271] on icon "times" at bounding box center [1090, 271] width 7 height 10
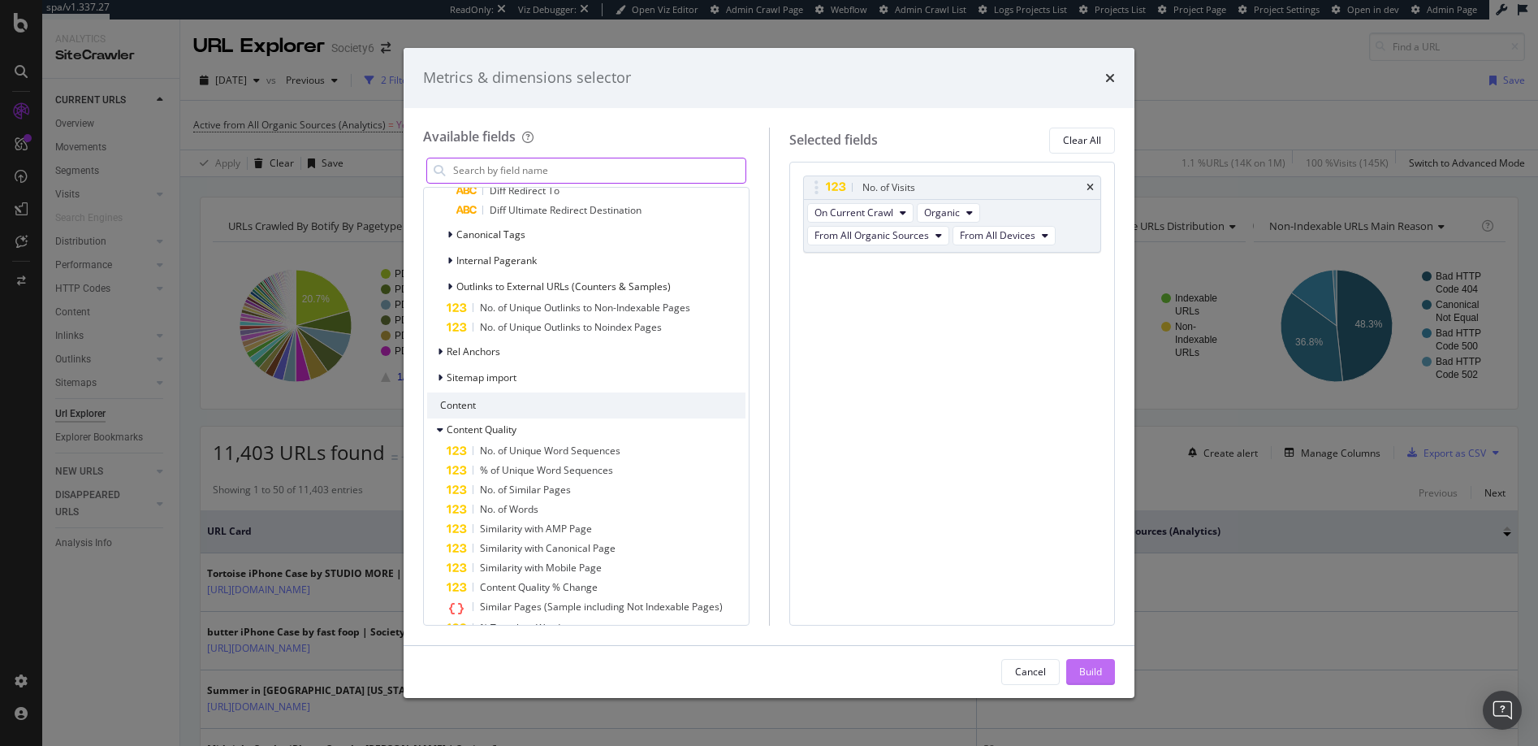
click at [1090, 670] on div "Build" at bounding box center [1090, 671] width 23 height 14
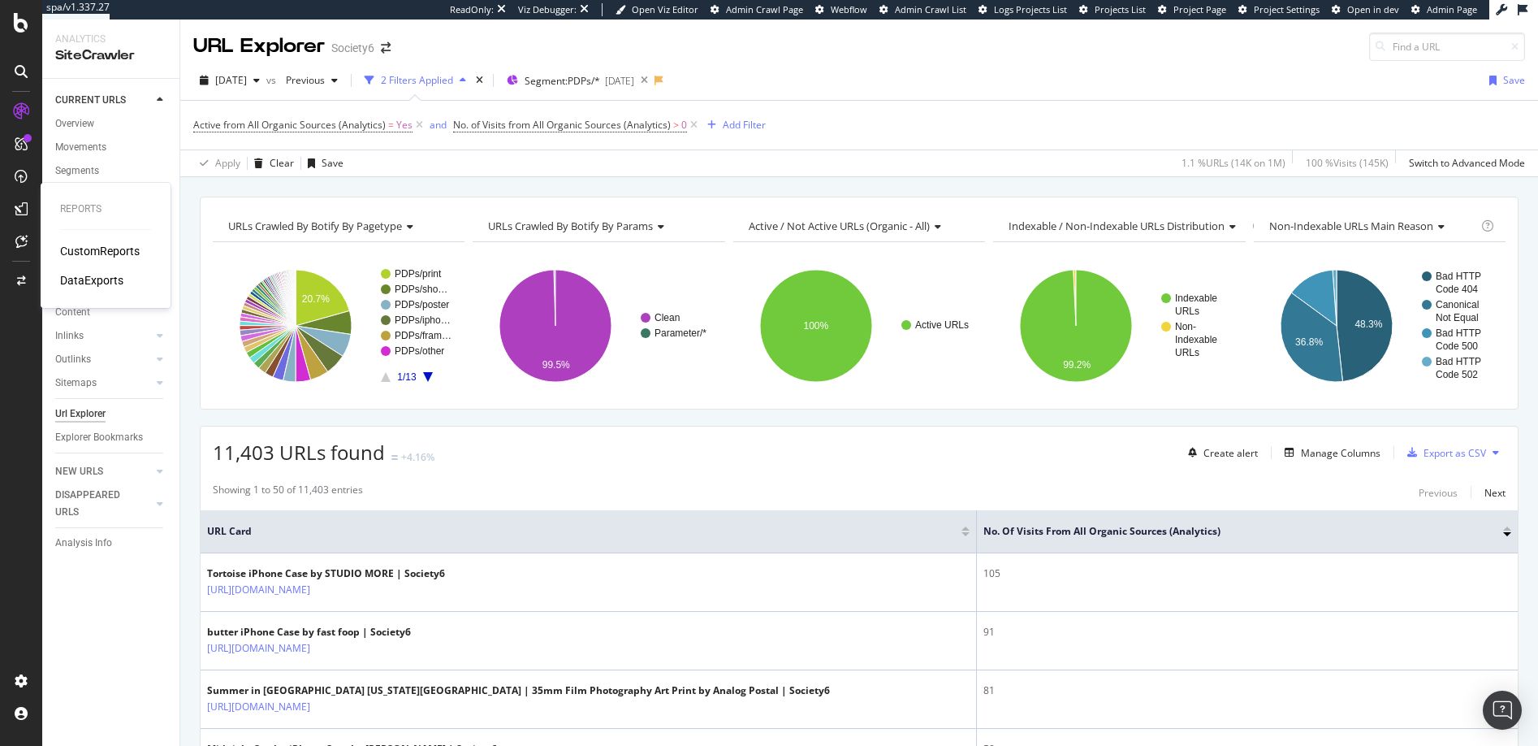
click at [76, 279] on div "DataExports" at bounding box center [91, 280] width 63 height 16
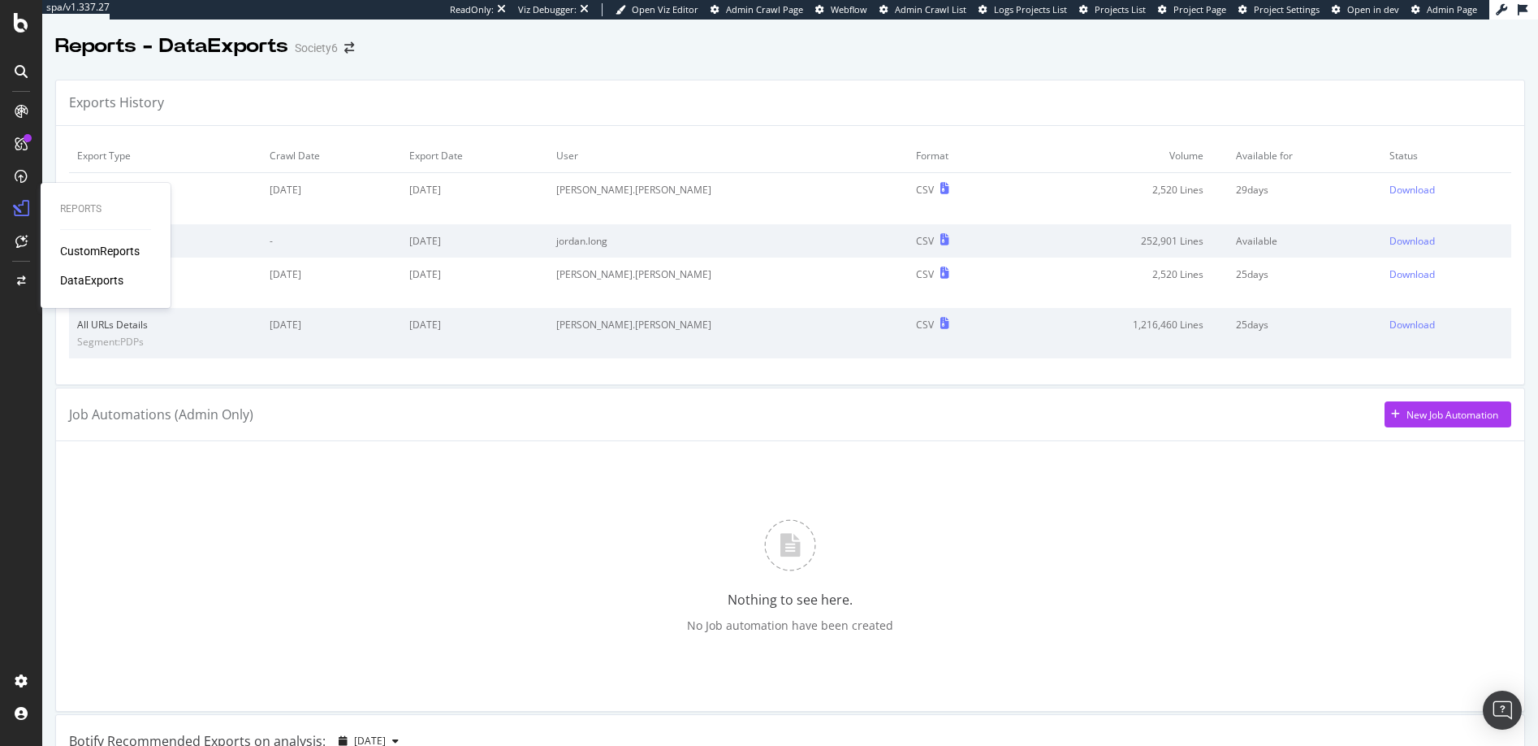
click at [97, 280] on div "DataExports" at bounding box center [91, 280] width 63 height 16
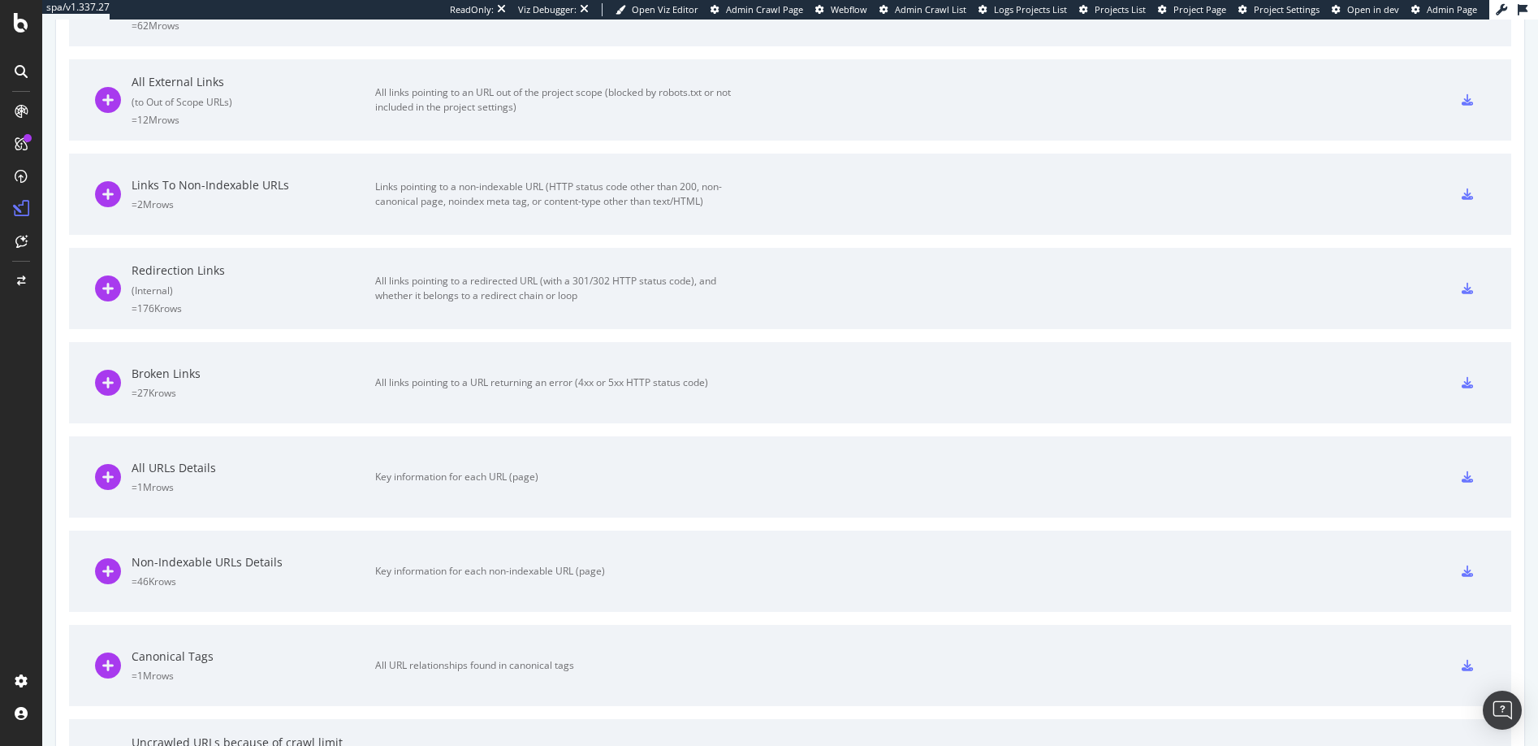
scroll to position [817, 0]
click at [1462, 474] on icon at bounding box center [1467, 474] width 11 height 11
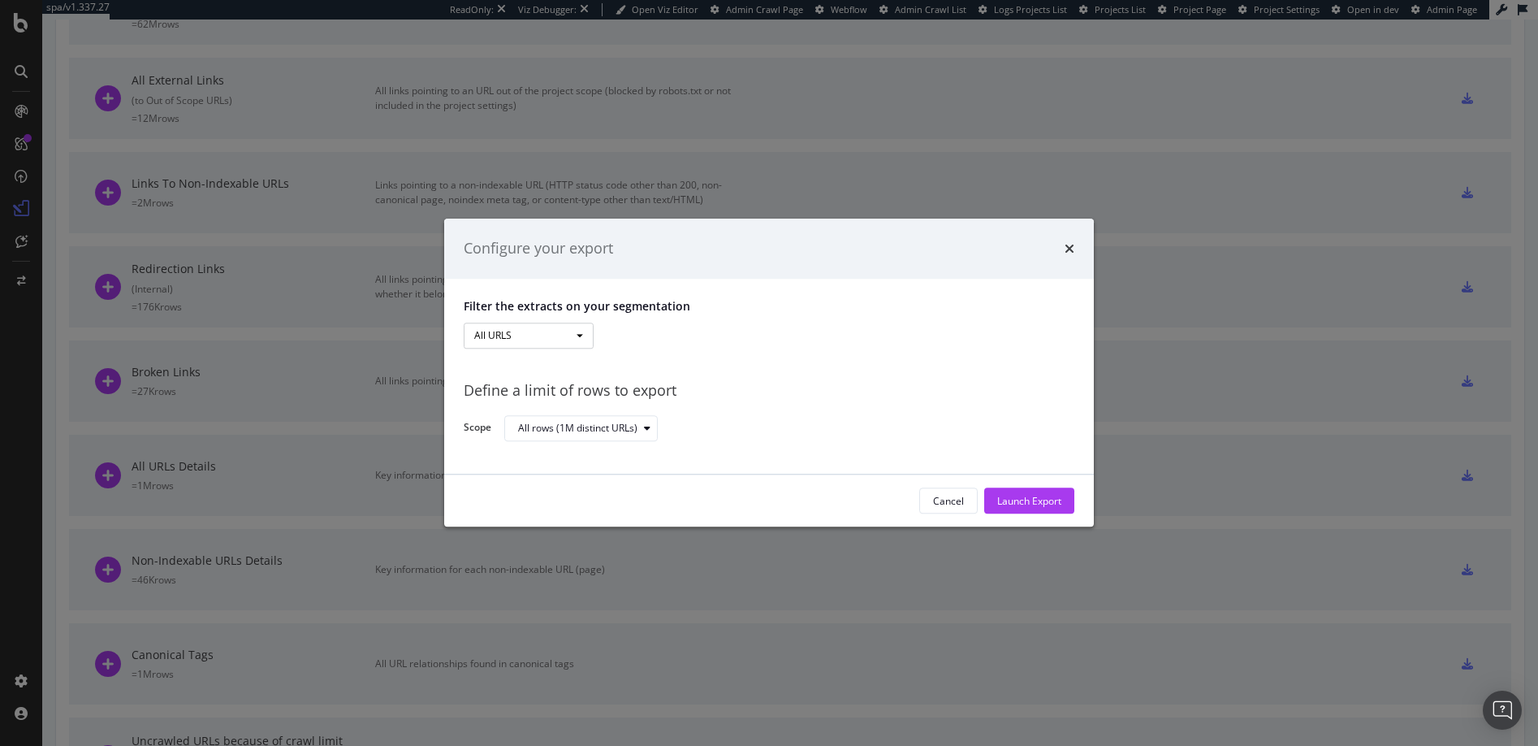
click at [547, 335] on button "All URLS" at bounding box center [529, 335] width 130 height 26
click at [498, 386] on link "Pagetype" at bounding box center [529, 389] width 130 height 22
click at [639, 344] on div "modal" at bounding box center [789, 335] width 366 height 26
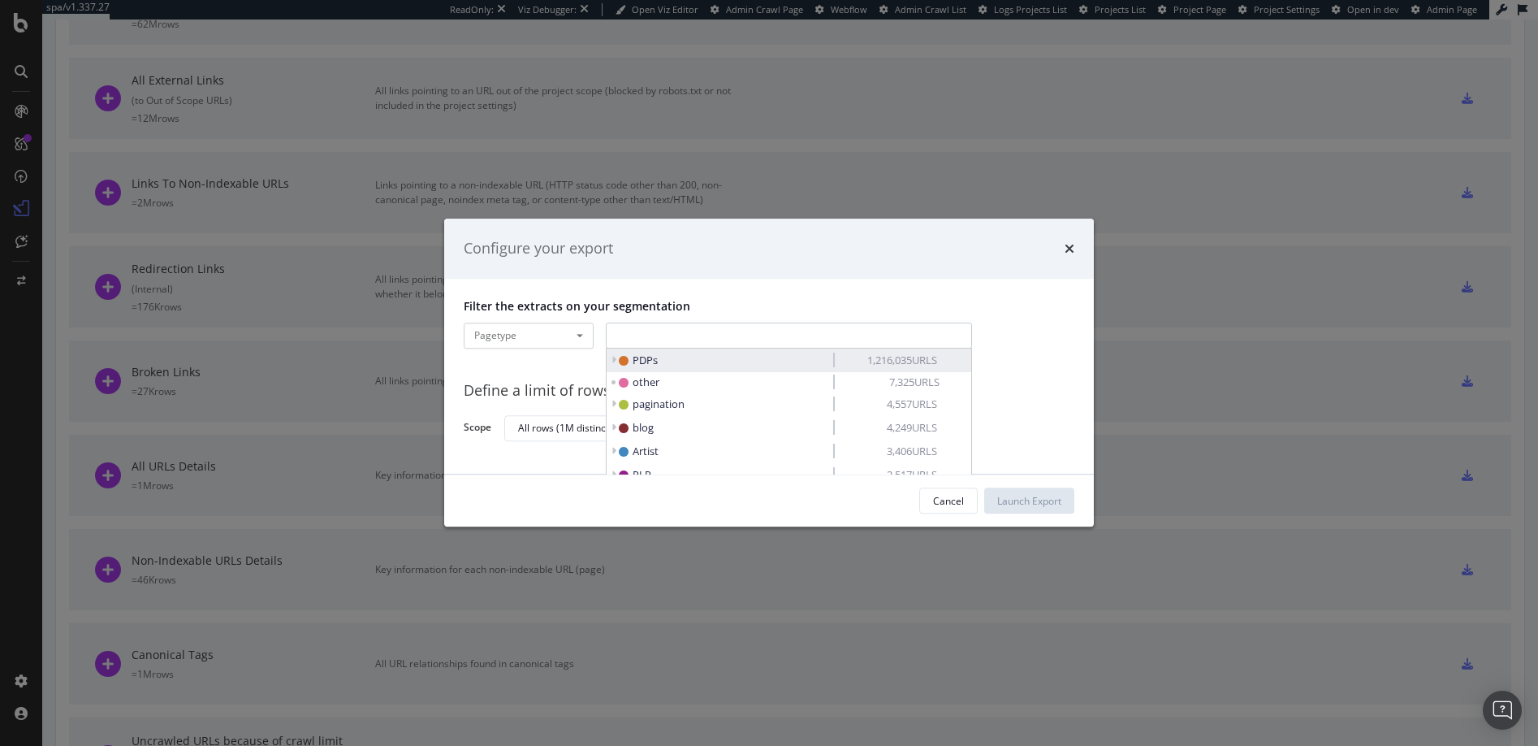
click at [625, 358] on icon "modal" at bounding box center [624, 361] width 10 height 10
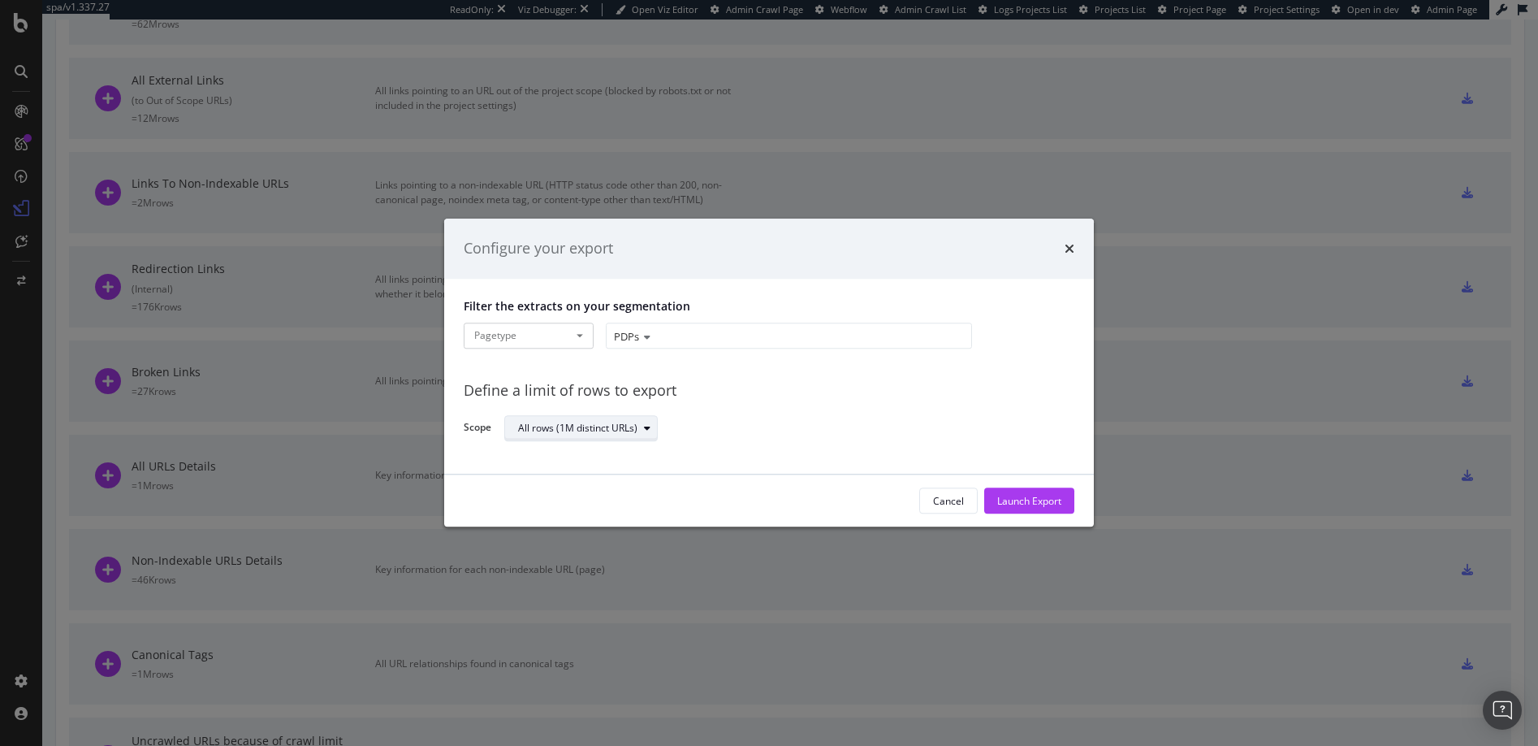
click at [647, 426] on icon "modal" at bounding box center [647, 428] width 6 height 10
click at [943, 503] on div "Cancel" at bounding box center [948, 501] width 31 height 14
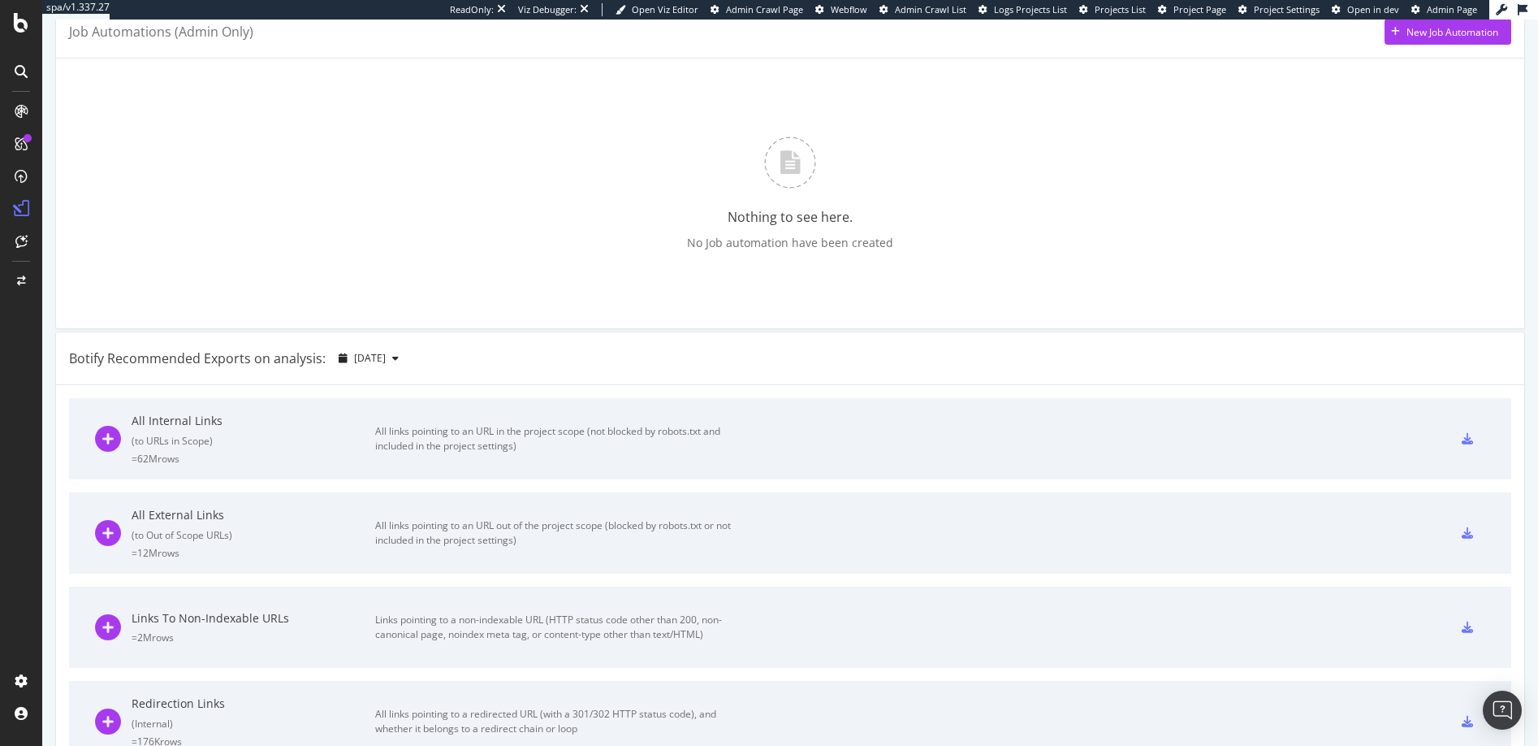
scroll to position [0, 0]
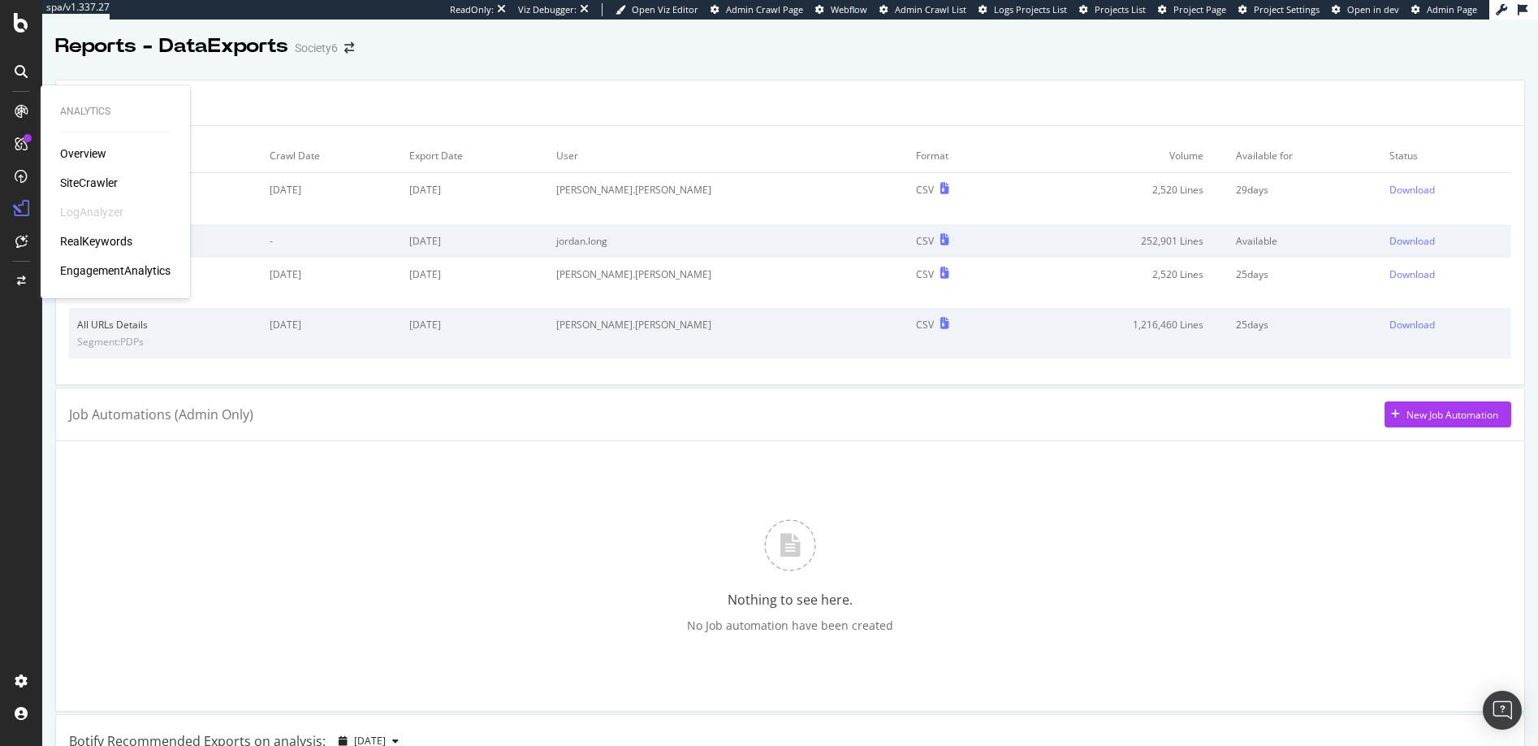
click at [94, 180] on div "SiteCrawler" at bounding box center [89, 183] width 58 height 16
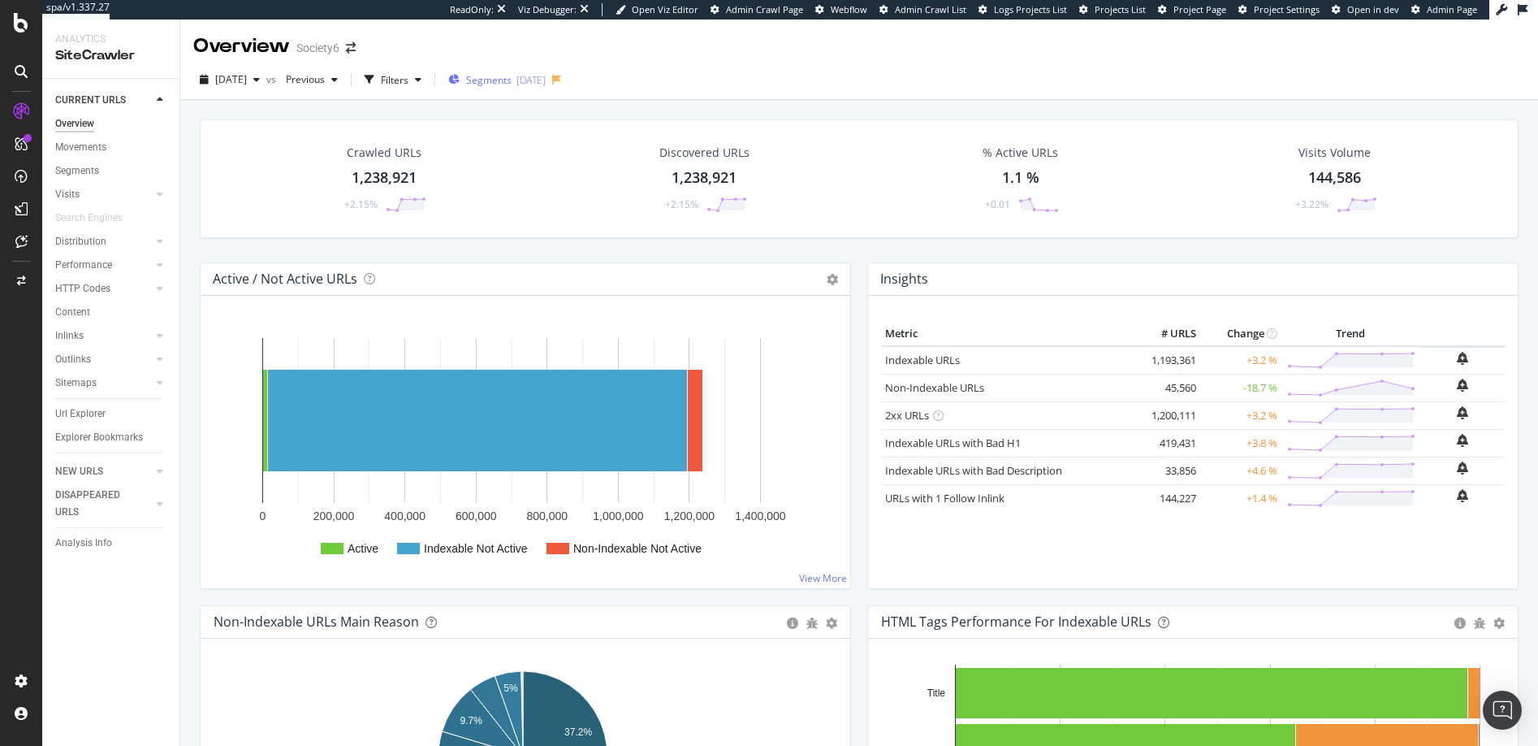
click at [512, 80] on span "Segments" at bounding box center [488, 80] width 45 height 14
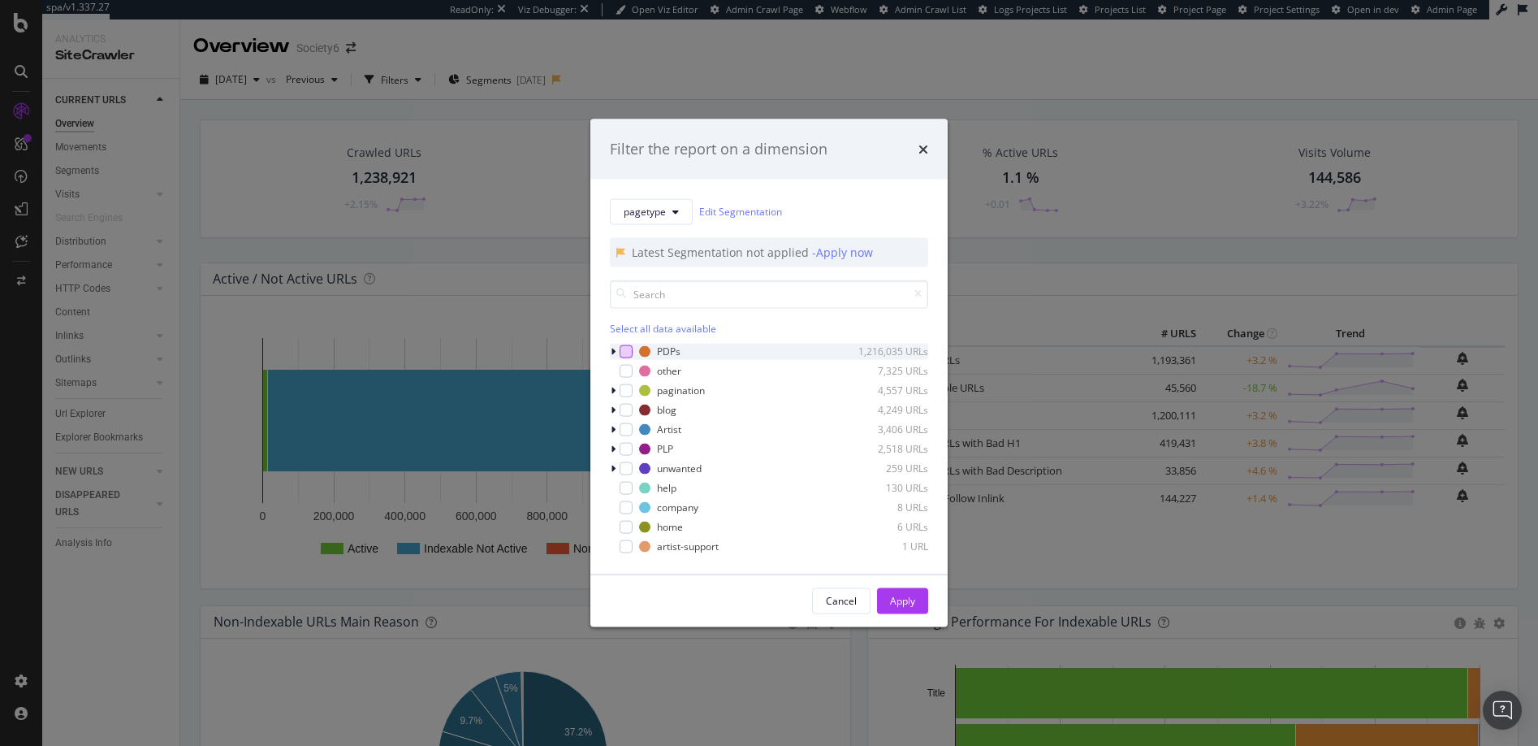
click at [629, 347] on div "modal" at bounding box center [626, 350] width 13 height 13
click at [904, 599] on div "Apply" at bounding box center [902, 601] width 25 height 14
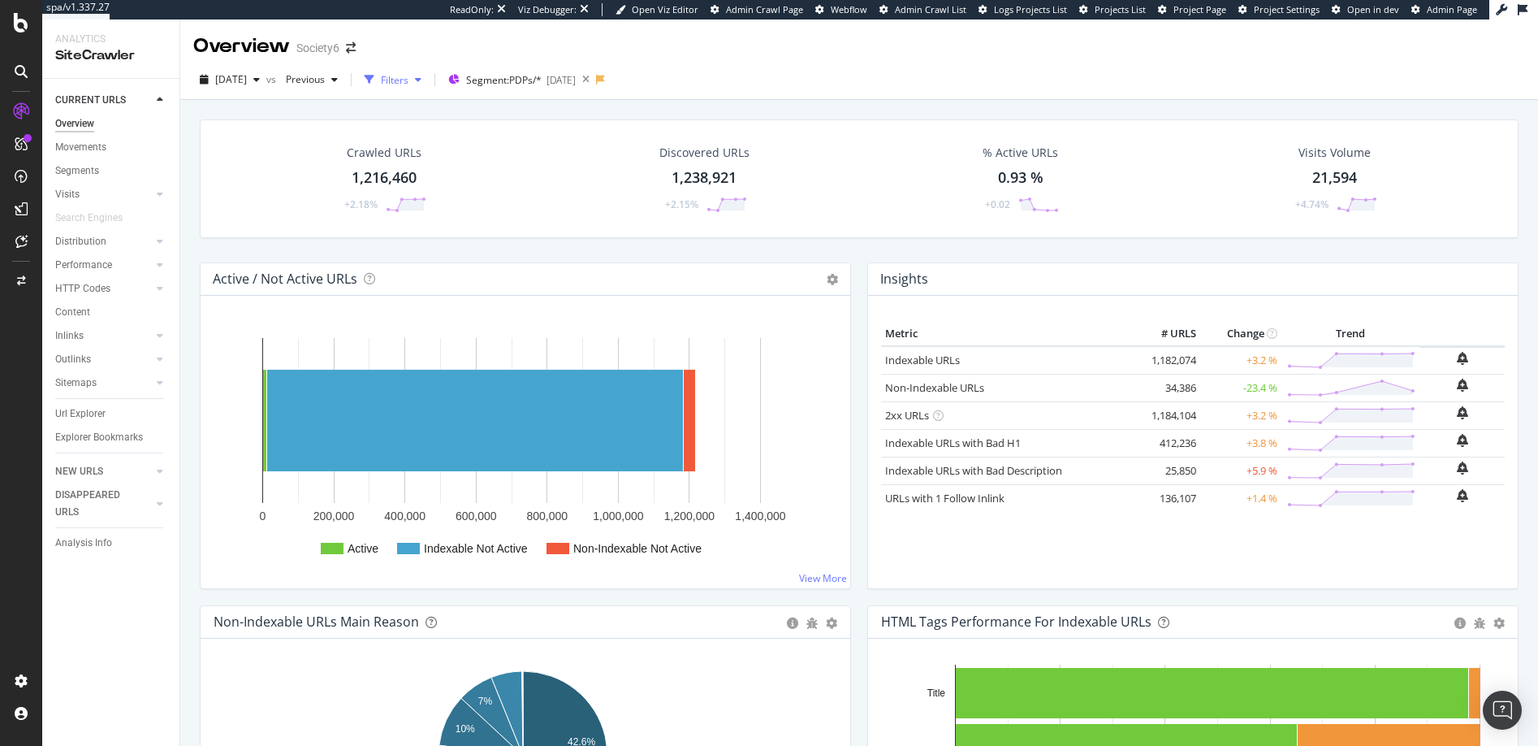
click at [408, 75] on div "Filters" at bounding box center [395, 80] width 28 height 14
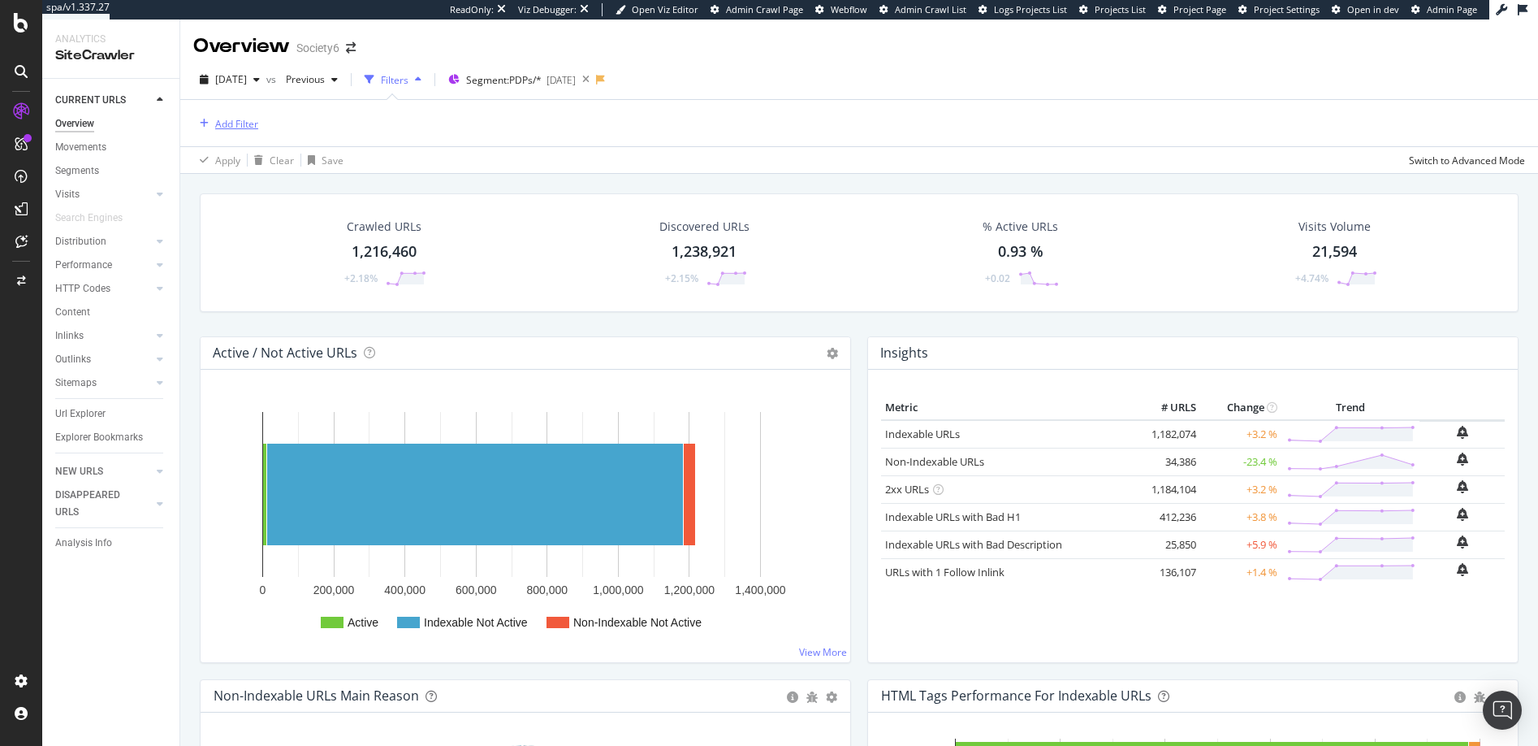
click at [242, 121] on div "Add Filter" at bounding box center [236, 124] width 43 height 14
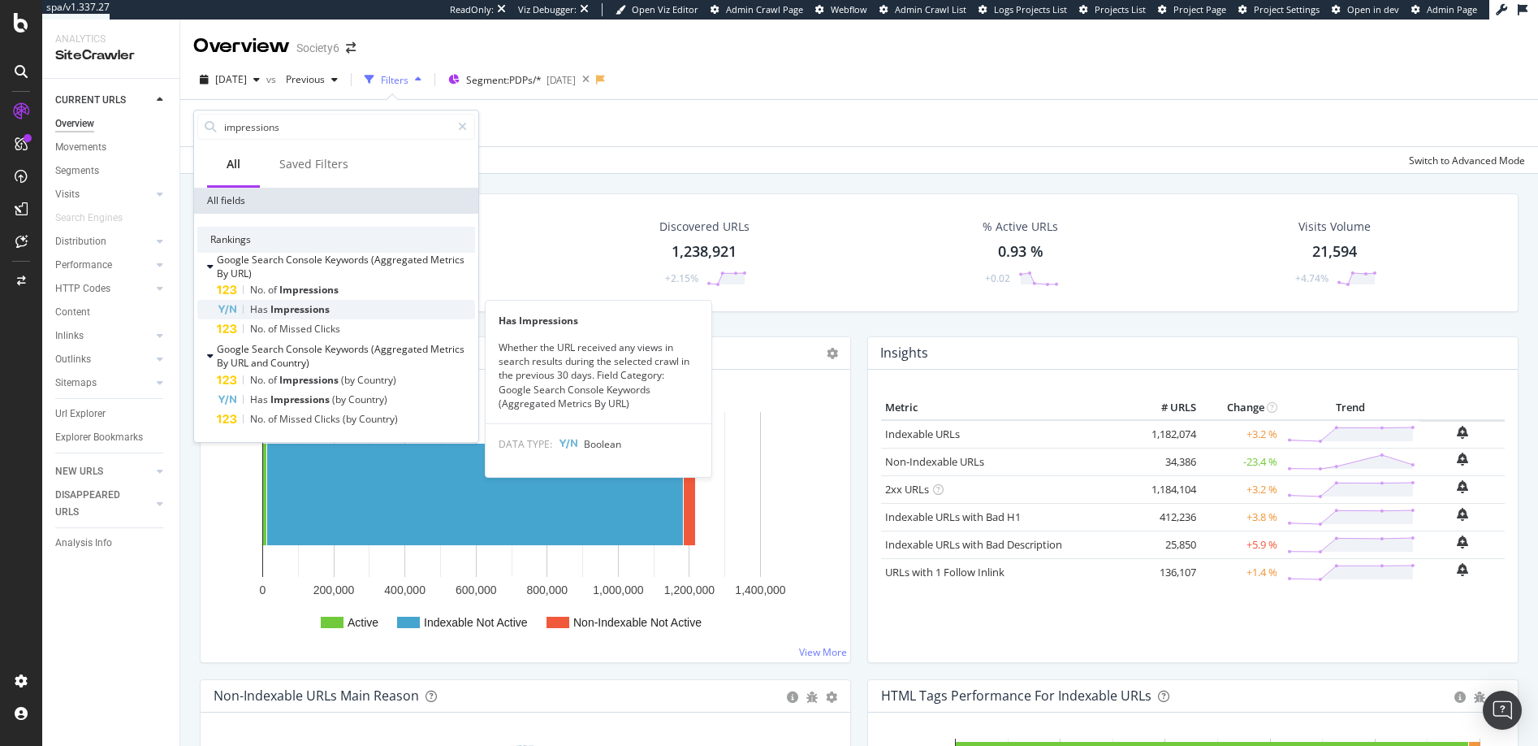
type input "impressions"
click at [291, 308] on span "Impressions" at bounding box center [299, 309] width 59 height 14
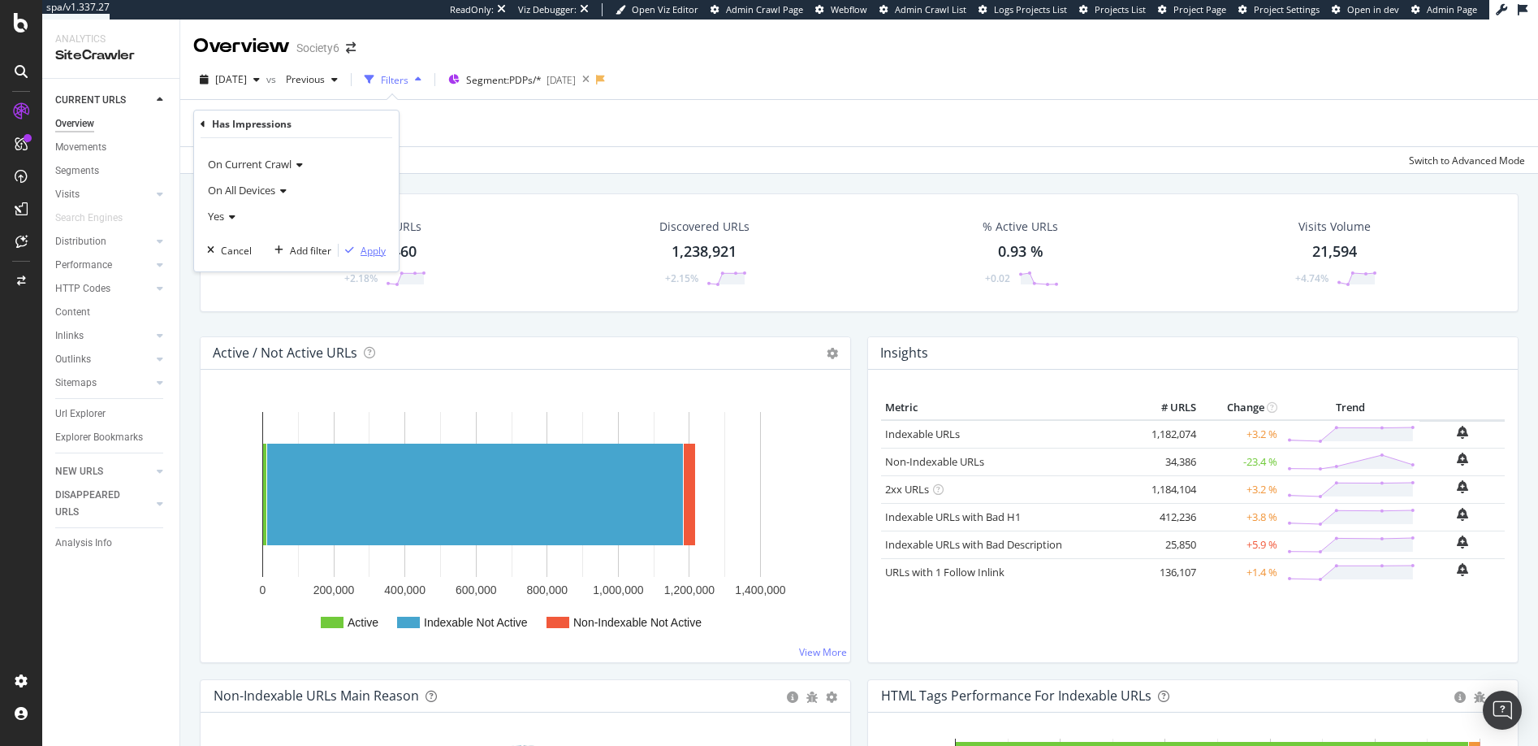
click at [373, 248] on div "Apply" at bounding box center [373, 251] width 25 height 14
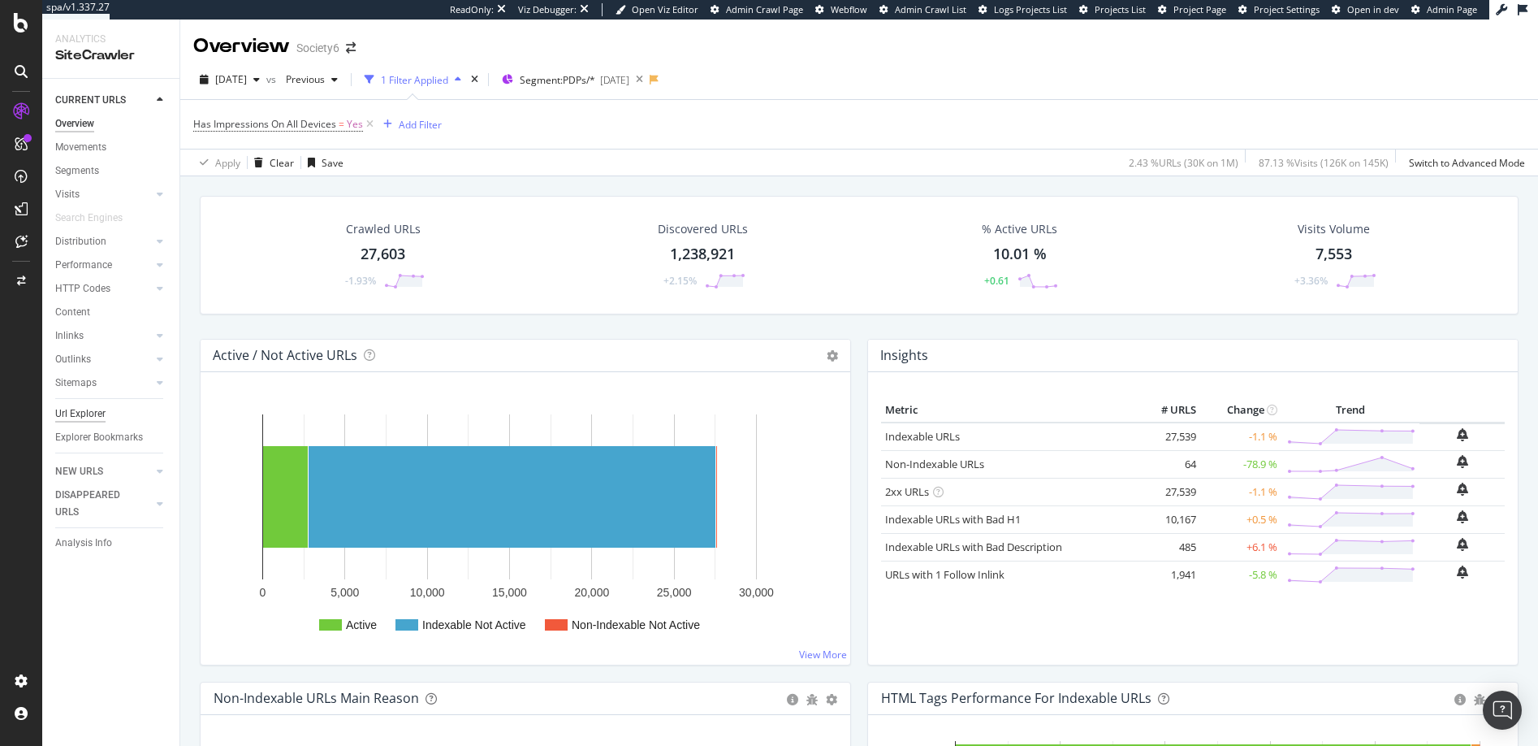
click at [82, 414] on div "Url Explorer" at bounding box center [80, 413] width 50 height 17
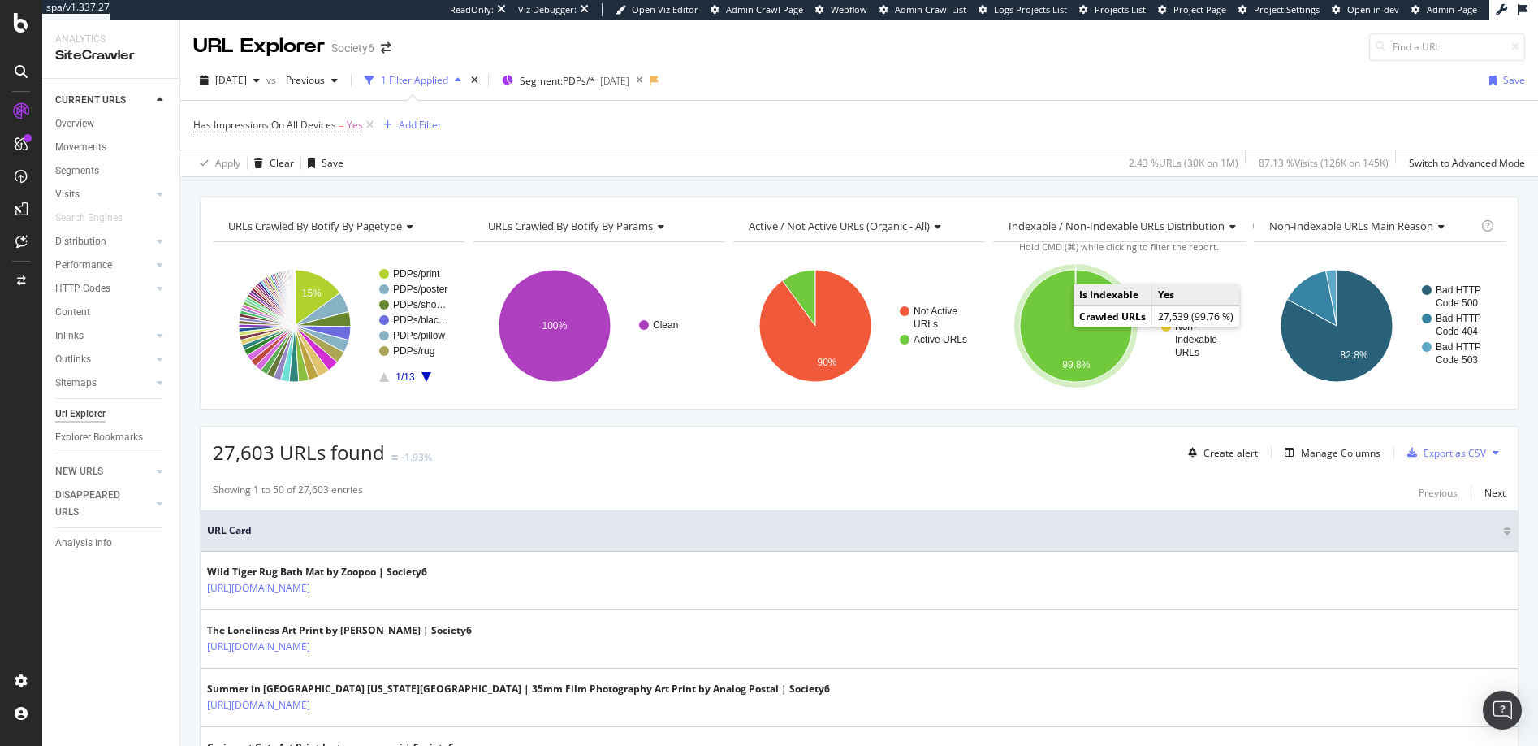
click at [1034, 326] on icon "A chart." at bounding box center [1076, 326] width 112 height 112
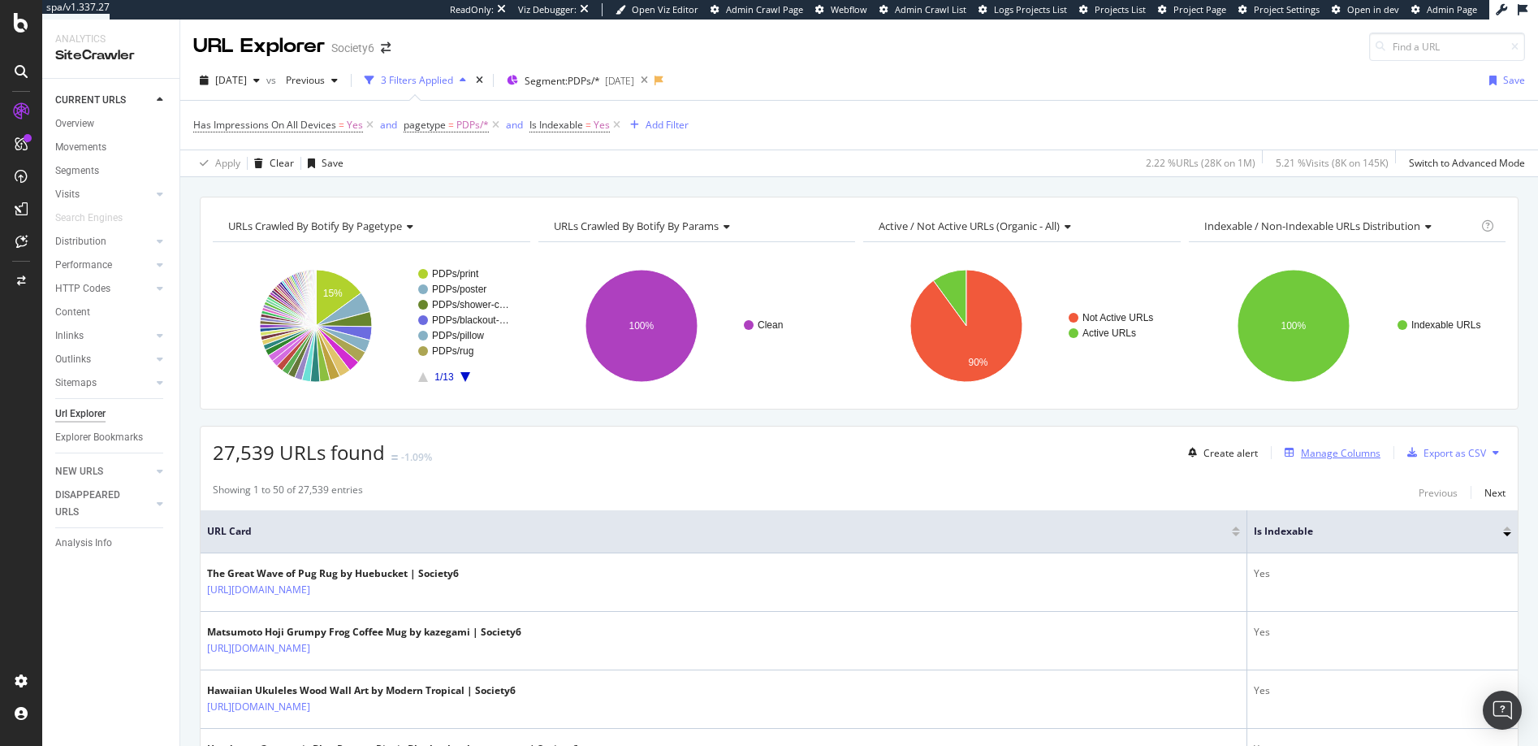
click at [1308, 452] on div "Manage Columns" at bounding box center [1341, 453] width 80 height 14
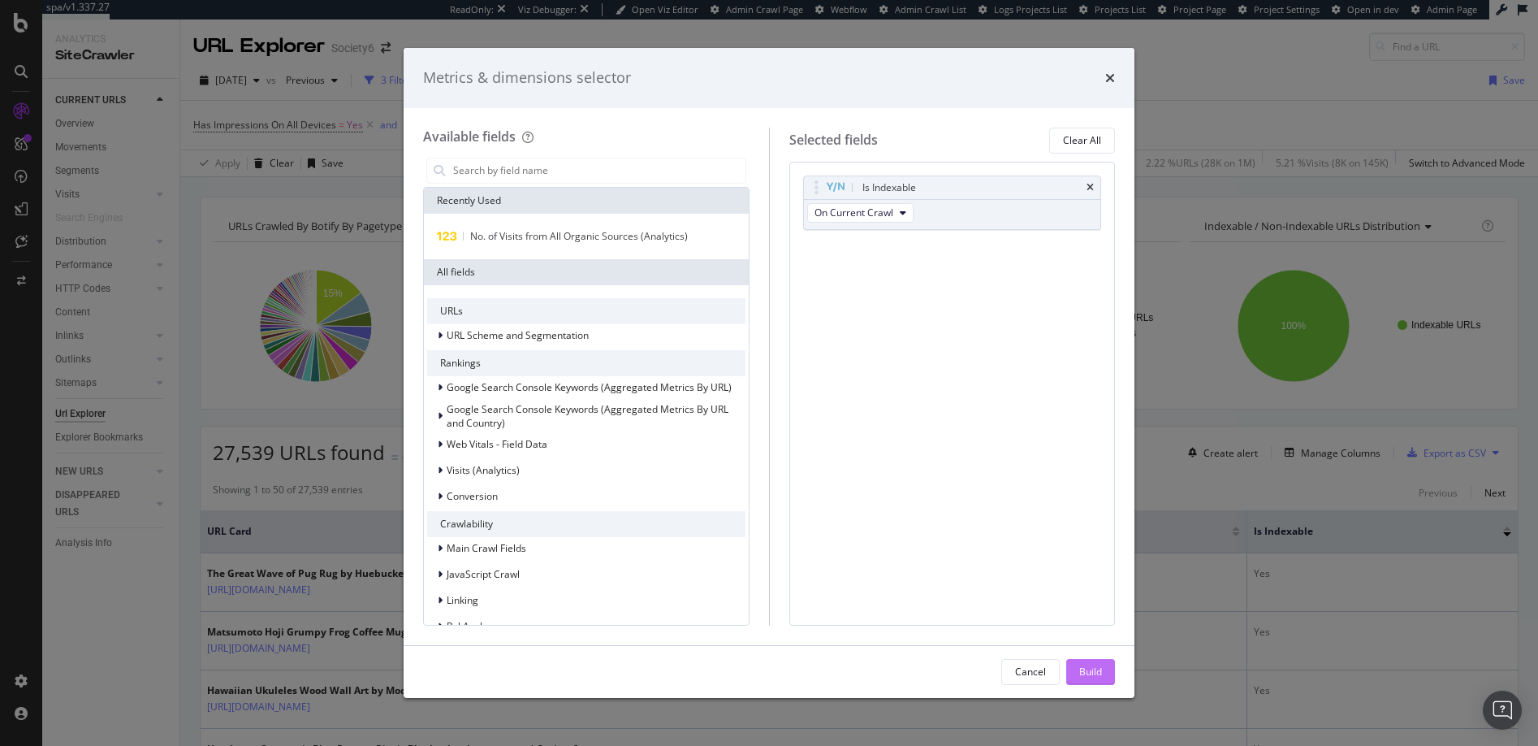
click at [1091, 669] on div "Build" at bounding box center [1090, 671] width 23 height 14
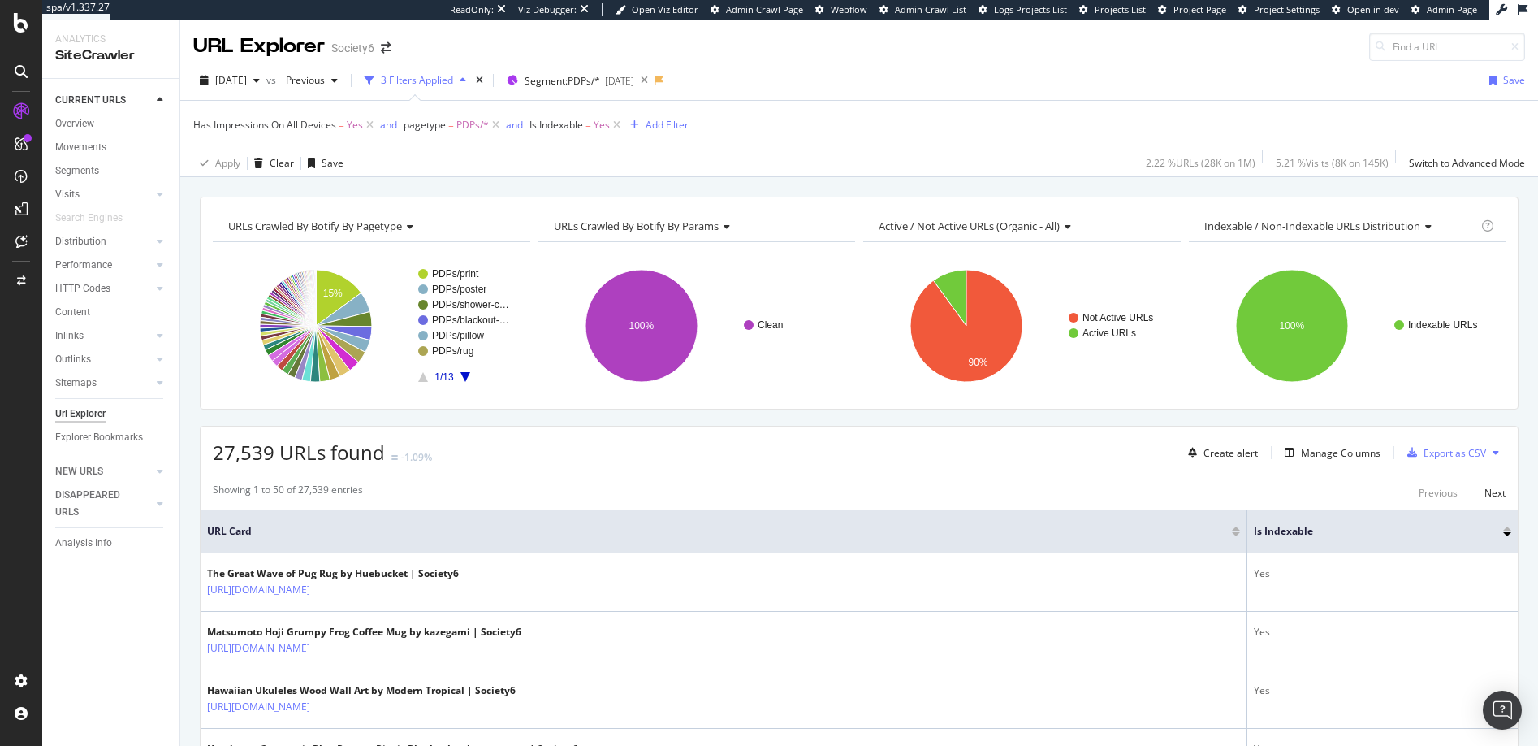
click at [1429, 454] on div "Export as CSV" at bounding box center [1455, 453] width 63 height 14
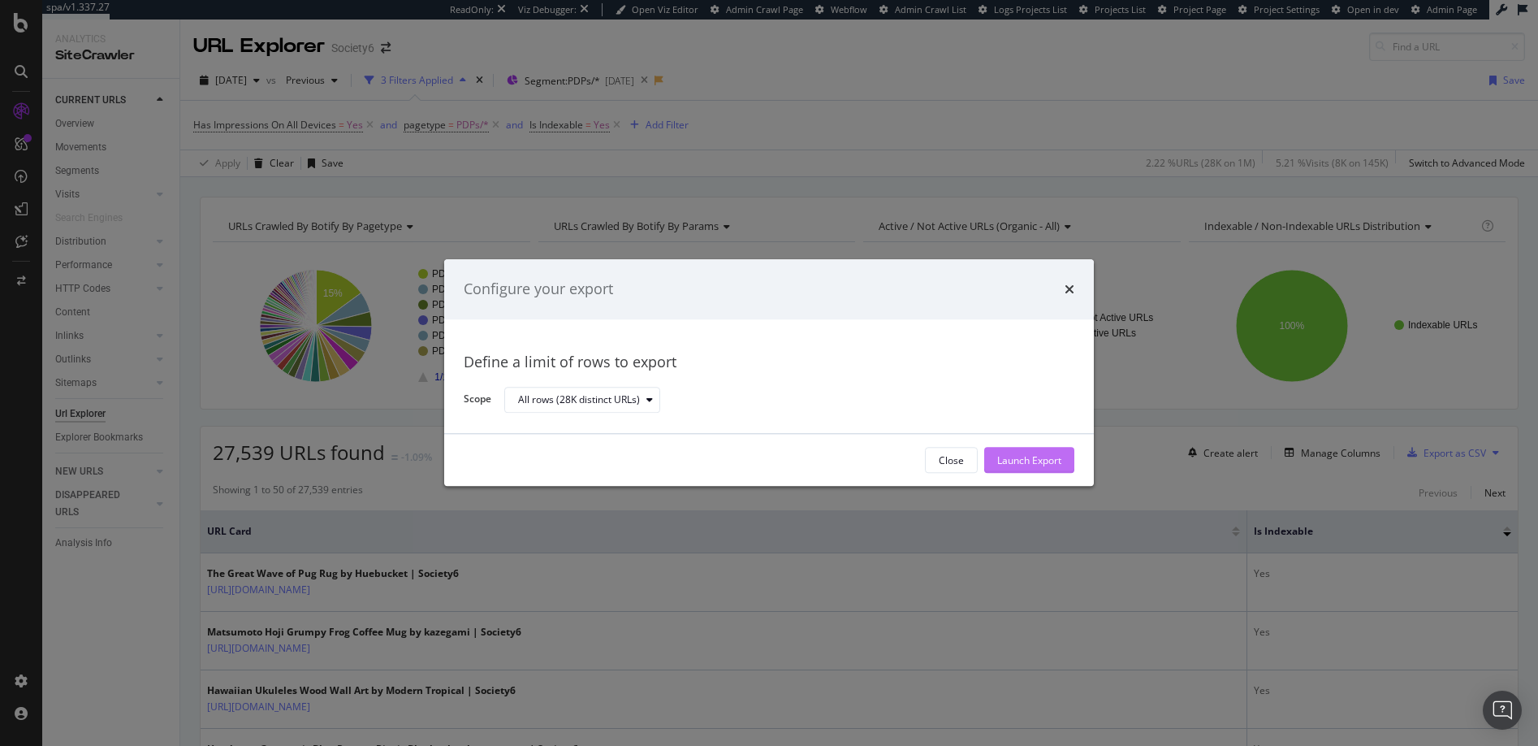
click at [1020, 453] on div "Launch Export" at bounding box center [1029, 460] width 64 height 14
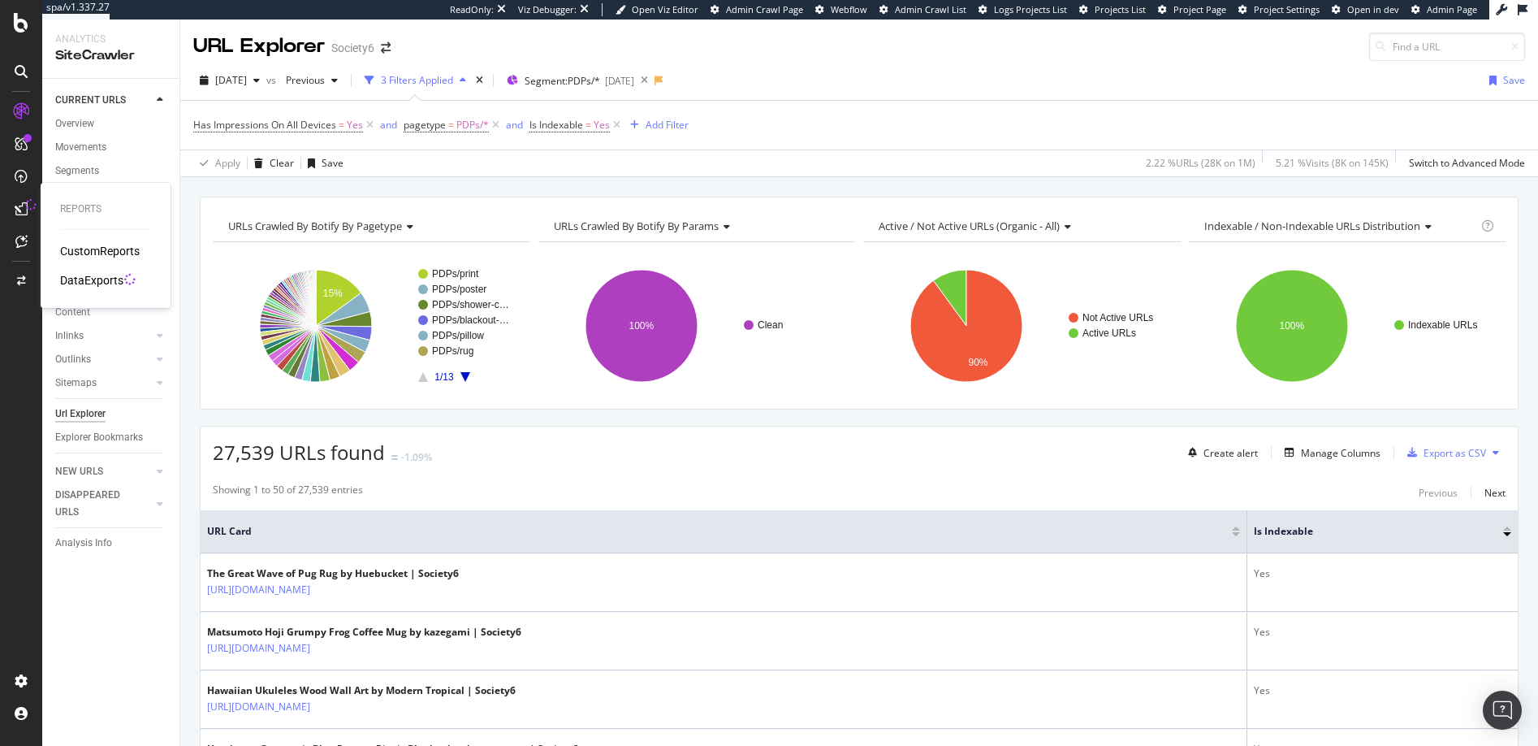
click at [89, 279] on div "DataExports" at bounding box center [91, 280] width 63 height 16
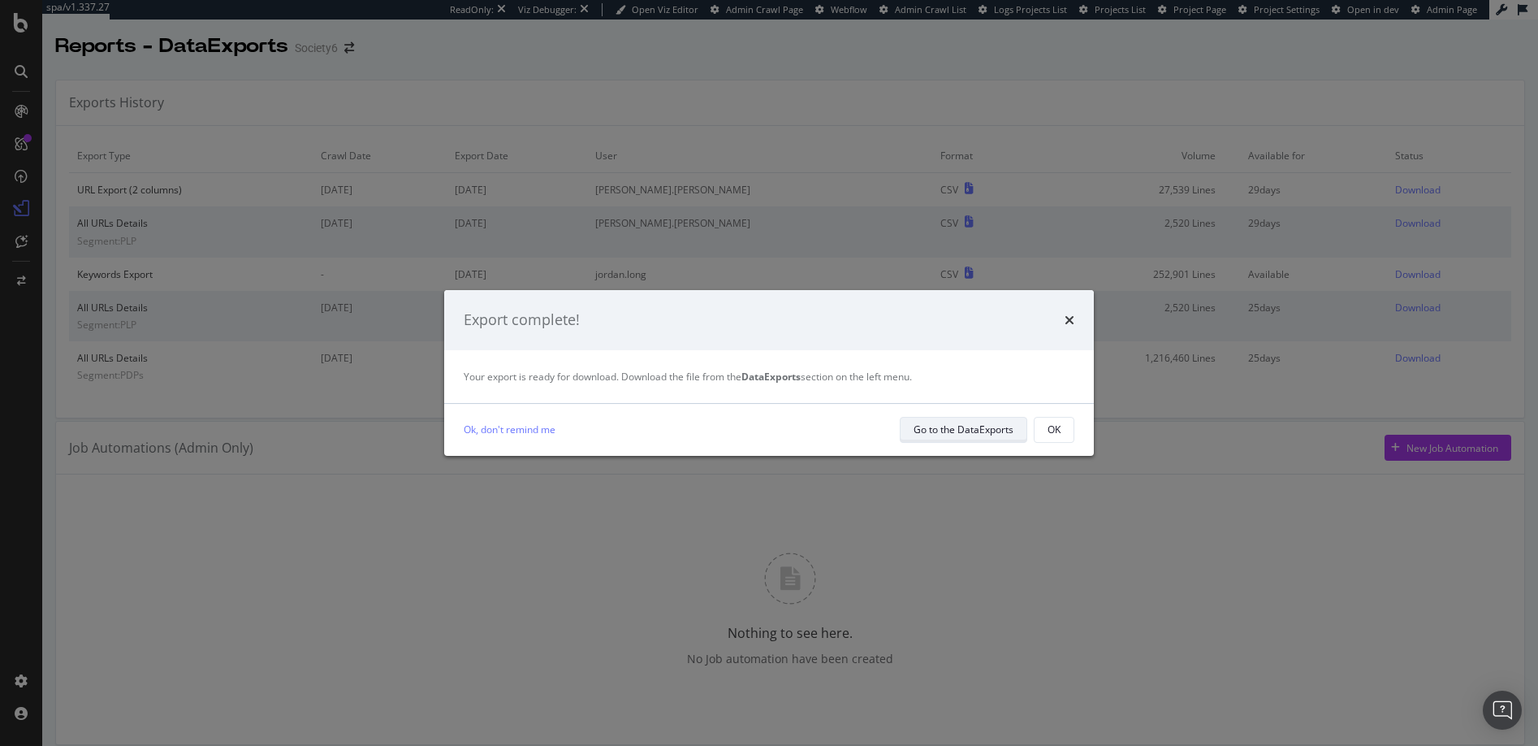
click at [968, 424] on div "Go to the DataExports" at bounding box center [964, 429] width 100 height 14
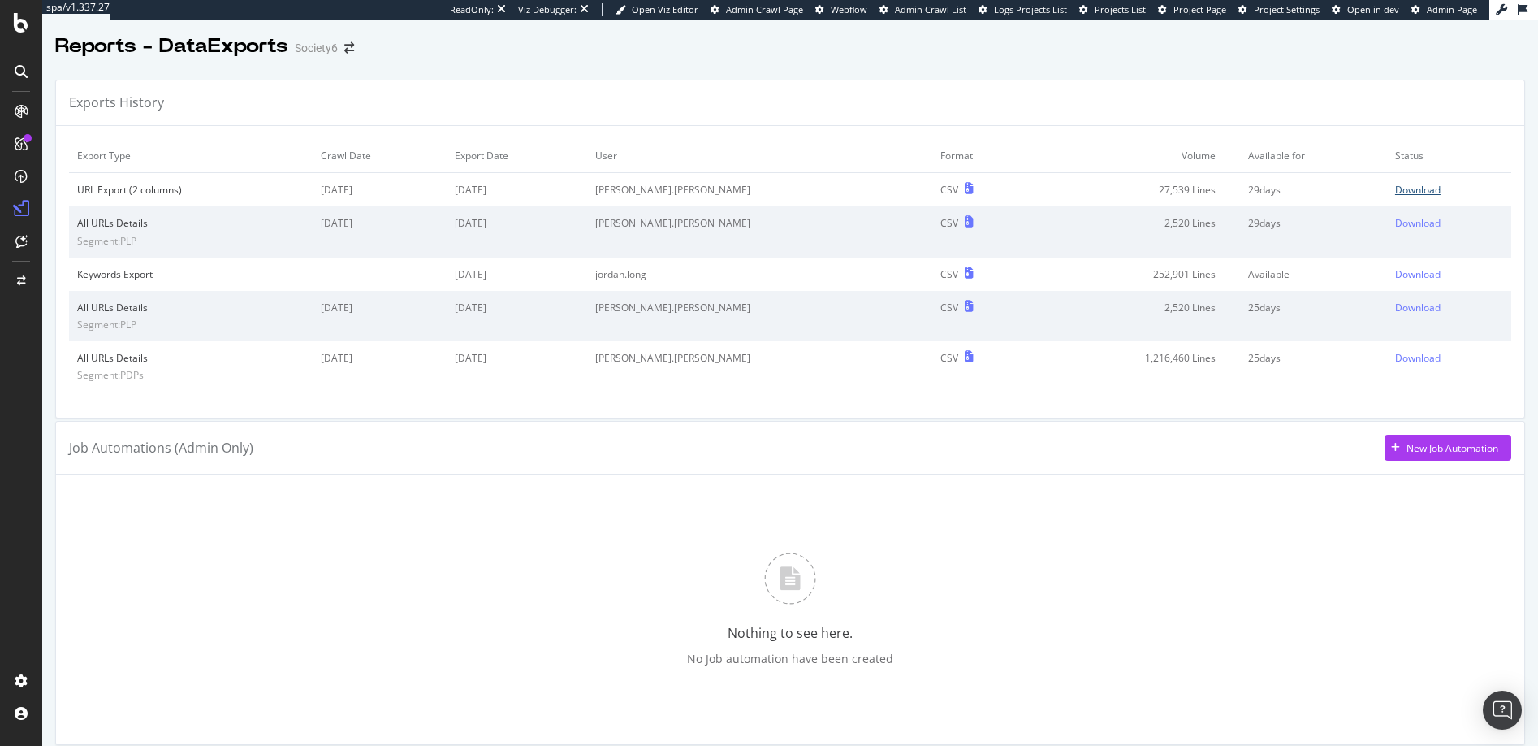
click at [1395, 191] on div "Download" at bounding box center [1417, 190] width 45 height 14
click at [71, 597] on div "Settings" at bounding box center [84, 594] width 68 height 13
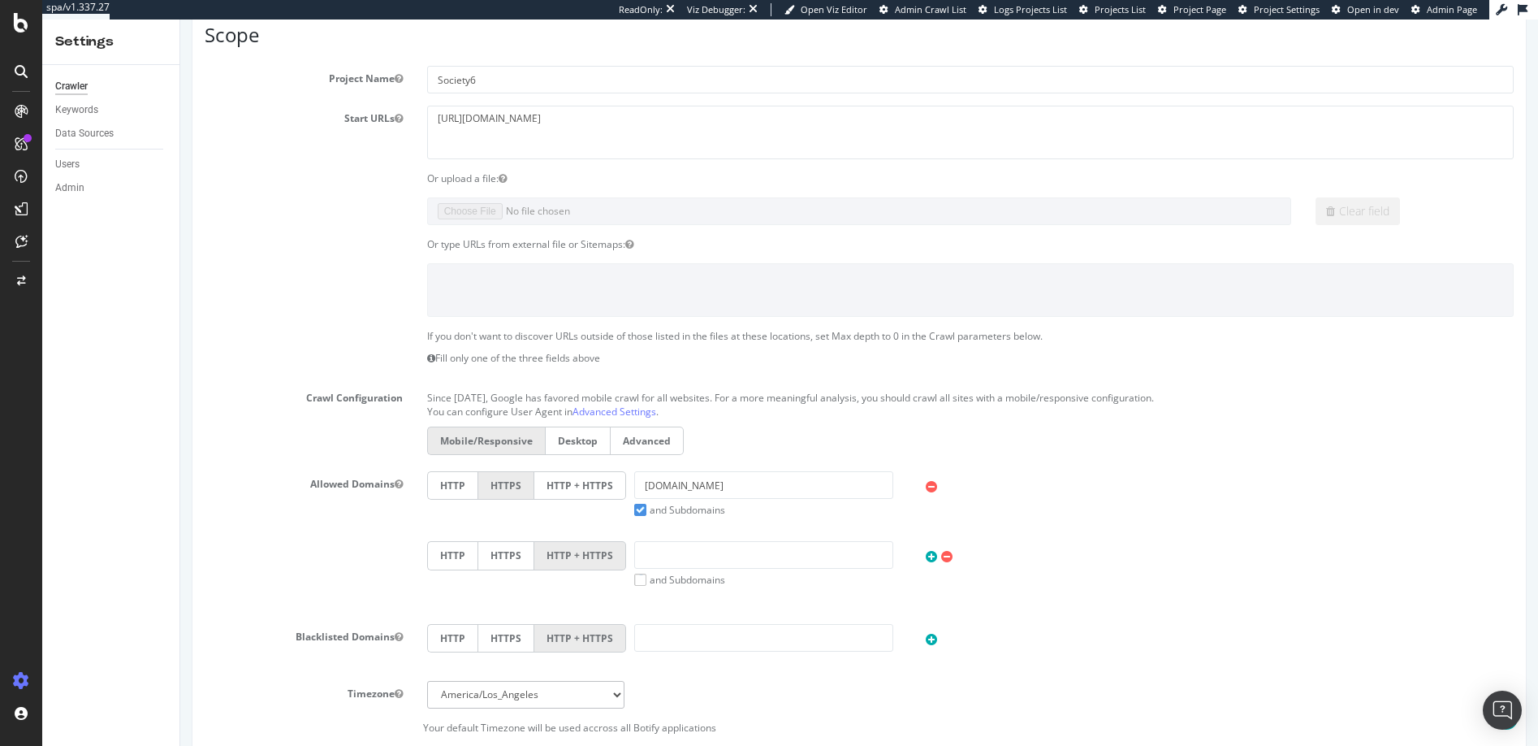
scroll to position [192, 0]
click at [18, 106] on icon at bounding box center [21, 111] width 13 height 13
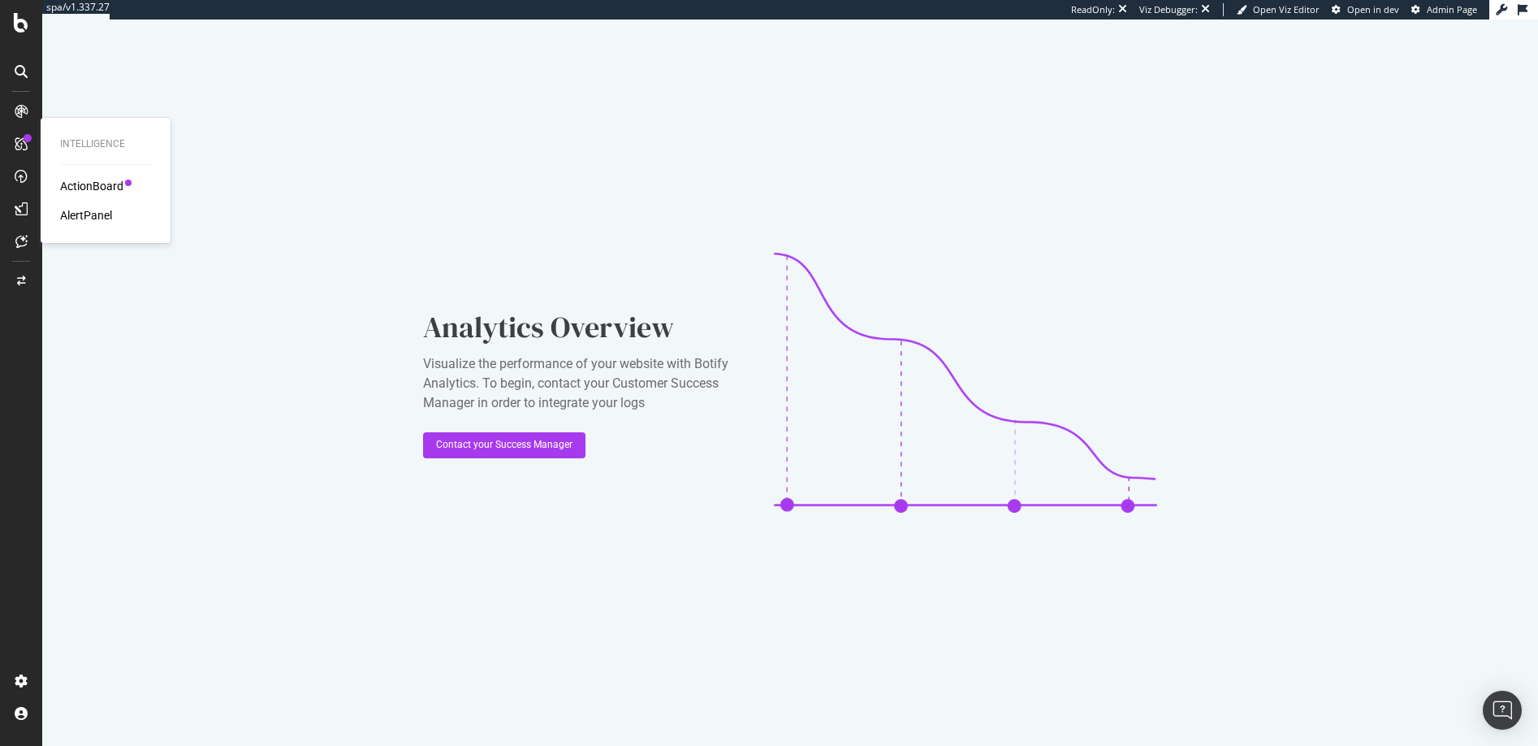
click at [21, 143] on icon at bounding box center [21, 143] width 13 height 13
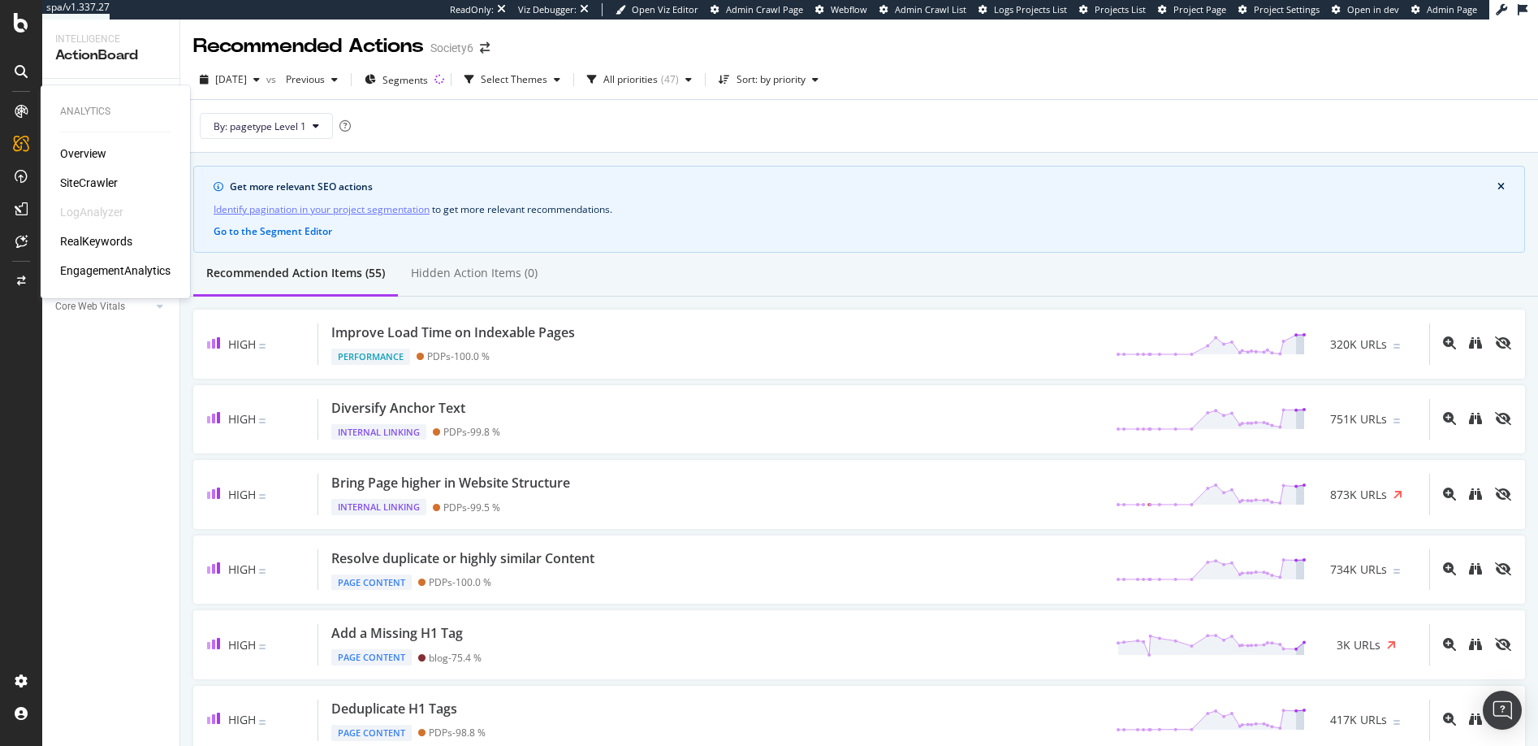
click at [90, 182] on div "SiteCrawler" at bounding box center [89, 183] width 58 height 16
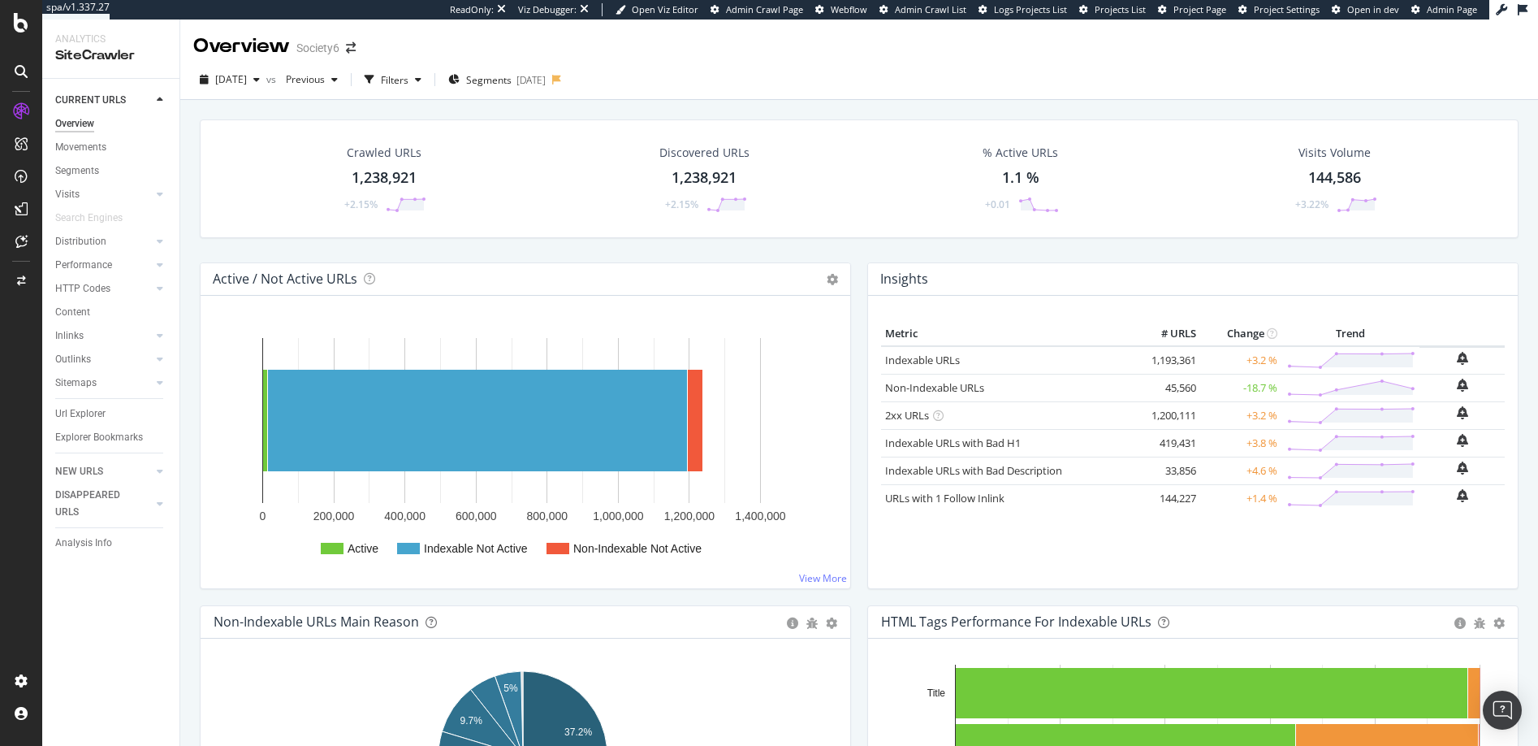
click at [158, 96] on icon at bounding box center [160, 100] width 6 height 10
click at [162, 98] on icon at bounding box center [160, 100] width 6 height 10
click at [160, 470] on icon at bounding box center [160, 471] width 6 height 10
click at [159, 479] on icon at bounding box center [160, 480] width 6 height 10
click at [85, 95] on div "CURRENT URLS" at bounding box center [90, 100] width 71 height 17
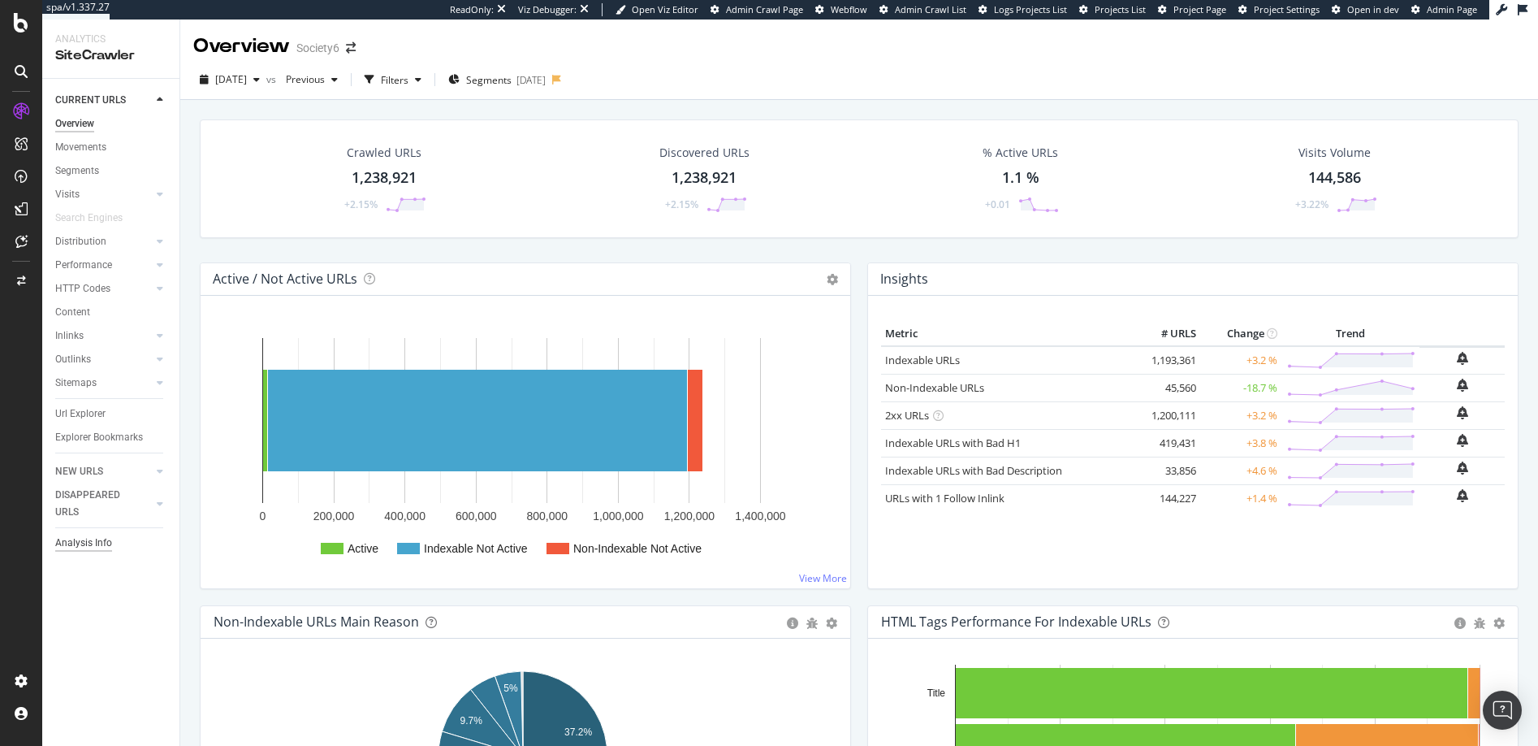
click at [68, 541] on div "Analysis Info" at bounding box center [83, 542] width 57 height 17
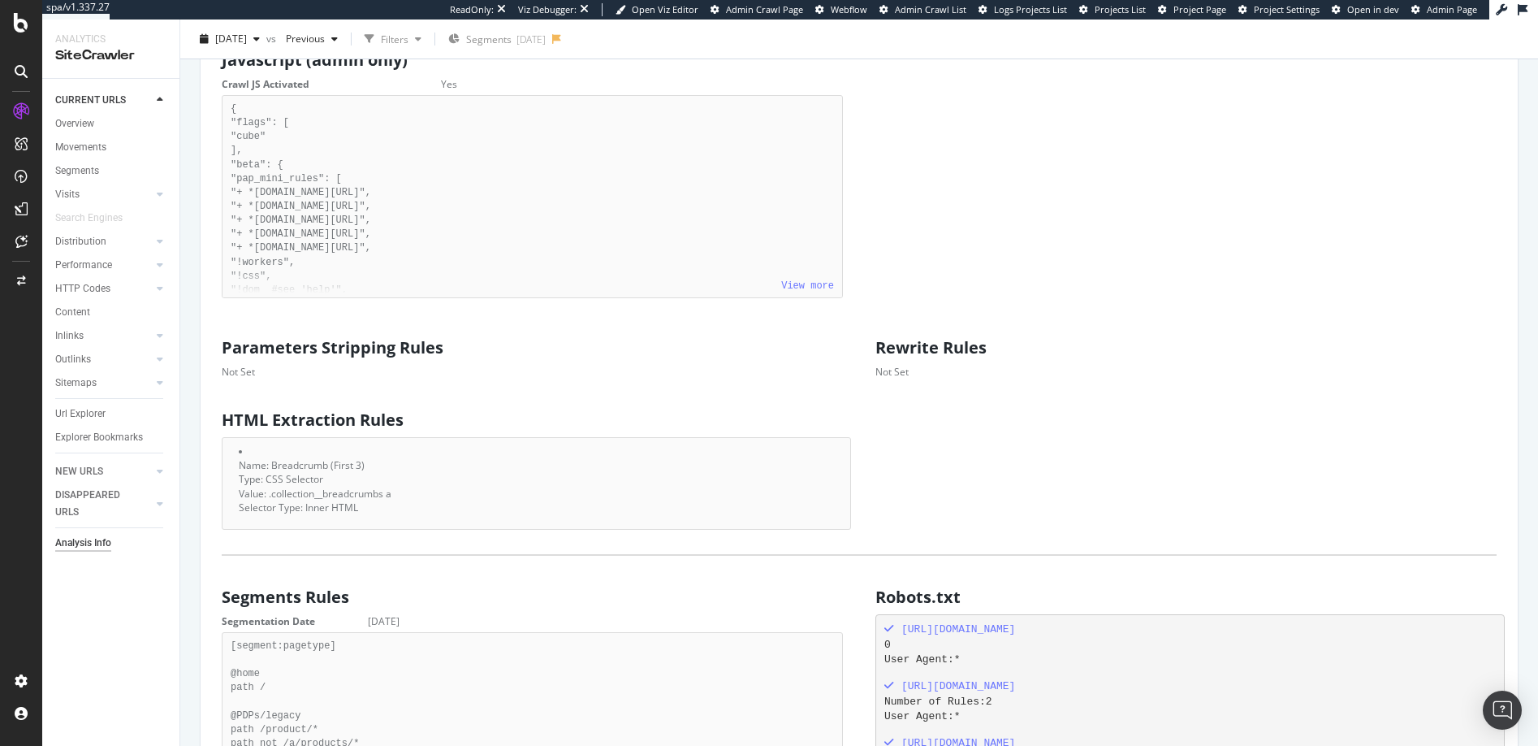
scroll to position [672, 0]
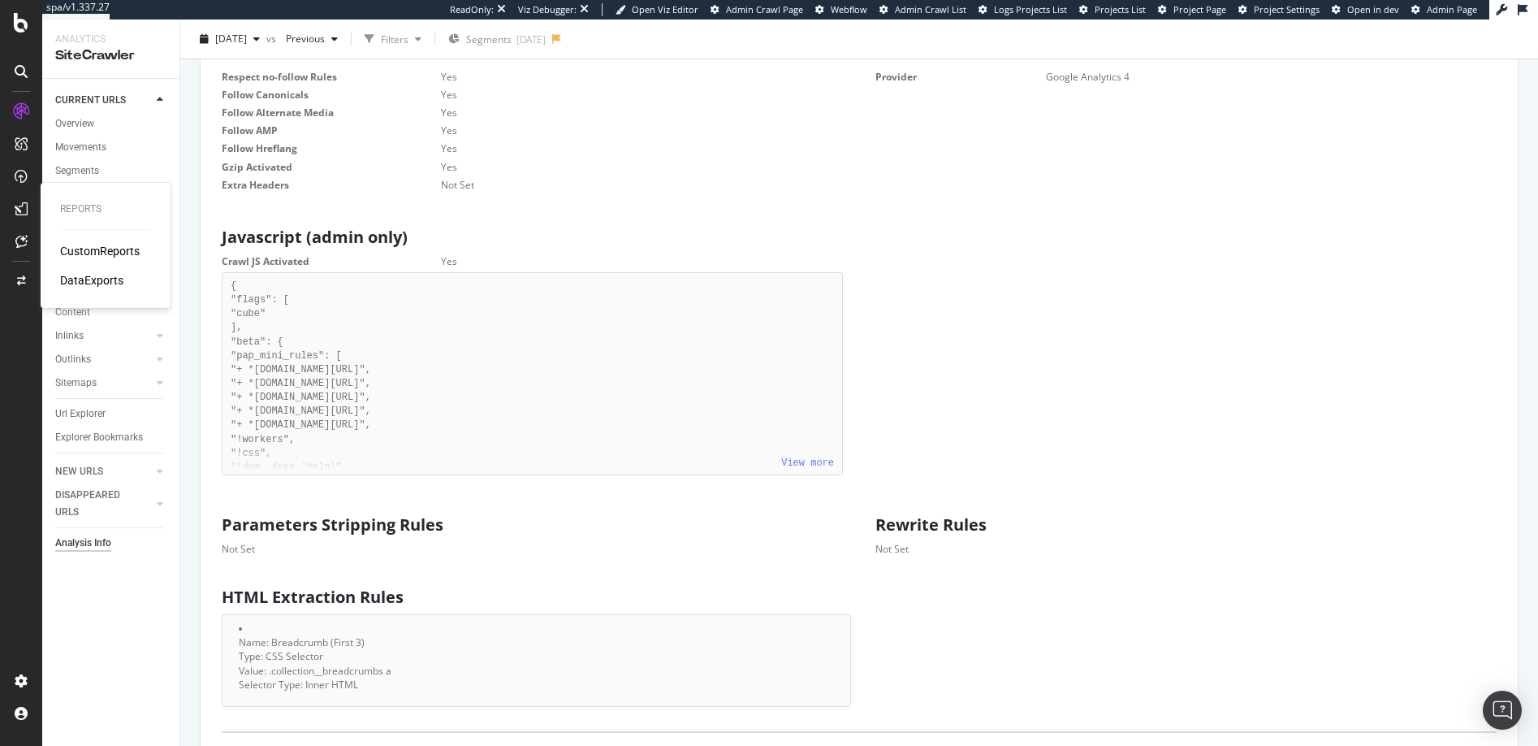
click at [83, 250] on div "CustomReports" at bounding box center [100, 251] width 80 height 16
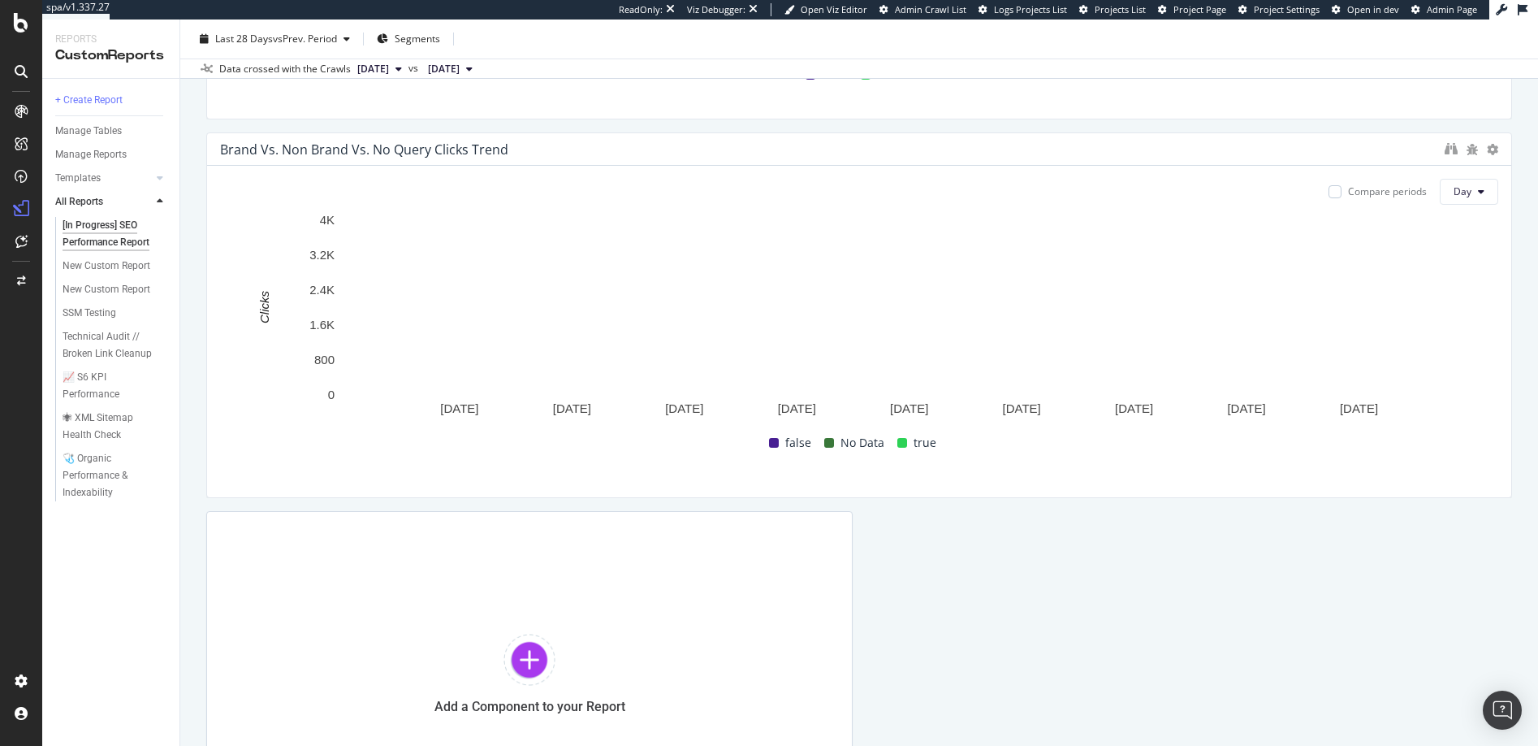
scroll to position [532, 0]
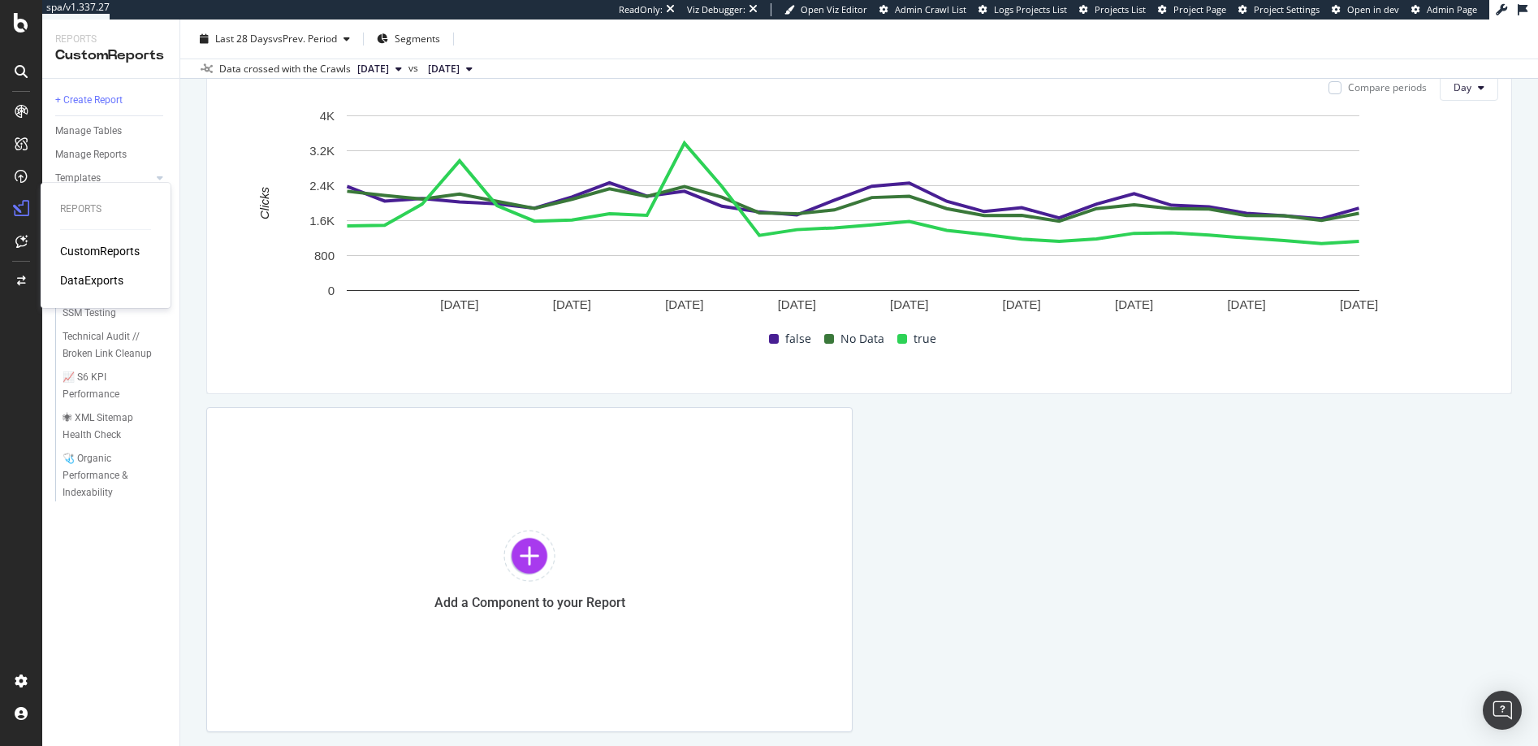
click at [83, 280] on div "DataExports" at bounding box center [91, 280] width 63 height 16
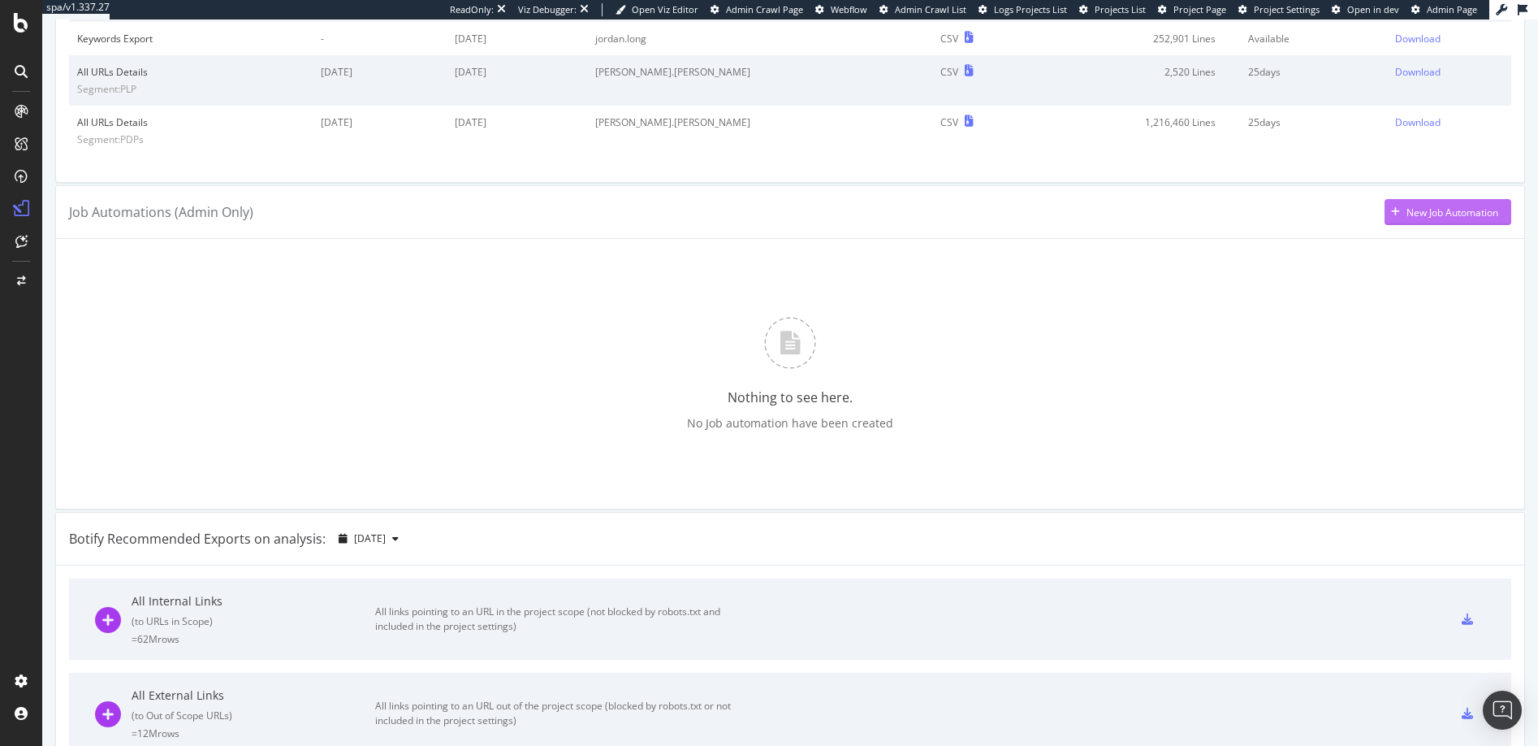
scroll to position [237, 0]
click at [1416, 214] on div "New Job Automation" at bounding box center [1453, 211] width 92 height 14
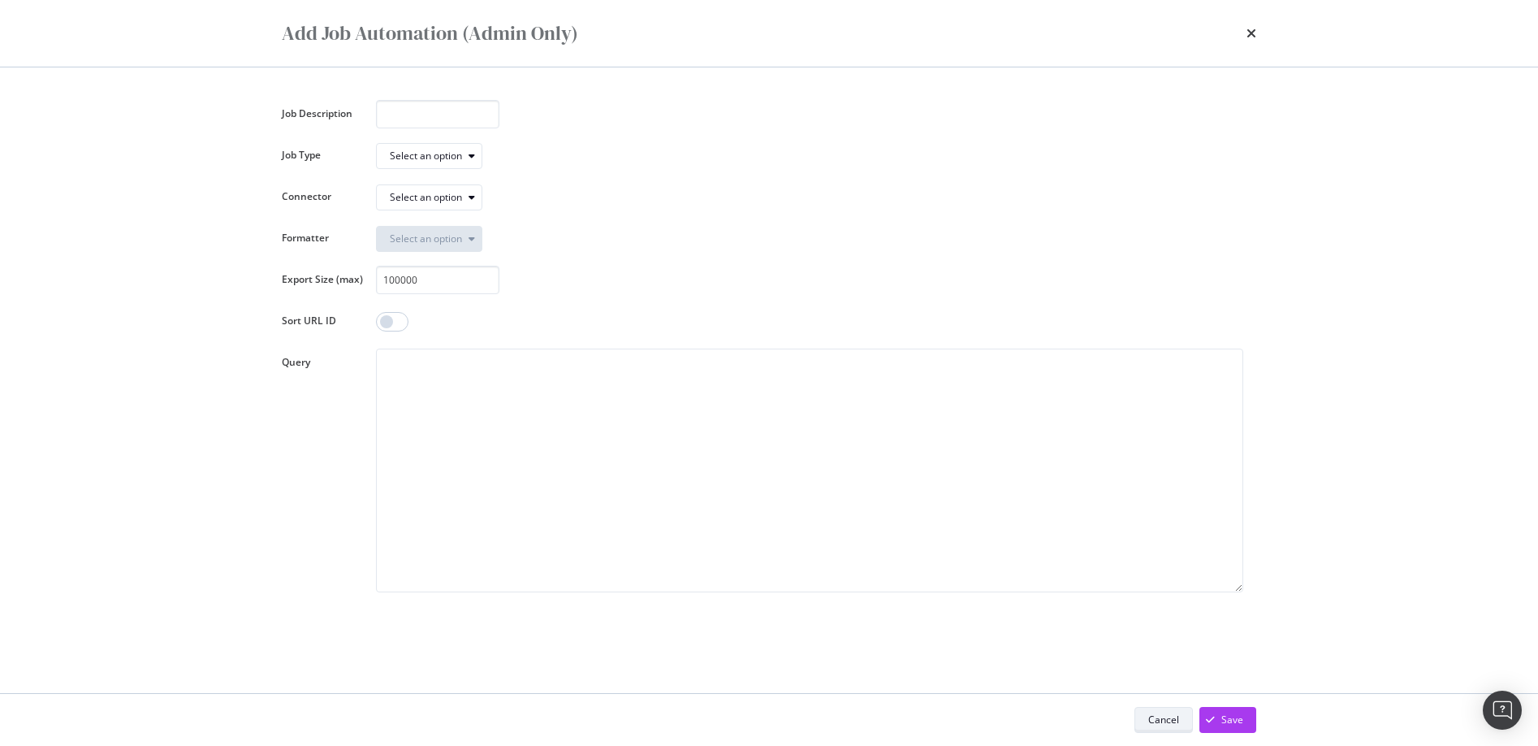
click at [1165, 720] on div "Cancel" at bounding box center [1163, 719] width 31 height 14
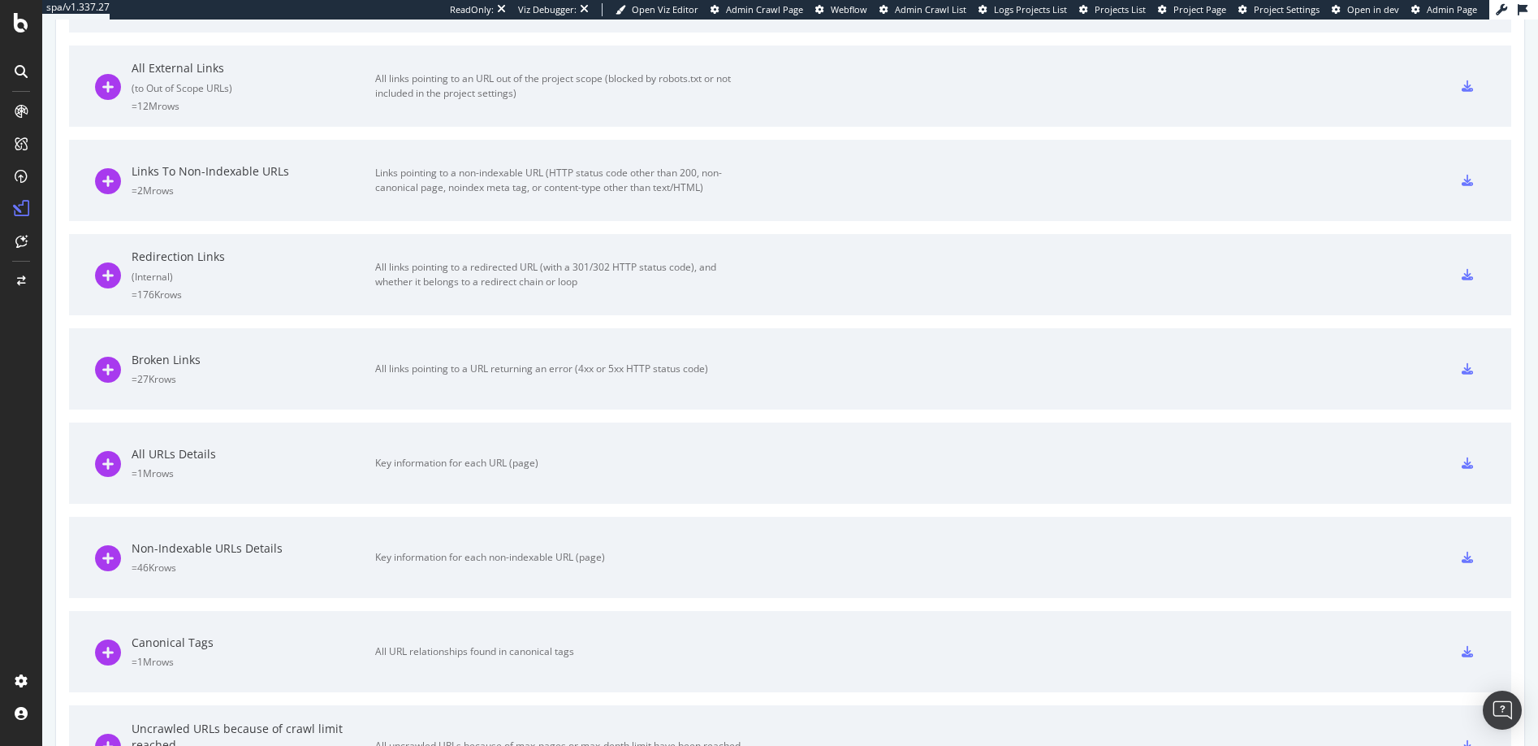
scroll to position [880, 0]
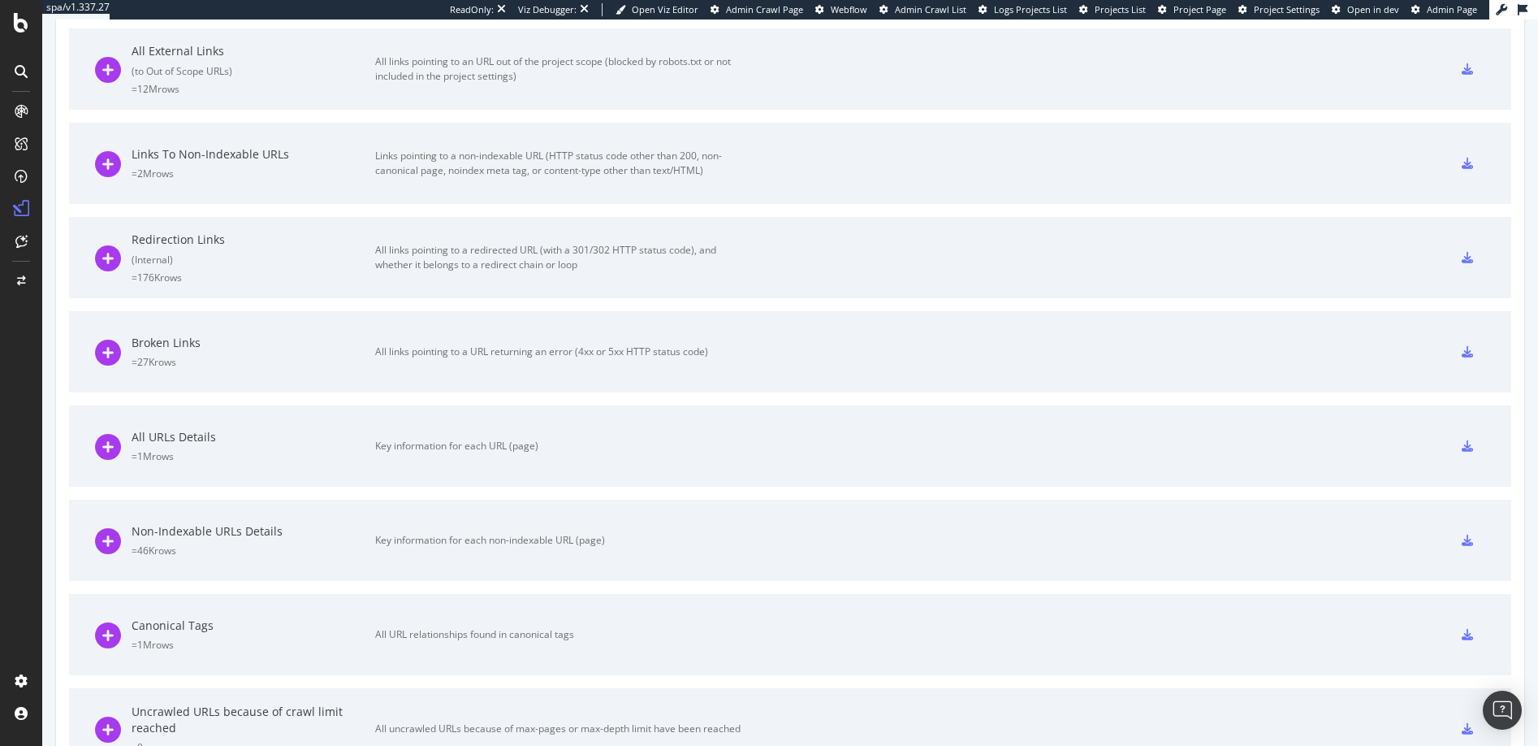
click at [1462, 450] on icon at bounding box center [1467, 445] width 11 height 11
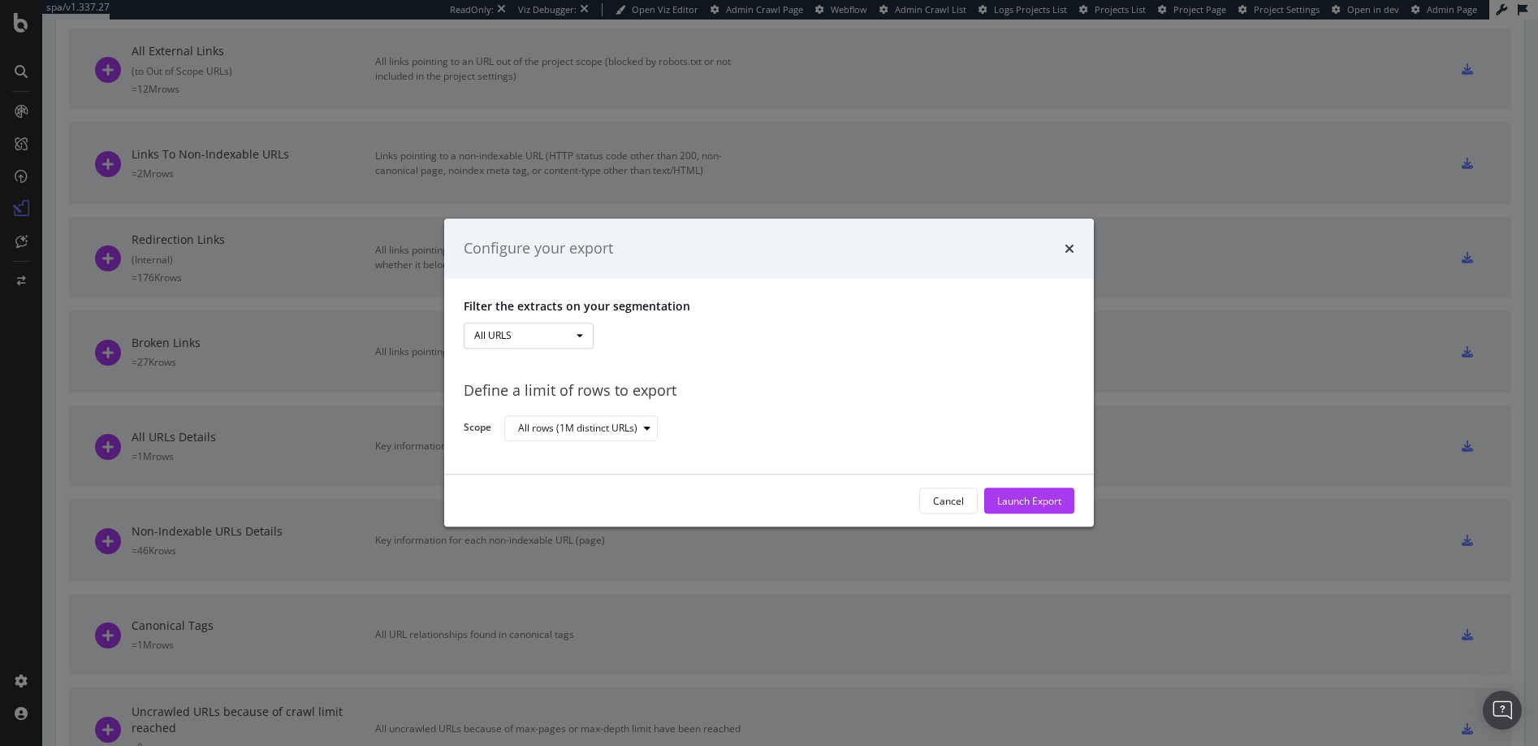
click at [580, 334] on span "modal" at bounding box center [580, 335] width 6 height 3
click at [651, 378] on div "Define a limit of rows to export Scope All rows (1M distinct URLs)" at bounding box center [769, 405] width 611 height 76
click at [495, 368] on link "All URLS" at bounding box center [529, 368] width 130 height 22
click at [607, 426] on div "All rows (1M distinct URLs)" at bounding box center [577, 428] width 119 height 10
click at [724, 395] on div "Define a limit of rows to export" at bounding box center [769, 390] width 611 height 21
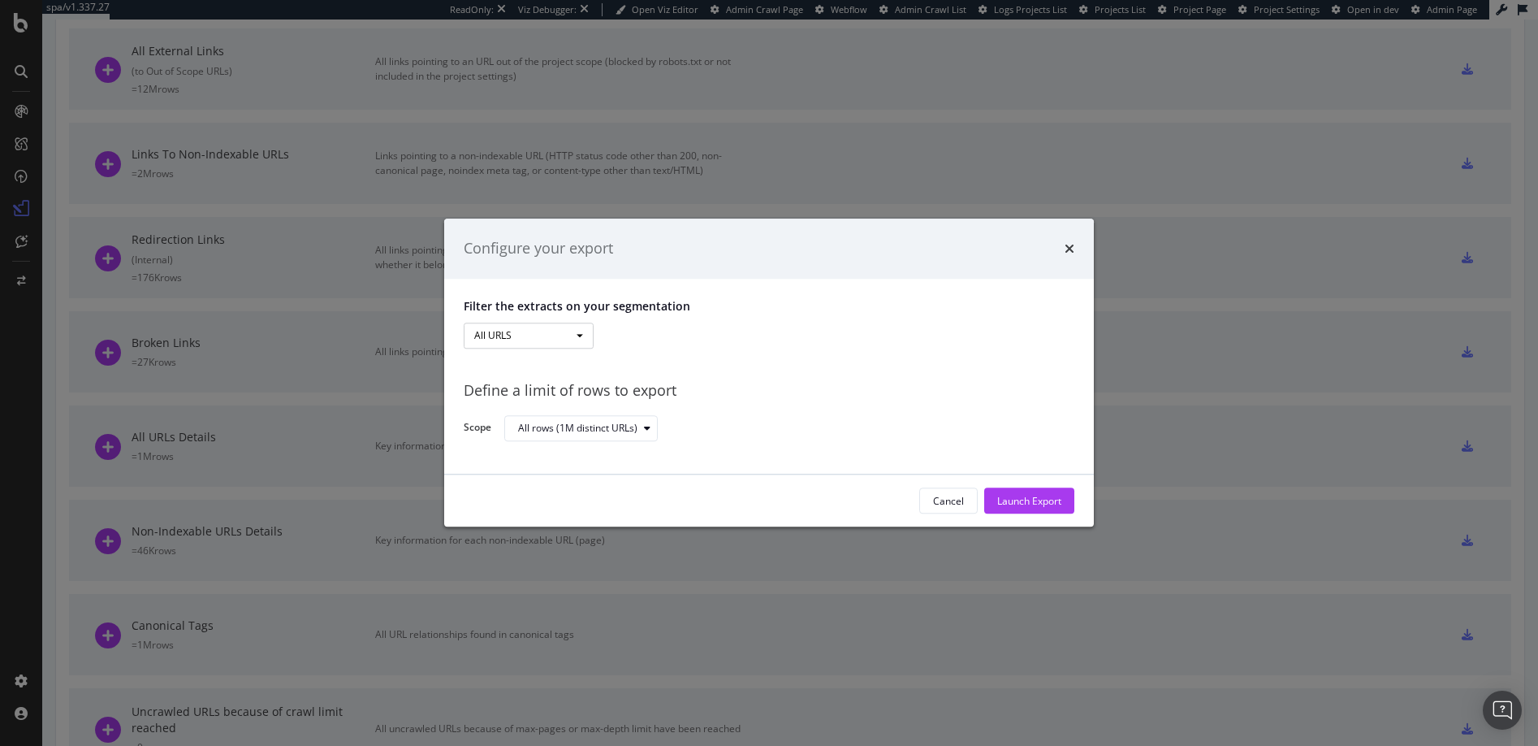
click at [502, 333] on button "All URLS" at bounding box center [529, 335] width 130 height 26
click at [947, 499] on div "Cancel" at bounding box center [948, 501] width 31 height 14
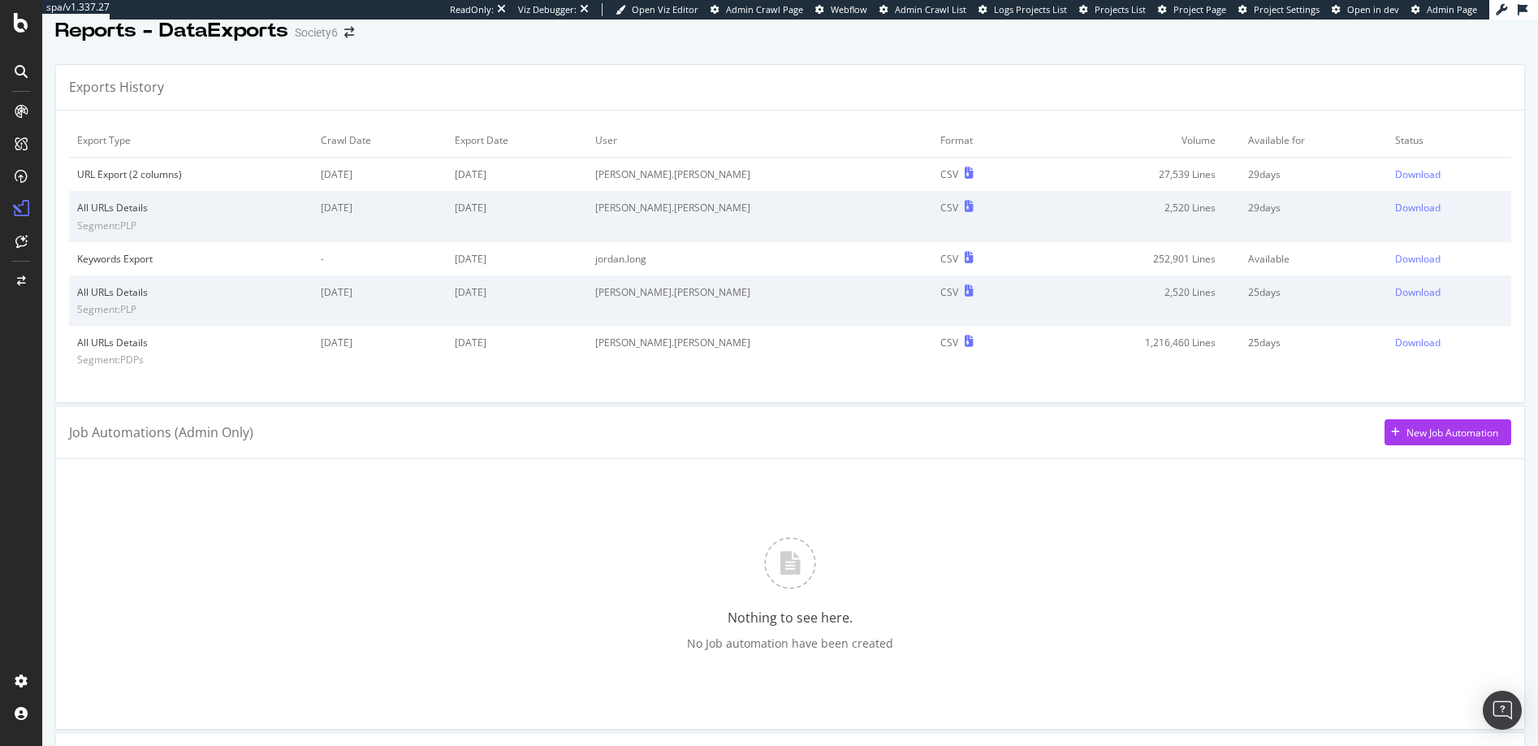
scroll to position [0, 0]
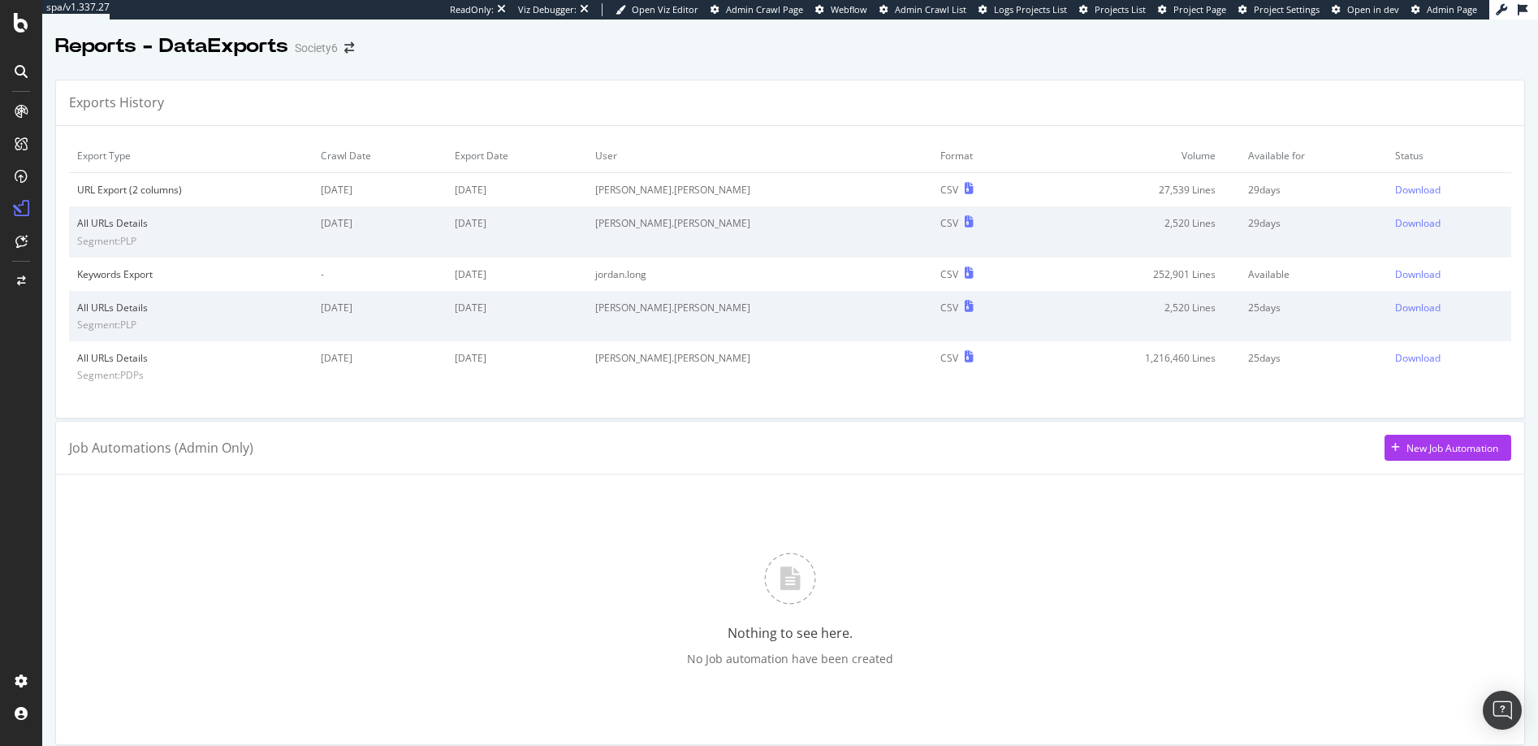
click at [942, 10] on span "Admin Crawl List" at bounding box center [930, 9] width 71 height 12
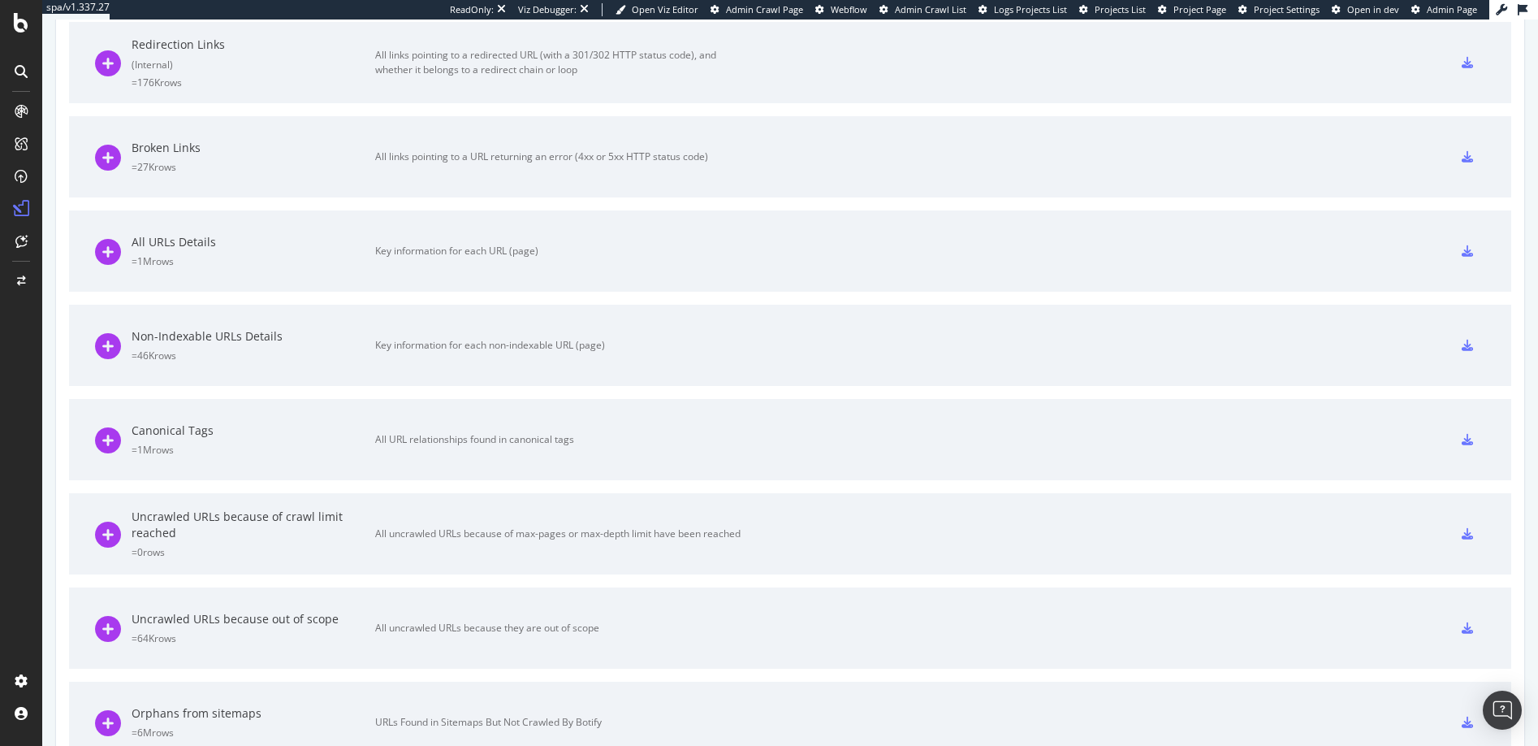
scroll to position [1134, 0]
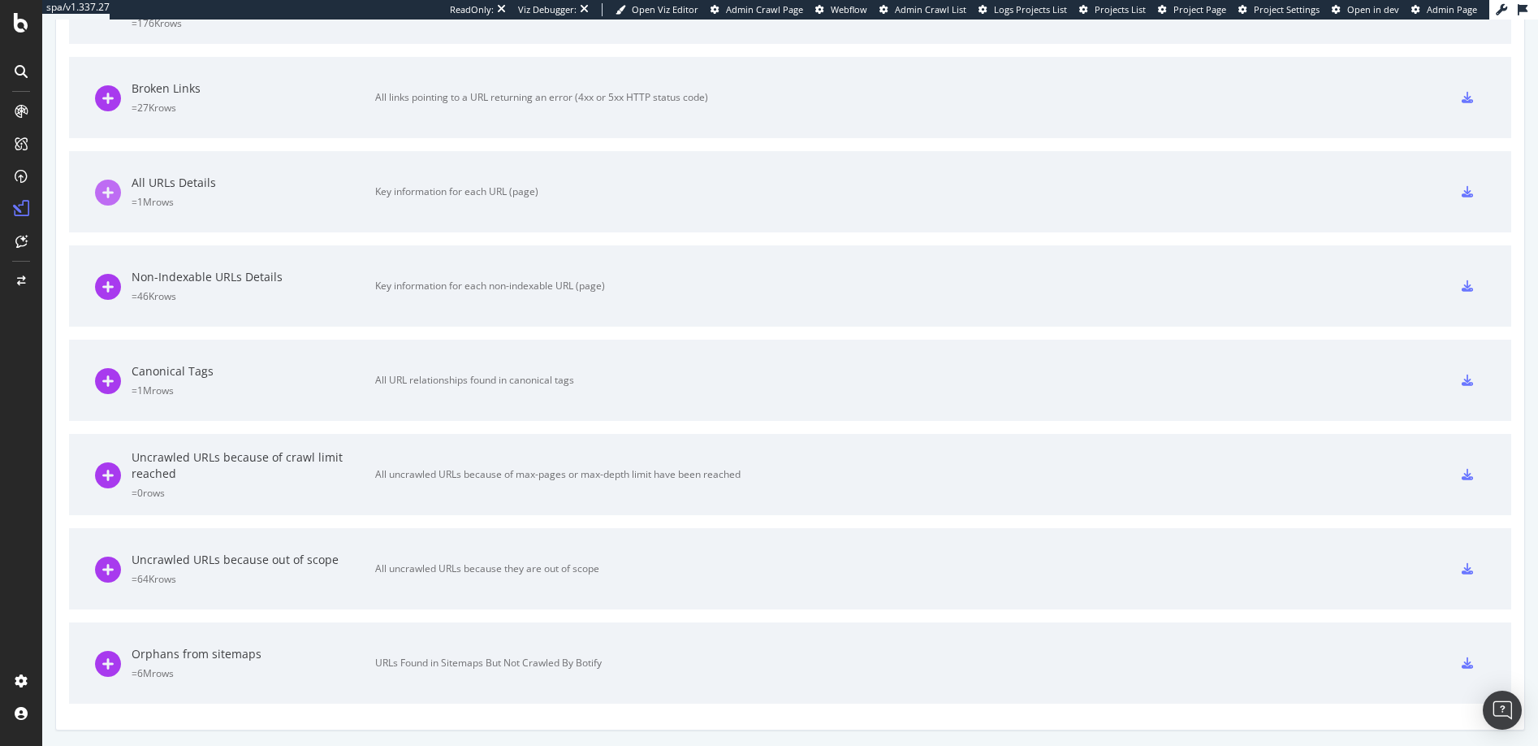
click at [105, 190] on icon at bounding box center [108, 192] width 26 height 26
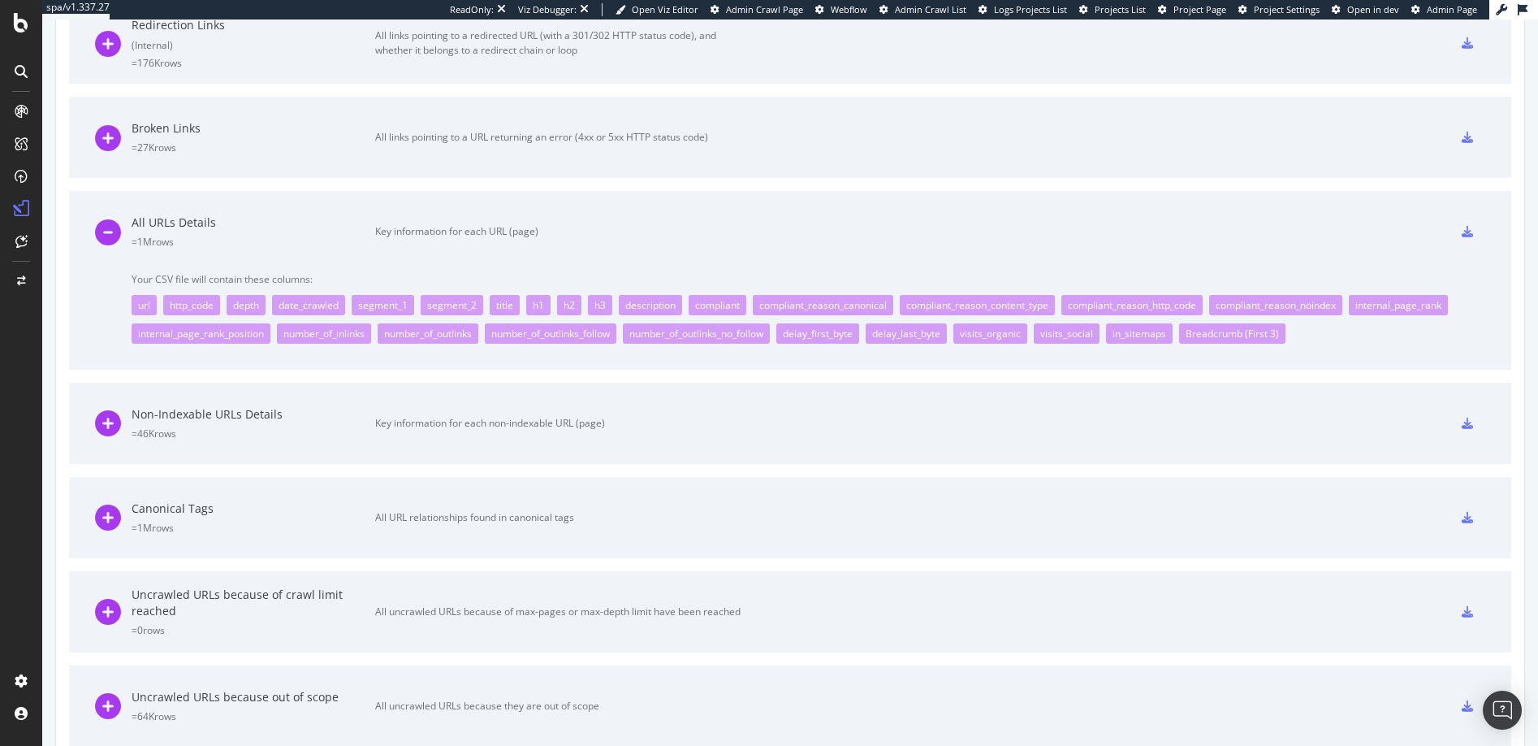
scroll to position [1092, 0]
click at [1462, 235] on icon at bounding box center [1467, 232] width 11 height 11
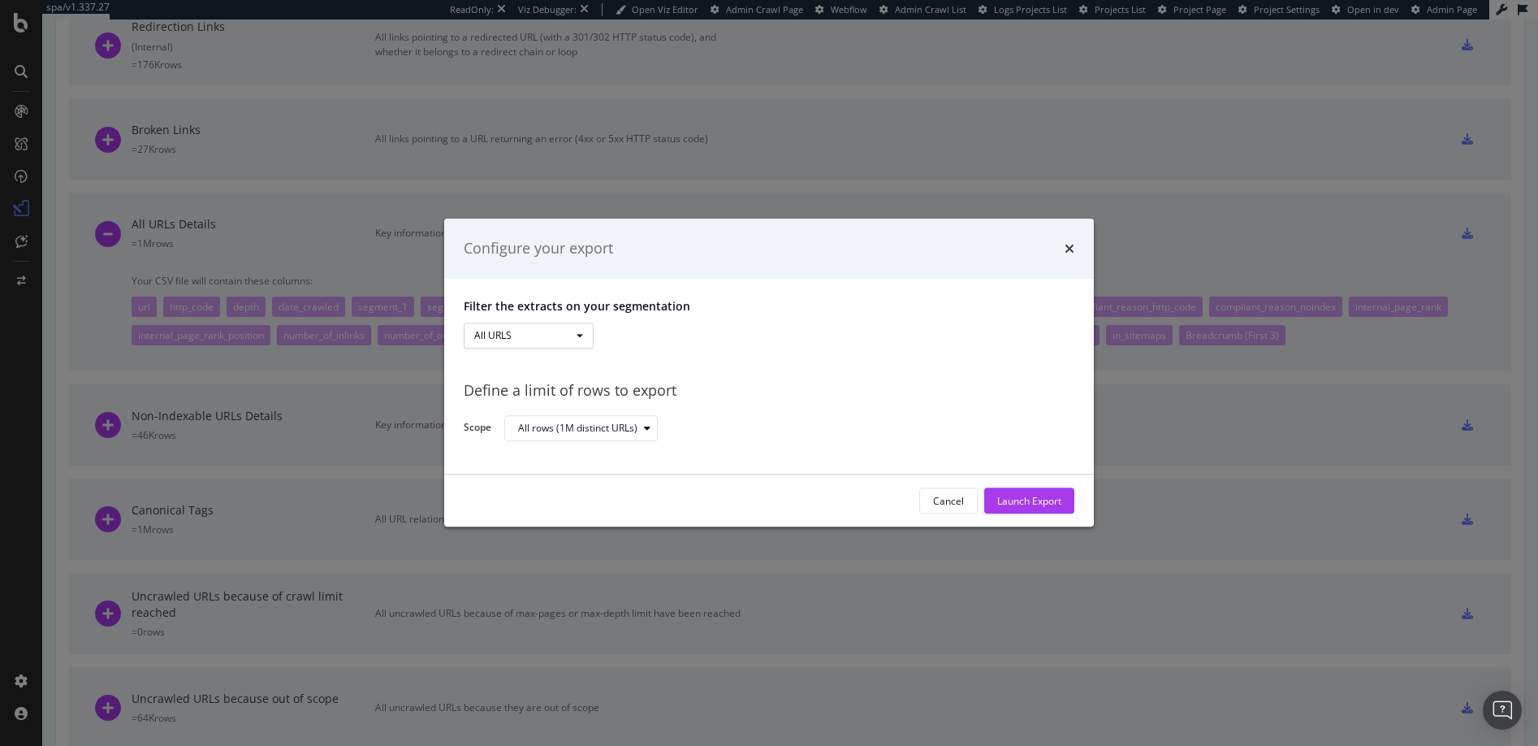
click at [580, 334] on span "modal" at bounding box center [580, 335] width 6 height 3
click at [491, 389] on link "Pagetype" at bounding box center [529, 389] width 130 height 22
click at [625, 335] on div "modal" at bounding box center [789, 335] width 366 height 26
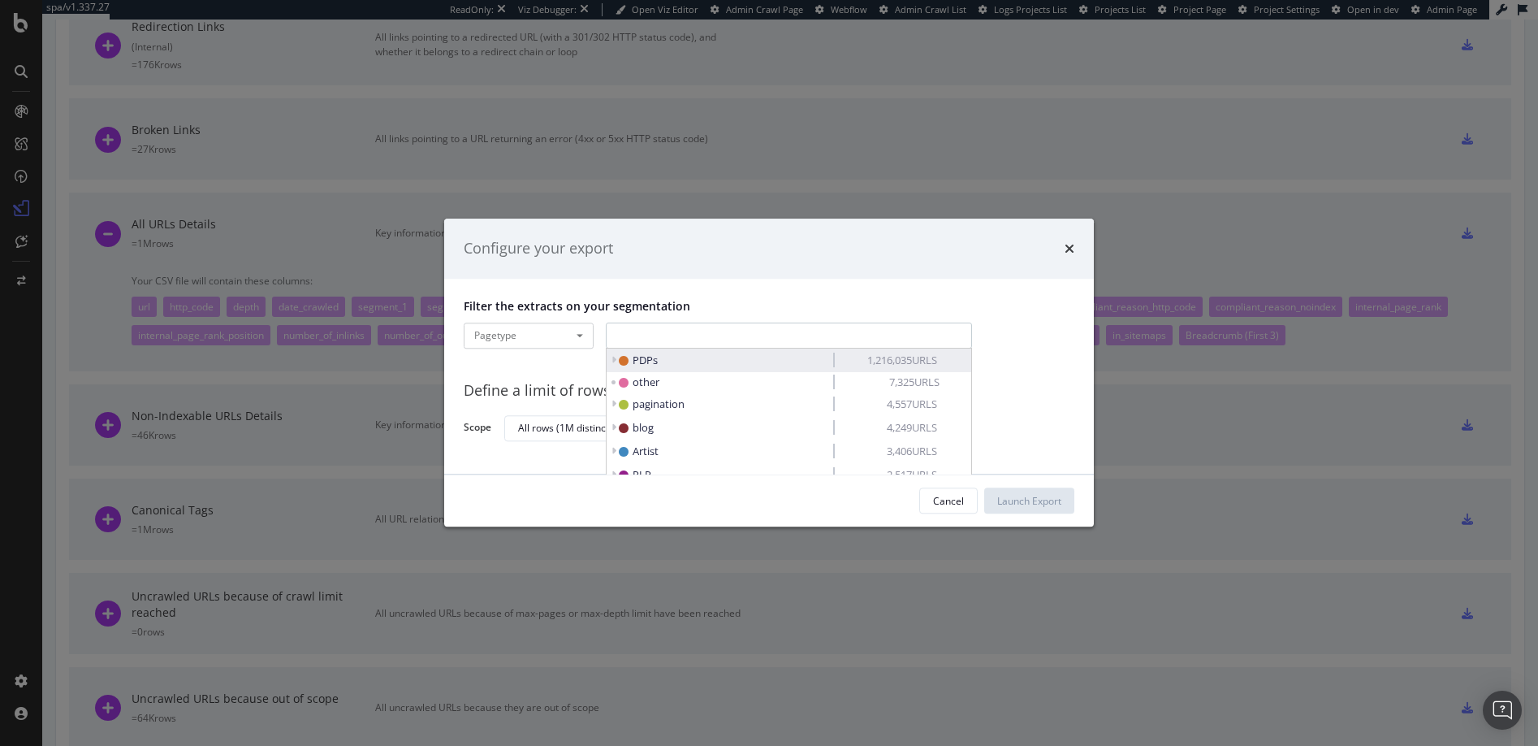
click at [614, 360] on icon "modal" at bounding box center [614, 361] width 6 height 10
click at [614, 358] on icon "modal" at bounding box center [614, 361] width 6 height 10
click at [626, 358] on icon "modal" at bounding box center [624, 361] width 10 height 10
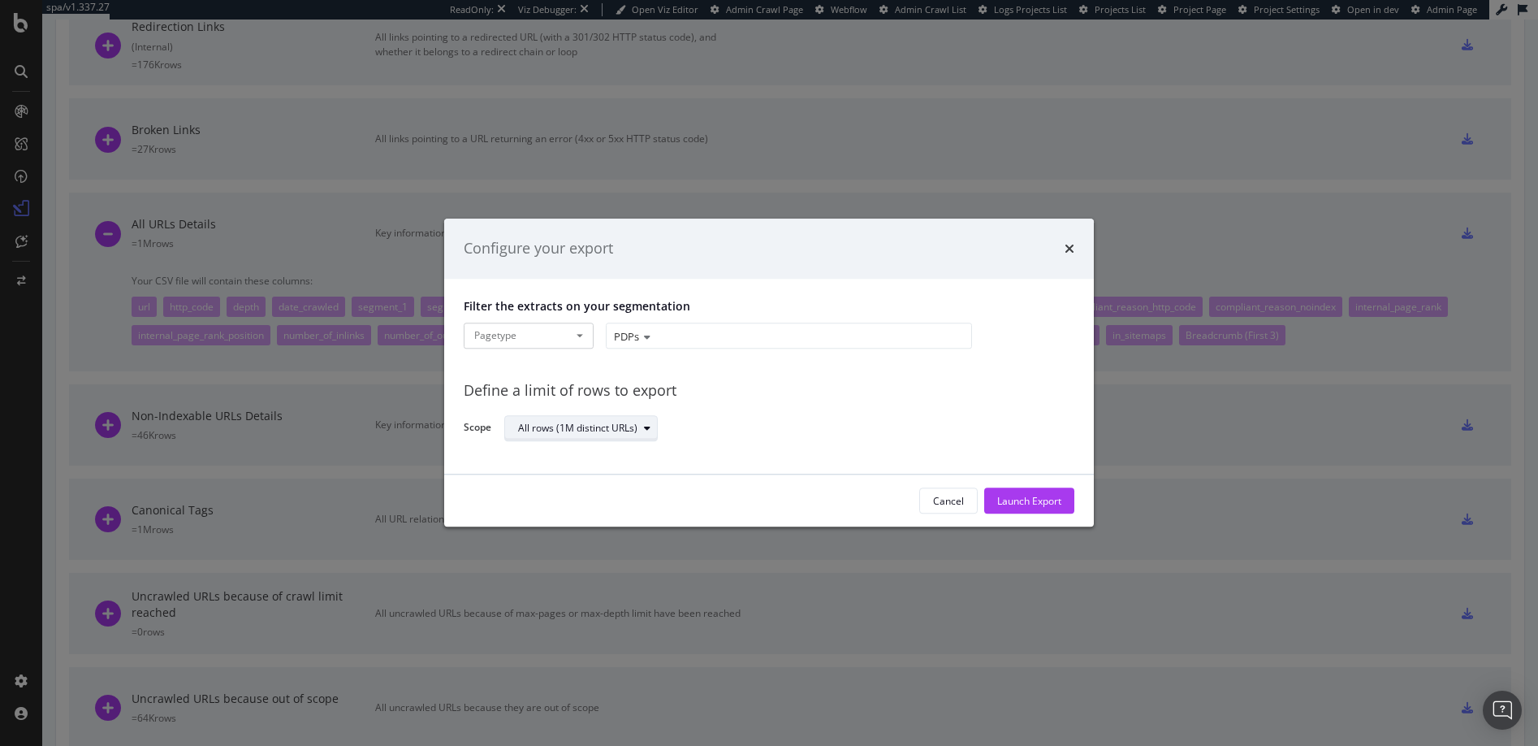
click at [629, 426] on div "All rows (1M distinct URLs)" at bounding box center [577, 428] width 119 height 10
click at [571, 478] on div "Define a limit" at bounding box center [555, 482] width 60 height 14
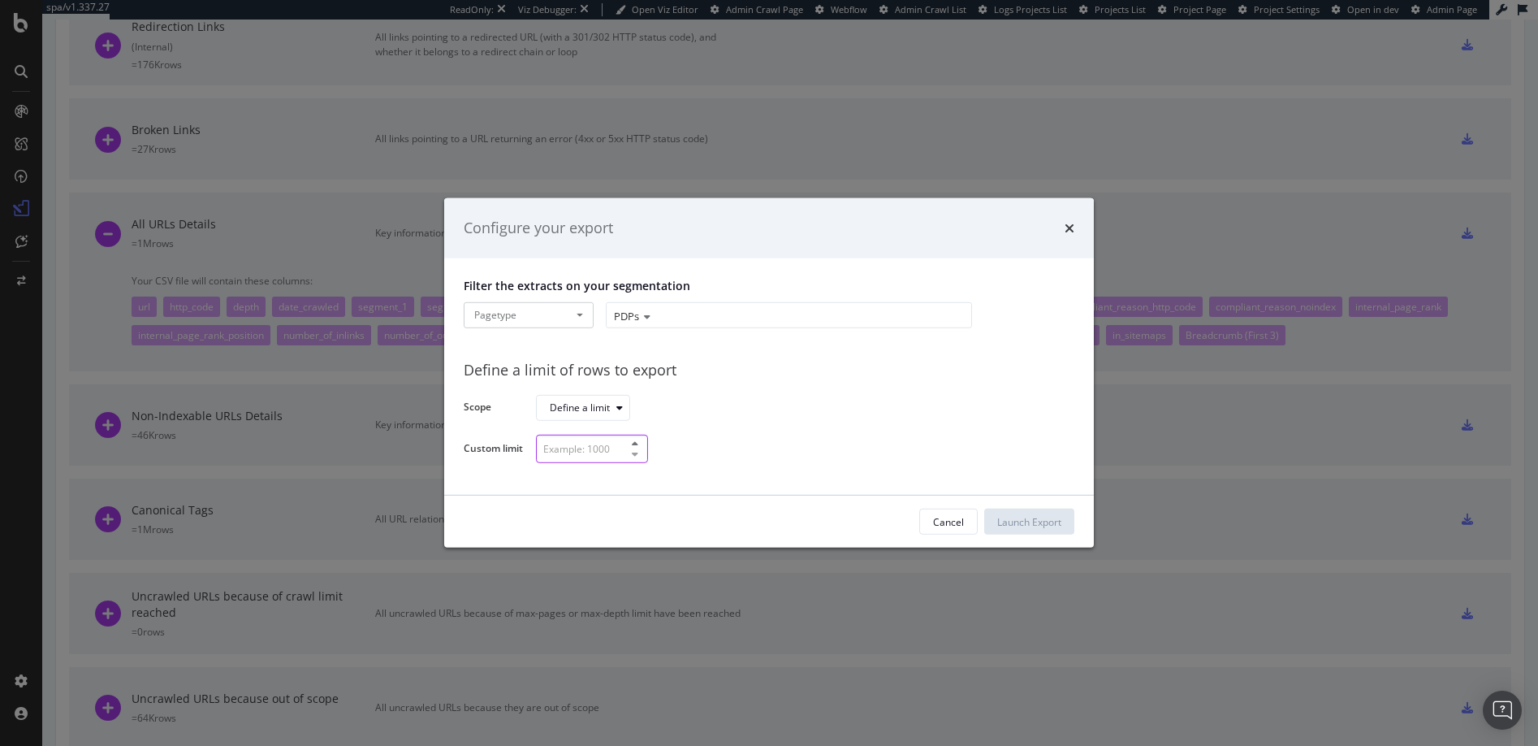
click at [575, 446] on input "modal" at bounding box center [592, 448] width 112 height 28
click at [555, 449] on input "250000" at bounding box center [592, 448] width 112 height 28
type input "200000"
click at [1014, 518] on div "Launch Export" at bounding box center [1029, 522] width 64 height 14
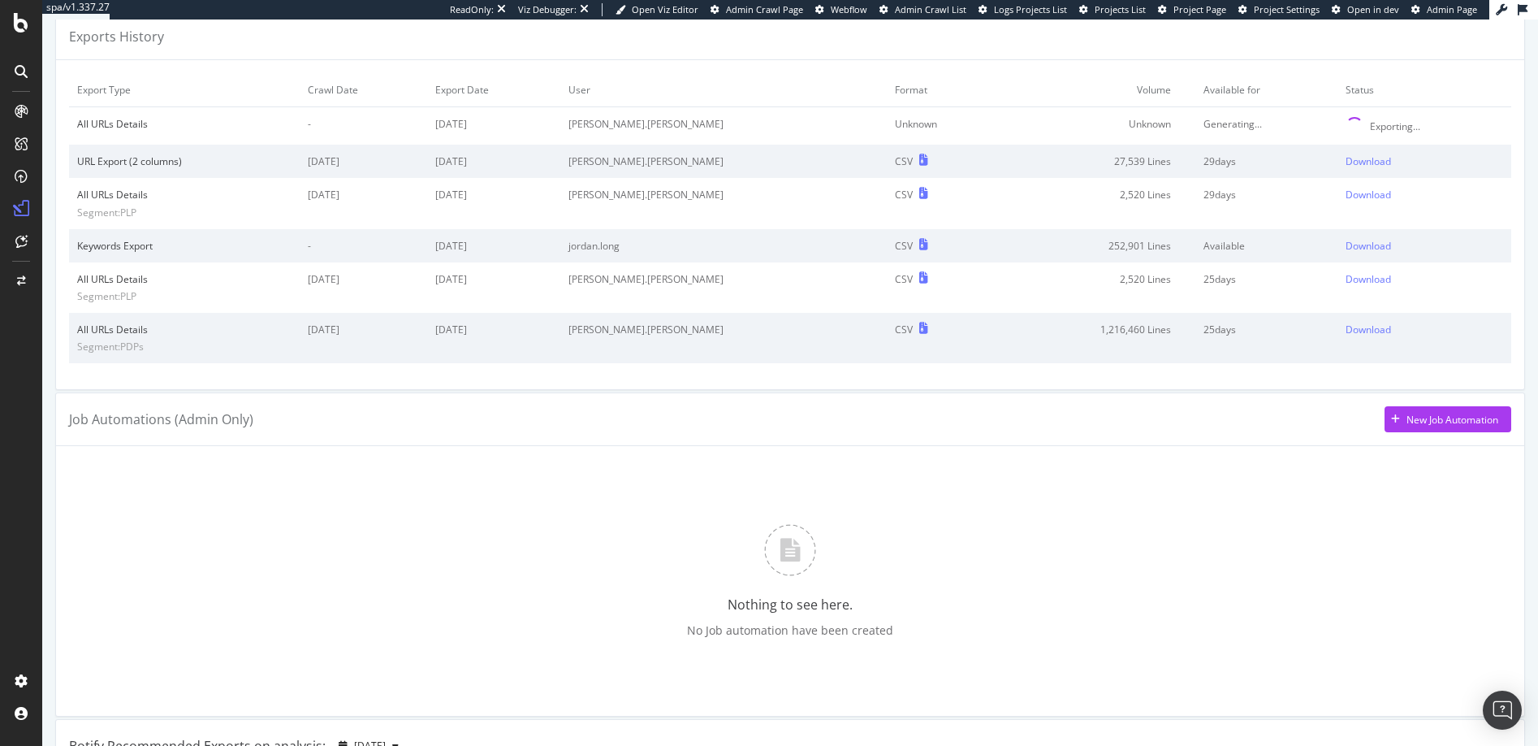
scroll to position [0, 0]
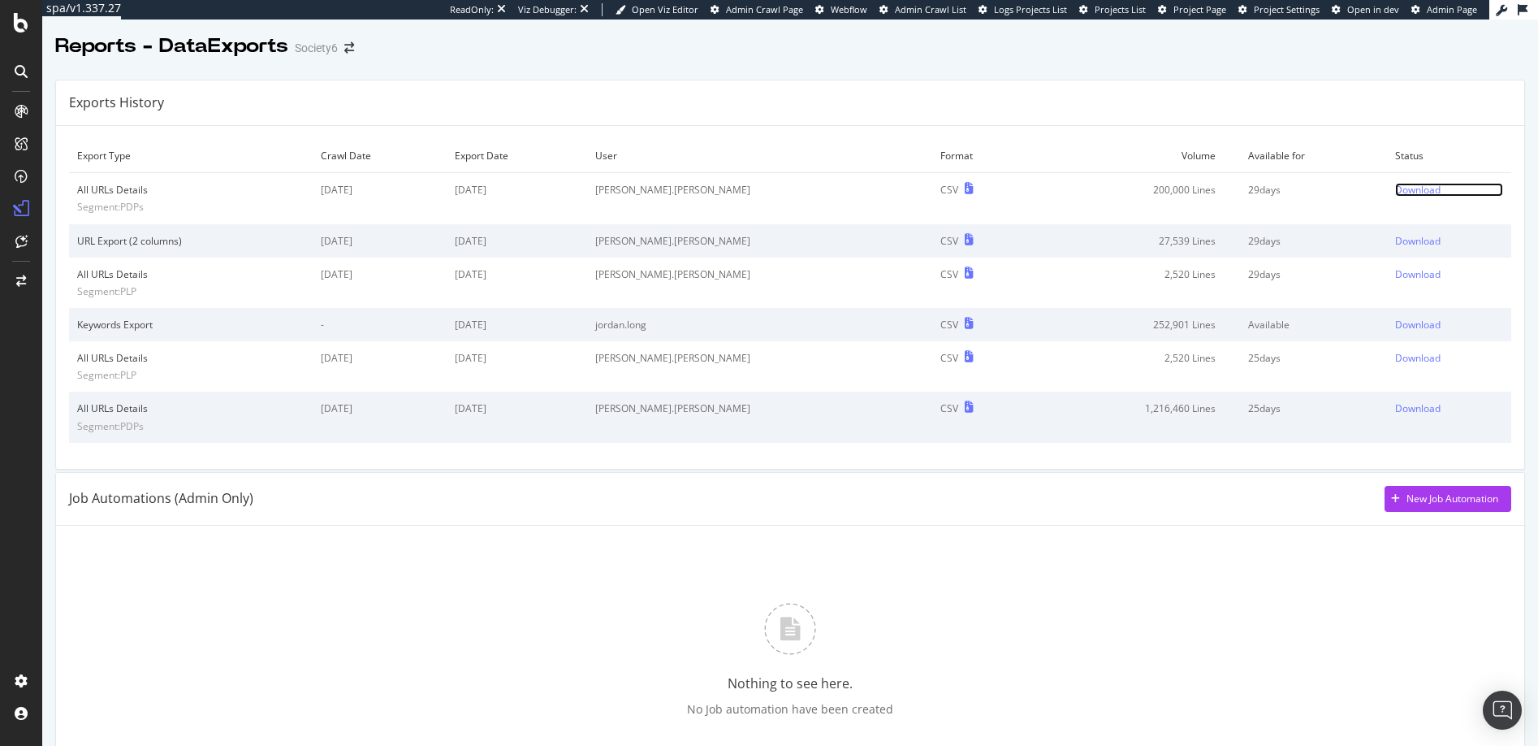
click at [1395, 191] on div "Download" at bounding box center [1417, 190] width 45 height 14
